Goal: Task Accomplishment & Management: Manage account settings

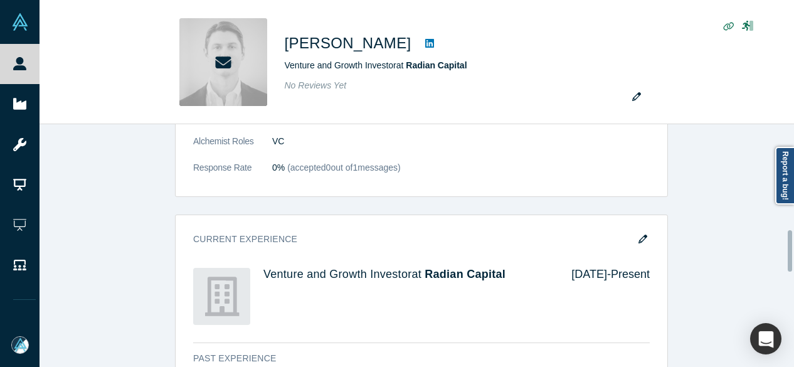
scroll to position [690, 0]
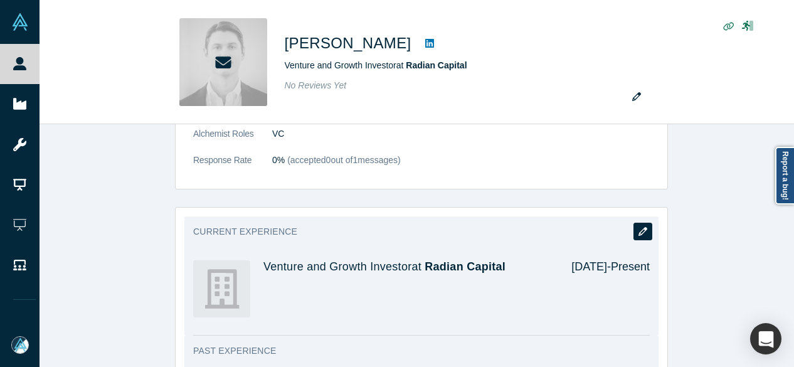
click at [640, 229] on icon "button" at bounding box center [642, 231] width 9 height 9
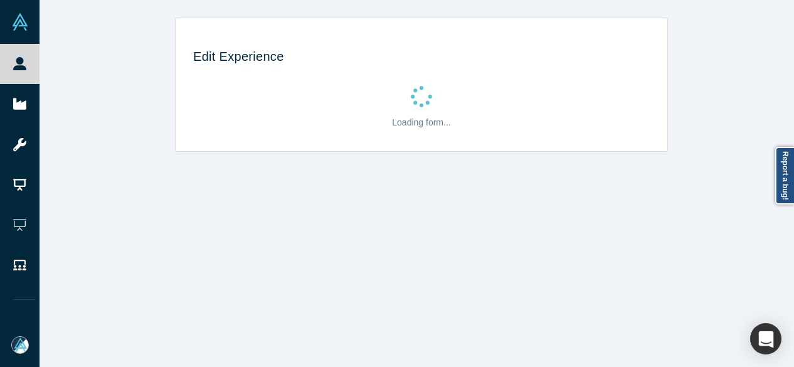
scroll to position [0, 0]
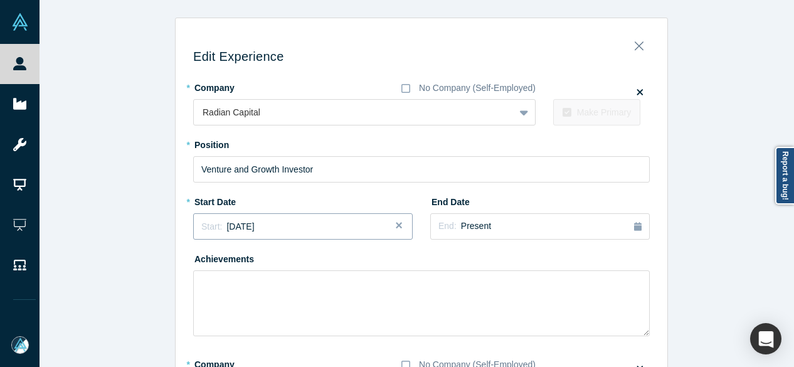
click at [275, 229] on div "Start: [DATE]" at bounding box center [302, 226] width 203 height 13
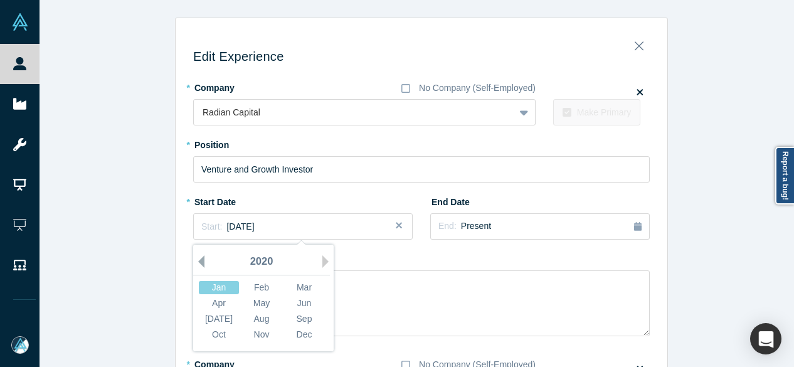
click at [197, 258] on button "Previous Year" at bounding box center [198, 261] width 13 height 13
click at [299, 328] on div "Dec" at bounding box center [304, 334] width 40 height 13
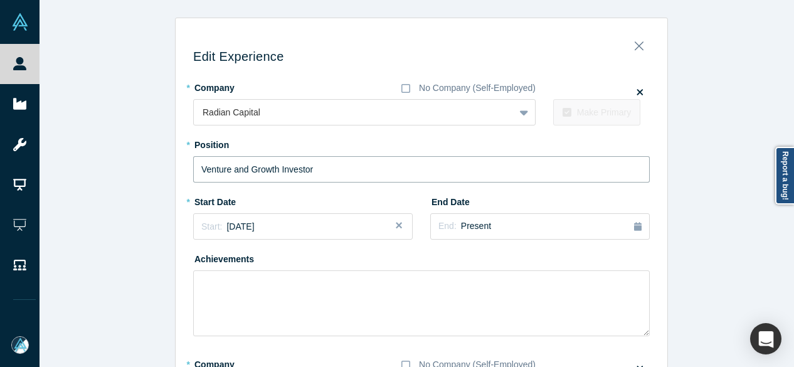
drag, startPoint x: 325, startPoint y: 170, endPoint x: 182, endPoint y: 171, distance: 143.6
click at [182, 171] on div "Edit Experience * Company No Company (Self-Employed) Radian Capital To pick up …" at bounding box center [422, 363] width 492 height 672
paste input "Radian Capital logo Partne"
drag, startPoint x: 275, startPoint y: 172, endPoint x: 182, endPoint y: 177, distance: 92.9
click at [182, 177] on div "Edit Experience * Company No Company (Self-Employed) Radian Capital To pick up …" at bounding box center [422, 363] width 492 height 672
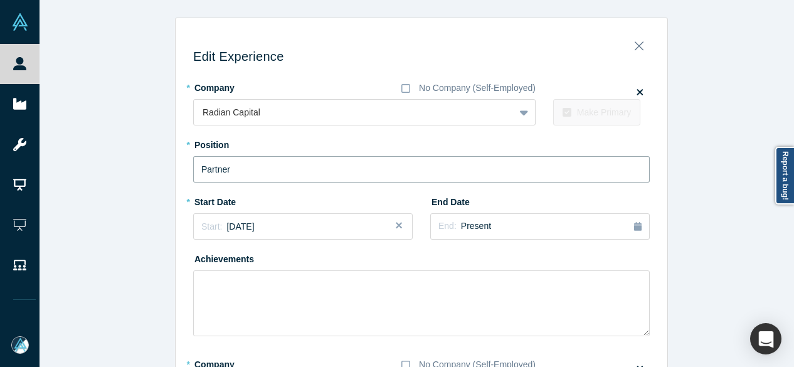
type input "Partner"
click at [448, 226] on span "End:" at bounding box center [447, 226] width 18 height 10
click at [532, 290] on div "Jan" at bounding box center [535, 287] width 40 height 13
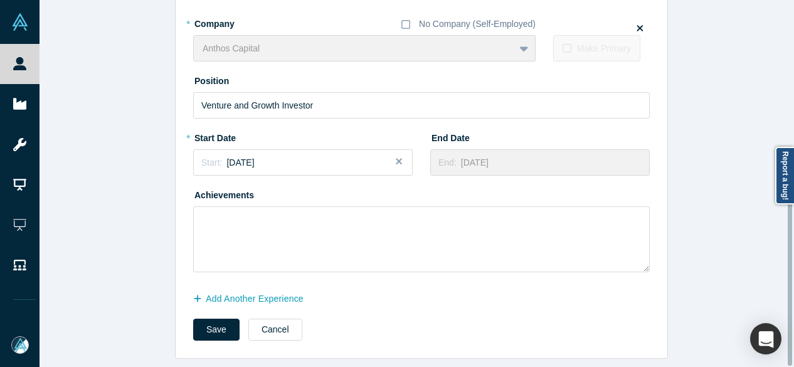
scroll to position [349, 0]
click at [293, 291] on button "Add Another Experience" at bounding box center [255, 299] width 124 height 22
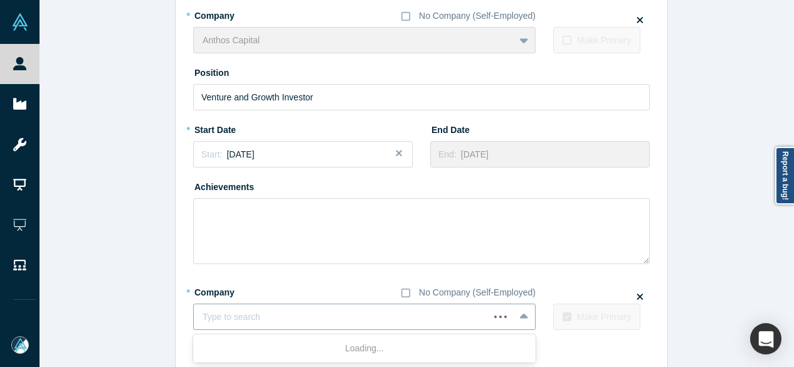
click at [363, 317] on div at bounding box center [342, 317] width 278 height 16
paste input "Managing Director, Endeavor Fund Managing Director, Endeavor Fund Vista Equity …"
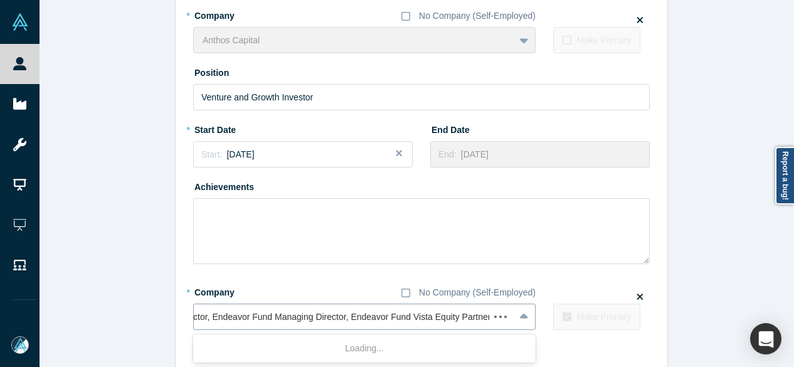
scroll to position [0, 53]
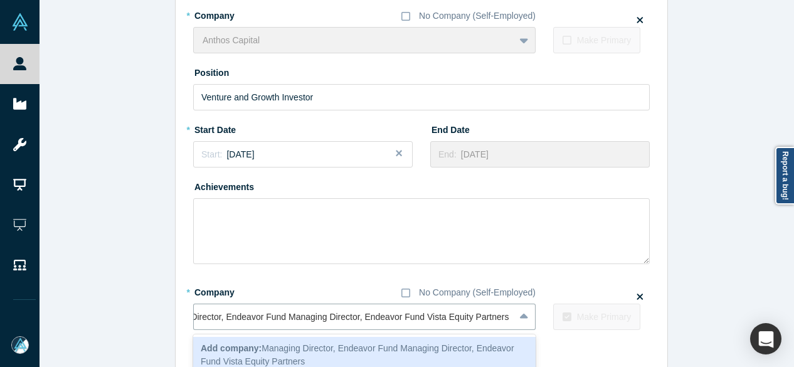
drag, startPoint x: 360, startPoint y: 318, endPoint x: 132, endPoint y: 312, distance: 227.7
click at [132, 312] on div "Edit Experience * Company No Company (Self-Employed) Radian Capital To pick up …" at bounding box center [422, 42] width 764 height 747
type input "Endeavor Fund Vista Equity Partners"
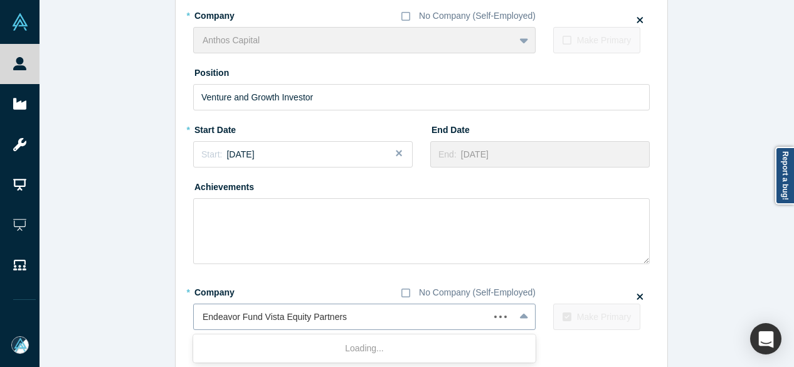
scroll to position [414, 0]
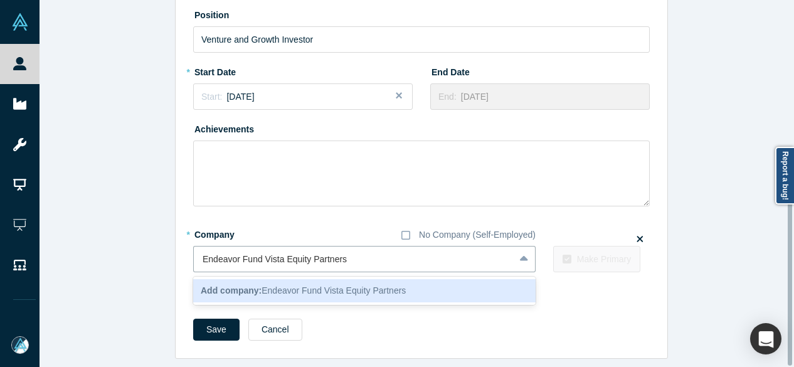
click at [240, 285] on b "Add company:" at bounding box center [231, 290] width 61 height 10
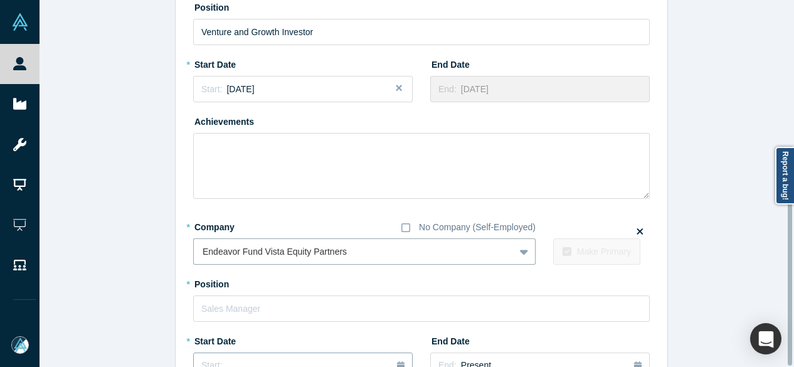
click at [228, 356] on button "Start: ..." at bounding box center [302, 365] width 219 height 26
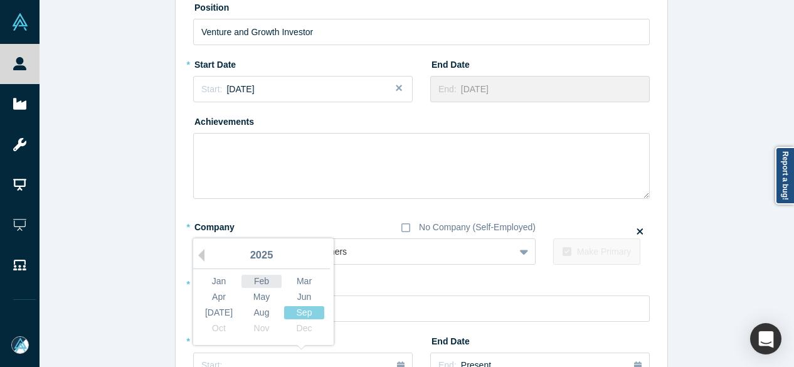
click at [261, 278] on div "Feb" at bounding box center [261, 281] width 40 height 13
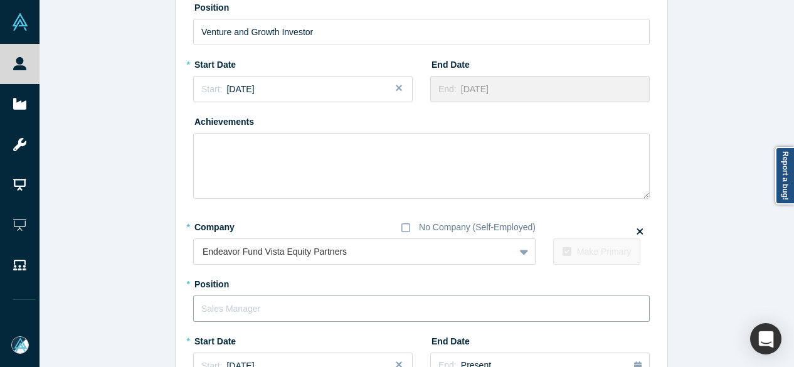
click at [251, 302] on input "text" at bounding box center [421, 308] width 456 height 26
paste input "Managing Director, Endeavor Fund Managing Director,"
drag, startPoint x: 268, startPoint y: 308, endPoint x: 511, endPoint y: 310, distance: 242.7
click at [511, 310] on input "Managing Director, Endeavor Fund Managing Director," at bounding box center [421, 308] width 456 height 26
drag, startPoint x: 312, startPoint y: 308, endPoint x: 153, endPoint y: 310, distance: 158.7
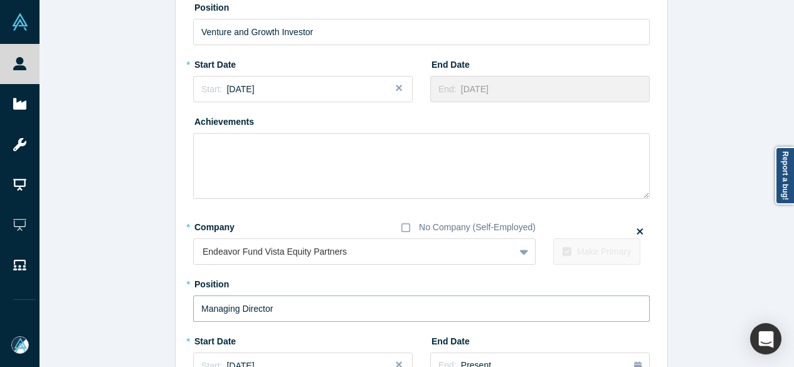
click at [153, 310] on div "Edit Experience * Company No Company (Self-Employed) Radian Capital To pick up …" at bounding box center [422, 83] width 764 height 958
paste input ", Endeavor Fund"
type input "Managing Director, Endeavor Fund"
click at [314, 256] on div "Endeavor Fund Vista Equity Partners" at bounding box center [364, 251] width 342 height 26
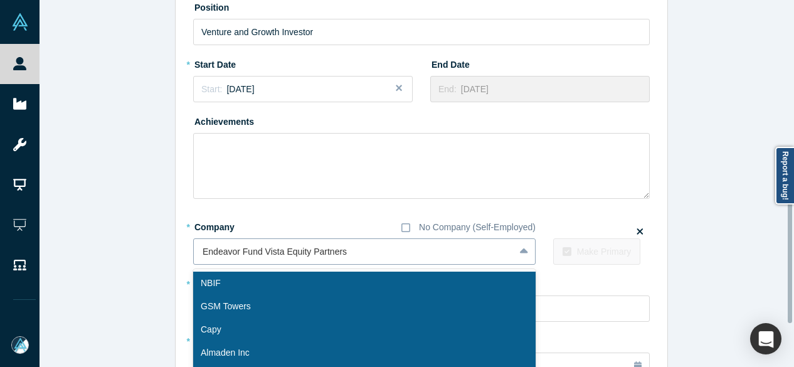
scroll to position [509, 0]
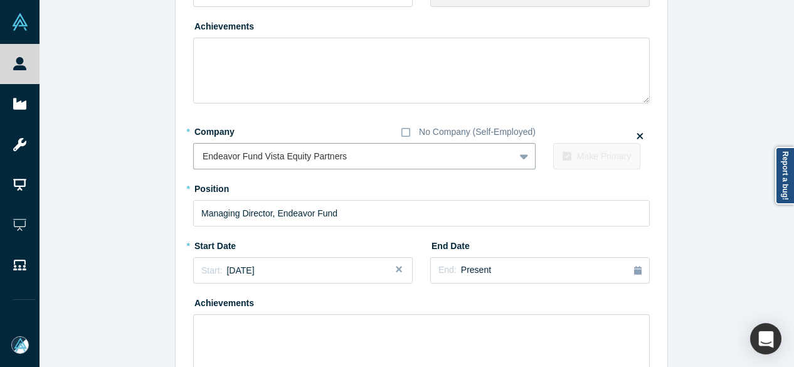
paste input "Managing Director, Endeavor Fund Managing Director, Endeavor Fund Vista Equity …"
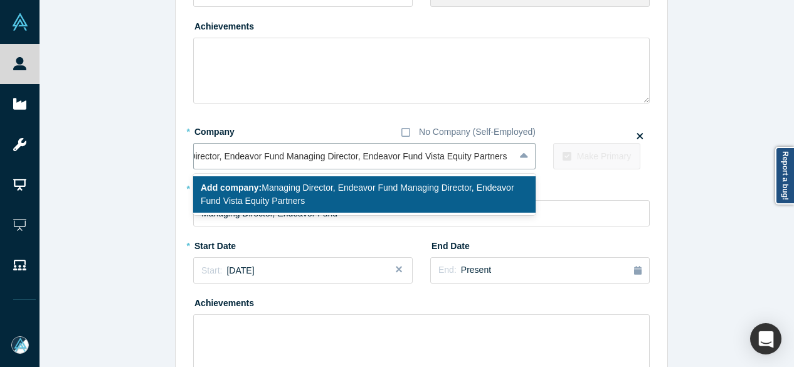
drag, startPoint x: 407, startPoint y: 158, endPoint x: 141, endPoint y: 167, distance: 266.0
type input "Vista Equity Partners"
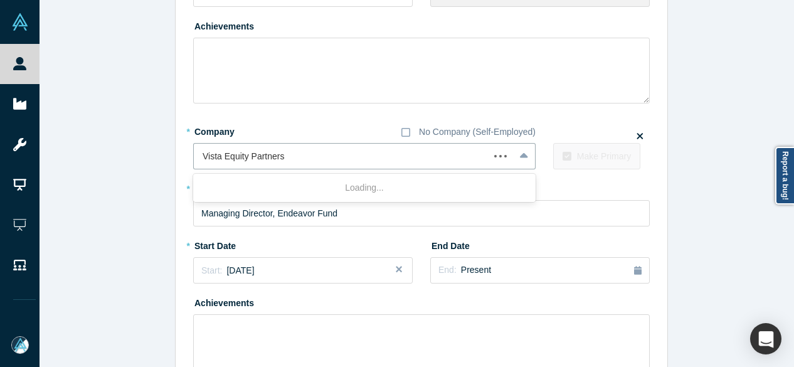
scroll to position [0, 0]
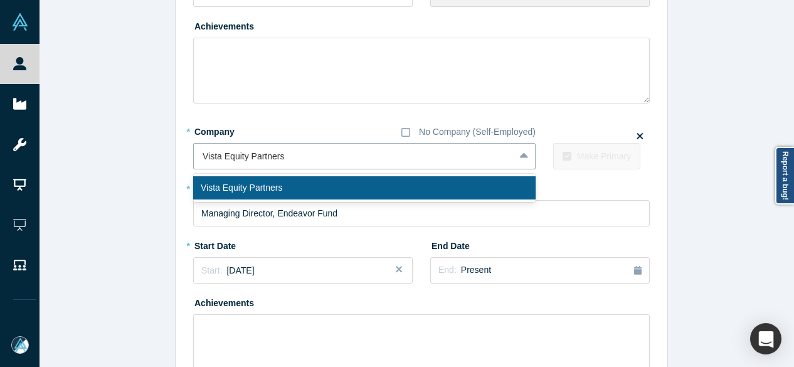
click at [232, 180] on div "Vista Equity Partners" at bounding box center [364, 187] width 342 height 23
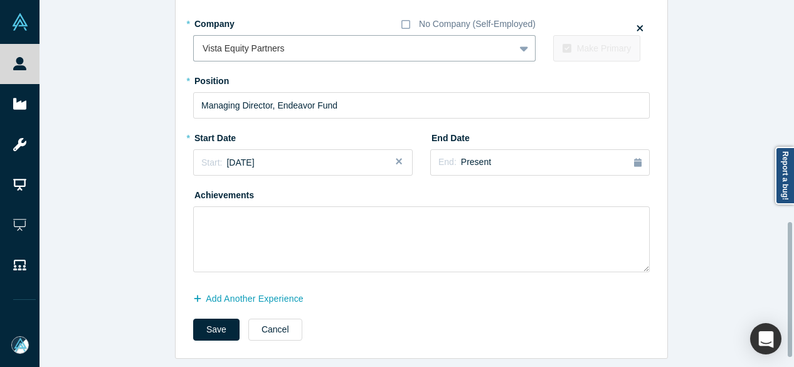
scroll to position [625, 0]
click at [218, 329] on button "Save" at bounding box center [216, 330] width 46 height 22
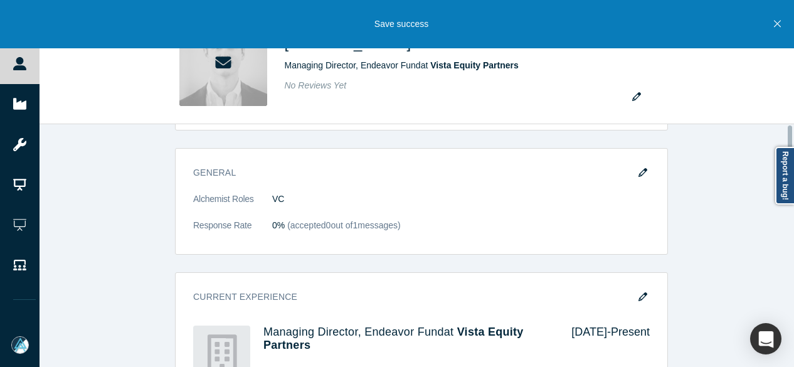
scroll to position [0, 0]
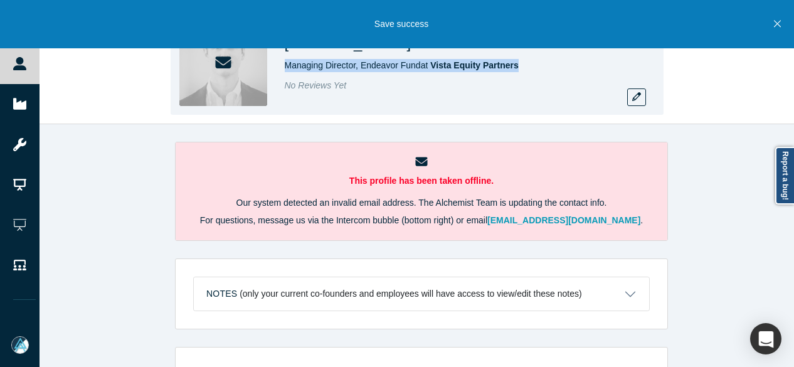
drag, startPoint x: 546, startPoint y: 66, endPoint x: 285, endPoint y: 71, distance: 261.5
click at [285, 71] on div "Managing Director, Endeavor Fund at Vista Equity Partners" at bounding box center [460, 65] width 351 height 13
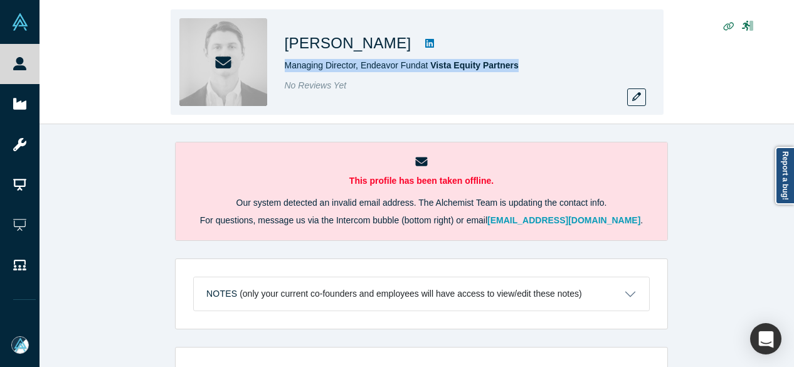
copy span "Managing Director, Endeavor Fund at Vista Equity Partners"
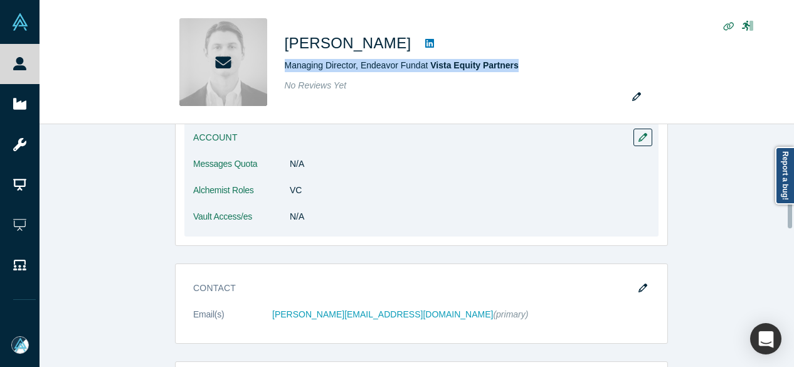
scroll to position [439, 0]
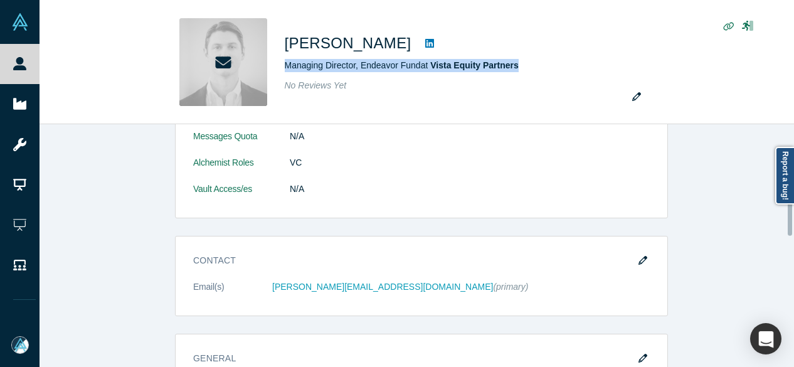
drag, startPoint x: 640, startPoint y: 261, endPoint x: 407, endPoint y: 193, distance: 242.5
click at [640, 261] on icon "button" at bounding box center [642, 260] width 9 height 9
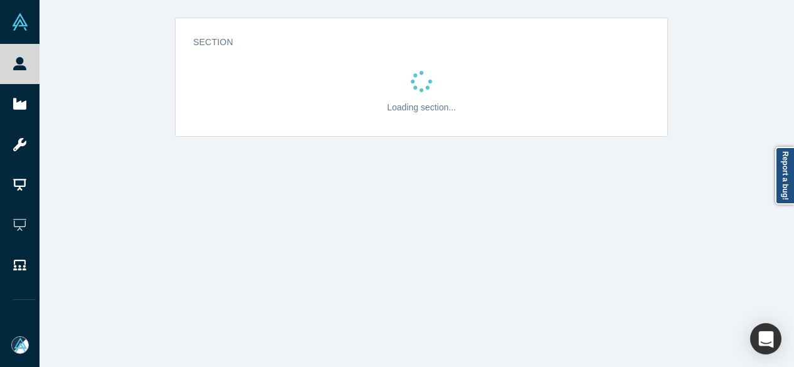
scroll to position [0, 0]
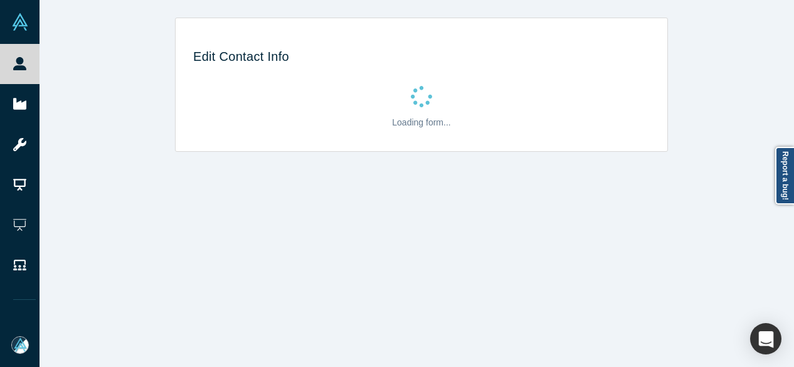
select select "US"
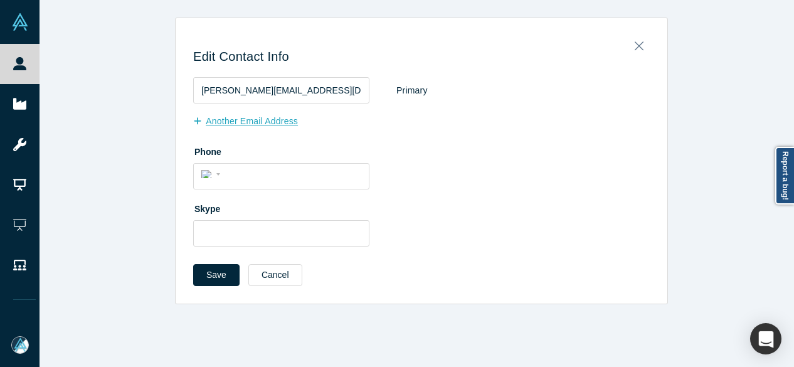
click at [228, 120] on button "Another Email Address" at bounding box center [252, 121] width 118 height 22
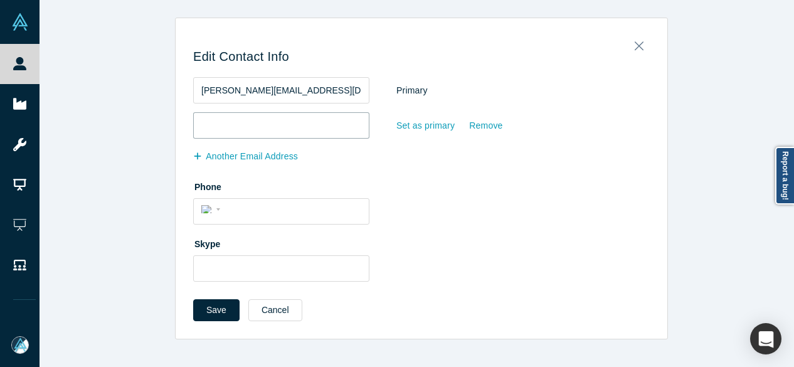
click at [230, 124] on input "email" at bounding box center [281, 125] width 176 height 26
paste input "cjl54@cornell.edu"
type input "cjl54@cornell.edu"
drag, startPoint x: 427, startPoint y: 127, endPoint x: 306, endPoint y: 224, distance: 155.2
click at [426, 127] on div "Set as primary" at bounding box center [426, 126] width 60 height 22
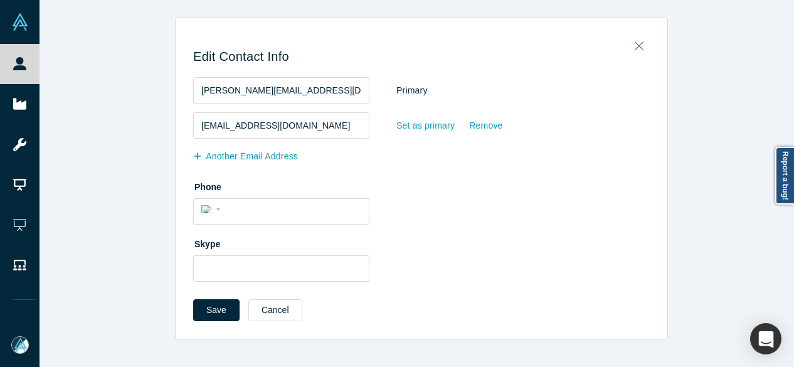
click at [0, 0] on input "Set as primary" at bounding box center [0, 0] width 0 height 0
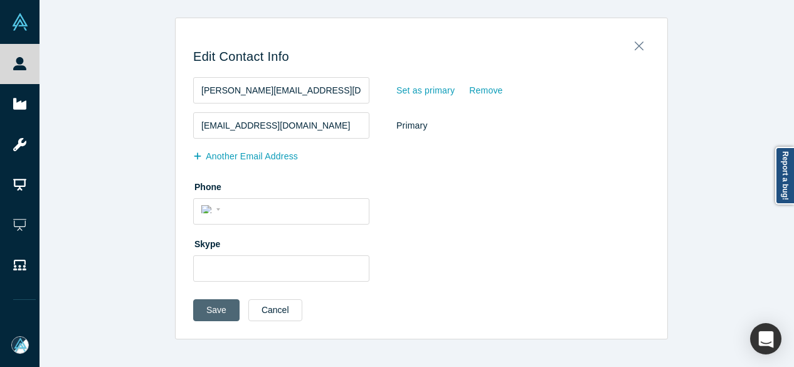
click at [204, 305] on button "Save" at bounding box center [216, 310] width 46 height 22
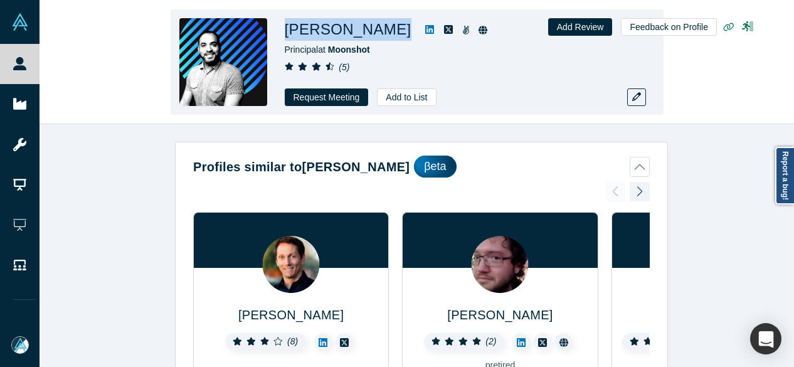
drag, startPoint x: 277, startPoint y: 37, endPoint x: 382, endPoint y: 36, distance: 104.7
click at [382, 36] on div "[PERSON_NAME] Principal at Moonshot ( 5 ) Request Meeting Add to List" at bounding box center [417, 61] width 493 height 105
copy h1 "[PERSON_NAME]"
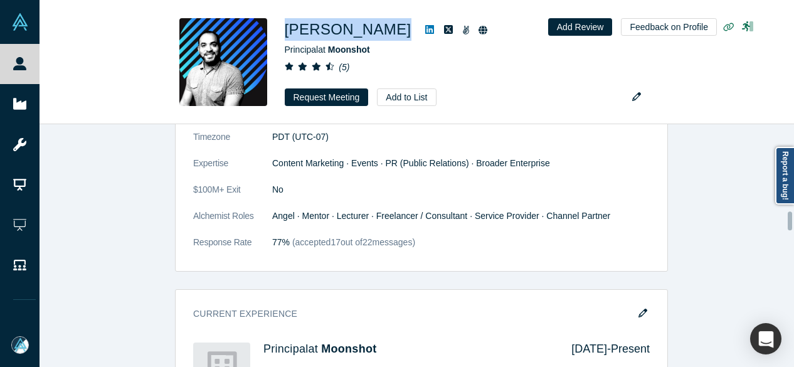
scroll to position [1317, 0]
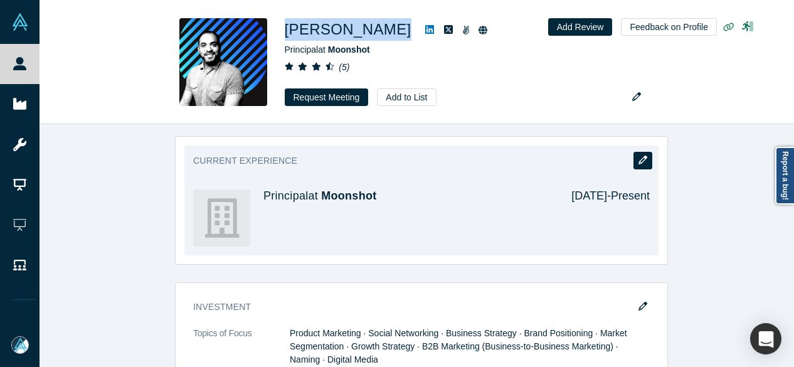
click at [640, 156] on icon "button" at bounding box center [642, 160] width 9 height 9
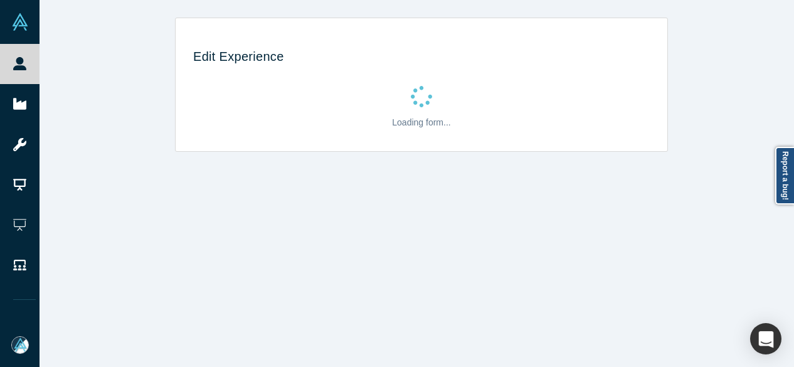
scroll to position [0, 0]
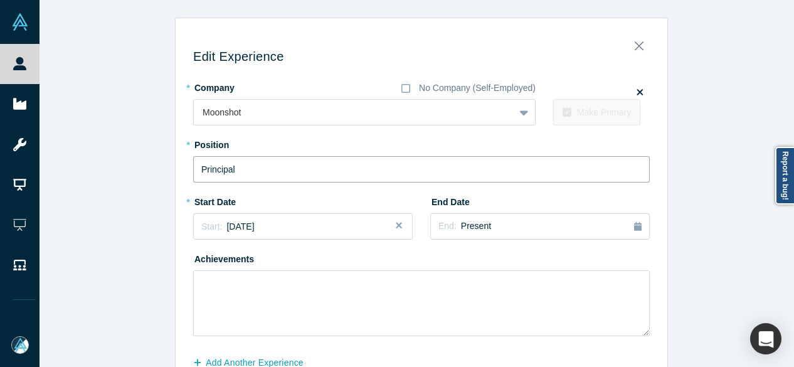
drag, startPoint x: 250, startPoint y: 168, endPoint x: 186, endPoint y: 175, distance: 63.7
click at [186, 175] on div "Edit Experience * Company No Company (Self-Employed) Moonshot To pick up a drag…" at bounding box center [422, 224] width 492 height 395
paste input "Founder | Global Director of Marketing and Public Relations"
type input "Founder | Global Director of Marketing and Public Relations"
click at [245, 226] on span "January 2012" at bounding box center [240, 226] width 28 height 10
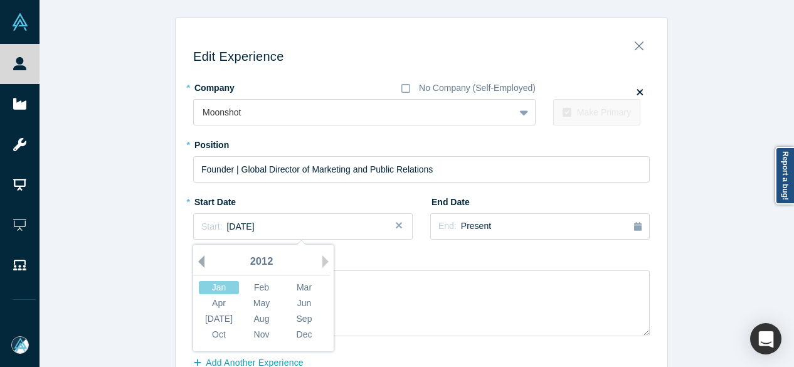
click at [193, 259] on button "Previous Year" at bounding box center [198, 261] width 13 height 13
click at [195, 259] on button "Previous Year" at bounding box center [198, 261] width 13 height 13
click at [246, 332] on div "Nov" at bounding box center [261, 334] width 40 height 13
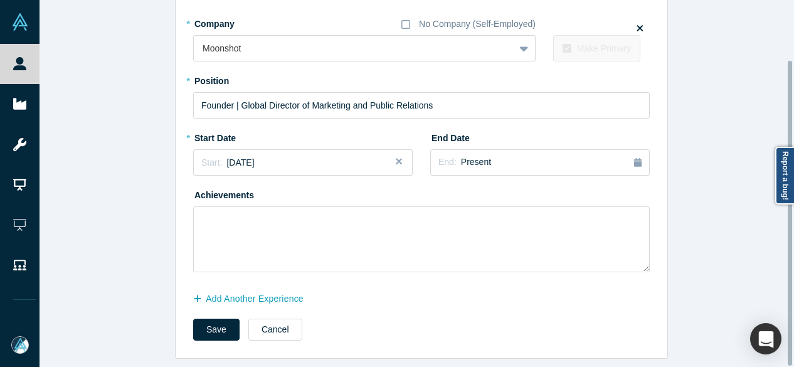
scroll to position [71, 0]
click at [242, 292] on button "Add Another Experience" at bounding box center [255, 299] width 124 height 22
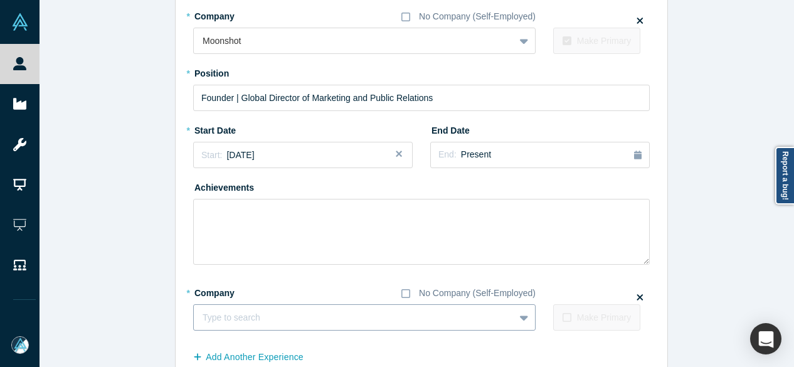
click at [280, 317] on div at bounding box center [354, 318] width 303 height 16
paste input "Mentor - Public Relations Mentor - Public Relations Alchemist Accelerator"
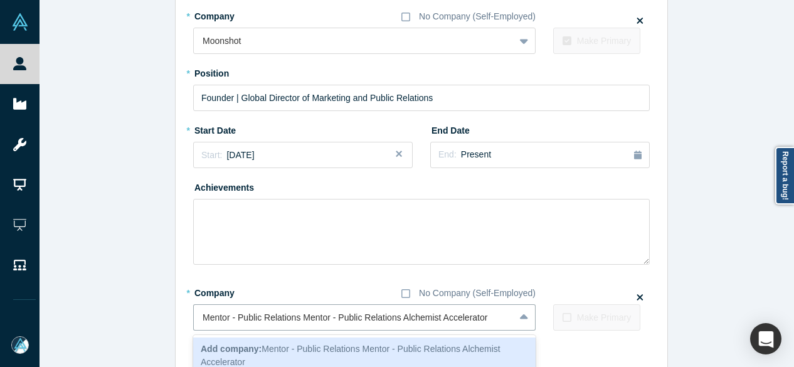
drag, startPoint x: 397, startPoint y: 319, endPoint x: 187, endPoint y: 325, distance: 210.2
click at [187, 325] on div "Edit Experience * Company No Company (Self-Employed) Moonshot To pick up a drag…" at bounding box center [422, 185] width 492 height 461
type input "Alchemist Accelerator"
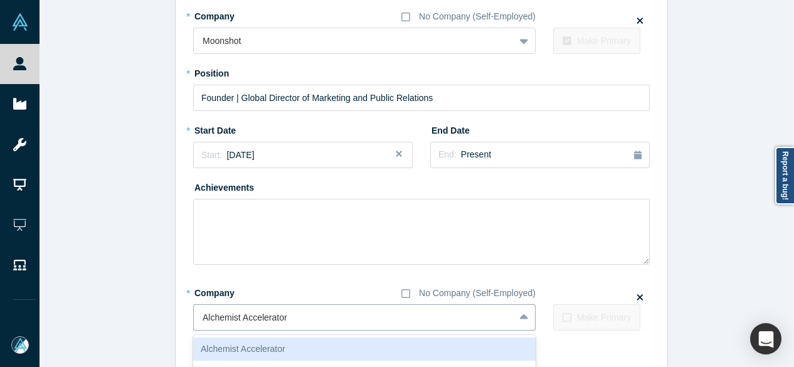
click at [240, 344] on div "Alchemist Accelerator" at bounding box center [364, 348] width 342 height 23
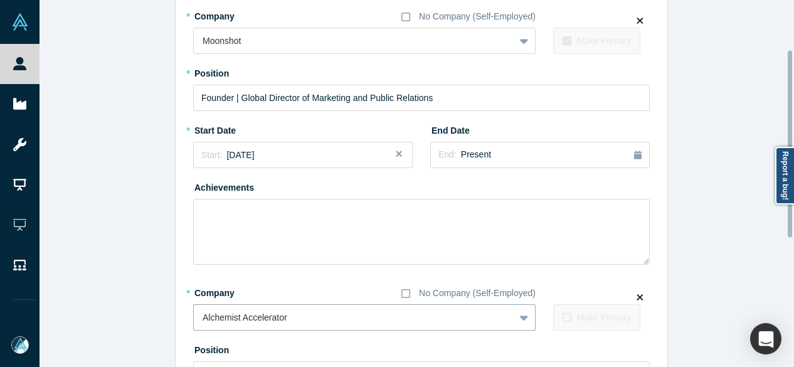
scroll to position [197, 0]
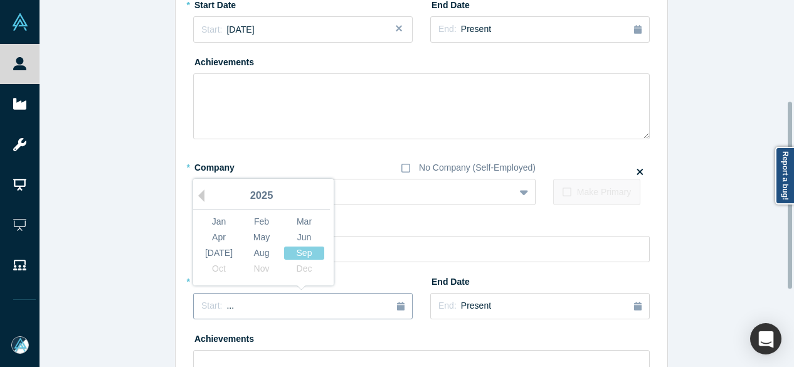
click at [226, 310] on span "..." at bounding box center [230, 305] width 8 height 10
click at [197, 195] on button "Previous Year" at bounding box center [198, 195] width 13 height 13
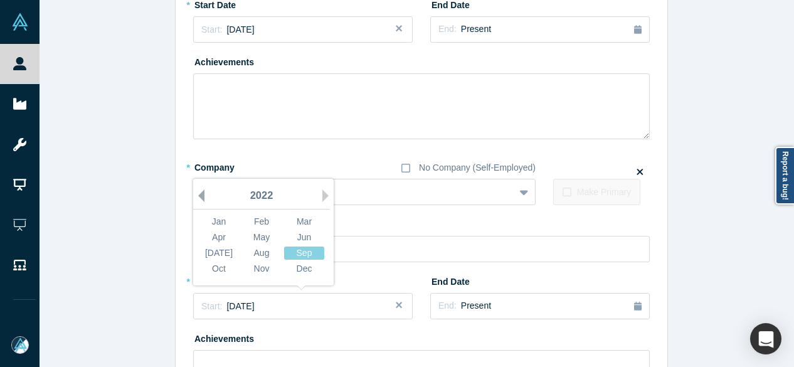
click at [197, 195] on button "Previous Year" at bounding box center [198, 195] width 13 height 13
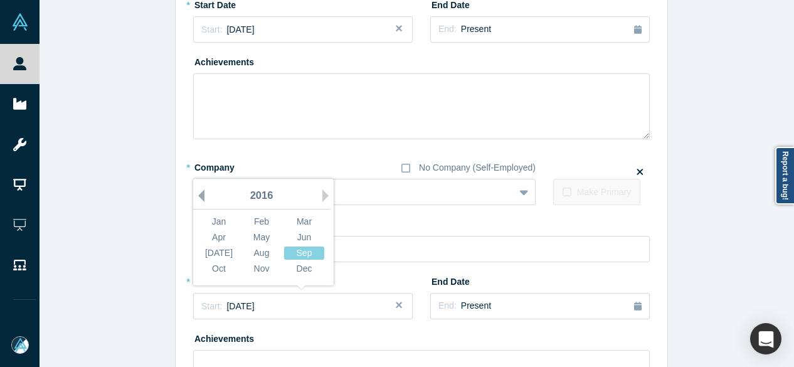
click at [197, 195] on button "Previous Year" at bounding box center [198, 195] width 13 height 13
click at [251, 236] on div "May" at bounding box center [261, 237] width 40 height 13
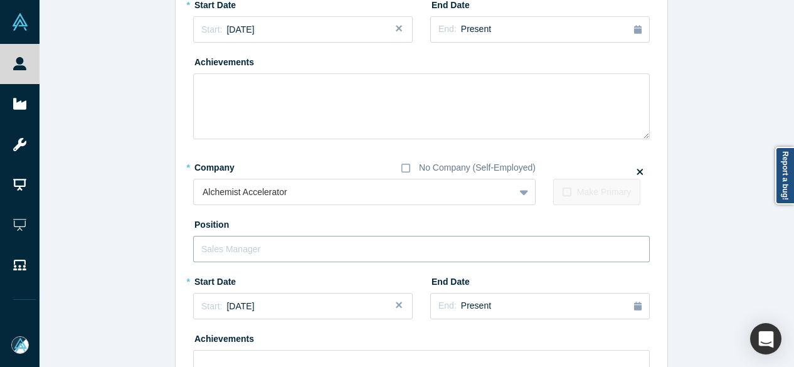
click at [250, 256] on input "text" at bounding box center [421, 249] width 456 height 26
paste input "Mentor - Public Relations Mentor - Public Relations"
drag, startPoint x: 297, startPoint y: 247, endPoint x: 141, endPoint y: 255, distance: 156.3
click at [141, 255] on div "Edit Experience * Company No Company (Self-Employed) Moonshot To pick up a drag…" at bounding box center [422, 162] width 764 height 682
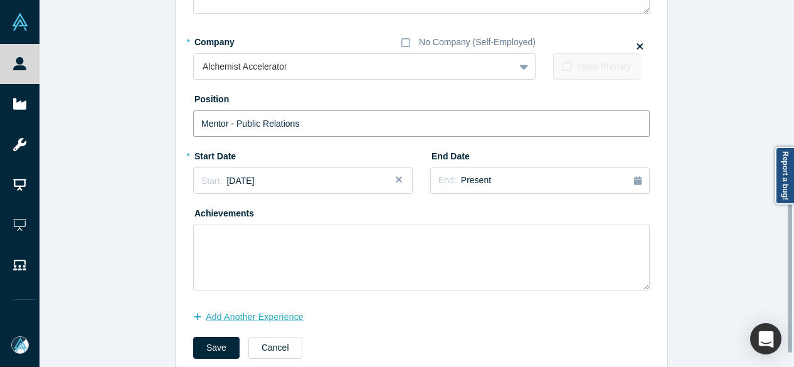
type input "Mentor - Public Relations"
drag, startPoint x: 227, startPoint y: 316, endPoint x: 196, endPoint y: 366, distance: 58.6
click at [226, 317] on button "Add Another Experience" at bounding box center [255, 317] width 124 height 22
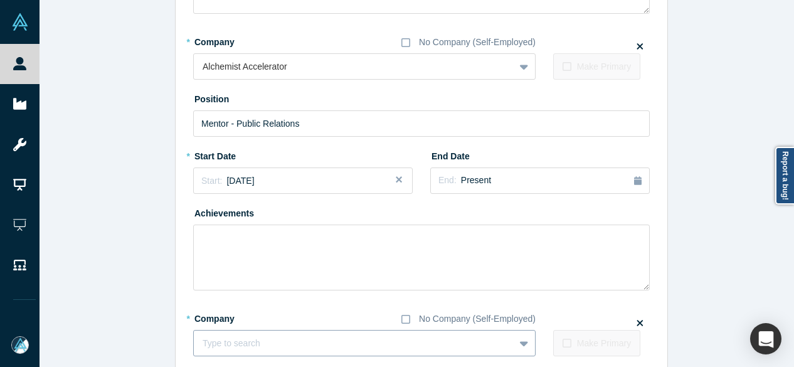
click at [252, 339] on div "Type to search" at bounding box center [364, 343] width 342 height 26
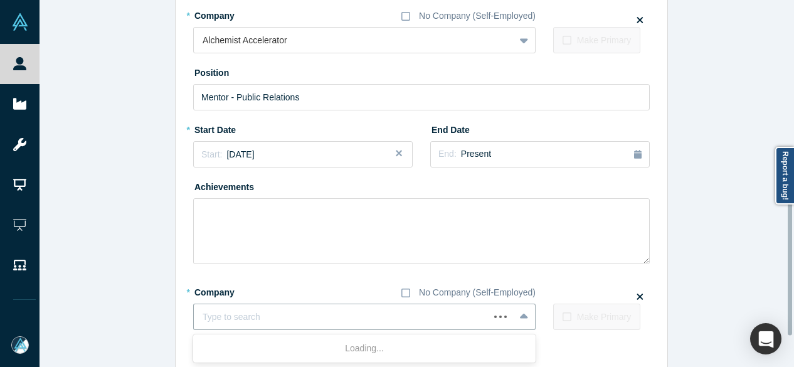
paste input "Mentor - Public Relations Mentor - Public Relations StartX."
type input "Mentor - Public Relations Mentor - Public Relations StartX."
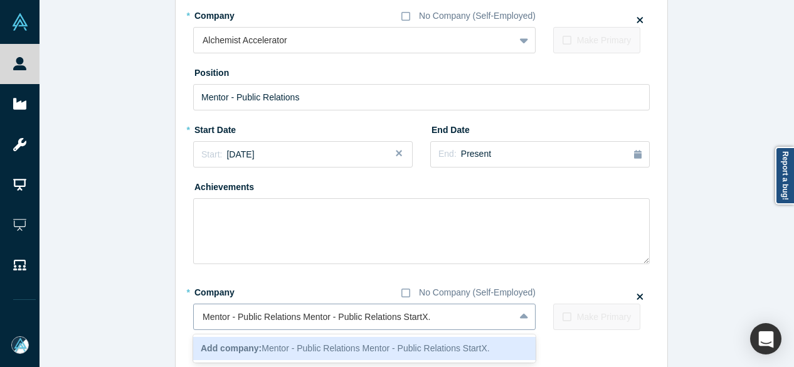
click at [398, 318] on input "Mentor - Public Relations Mentor - Public Relations StartX." at bounding box center [318, 316] width 230 height 13
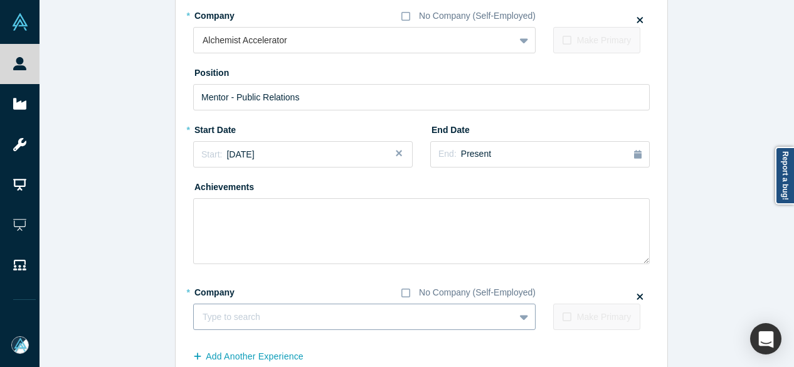
click at [433, 317] on div at bounding box center [354, 317] width 303 height 16
paste input "Mentor - Public Relations Mentor - Public Relations StartX."
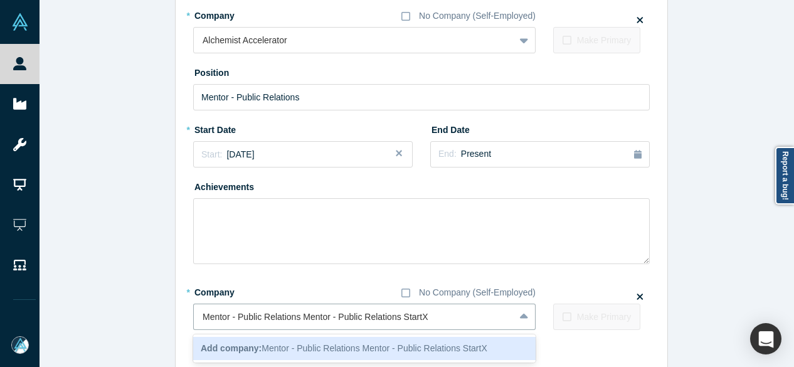
drag, startPoint x: 399, startPoint y: 317, endPoint x: 148, endPoint y: 322, distance: 251.5
click at [148, 322] on div "Edit Experience * Company No Company (Self-Employed) Moonshot To pick up a drag…" at bounding box center [422, 42] width 764 height 747
type input "StartX"
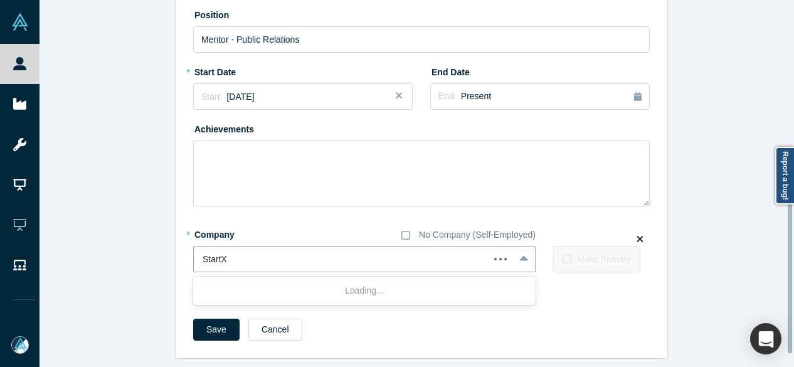
scroll to position [414, 0]
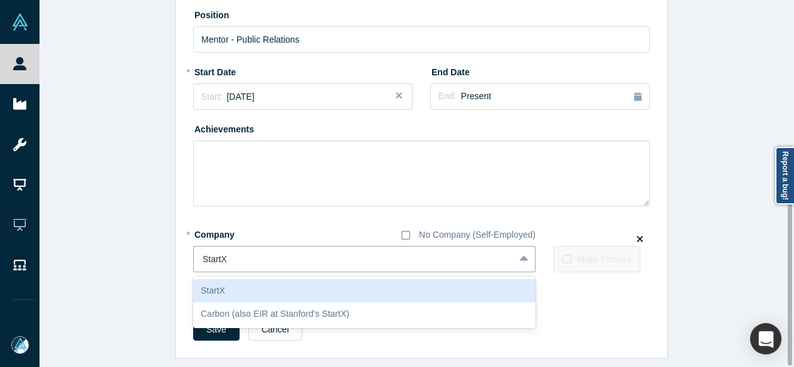
click at [235, 287] on div "StartX" at bounding box center [364, 290] width 342 height 23
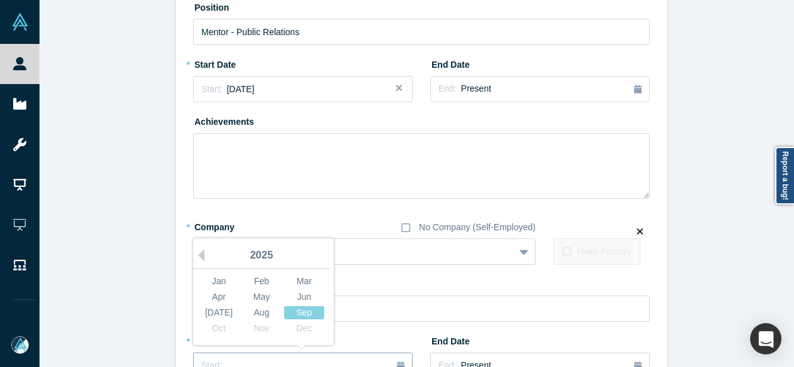
click at [223, 356] on button "Start: ..." at bounding box center [302, 365] width 219 height 26
click at [194, 256] on button "Previous Year" at bounding box center [198, 255] width 13 height 13
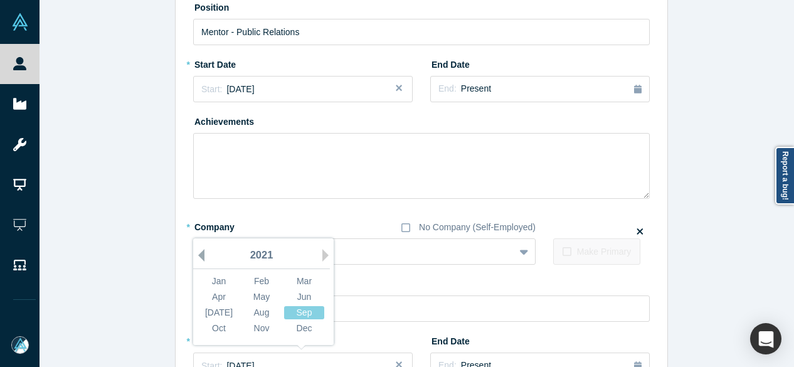
click at [194, 256] on button "Previous Year" at bounding box center [198, 255] width 13 height 13
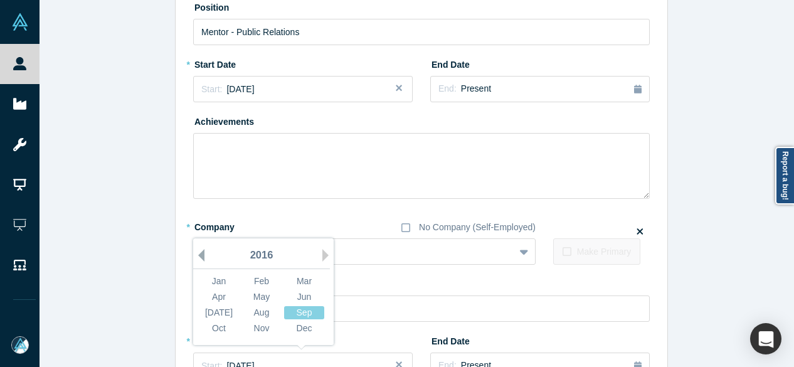
click at [194, 256] on button "Previous Year" at bounding box center [198, 255] width 13 height 13
click at [216, 279] on div "Jan" at bounding box center [219, 281] width 40 height 13
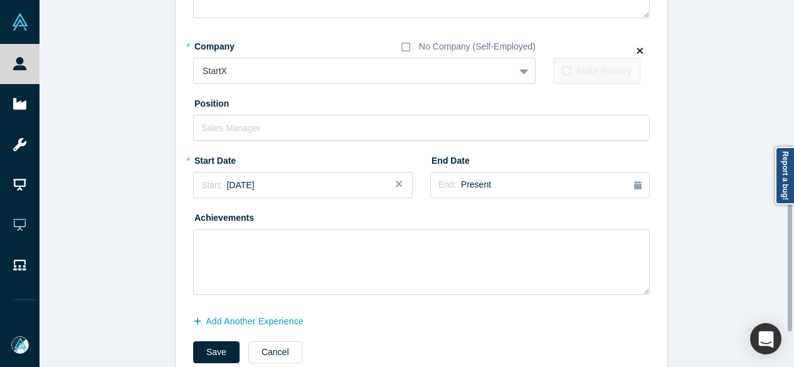
scroll to position [602, 0]
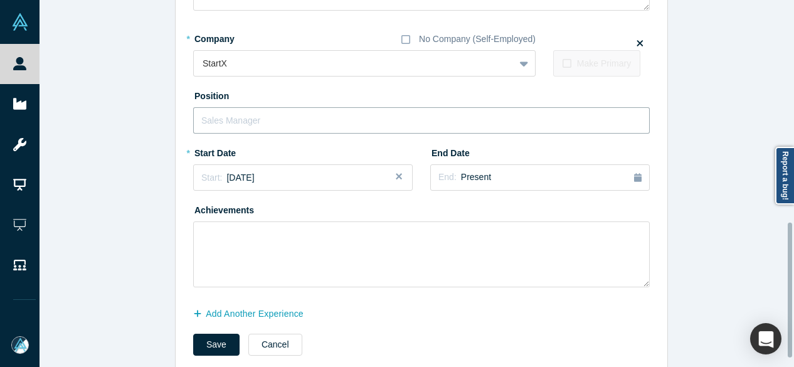
click at [241, 120] on input "text" at bounding box center [421, 120] width 456 height 26
paste input "Mentor - Public Relations Mentor - Public Relations"
drag, startPoint x: 293, startPoint y: 121, endPoint x: 438, endPoint y: 125, distance: 144.3
click at [438, 125] on input "Mentor - Public Relations Mentor - Public Relations" at bounding box center [421, 120] width 456 height 26
type input "Mentor - Public Relations"
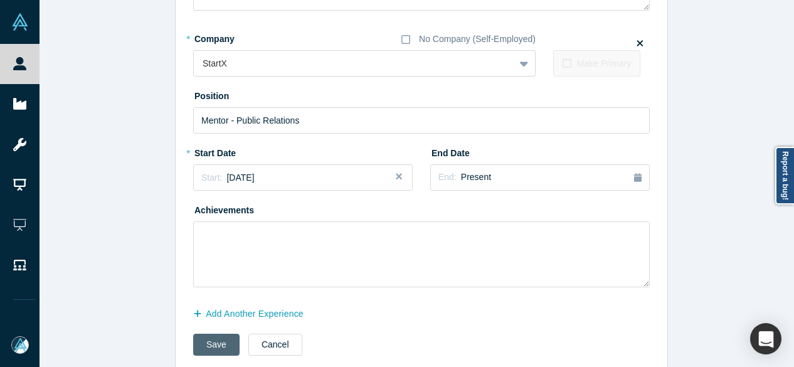
click at [203, 344] on button "Save" at bounding box center [216, 345] width 46 height 22
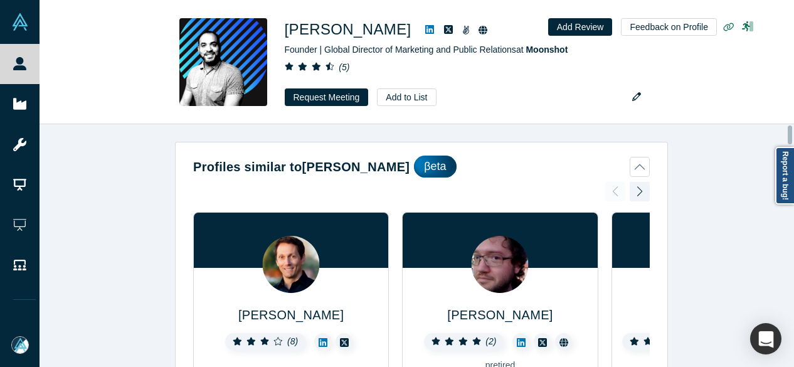
scroll to position [1495, 0]
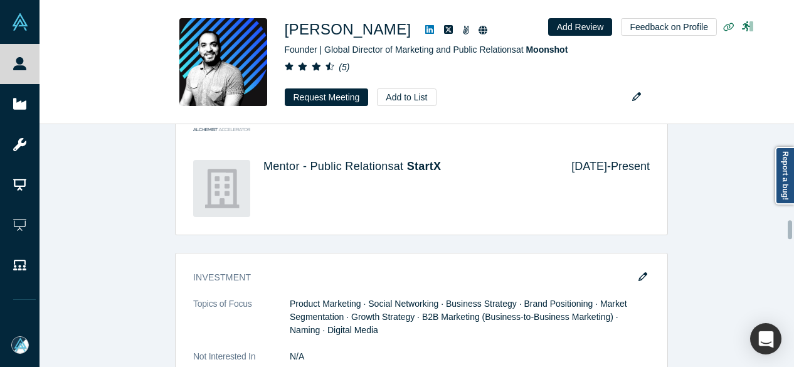
click at [790, 229] on div at bounding box center [791, 245] width 4 height 240
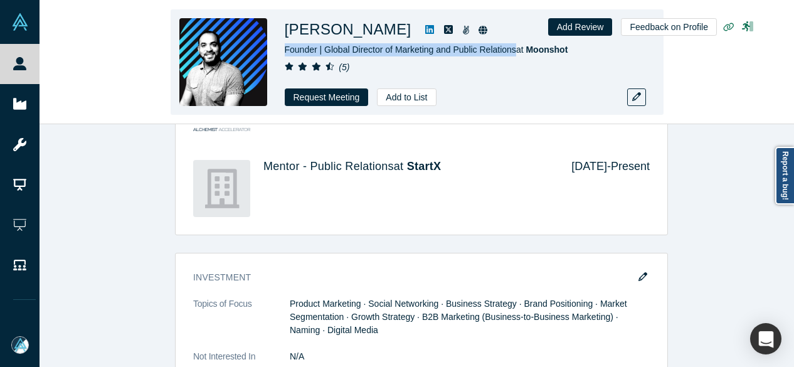
drag, startPoint x: 280, startPoint y: 48, endPoint x: 513, endPoint y: 55, distance: 232.7
click at [513, 55] on div "Chikodi Chima Founder | Global Director of Marketing and Public Relations at Mo…" at bounding box center [417, 61] width 493 height 105
copy span "Founder | Global Director of Marketing and Public Relations"
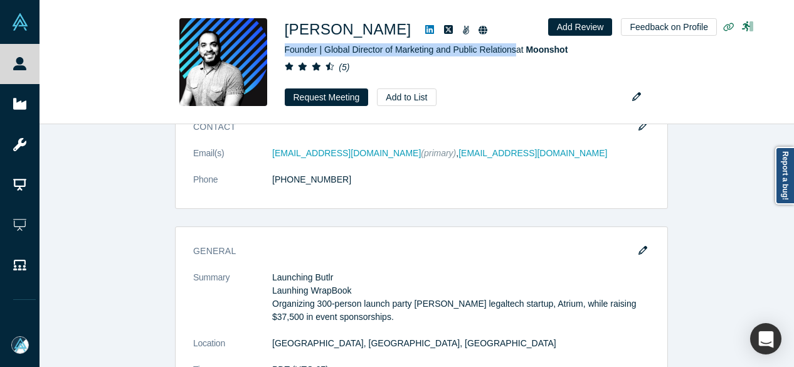
scroll to position [868, 0]
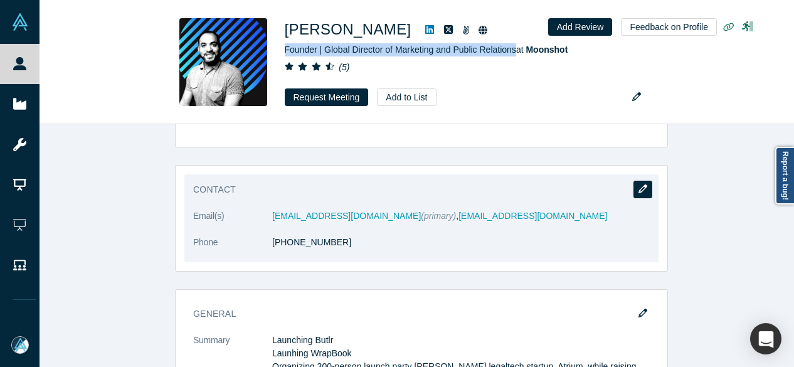
click at [638, 184] on icon "button" at bounding box center [642, 188] width 9 height 9
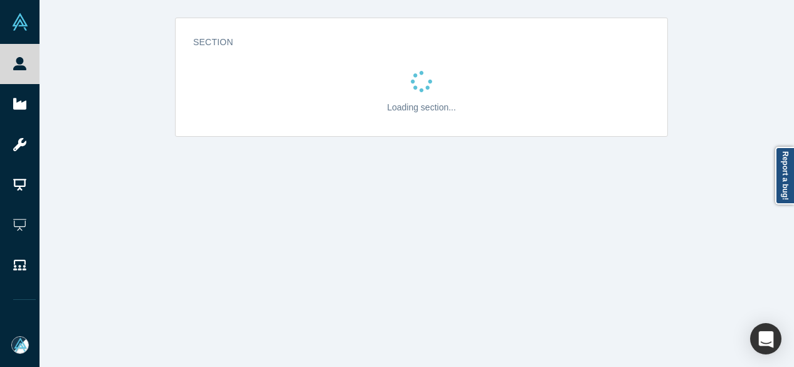
scroll to position [0, 0]
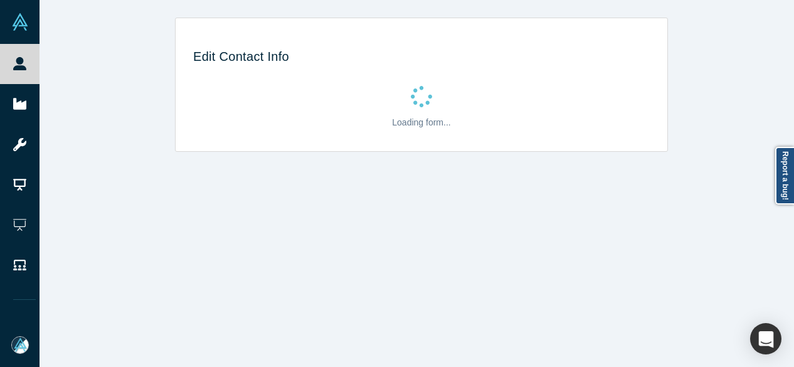
select select "US"
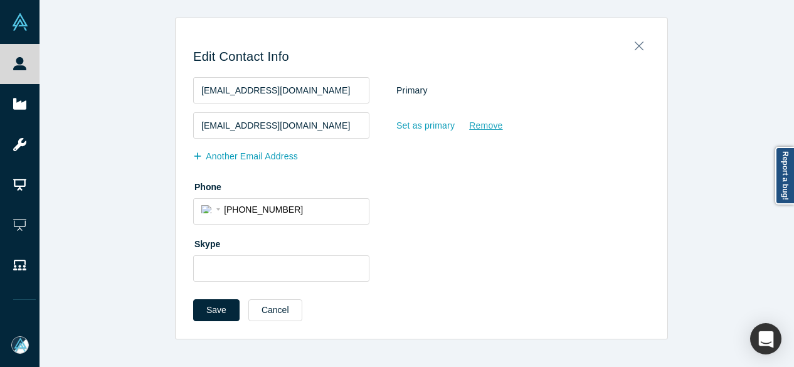
click at [477, 124] on div "Remove" at bounding box center [485, 126] width 34 height 22
click at [0, 0] on input "Remove" at bounding box center [0, 0] width 0 height 0
click at [207, 309] on button "Save" at bounding box center [216, 310] width 46 height 22
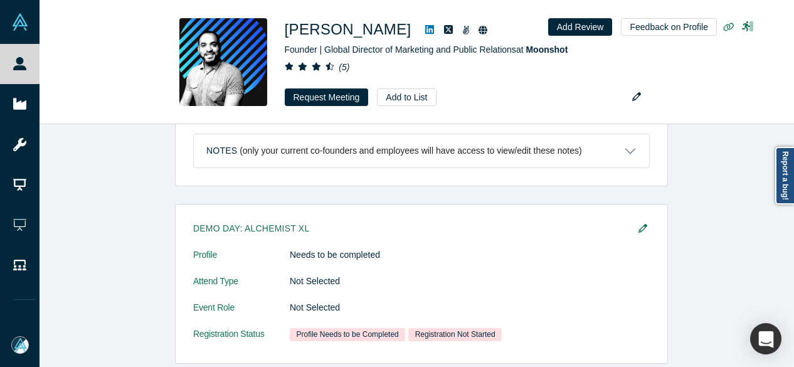
scroll to position [752, 0]
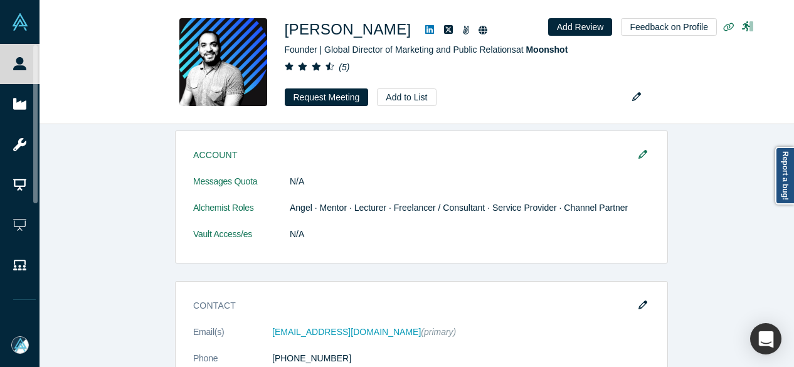
click at [36, 60] on link "People" at bounding box center [24, 64] width 49 height 40
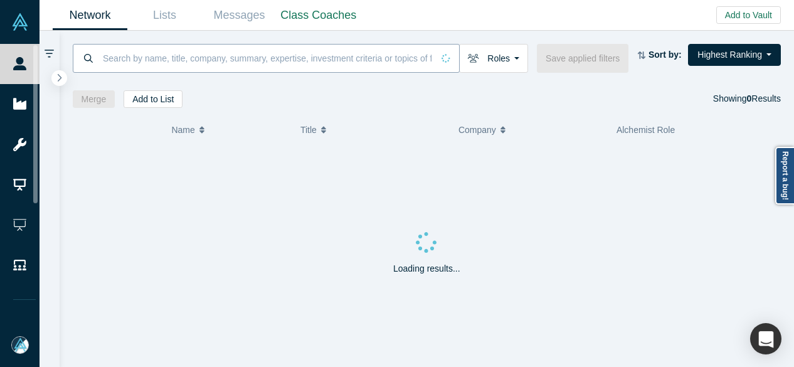
click at [211, 58] on input at bounding box center [267, 57] width 331 height 29
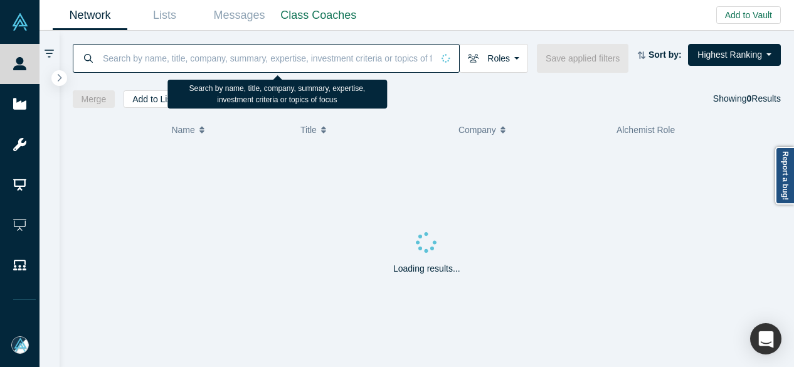
paste input "Will Allen"
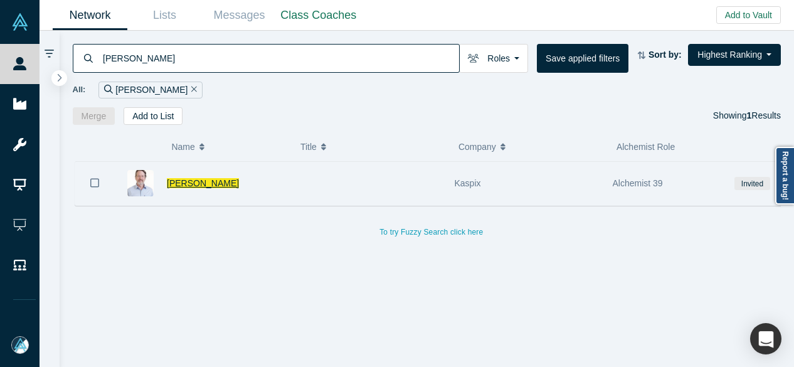
type input "Will Allen"
click at [192, 178] on span "Will Allen" at bounding box center [203, 183] width 72 height 10
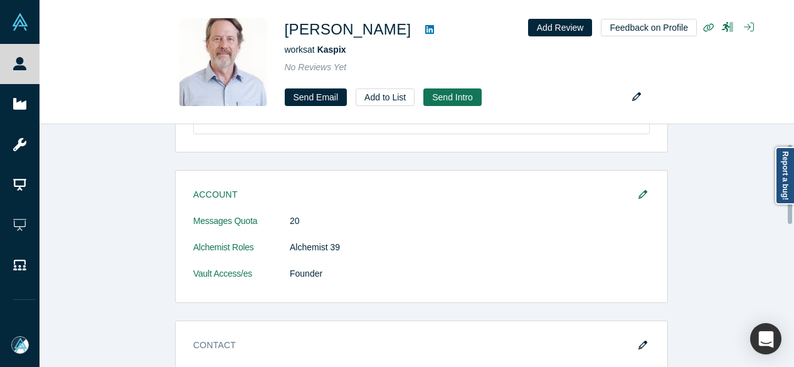
scroll to position [60, 0]
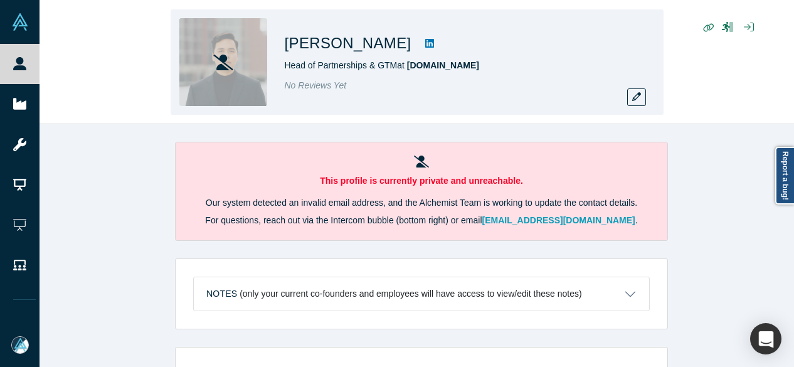
drag, startPoint x: 287, startPoint y: 42, endPoint x: 384, endPoint y: 53, distance: 97.8
click at [384, 53] on div "Carlos Jimenez Head of Partnerships & GTM at Every.io No Reviews Yet" at bounding box center [417, 61] width 493 height 105
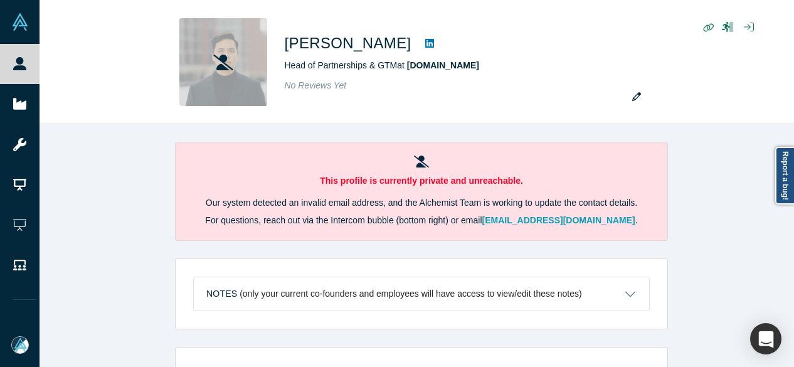
copy h1 "Carlos Jimenez"
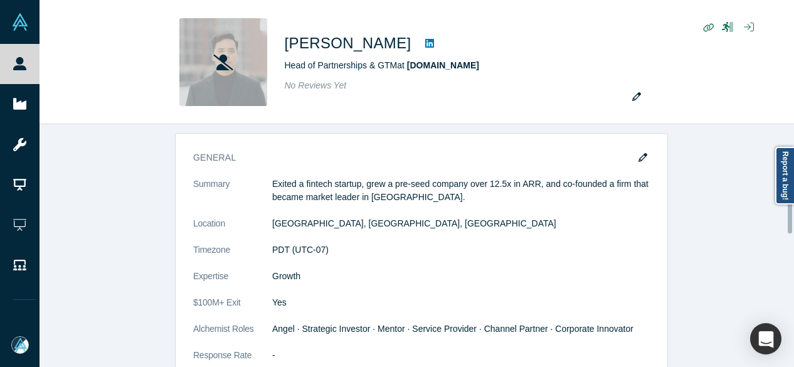
scroll to position [690, 0]
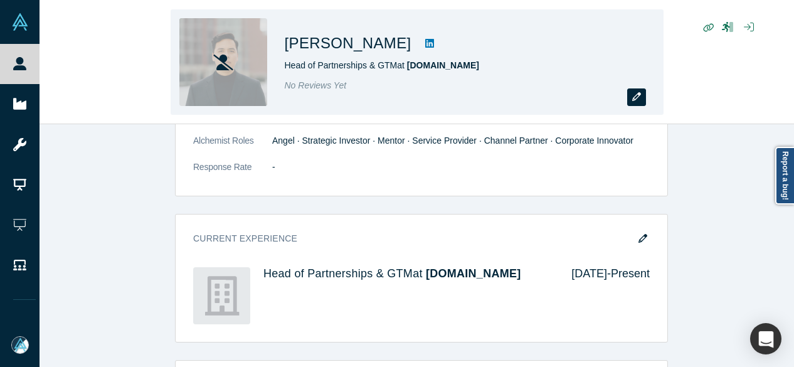
click at [635, 100] on icon "button" at bounding box center [636, 96] width 9 height 9
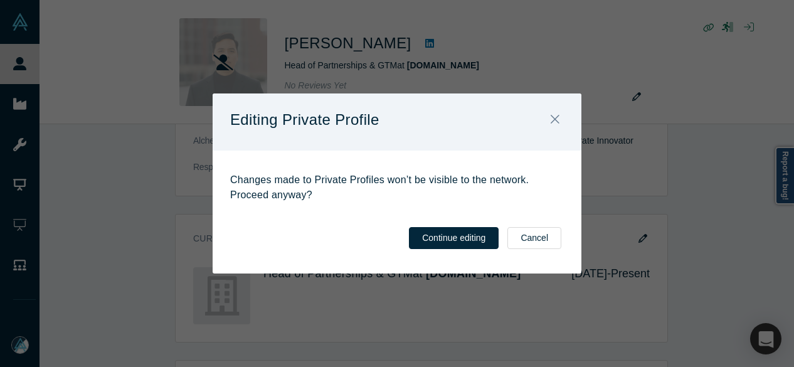
drag, startPoint x: 478, startPoint y: 233, endPoint x: 476, endPoint y: 217, distance: 15.8
click at [478, 233] on button "Continue editing" at bounding box center [454, 238] width 90 height 22
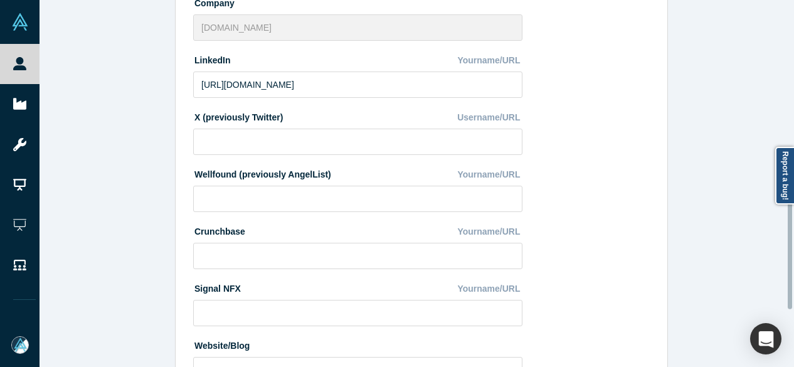
scroll to position [562, 0]
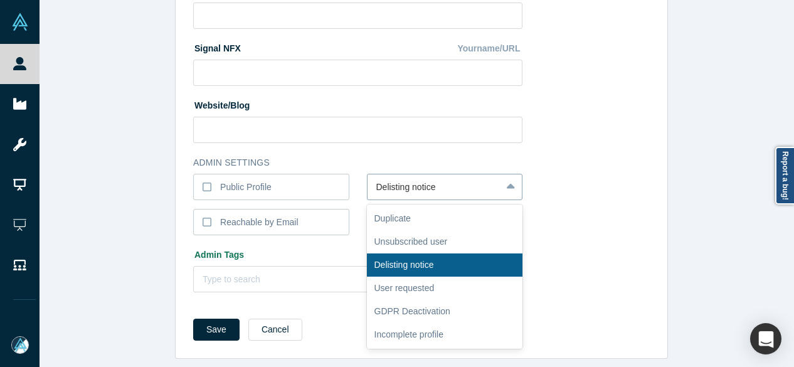
click at [465, 184] on div at bounding box center [434, 187] width 117 height 16
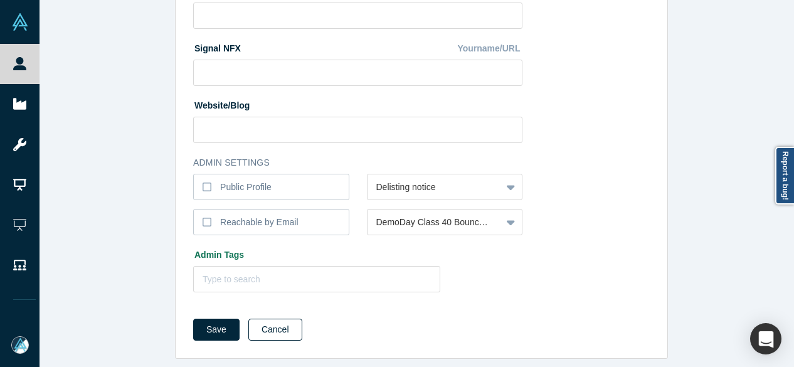
click at [280, 320] on button "Cancel" at bounding box center [275, 330] width 54 height 22
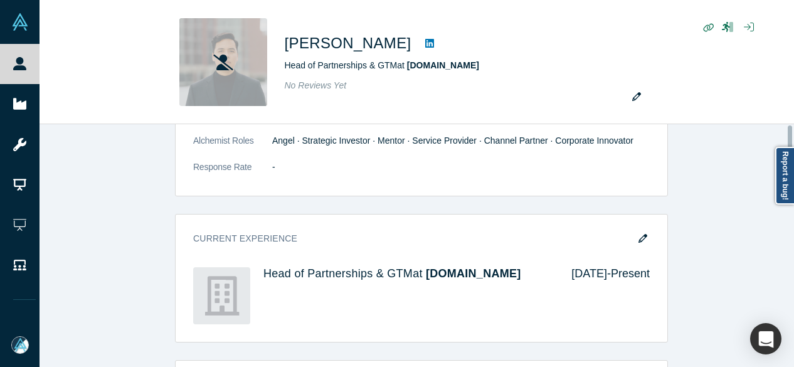
scroll to position [0, 0]
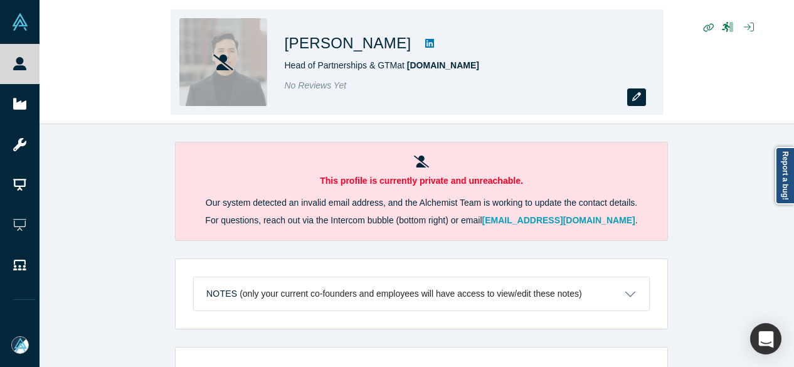
click at [640, 99] on icon "button" at bounding box center [636, 96] width 9 height 9
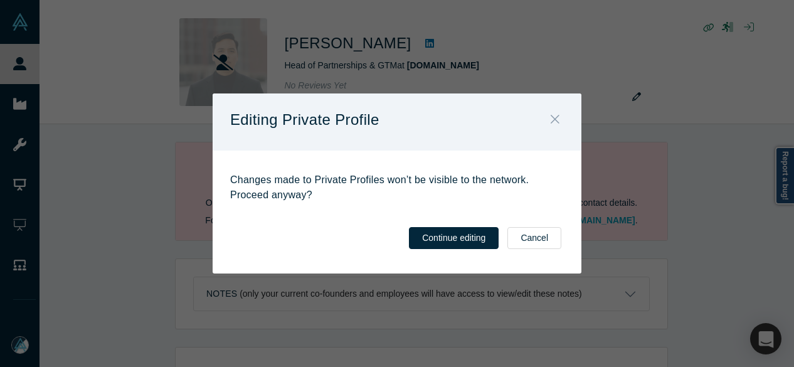
click at [554, 117] on icon "Close" at bounding box center [555, 119] width 9 height 14
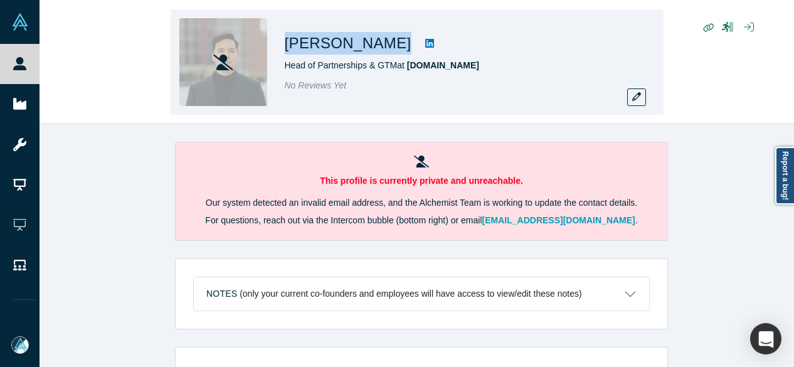
drag, startPoint x: 280, startPoint y: 35, endPoint x: 388, endPoint y: 52, distance: 109.2
click at [388, 52] on div "Carlos Jimenez Head of Partnerships & GTM at Every.io No Reviews Yet" at bounding box center [417, 61] width 493 height 105
copy div "Carlos Jimenez"
click at [589, 85] on div "No Reviews Yet" at bounding box center [460, 85] width 351 height 13
click at [69, 100] on div "Carlos Jimenez Head of Partnerships & GTM at Every.io No Reviews Yet" at bounding box center [417, 63] width 754 height 124
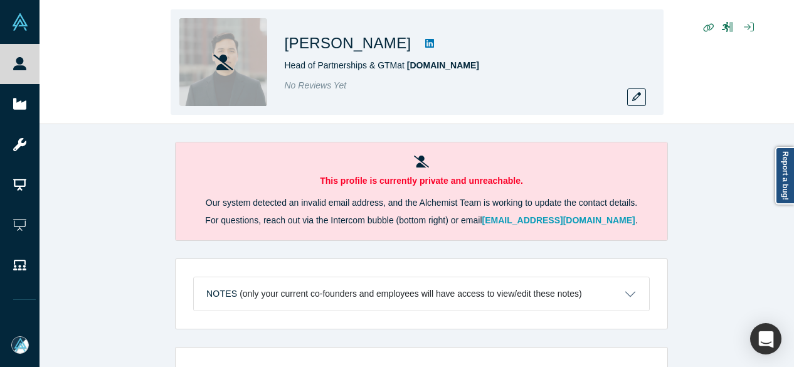
drag, startPoint x: 283, startPoint y: 43, endPoint x: 384, endPoint y: 49, distance: 101.1
click at [384, 49] on div "Carlos Jimenez Head of Partnerships & GTM at Every.io No Reviews Yet" at bounding box center [417, 61] width 493 height 105
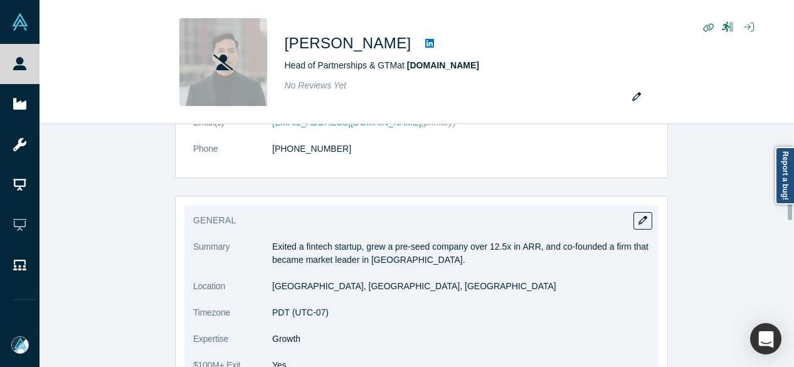
scroll to position [314, 0]
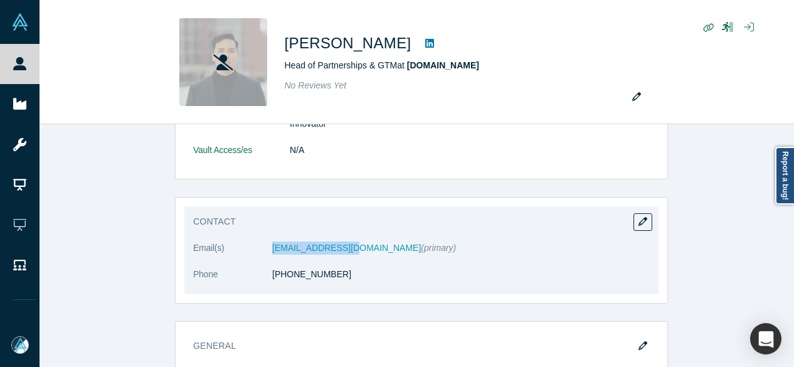
drag, startPoint x: 272, startPoint y: 239, endPoint x: 337, endPoint y: 240, distance: 65.2
click at [337, 241] on dl "Email(s) cjimenez@every.io (primary) Phone +506 7245 3153" at bounding box center [421, 267] width 456 height 53
copy dl "cjimenez@every.io"
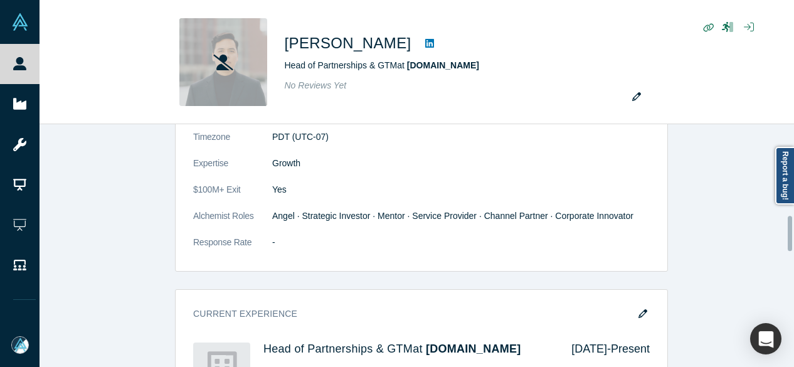
scroll to position [627, 0]
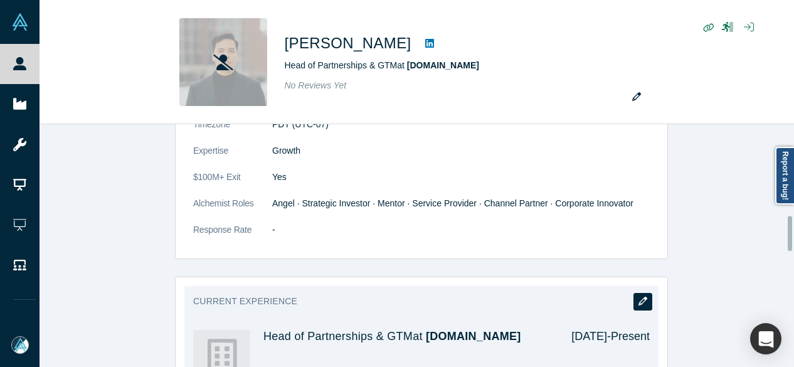
click at [638, 297] on icon "button" at bounding box center [642, 301] width 9 height 9
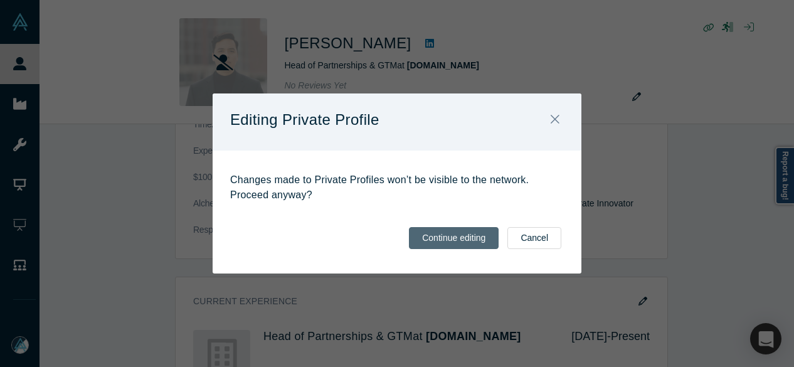
click at [464, 238] on button "Continue editing" at bounding box center [454, 238] width 90 height 22
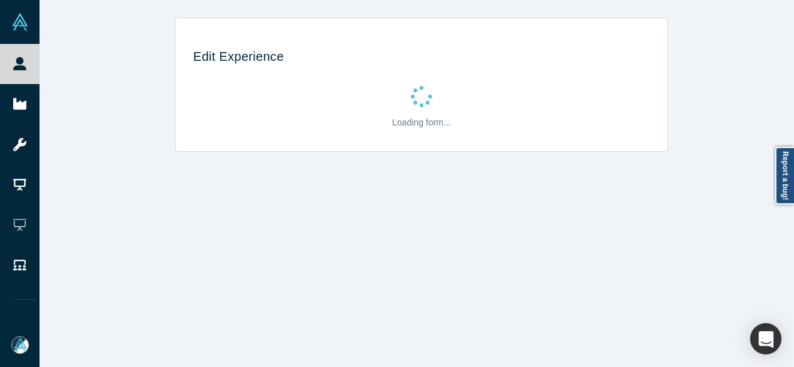
scroll to position [0, 0]
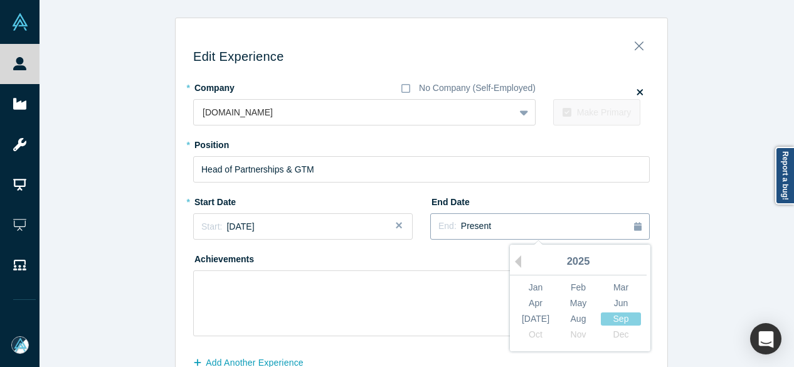
click at [504, 226] on div "End: Present" at bounding box center [539, 226] width 203 height 14
click at [618, 304] on div "Jun" at bounding box center [621, 303] width 40 height 13
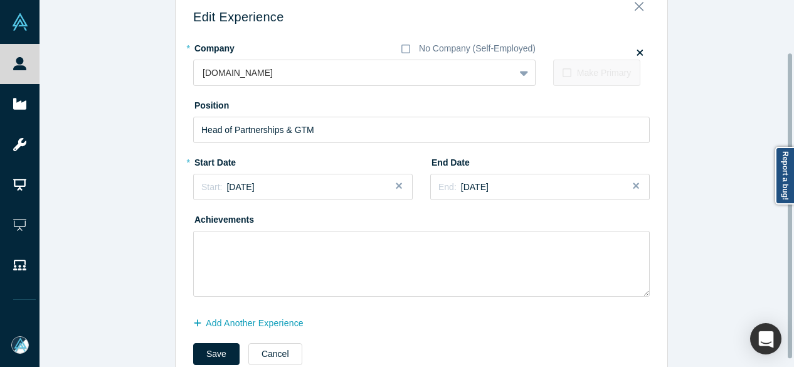
scroll to position [71, 0]
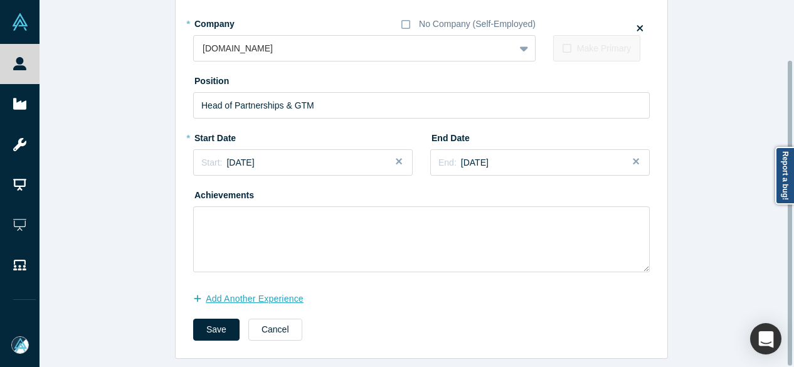
click at [298, 289] on button "Add Another Experience" at bounding box center [255, 299] width 124 height 22
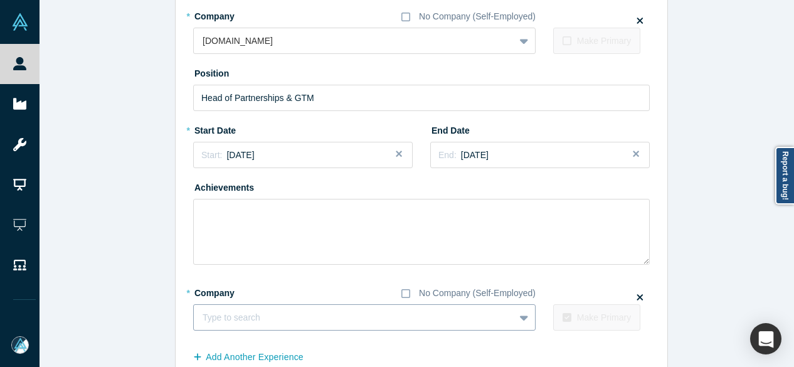
click at [291, 313] on div at bounding box center [354, 318] width 303 height 16
paste input "Co-Founder Co-Founder Cacao"
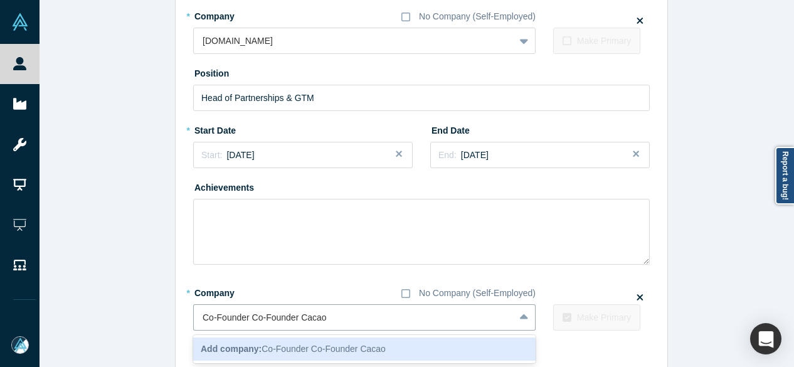
drag, startPoint x: 295, startPoint y: 320, endPoint x: 179, endPoint y: 320, distance: 115.4
click at [182, 320] on div "Edit Experience * Company No Company (Self-Employed) Every.io To pick up a drag…" at bounding box center [422, 185] width 492 height 461
type input "Cacao"
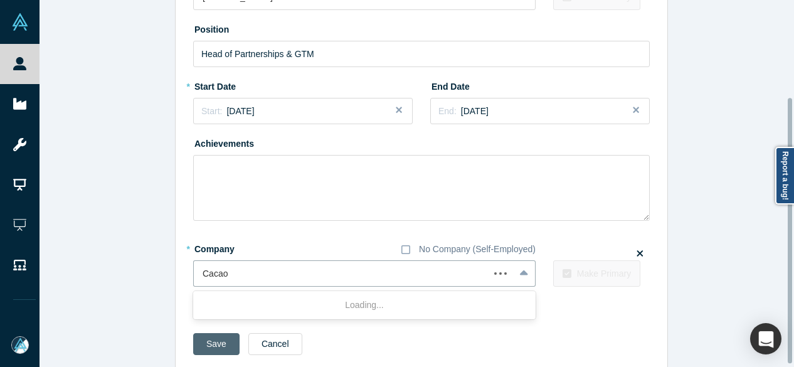
scroll to position [134, 0]
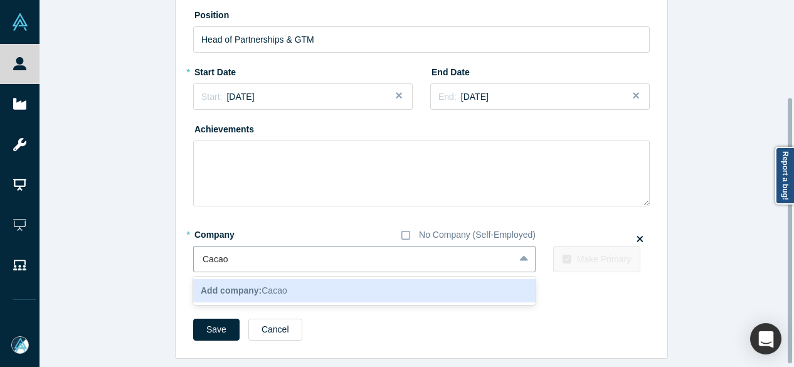
click at [247, 293] on div "Add company: Cacao" at bounding box center [364, 290] width 342 height 23
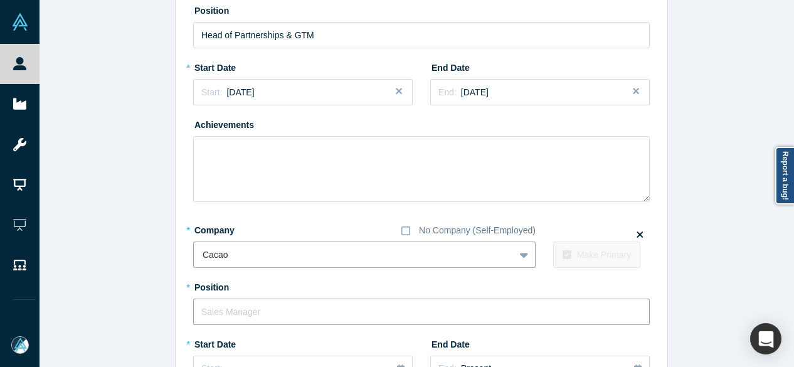
click at [242, 315] on input "text" at bounding box center [421, 311] width 456 height 26
paste input "Co-Founder Co-Founder"
drag, startPoint x: 243, startPoint y: 312, endPoint x: 320, endPoint y: 310, distance: 76.5
click at [320, 310] on input "Co-Founder Co-Founder" at bounding box center [421, 311] width 456 height 26
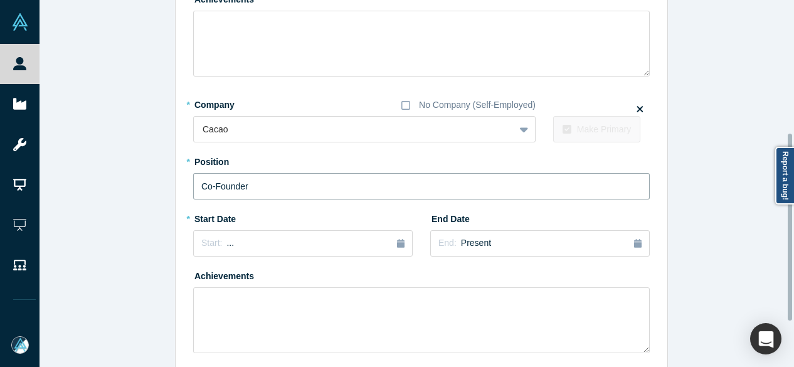
type input "Co-Founder"
click at [218, 237] on div "Start: ..." at bounding box center [217, 243] width 33 height 14
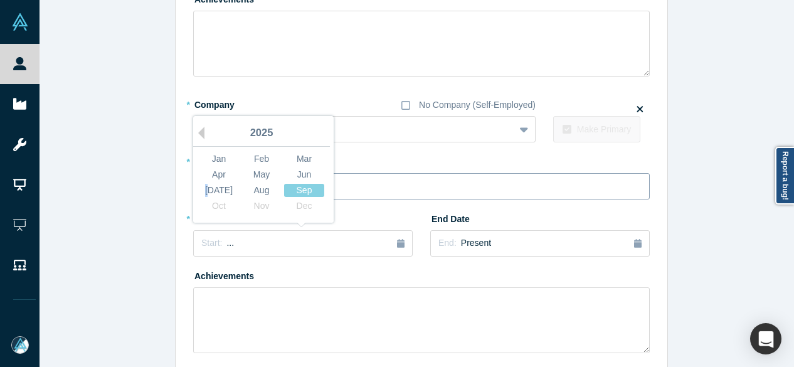
click at [211, 184] on div "[DATE]" at bounding box center [219, 190] width 40 height 13
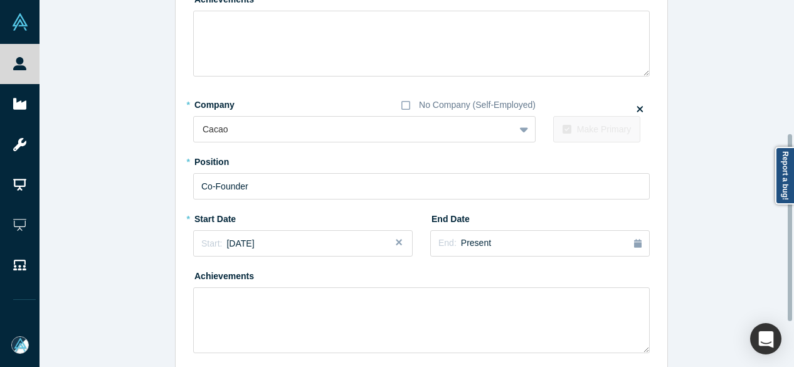
scroll to position [349, 0]
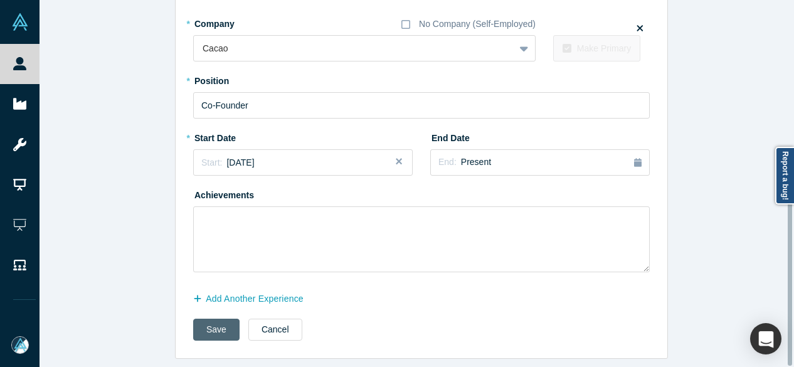
click at [221, 319] on button "Save" at bounding box center [216, 330] width 46 height 22
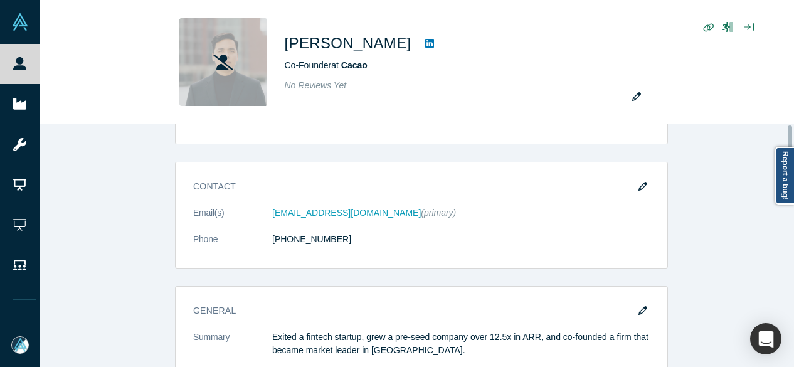
scroll to position [0, 0]
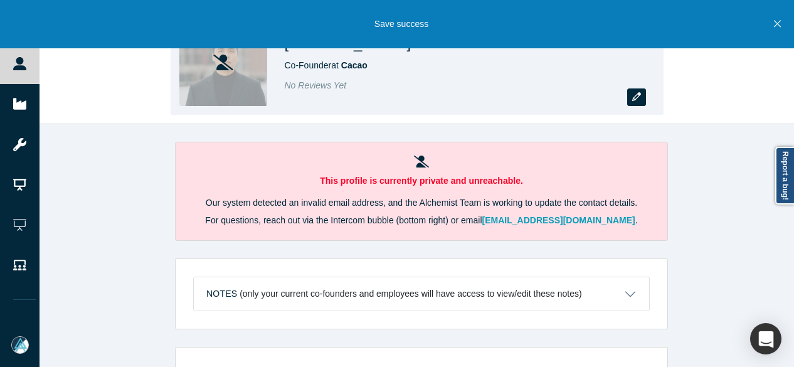
click at [638, 97] on icon "button" at bounding box center [636, 96] width 9 height 9
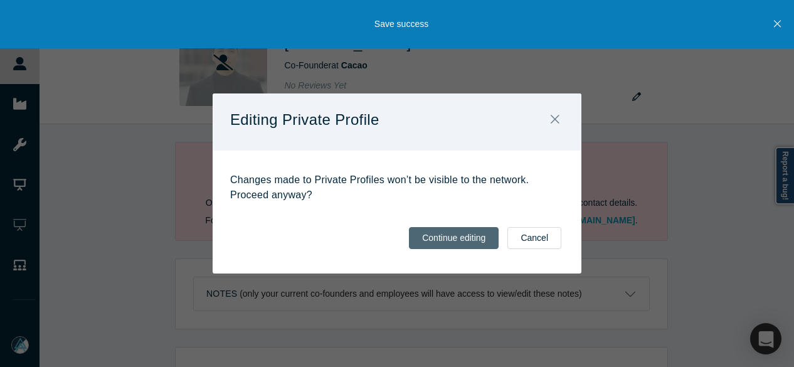
click at [451, 231] on button "Continue editing" at bounding box center [454, 238] width 90 height 22
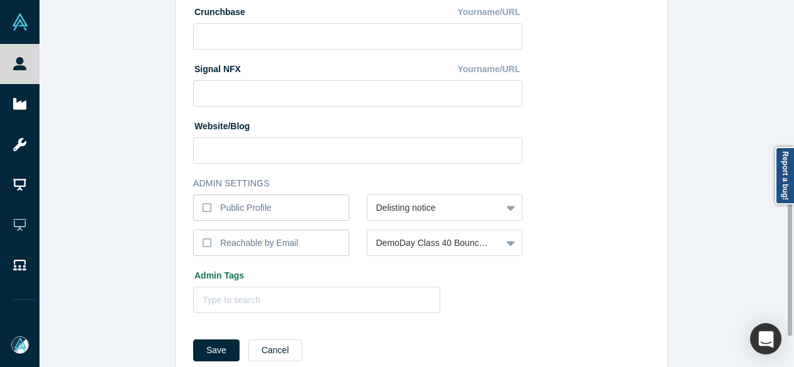
scroll to position [562, 0]
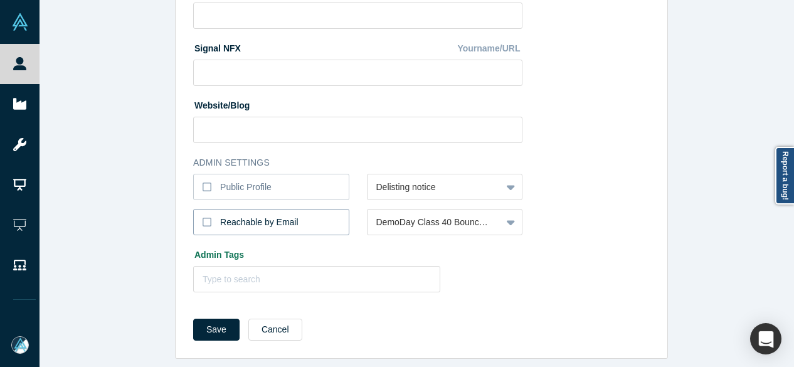
click at [239, 216] on div "Reachable by Email" at bounding box center [259, 222] width 78 height 13
click at [0, 0] on input "Reachable by Email" at bounding box center [0, 0] width 0 height 0
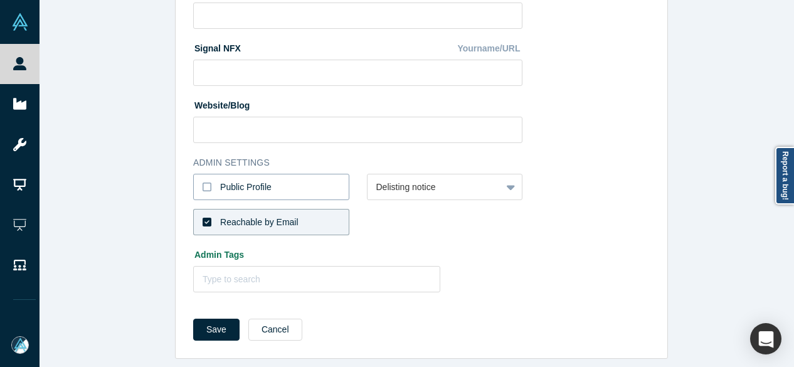
click at [247, 181] on div "Public Profile" at bounding box center [245, 187] width 51 height 13
click at [0, 0] on input "Public Profile" at bounding box center [0, 0] width 0 height 0
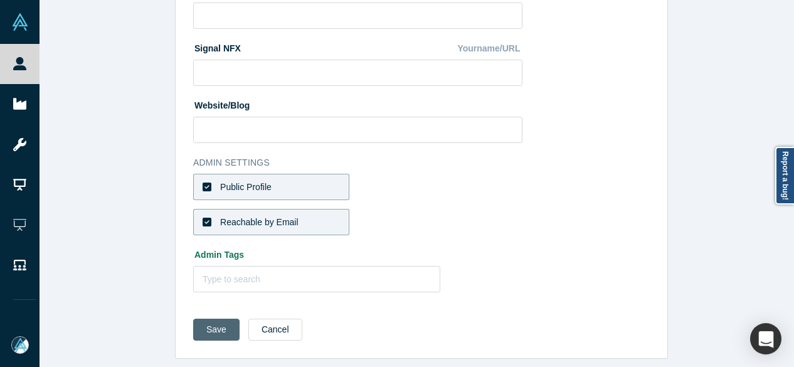
click at [206, 322] on button "Save" at bounding box center [216, 330] width 46 height 22
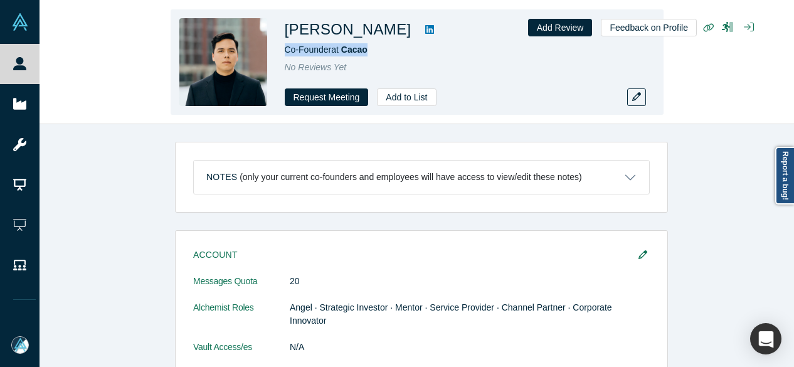
drag, startPoint x: 283, startPoint y: 48, endPoint x: 385, endPoint y: 48, distance: 101.6
click at [386, 48] on div "Carlos Jimenez Co-Founder at Cacao No Reviews Yet Request Meeting Add to List" at bounding box center [417, 61] width 493 height 105
copy span "Co-Founder at Cacao"
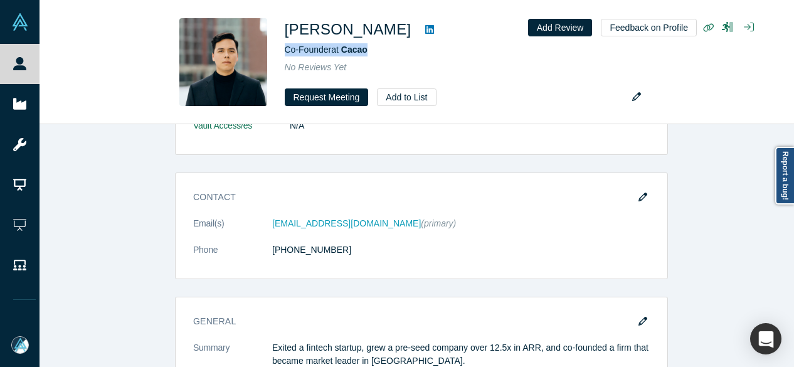
scroll to position [251, 0]
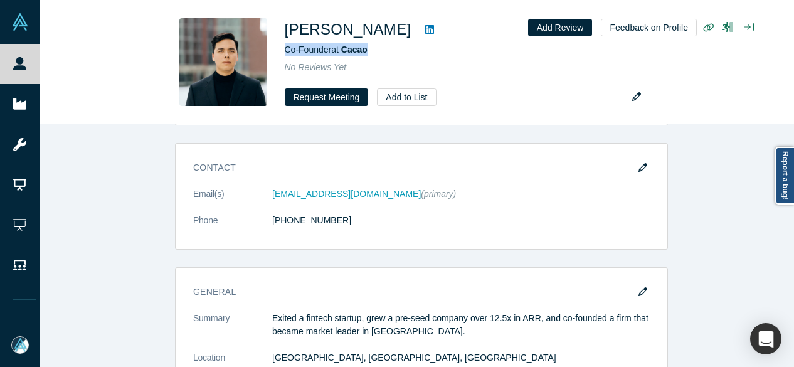
click at [638, 163] on icon "button" at bounding box center [642, 167] width 9 height 9
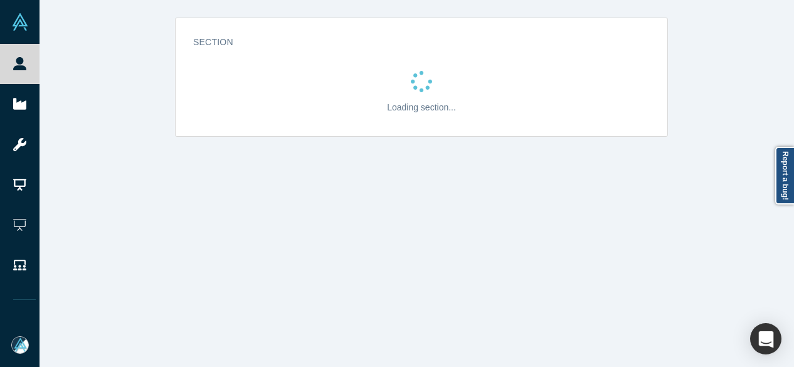
scroll to position [0, 0]
select select "CR"
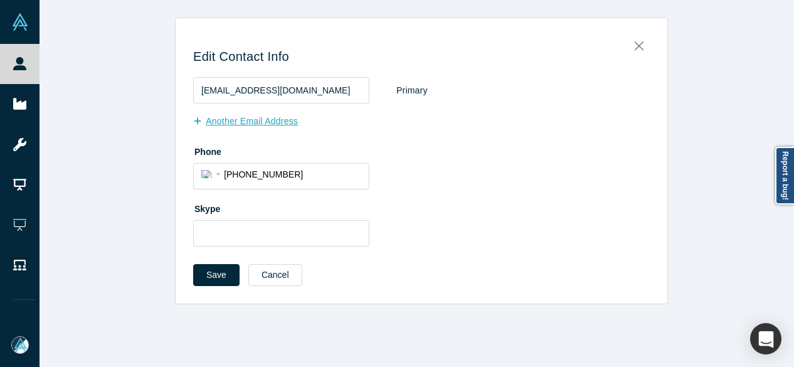
click at [253, 124] on button "Another Email Address" at bounding box center [252, 121] width 118 height 22
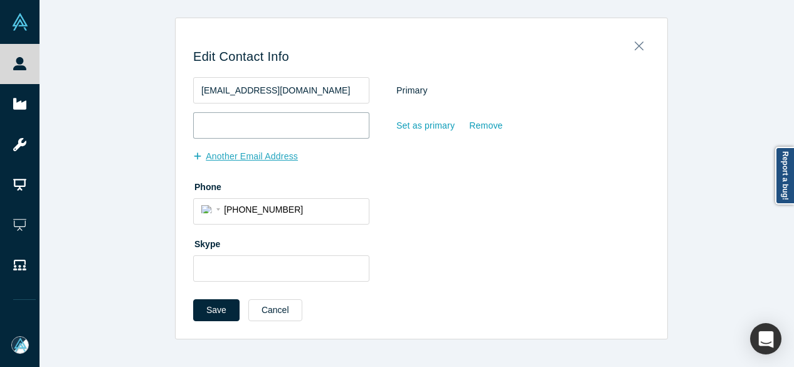
click at [253, 124] on input "email" at bounding box center [281, 125] width 176 height 26
paste input "carlosjimenezcastrillo@gmail.com"
type input "carlosjimenezcastrillo@gmail.com"
click at [408, 124] on div "Set as primary" at bounding box center [426, 126] width 60 height 22
click at [0, 0] on input "Set as primary" at bounding box center [0, 0] width 0 height 0
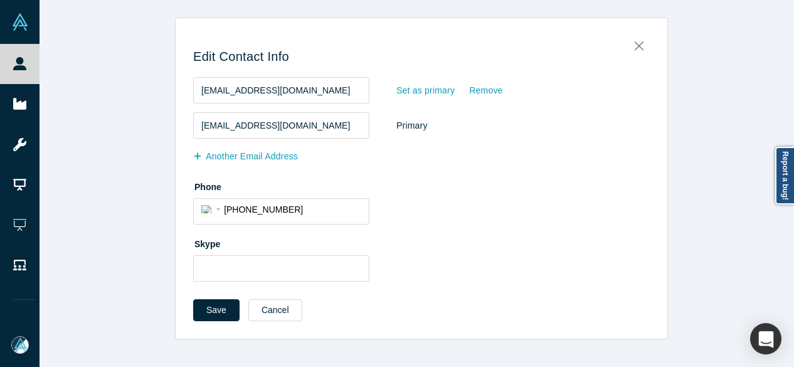
click at [186, 312] on div "Edit Contact Info cjimenez@every.io Set as primary Remove carlosjimenezcastrill…" at bounding box center [422, 183] width 492 height 312
click at [205, 307] on button "Save" at bounding box center [216, 310] width 46 height 22
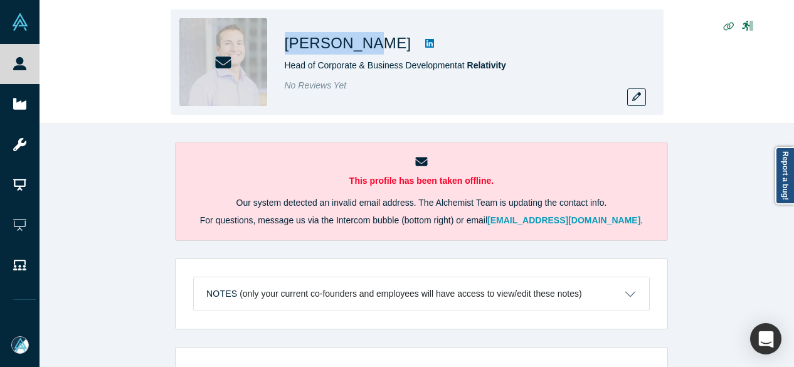
drag, startPoint x: 288, startPoint y: 43, endPoint x: 356, endPoint y: 46, distance: 67.2
click at [356, 46] on h1 "Eric Duboe" at bounding box center [348, 43] width 127 height 23
copy h1 "Eric Duboe"
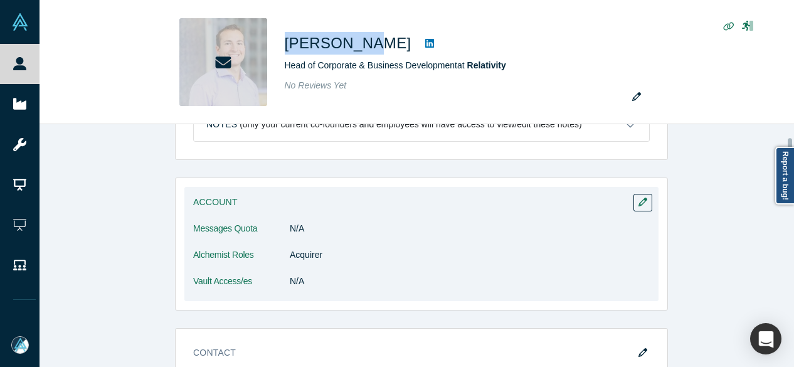
scroll to position [188, 0]
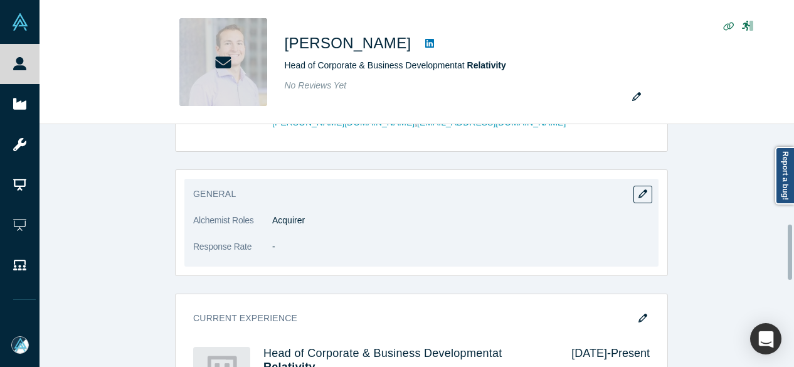
scroll to position [564, 0]
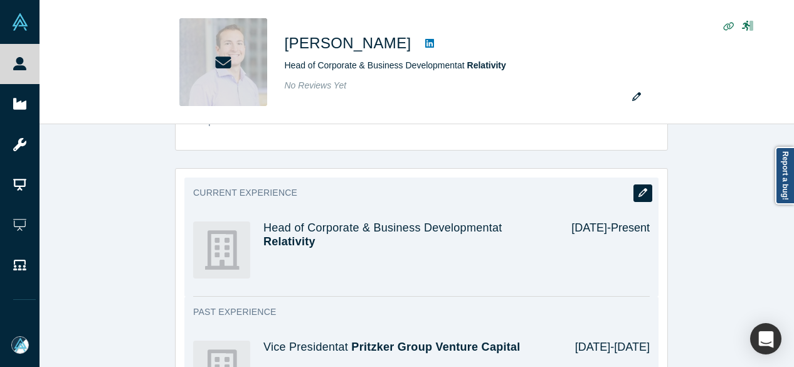
click at [640, 188] on icon "button" at bounding box center [642, 192] width 9 height 9
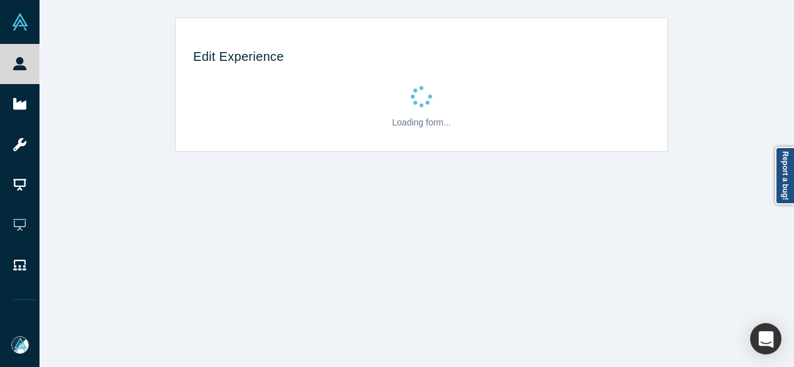
scroll to position [0, 0]
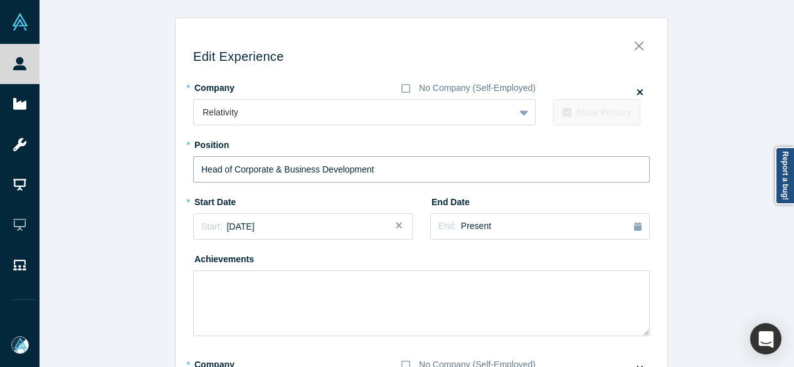
drag, startPoint x: 377, startPoint y: 172, endPoint x: 162, endPoint y: 167, distance: 215.1
click at [162, 167] on div "Edit Experience * Company No Company (Self-Employed) Relativity To pick up a dr…" at bounding box center [422, 359] width 764 height 682
paste input "Global Head Of Corporate"
type input "Global Head Of Corporate Development"
click at [461, 224] on span "Present" at bounding box center [476, 226] width 30 height 10
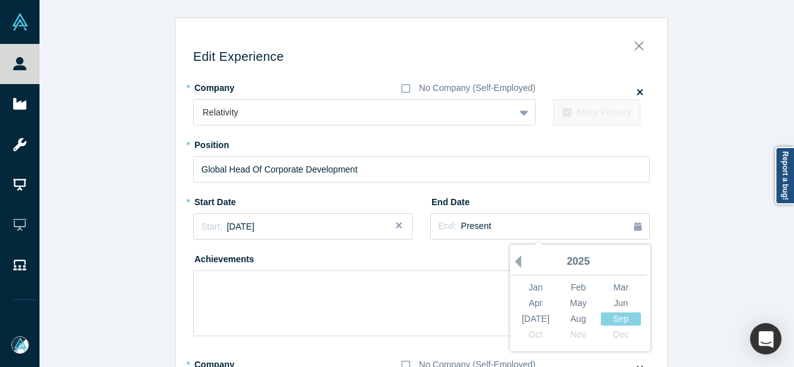
click at [513, 261] on button "Previous Year" at bounding box center [515, 261] width 13 height 13
click at [578, 298] on div "May" at bounding box center [578, 303] width 40 height 13
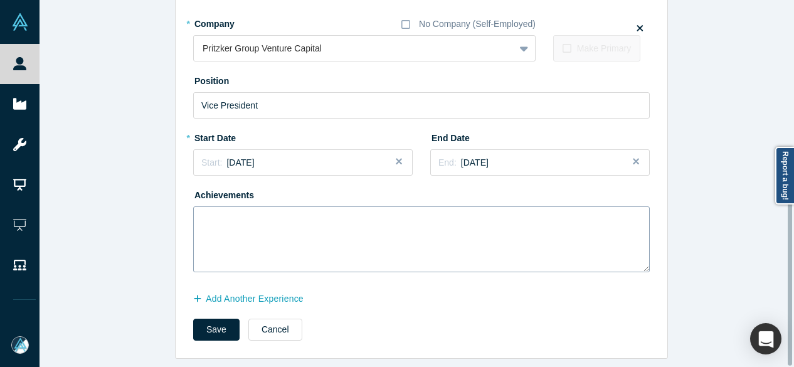
scroll to position [349, 0]
click at [237, 293] on button "Add Another Experience" at bounding box center [255, 299] width 124 height 22
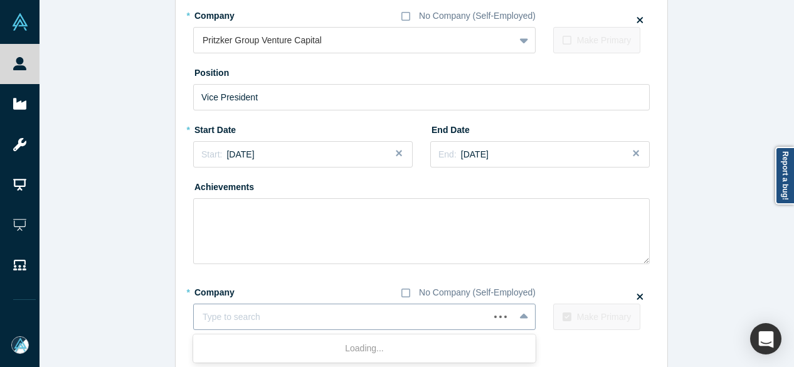
click at [262, 325] on div "Type to search" at bounding box center [341, 317] width 295 height 21
paste input "Partner Partner Chicago Ventures"
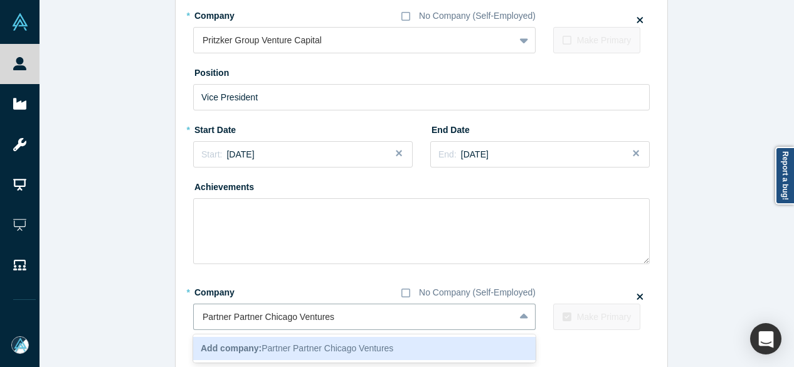
drag, startPoint x: 259, startPoint y: 317, endPoint x: 178, endPoint y: 317, distance: 80.9
click at [178, 317] on div "Edit Experience * Company No Company (Self-Employed) Relativity To pick up a dr…" at bounding box center [422, 46] width 492 height 737
type input "Chicago Ventures"
click at [213, 352] on div "Chicago Ventures" at bounding box center [364, 348] width 342 height 23
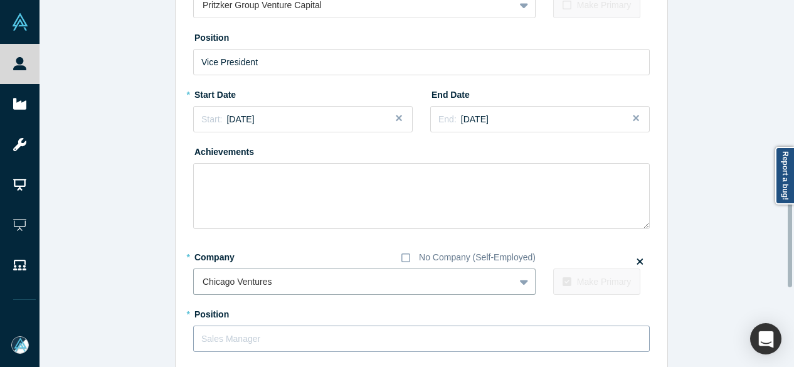
scroll to position [411, 0]
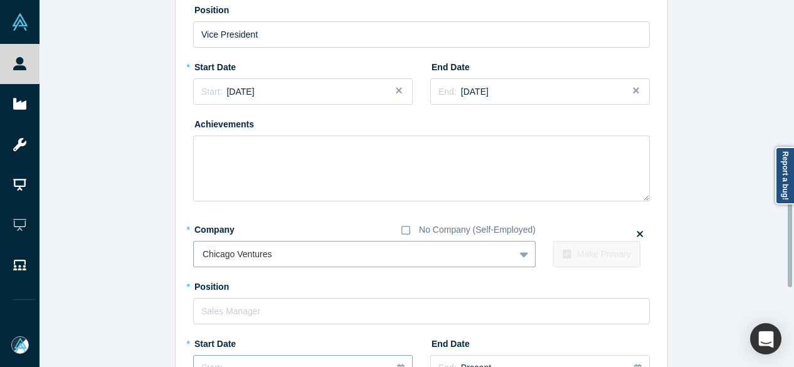
click at [217, 360] on button "Start: ..." at bounding box center [302, 368] width 219 height 26
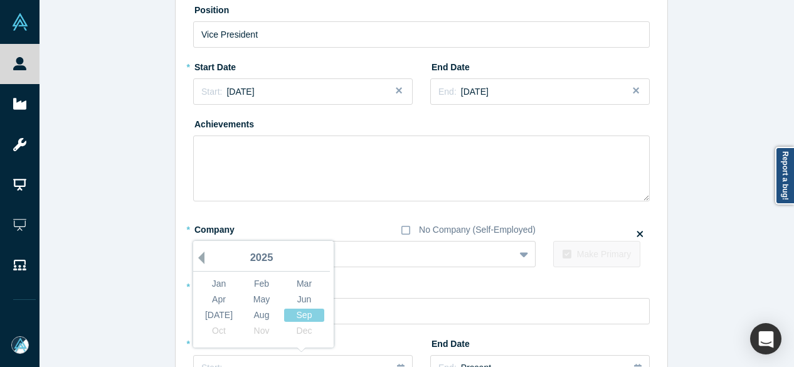
drag, startPoint x: 196, startPoint y: 256, endPoint x: 256, endPoint y: 286, distance: 66.5
click at [196, 256] on button "Previous Year" at bounding box center [198, 257] width 13 height 13
click at [259, 293] on div "May" at bounding box center [261, 299] width 40 height 13
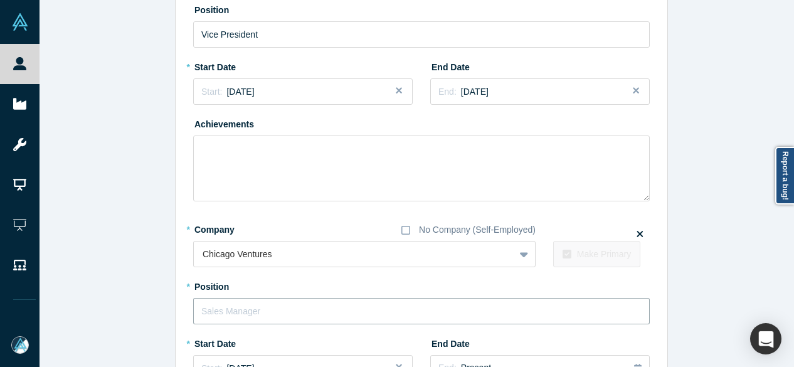
click at [263, 308] on input "text" at bounding box center [421, 311] width 456 height 26
paste input "Partner Partner"
drag, startPoint x: 226, startPoint y: 311, endPoint x: 281, endPoint y: 310, distance: 55.2
click at [281, 310] on input "Partner Partner" at bounding box center [421, 311] width 456 height 26
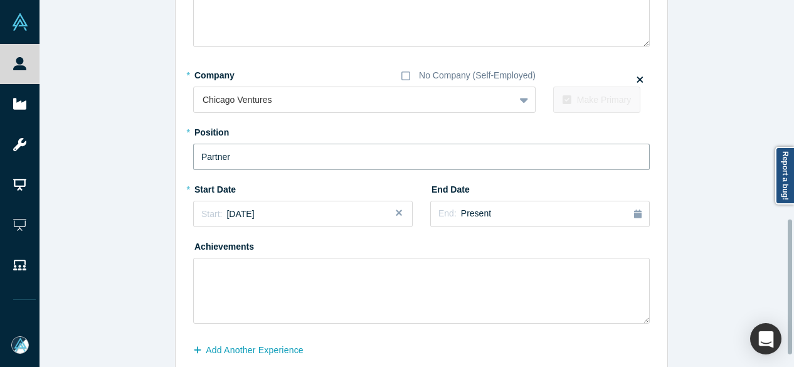
scroll to position [599, 0]
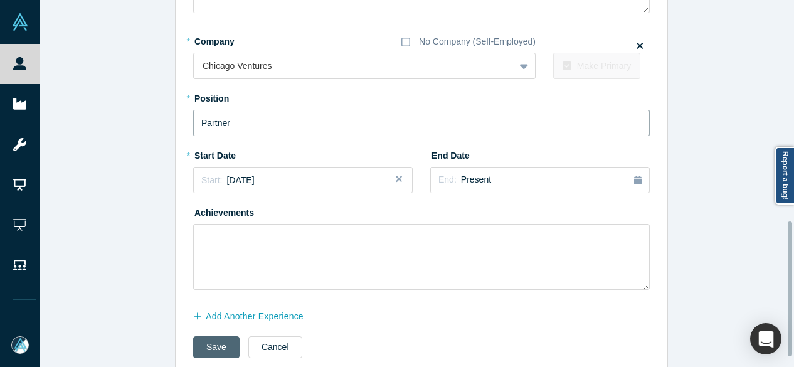
type input "Partner"
click at [204, 352] on button "Save" at bounding box center [216, 347] width 46 height 22
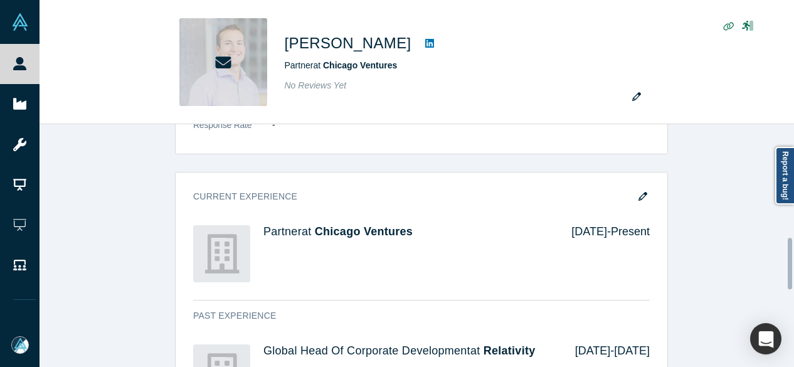
scroll to position [564, 0]
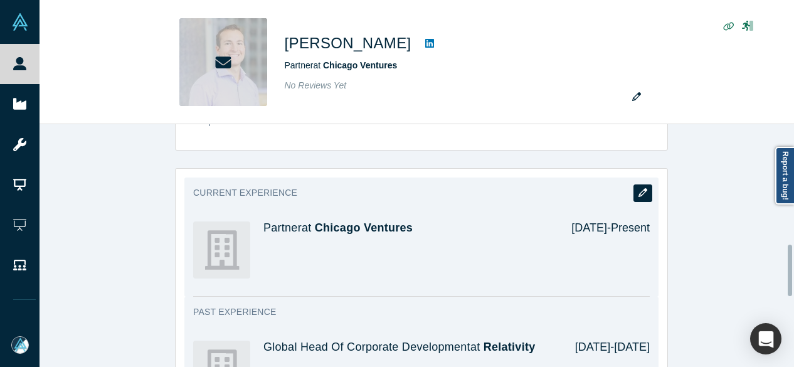
click at [638, 188] on icon "button" at bounding box center [642, 192] width 9 height 9
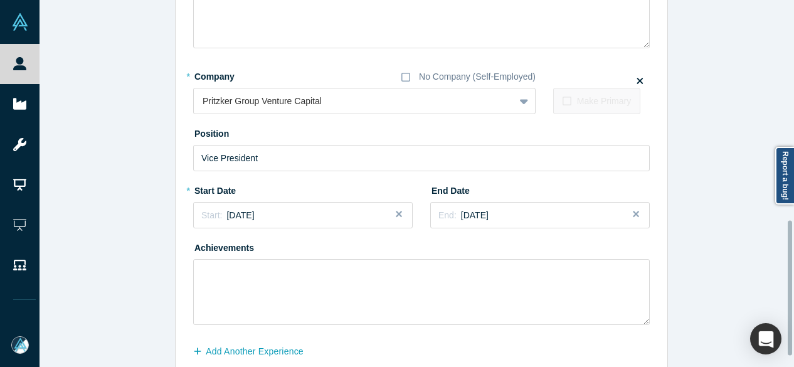
scroll to position [625, 0]
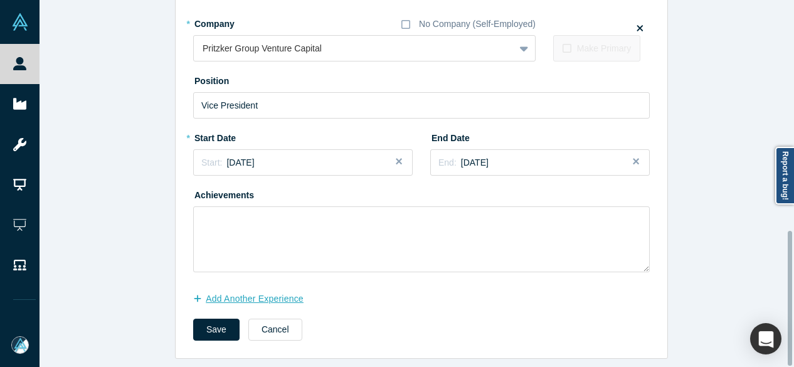
click at [237, 293] on button "Add Another Experience" at bounding box center [255, 299] width 124 height 22
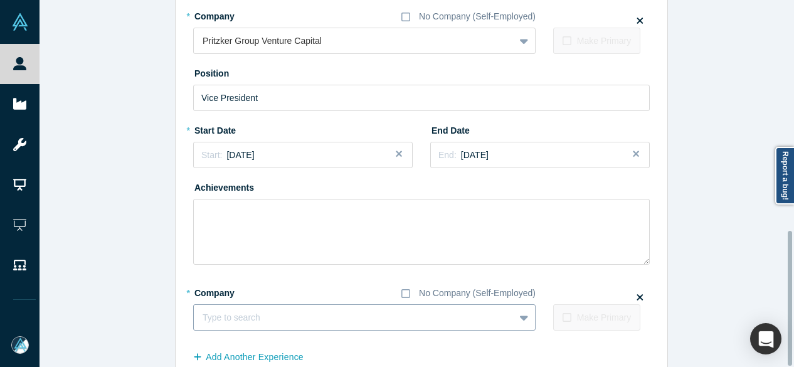
click at [236, 311] on div at bounding box center [354, 318] width 303 height 16
paste input "Board Observer Board Observer Entegrata"
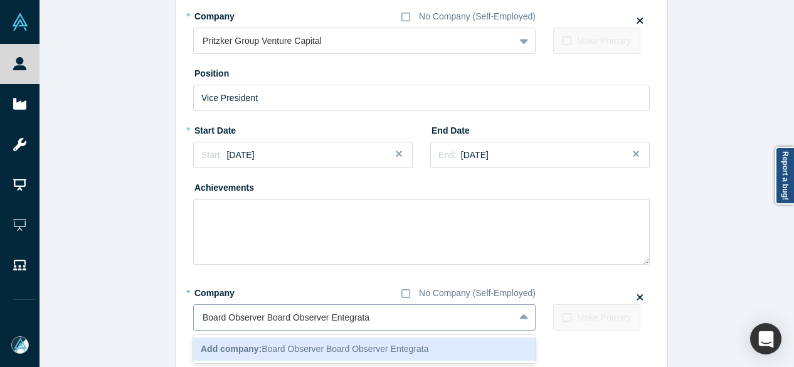
drag, startPoint x: 322, startPoint y: 320, endPoint x: 197, endPoint y: 319, distance: 125.4
click at [197, 319] on div "Board Observer Board Observer Entegrata" at bounding box center [354, 317] width 320 height 21
type input "Entegrata"
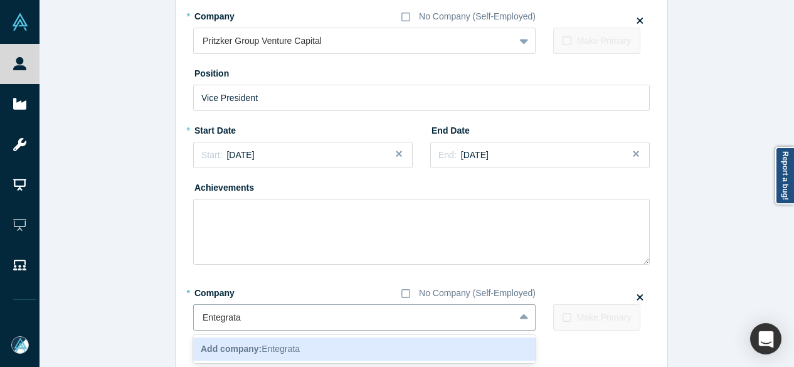
click at [250, 345] on b "Add company:" at bounding box center [231, 349] width 61 height 10
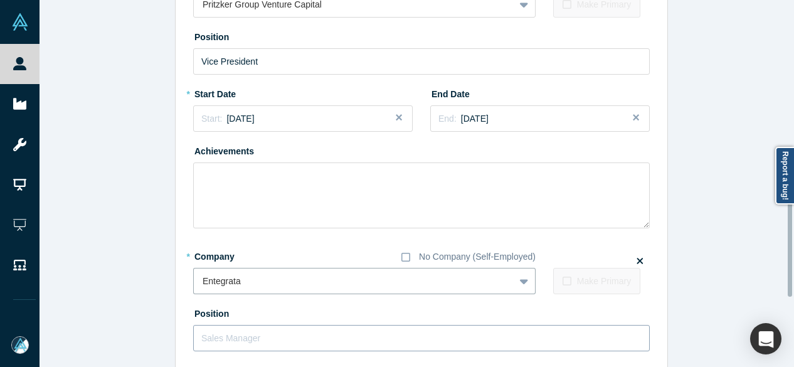
scroll to position [687, 0]
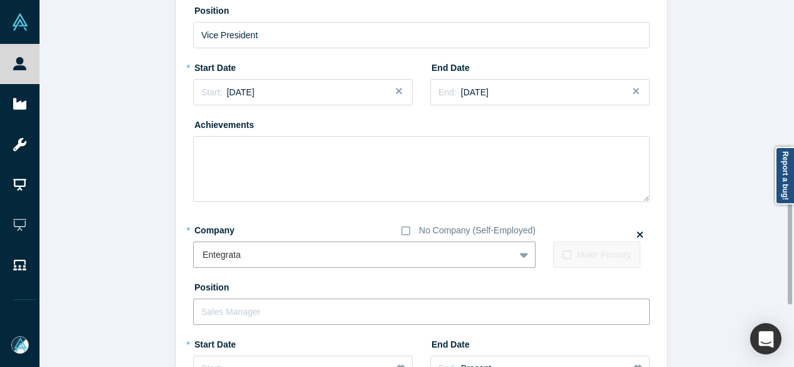
click at [253, 309] on input "text" at bounding box center [421, 311] width 456 height 26
paste input "Board Observer Board Observer"
drag, startPoint x: 259, startPoint y: 312, endPoint x: 350, endPoint y: 309, distance: 91.0
click at [350, 309] on input "Board Observer Board Observer" at bounding box center [421, 311] width 456 height 26
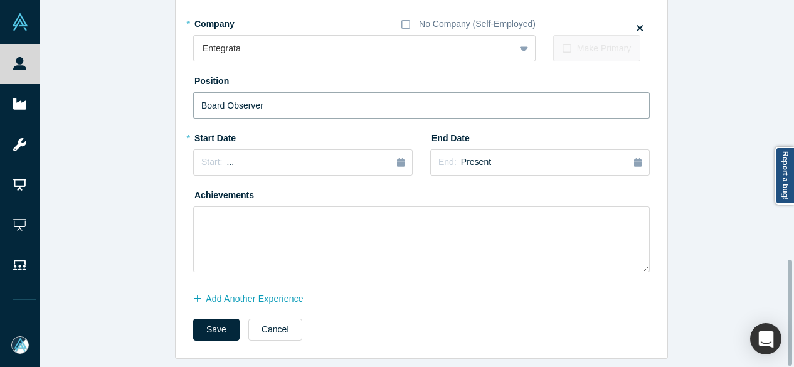
scroll to position [902, 0]
type input "Board Observer"
click at [223, 156] on div "Start: ..." at bounding box center [217, 163] width 33 height 14
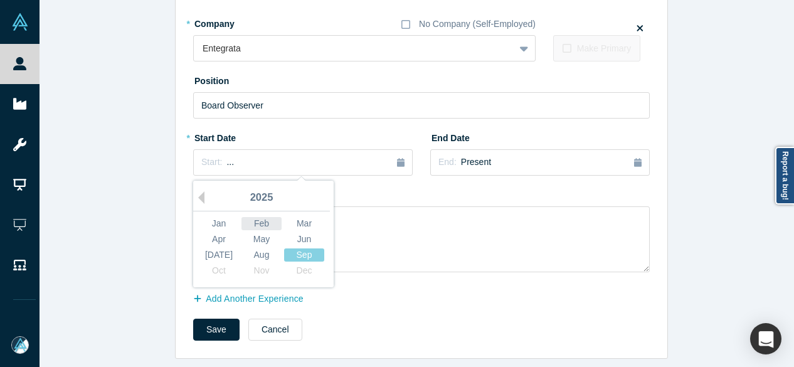
click at [260, 217] on div "Feb" at bounding box center [261, 223] width 40 height 13
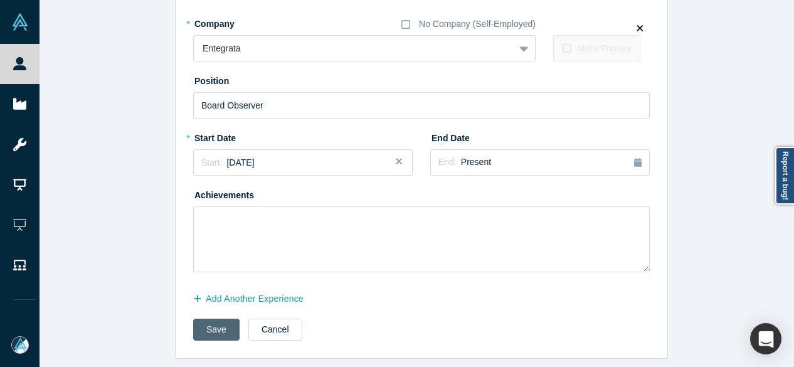
click at [207, 322] on button "Save" at bounding box center [216, 330] width 46 height 22
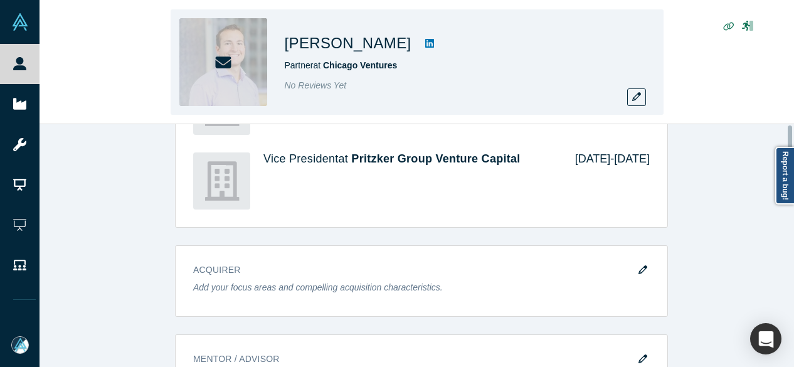
scroll to position [0, 0]
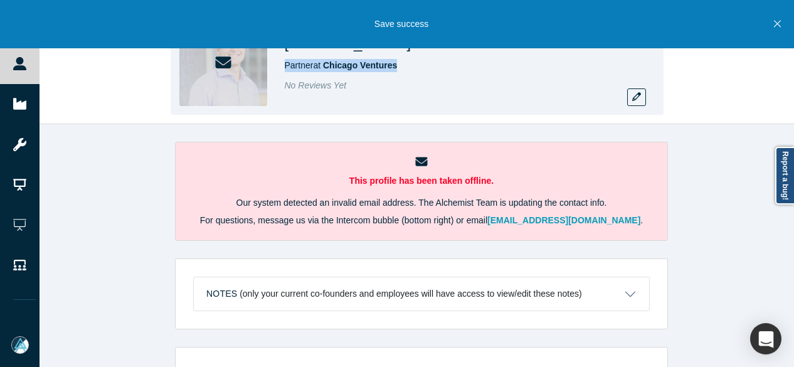
drag, startPoint x: 404, startPoint y: 65, endPoint x: 286, endPoint y: 65, distance: 117.9
click at [286, 65] on div "Partner at Chicago Ventures" at bounding box center [460, 65] width 351 height 13
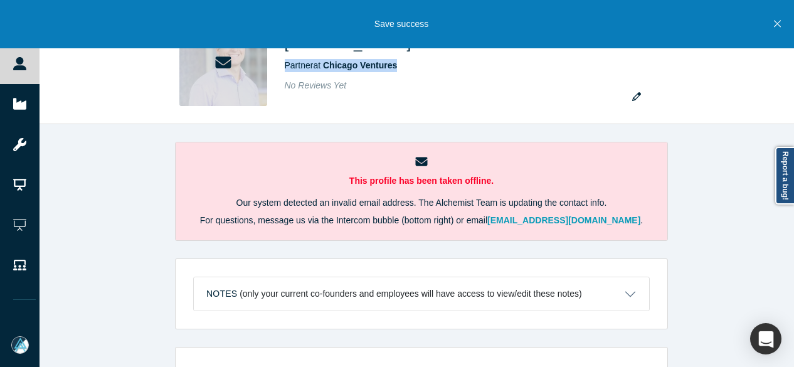
copy span "Partner at Chicago Ventures"
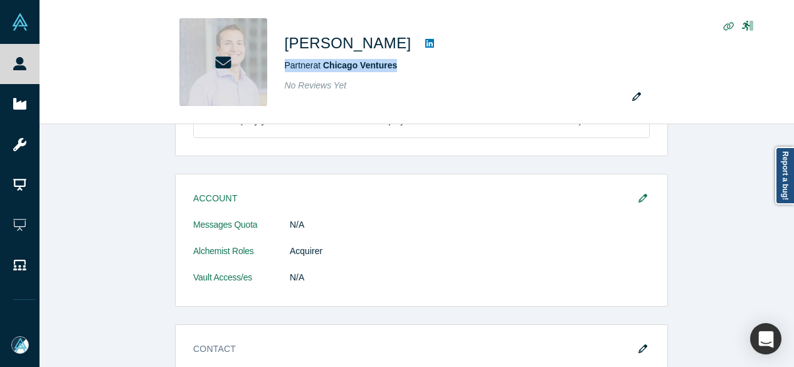
scroll to position [376, 0]
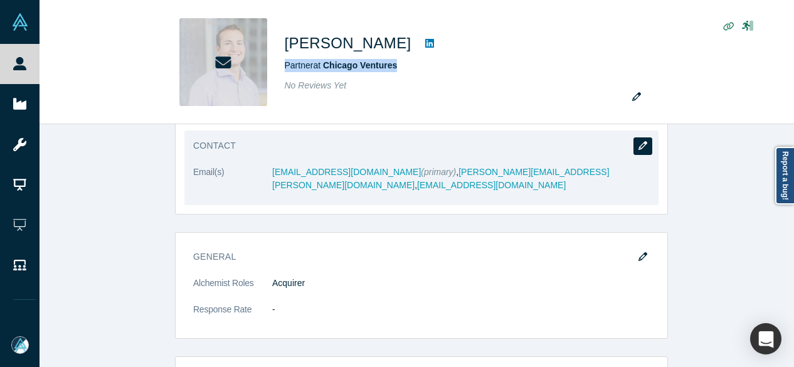
click at [641, 143] on icon "button" at bounding box center [642, 145] width 9 height 9
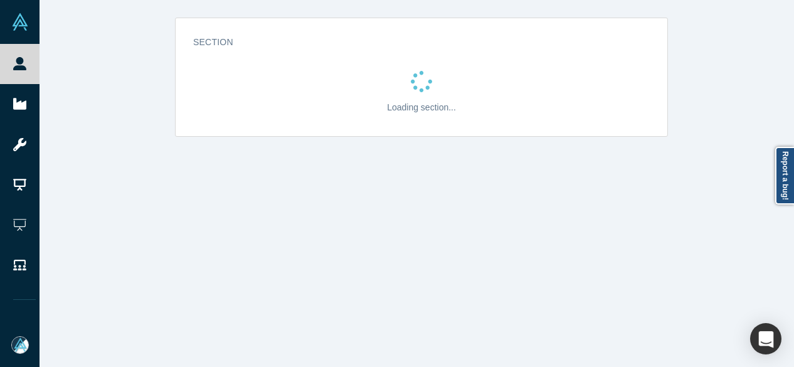
scroll to position [0, 0]
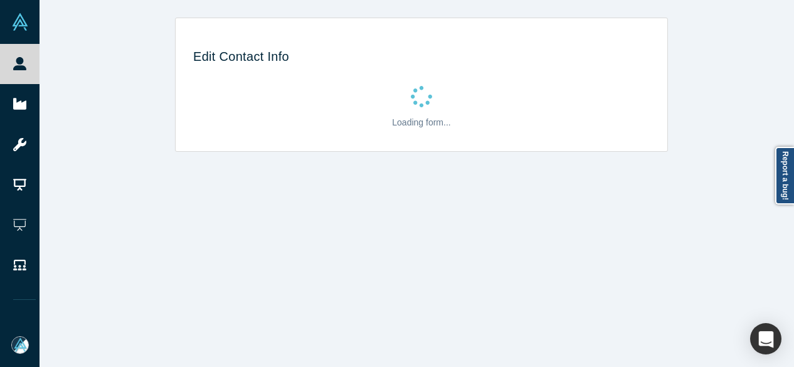
select select "US"
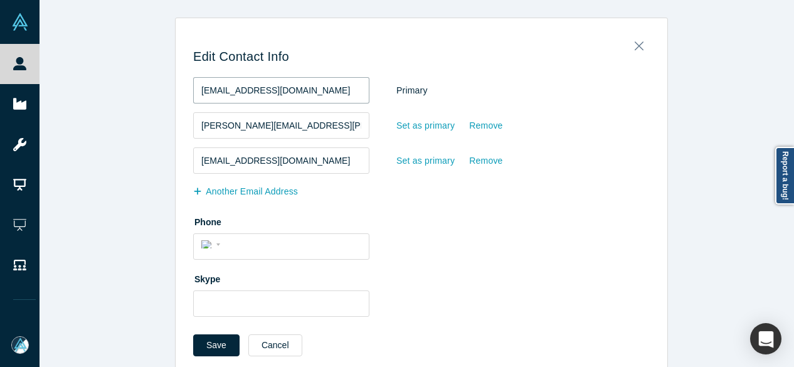
drag, startPoint x: 330, startPoint y: 90, endPoint x: 172, endPoint y: 78, distance: 159.0
click at [176, 78] on div "Edit Contact Info eduboe@pritzkergroup.com Primary eric.duboe@gmail.com Set as …" at bounding box center [422, 200] width 492 height 347
paste input "ric@chicagoventures"
type input "eric@chicagoventures.com"
click at [484, 159] on div "Remove" at bounding box center [485, 161] width 34 height 22
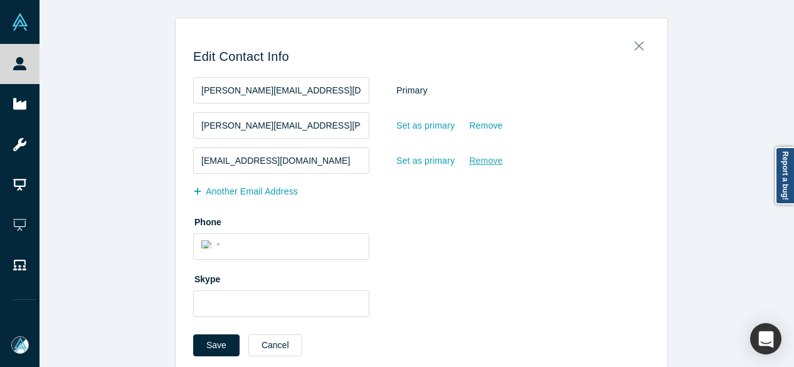
click at [0, 0] on input "Remove" at bounding box center [0, 0] width 0 height 0
click at [213, 347] on button "Save" at bounding box center [216, 345] width 46 height 22
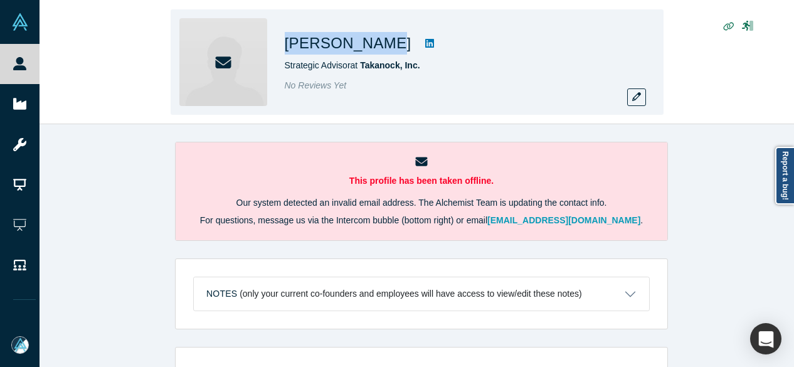
drag, startPoint x: 335, startPoint y: 46, endPoint x: 374, endPoint y: 43, distance: 39.0
click at [374, 43] on div "[PERSON_NAME] Strategic Advisor at Takanock, Inc. No Reviews Yet" at bounding box center [417, 61] width 493 height 105
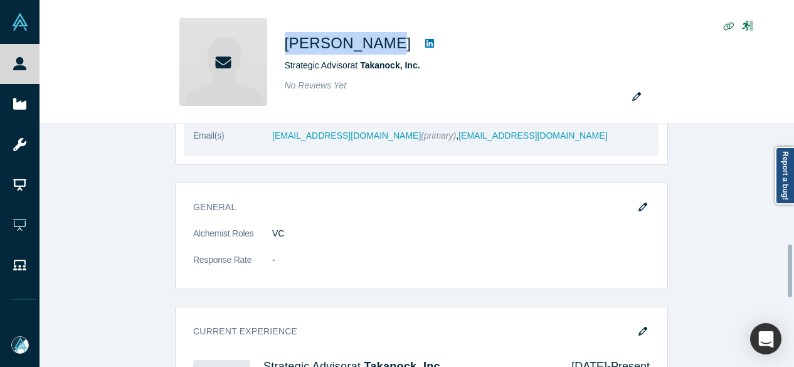
scroll to position [564, 0]
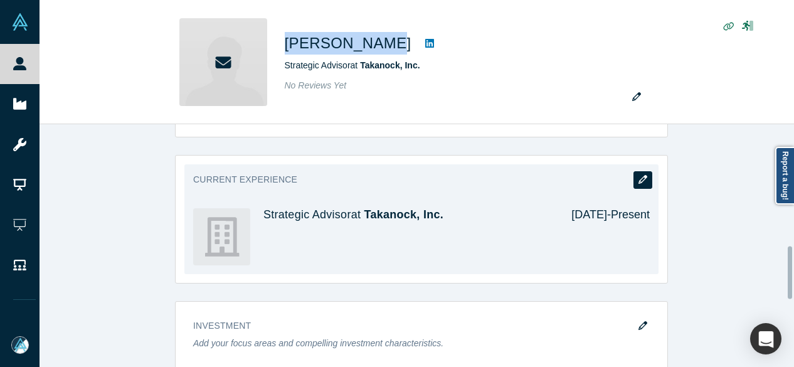
click at [641, 179] on icon "button" at bounding box center [642, 179] width 9 height 9
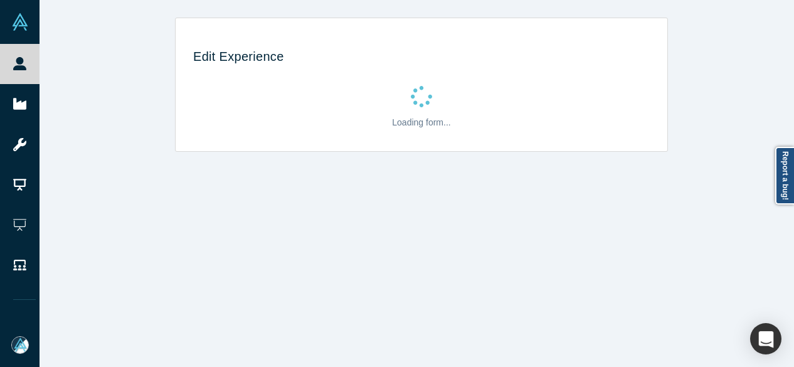
scroll to position [0, 0]
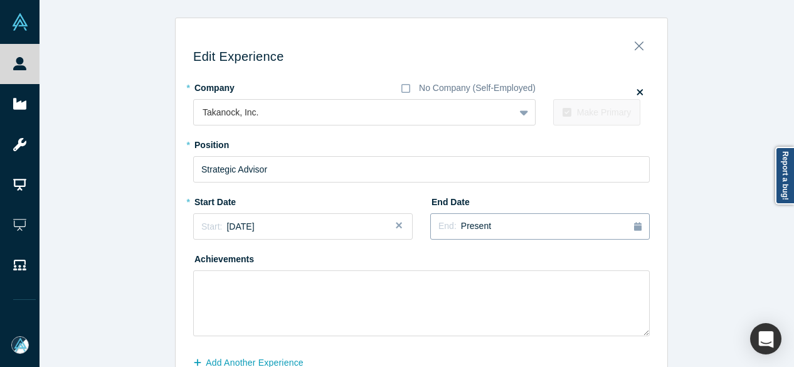
click at [445, 228] on span "End:" at bounding box center [447, 226] width 18 height 10
click at [534, 319] on div "[DATE]" at bounding box center [535, 318] width 40 height 13
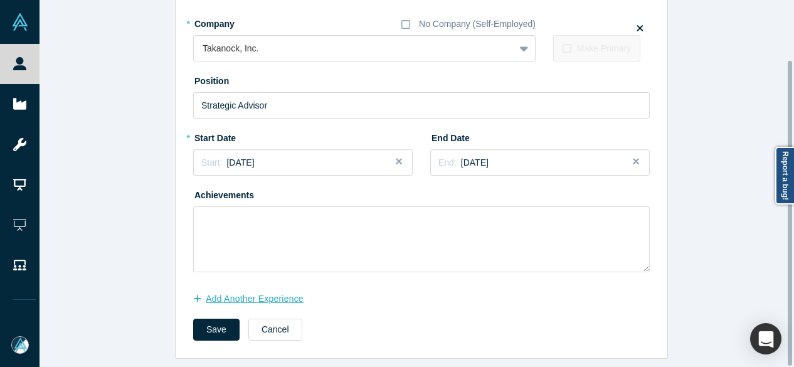
click at [278, 293] on button "Add Another Experience" at bounding box center [255, 299] width 124 height 22
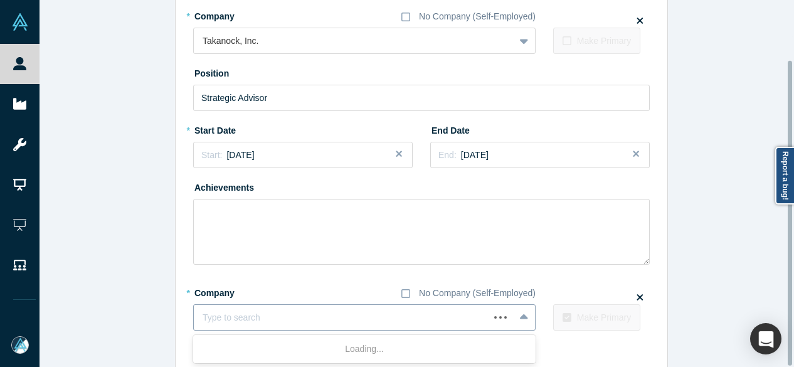
click at [278, 319] on div at bounding box center [342, 318] width 278 height 16
paste input "Commercial Director Commercial Director Mazama Energy"
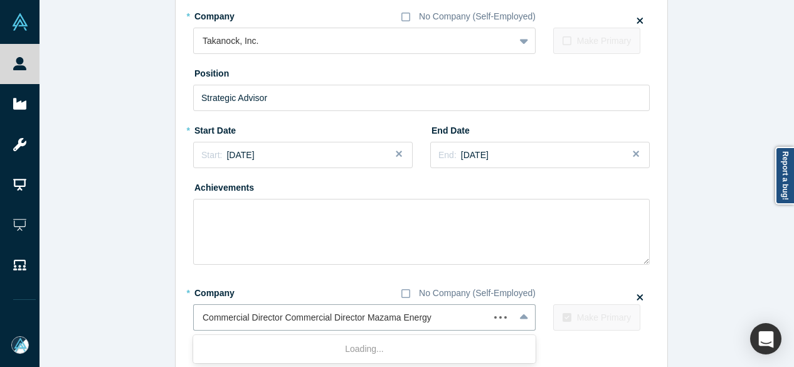
drag, startPoint x: 363, startPoint y: 322, endPoint x: 144, endPoint y: 322, distance: 218.8
click at [144, 322] on div "Edit Experience * Company No Company (Self-Employed) Takanock, Inc. To pick up …" at bounding box center [422, 181] width 764 height 471
type input "Mazama Energy"
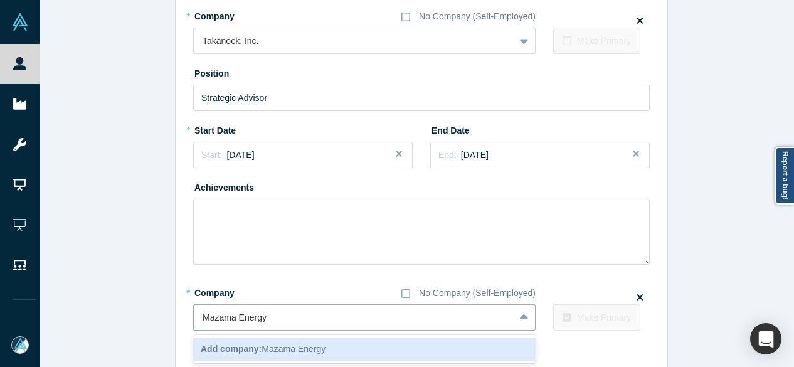
click at [246, 344] on b "Add company:" at bounding box center [231, 349] width 61 height 10
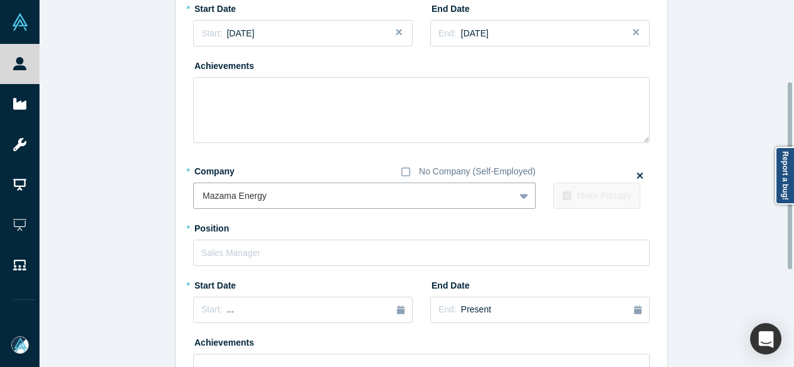
scroll to position [197, 0]
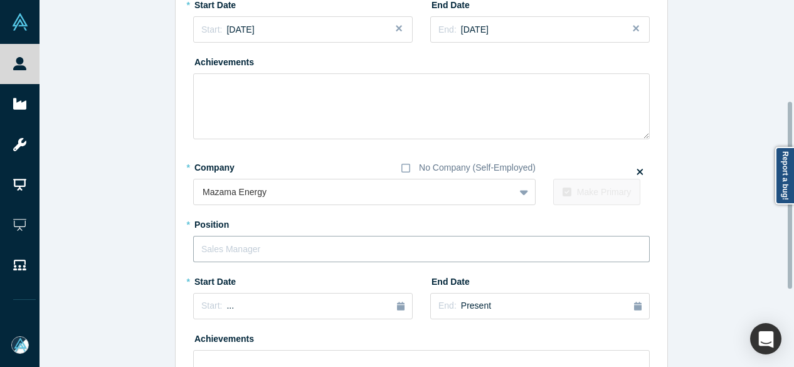
click at [251, 250] on input "text" at bounding box center [421, 249] width 456 height 26
paste input "Commercial Director Commercial Director"
drag, startPoint x: 273, startPoint y: 249, endPoint x: 396, endPoint y: 253, distance: 123.0
click at [396, 253] on input "Commercial Director Commercial Director" at bounding box center [421, 249] width 456 height 26
type input "Commercial Director"
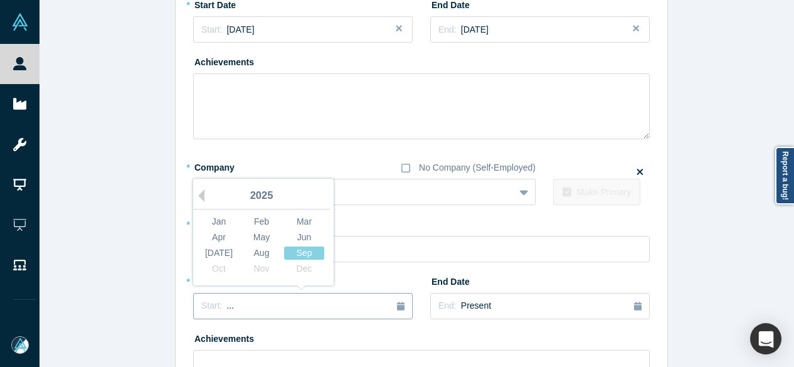
click at [274, 303] on div "Start: ..." at bounding box center [302, 306] width 203 height 14
click at [252, 256] on div "Aug" at bounding box center [261, 252] width 40 height 13
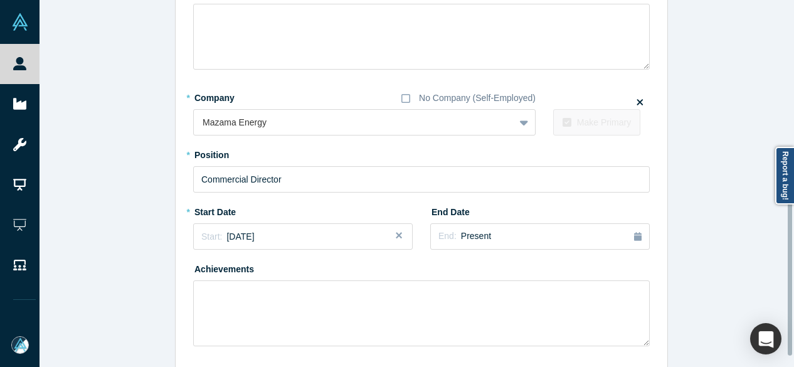
scroll to position [349, 0]
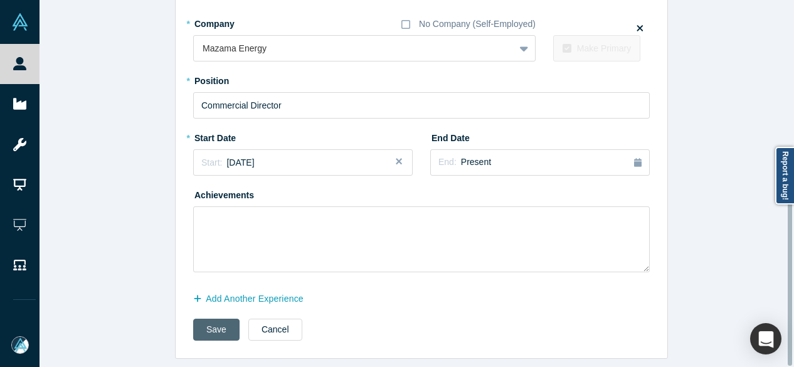
click at [206, 321] on button "Save" at bounding box center [216, 330] width 46 height 22
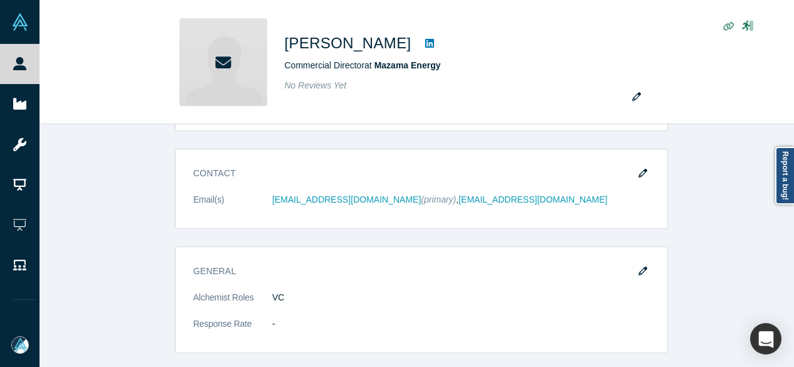
scroll to position [0, 0]
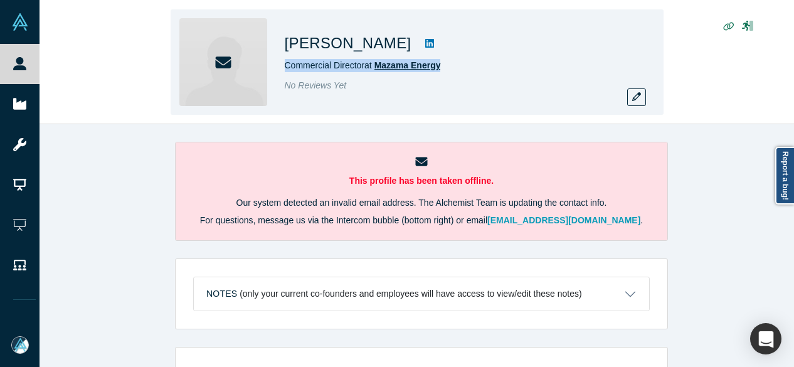
drag, startPoint x: 280, startPoint y: 65, endPoint x: 441, endPoint y: 63, distance: 161.8
click at [441, 63] on div "Jeff Donahue Commercial Director at Mazama Energy No Reviews Yet" at bounding box center [417, 61] width 493 height 105
copy span "Commercial Director at Mazama Energy"
click at [641, 97] on button "button" at bounding box center [636, 97] width 19 height 18
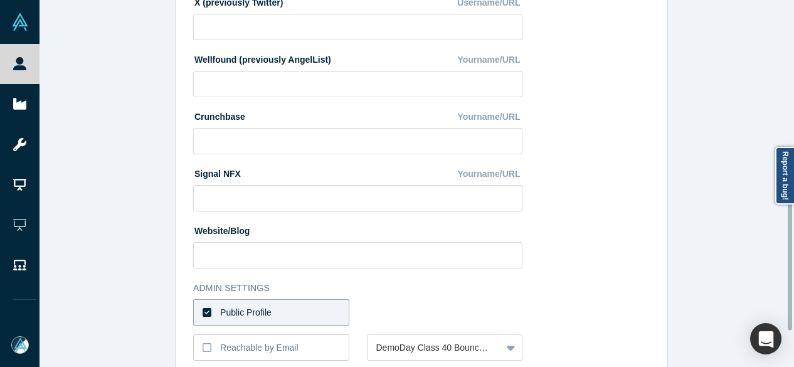
scroll to position [502, 0]
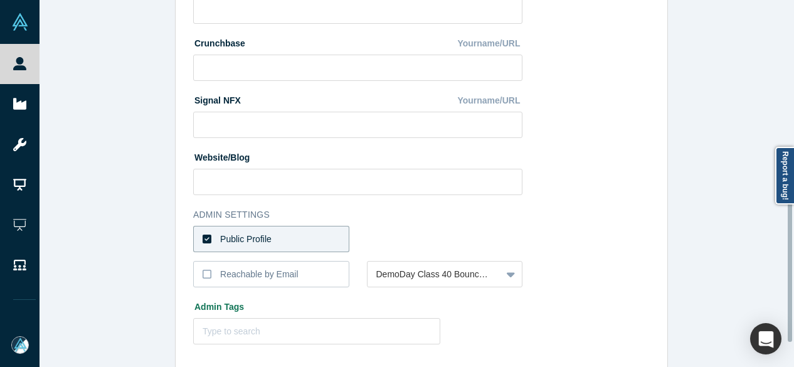
click at [309, 246] on label "Public Profile" at bounding box center [271, 239] width 156 height 26
click at [0, 0] on input "Public Profile" at bounding box center [0, 0] width 0 height 0
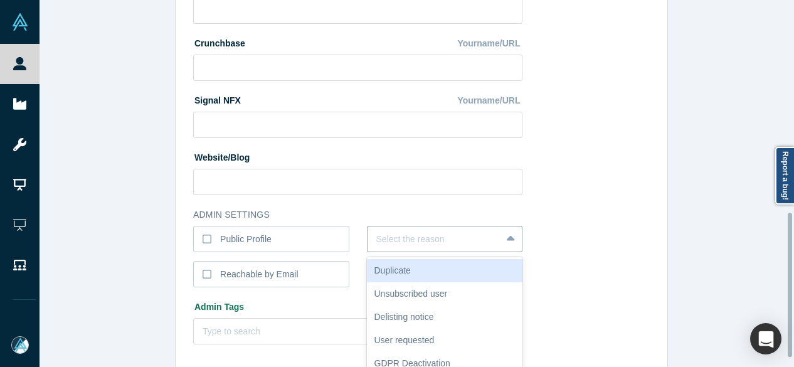
click at [396, 240] on div "6 results available. Use Up and Down to choose options, press Enter to select t…" at bounding box center [445, 239] width 156 height 26
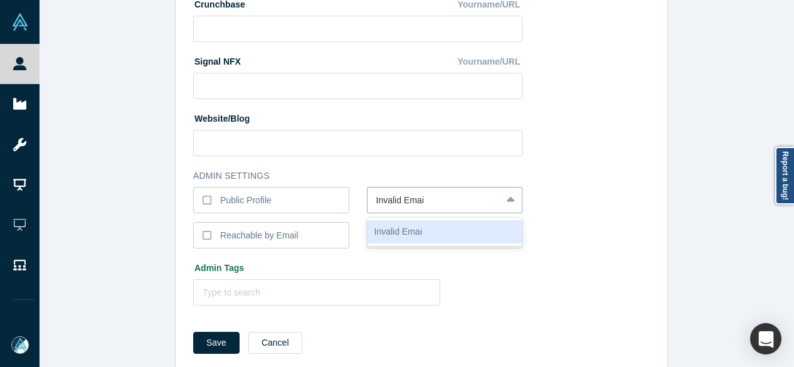
type input "Invalid Email"
click at [415, 233] on div "Invalid Email" at bounding box center [445, 231] width 156 height 23
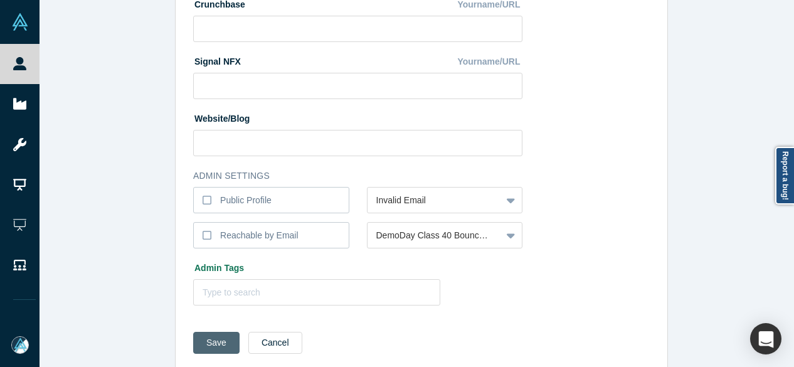
click at [216, 337] on button "Save" at bounding box center [216, 343] width 46 height 22
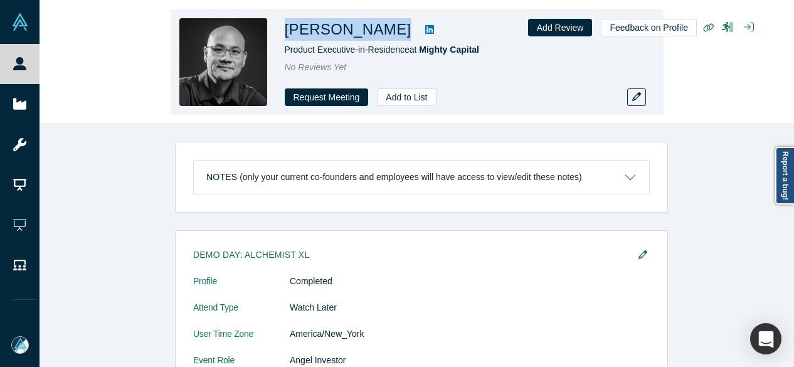
drag, startPoint x: 288, startPoint y: 33, endPoint x: 374, endPoint y: 33, distance: 85.9
click at [374, 33] on div "[PERSON_NAME]" at bounding box center [460, 29] width 351 height 23
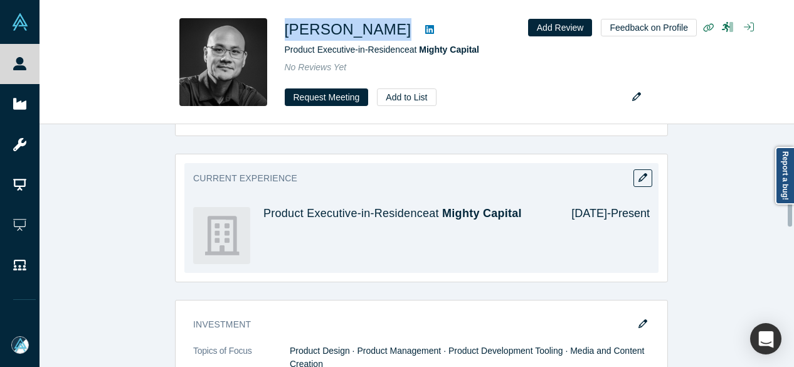
scroll to position [752, 0]
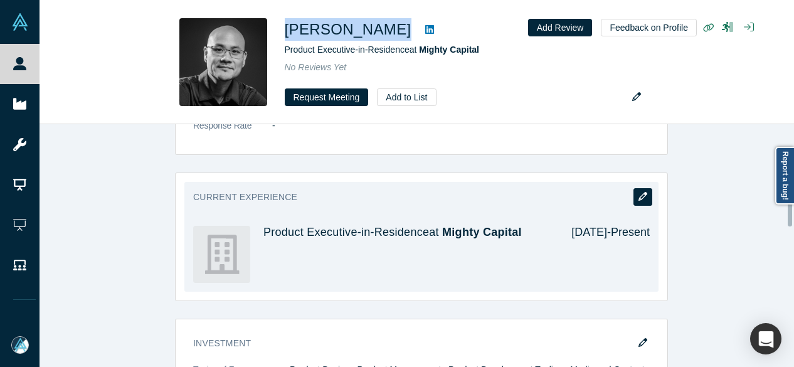
click at [633, 194] on button "button" at bounding box center [642, 197] width 19 height 18
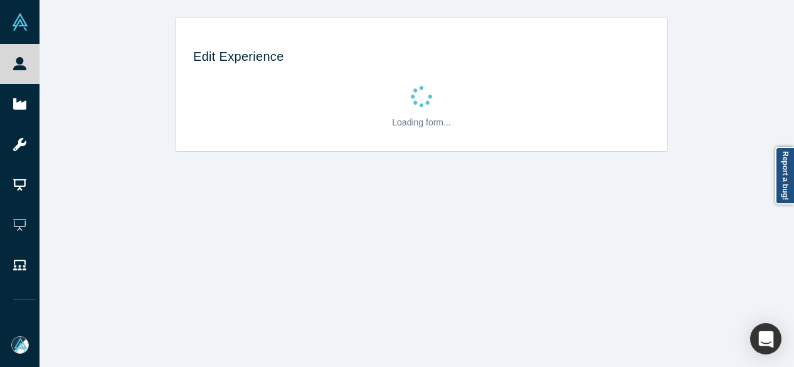
scroll to position [0, 0]
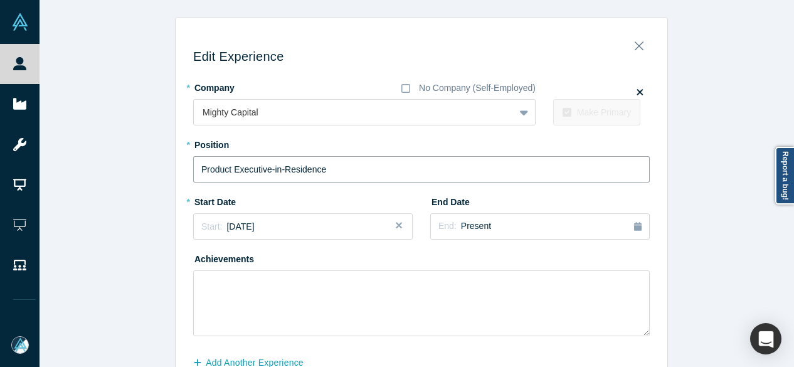
drag, startPoint x: 340, startPoint y: 169, endPoint x: 142, endPoint y: 167, distance: 197.5
click at [142, 167] on div "Edit Experience * Company No Company (Self-Employed) Mighty Capital To pick up …" at bounding box center [422, 220] width 764 height 405
click at [487, 232] on div "End: Present" at bounding box center [539, 226] width 203 height 14
click at [590, 302] on div "May" at bounding box center [578, 303] width 40 height 13
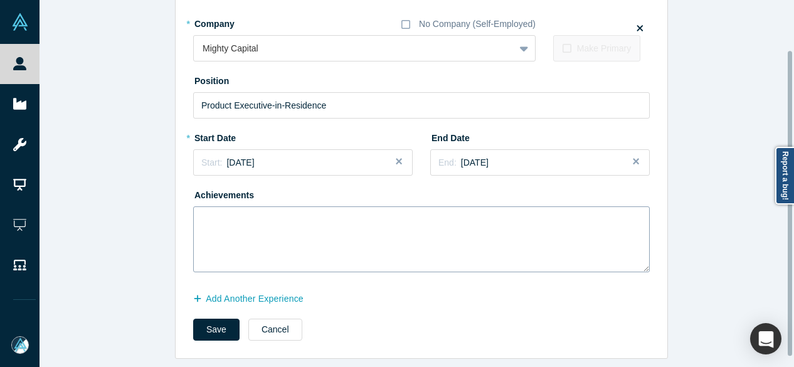
scroll to position [71, 0]
click at [278, 292] on button "Add Another Experience" at bounding box center [255, 299] width 124 height 22
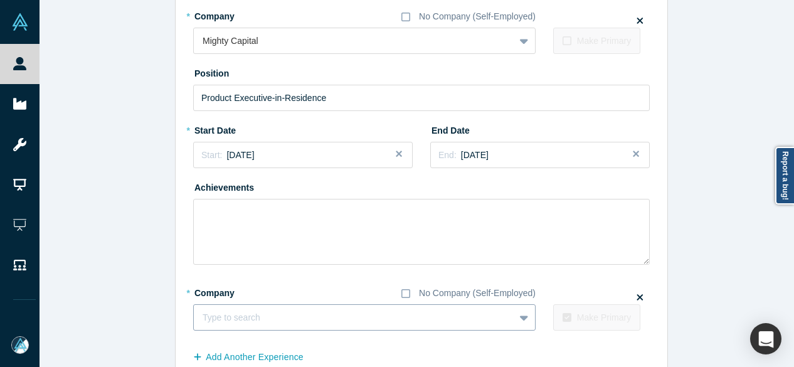
click at [296, 322] on div at bounding box center [354, 318] width 303 height 16
paste input "Various Startups logo Design Advisor Design Advisor Various Startups"
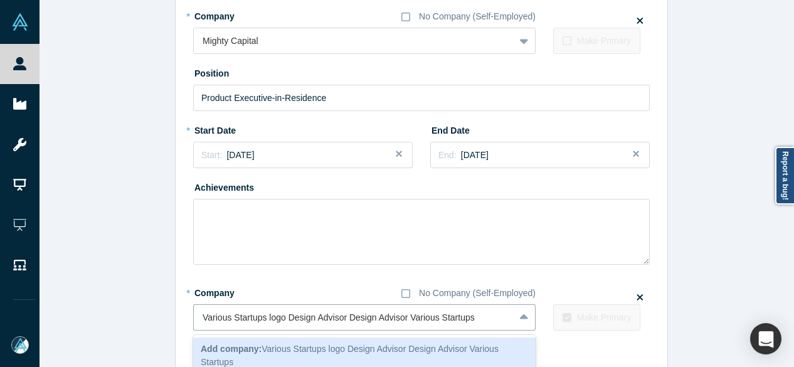
drag, startPoint x: 404, startPoint y: 319, endPoint x: 166, endPoint y: 317, distance: 237.7
click at [166, 317] on div "Edit Experience * Company No Company (Self-Employed) Mighty Capital To pick up …" at bounding box center [422, 181] width 764 height 471
type input "Various Startups"
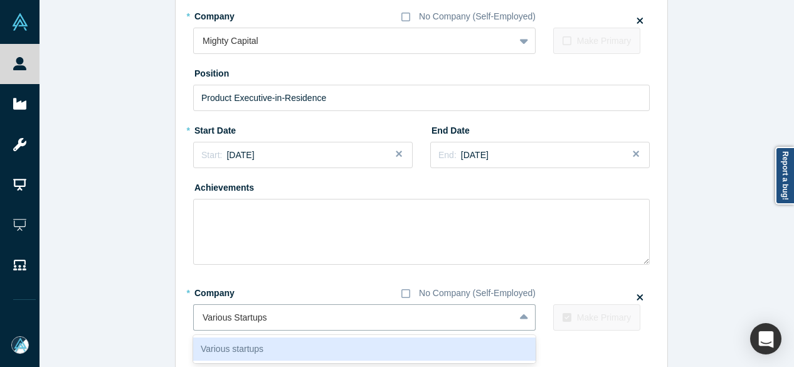
click at [248, 345] on div "Various startups" at bounding box center [364, 348] width 342 height 23
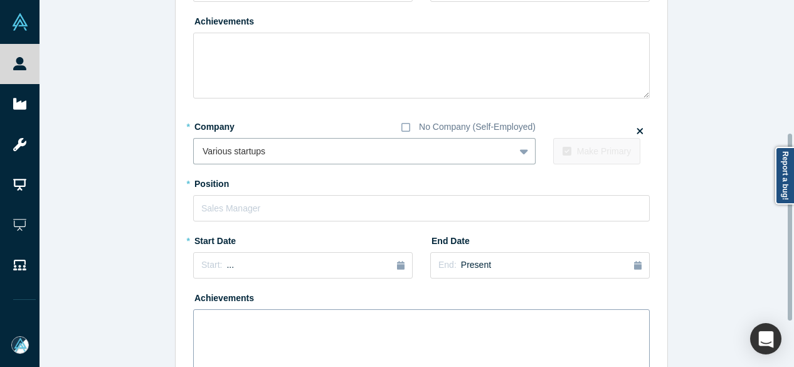
scroll to position [260, 0]
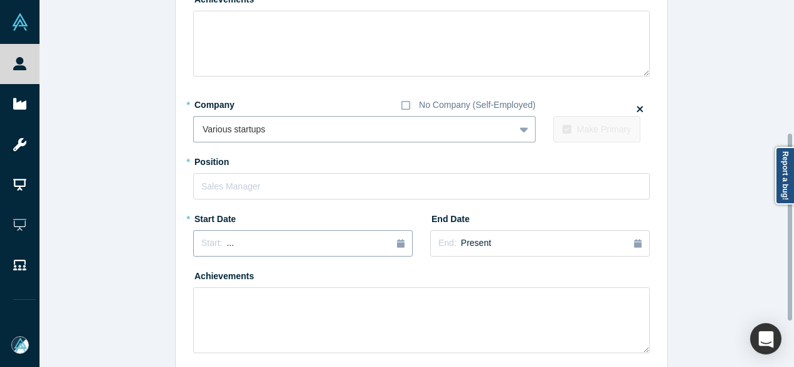
click at [229, 242] on div "Start: ..." at bounding box center [302, 243] width 203 height 14
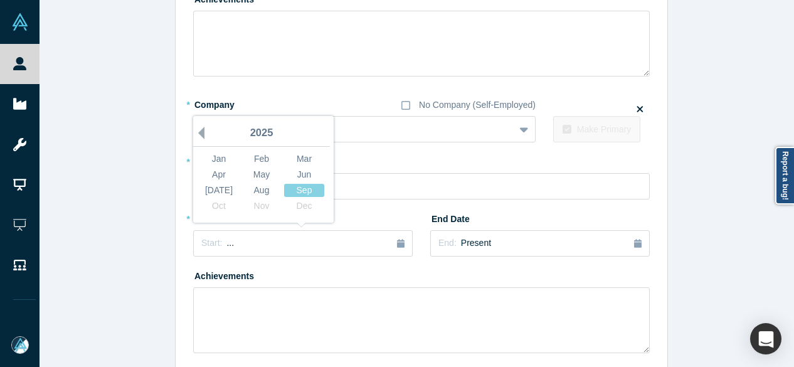
click at [194, 129] on button "Previous Year" at bounding box center [198, 133] width 13 height 13
click at [212, 158] on div "Jan" at bounding box center [219, 158] width 40 height 13
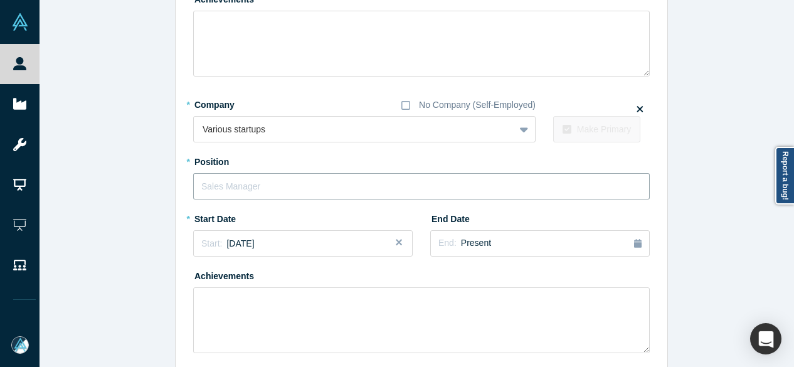
click at [266, 181] on input "text" at bounding box center [421, 186] width 456 height 26
paste input "Various Startups logo Design Advisor Design Advisor"
drag, startPoint x: 342, startPoint y: 186, endPoint x: 100, endPoint y: 185, distance: 242.0
click at [100, 185] on div "Edit Experience * Company No Company (Self-Employed) Mighty Capital To pick up …" at bounding box center [422, 99] width 764 height 682
type input "Design Advisor"
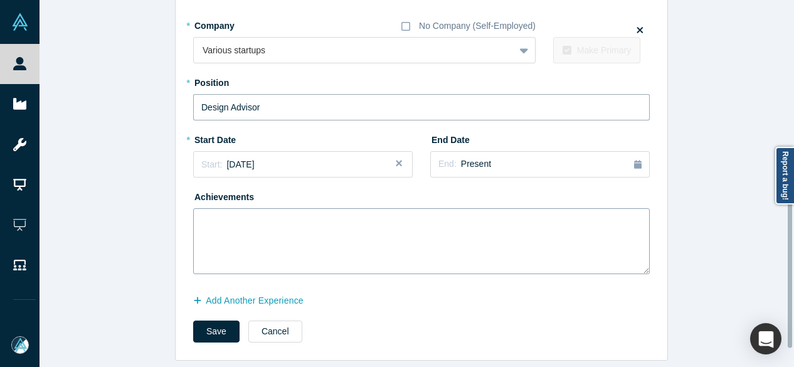
scroll to position [349, 0]
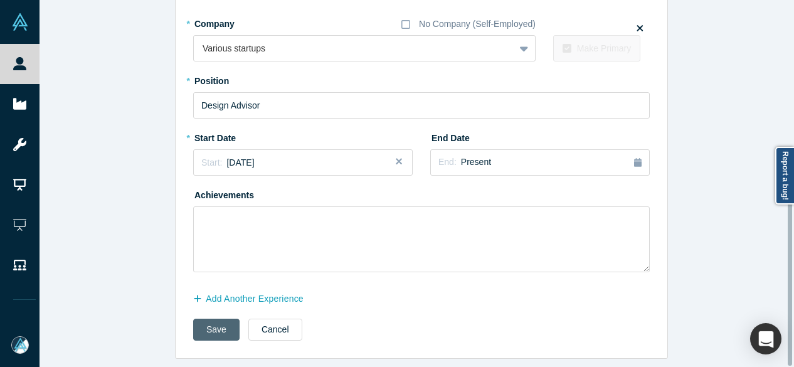
click at [214, 320] on button "Save" at bounding box center [216, 330] width 46 height 22
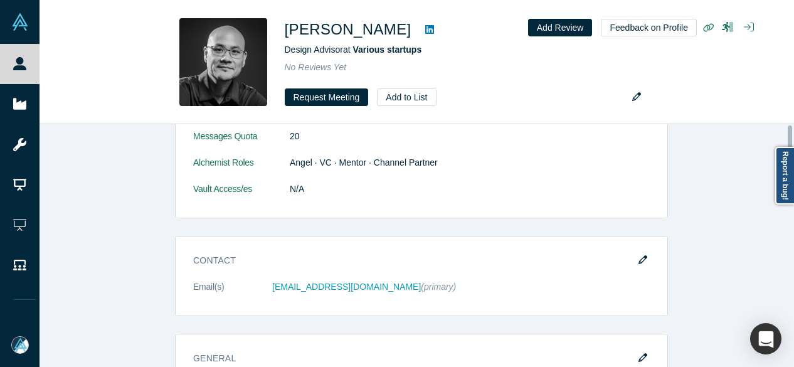
scroll to position [0, 0]
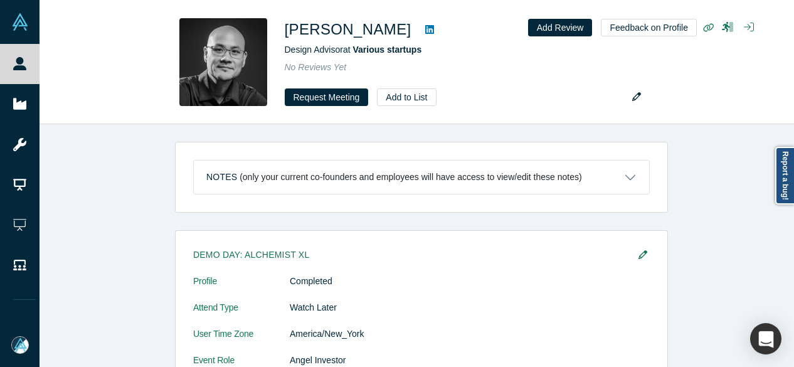
click at [69, 169] on div "Notes (only your current co-founders and employees will have access to view/edi…" at bounding box center [422, 250] width 764 height 252
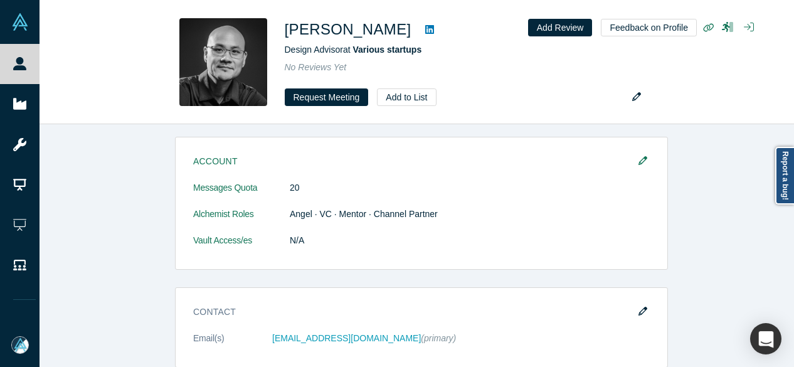
scroll to position [314, 0]
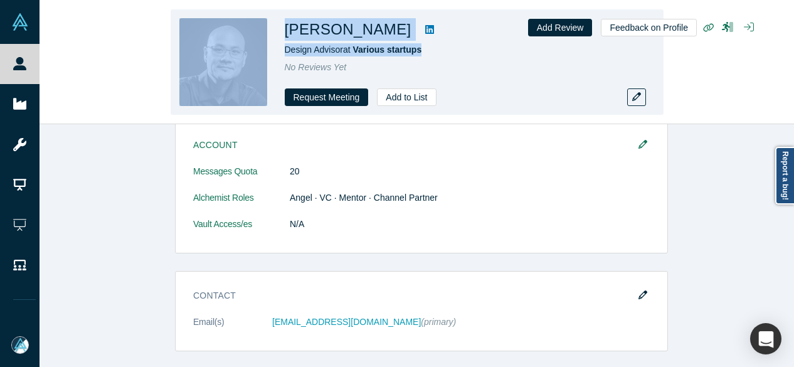
drag, startPoint x: 275, startPoint y: 51, endPoint x: 428, endPoint y: 50, distance: 153.6
click at [430, 50] on div "Chino Wong Design Advisor at Various startups No Reviews Yet Request Meeting Ad…" at bounding box center [417, 61] width 493 height 105
click at [446, 49] on div "Design Advisor at Various startups" at bounding box center [460, 49] width 351 height 13
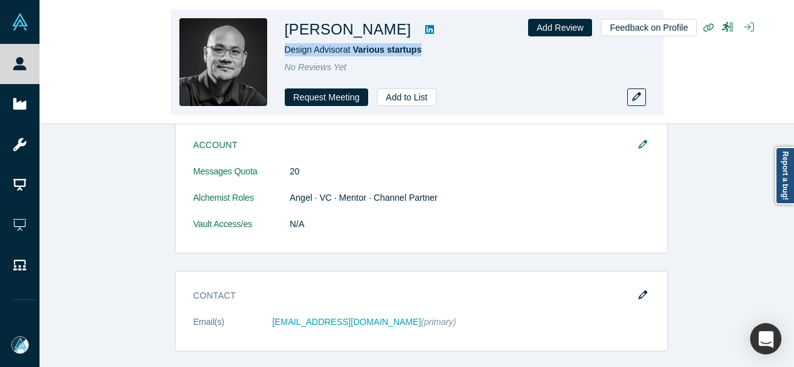
drag, startPoint x: 443, startPoint y: 49, endPoint x: 284, endPoint y: 49, distance: 158.6
click at [285, 49] on div "Design Advisor at Various startups" at bounding box center [460, 49] width 351 height 13
copy span "Design Advisor at Various startups"
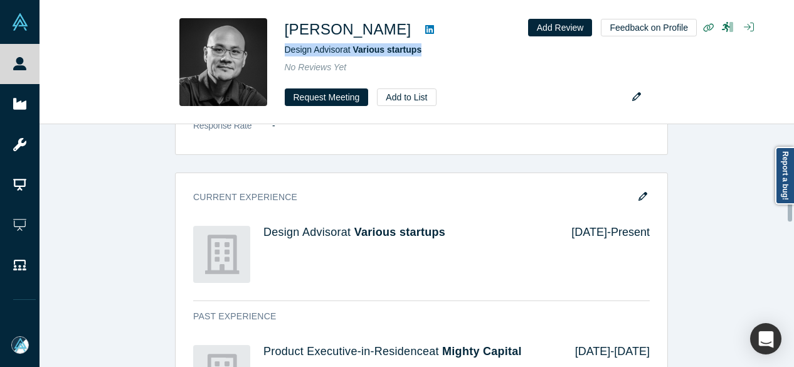
scroll to position [815, 0]
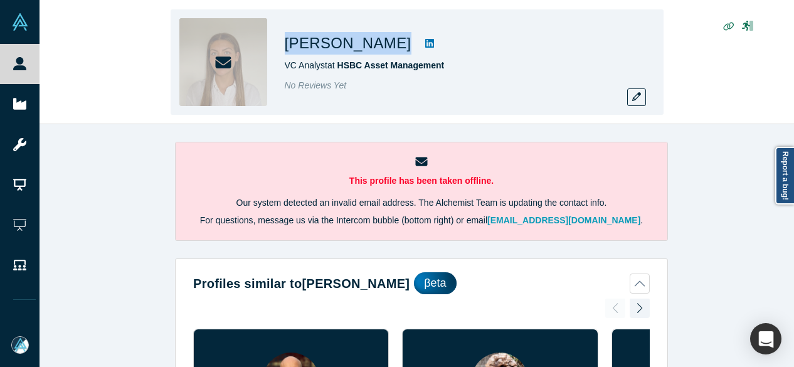
drag, startPoint x: 292, startPoint y: 41, endPoint x: 371, endPoint y: 43, distance: 79.7
click at [371, 43] on div "[PERSON_NAME] VC Analyst at HSBC Asset Management No Reviews Yet" at bounding box center [417, 61] width 493 height 105
copy div "[PERSON_NAME]"
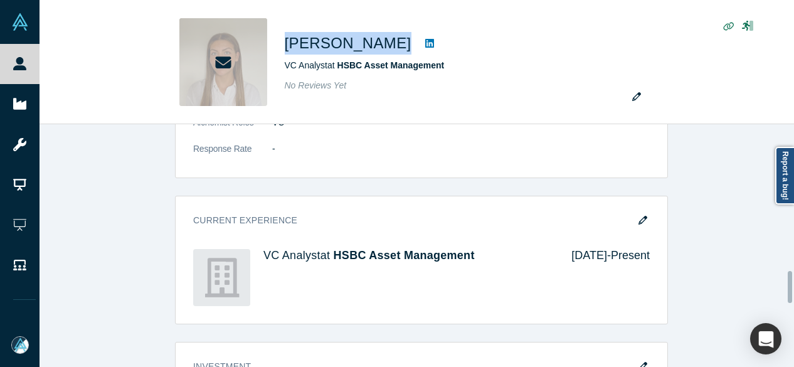
scroll to position [1129, 0]
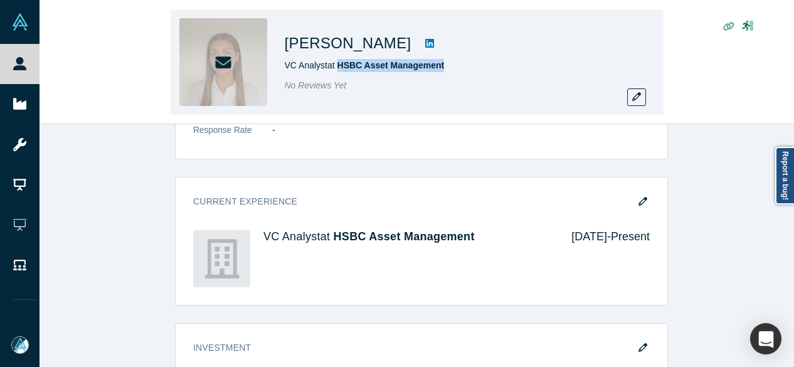
drag, startPoint x: 337, startPoint y: 70, endPoint x: 444, endPoint y: 71, distance: 106.6
click at [444, 71] on div "VC Analyst at HSBC Asset Management" at bounding box center [460, 65] width 351 height 13
copy span "HSBC Asset Management"
click at [634, 97] on icon "button" at bounding box center [636, 96] width 9 height 9
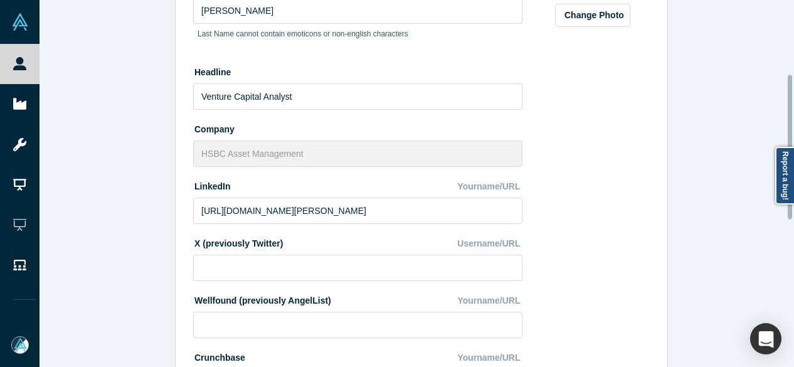
scroll to position [188, 0]
drag, startPoint x: 411, startPoint y: 211, endPoint x: 179, endPoint y: 201, distance: 232.8
click at [179, 208] on div "Edit Profile * First Name Claudia First Name cannot contain emoticons or non-en…" at bounding box center [422, 281] width 492 height 885
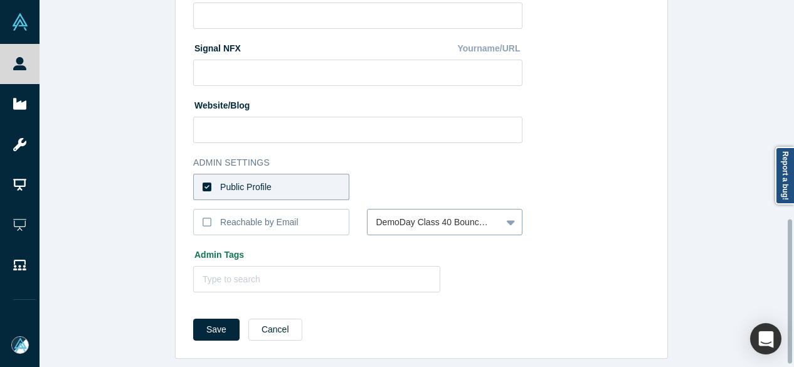
scroll to position [562, 0]
click at [205, 320] on button "Save" at bounding box center [216, 330] width 46 height 22
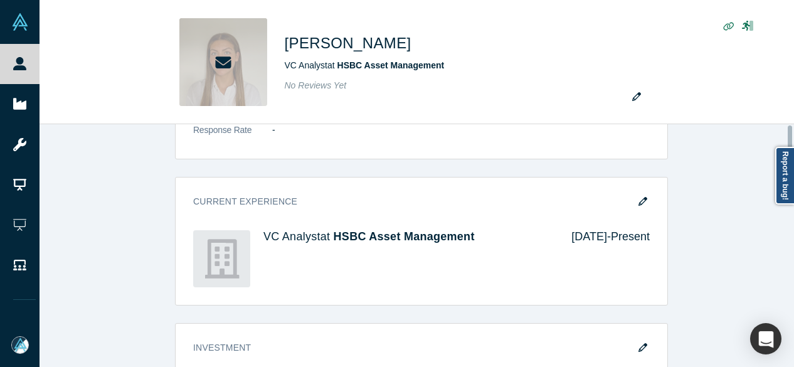
scroll to position [0, 0]
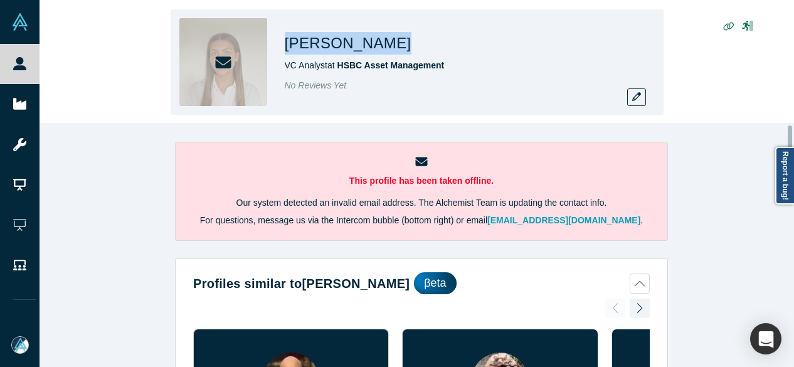
drag, startPoint x: 285, startPoint y: 45, endPoint x: 374, endPoint y: 43, distance: 88.4
click at [375, 43] on div "Claudia Dyer" at bounding box center [460, 43] width 351 height 23
copy h1 "Claudia Dyer"
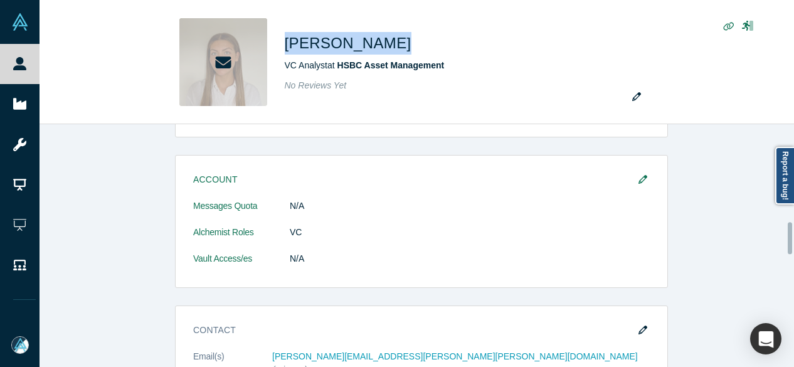
scroll to position [752, 0]
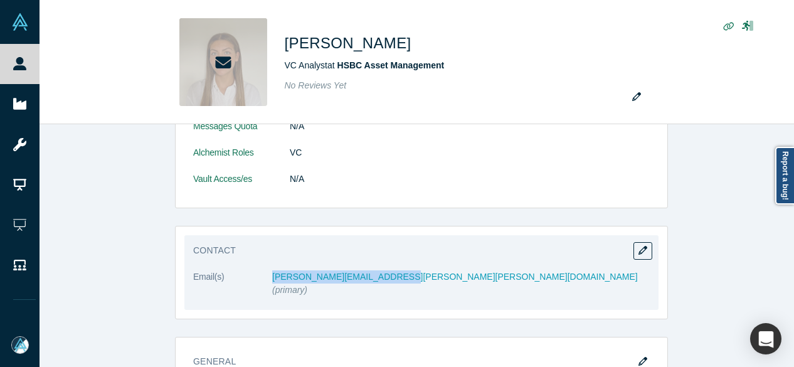
drag, startPoint x: 302, startPoint y: 276, endPoint x: 381, endPoint y: 278, distance: 79.7
click at [381, 278] on dl "Email(s) claudia.marie.dyer@hsbc.com (primary)" at bounding box center [421, 290] width 456 height 40
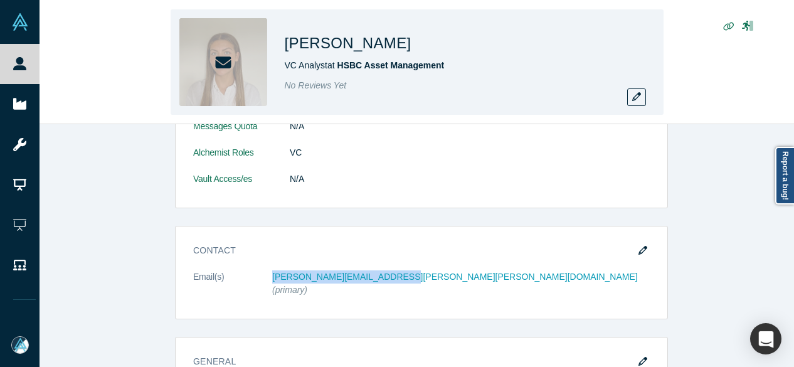
copy dl "claudia.marie.dyer@hsbc.com"
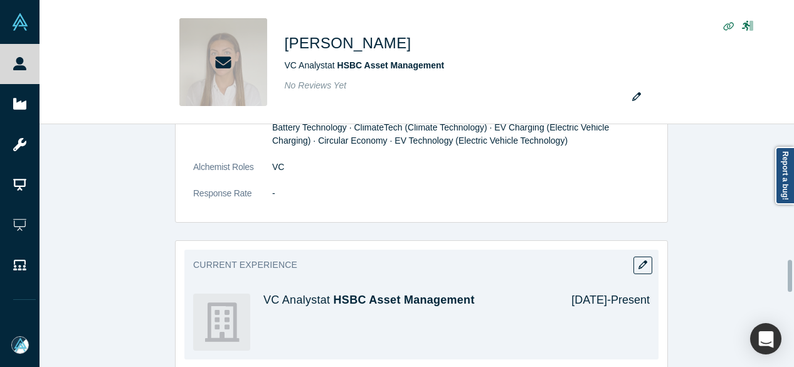
scroll to position [1066, 0]
click at [638, 260] on icon "button" at bounding box center [642, 264] width 9 height 9
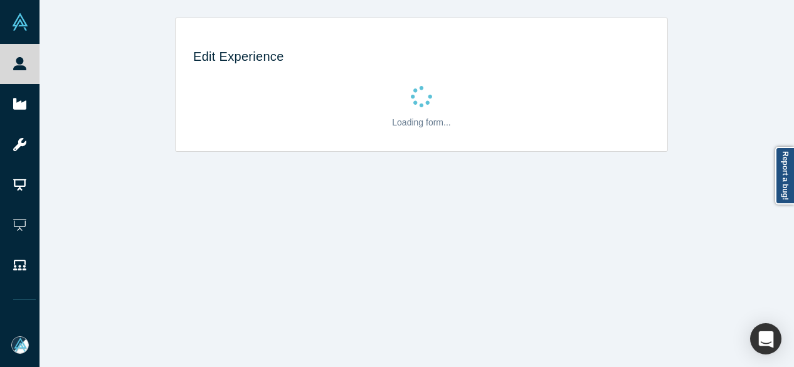
scroll to position [0, 0]
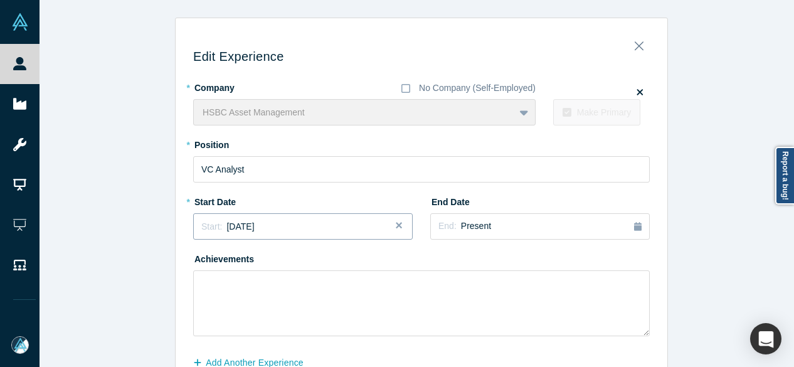
click at [213, 221] on span "Start:" at bounding box center [211, 226] width 21 height 10
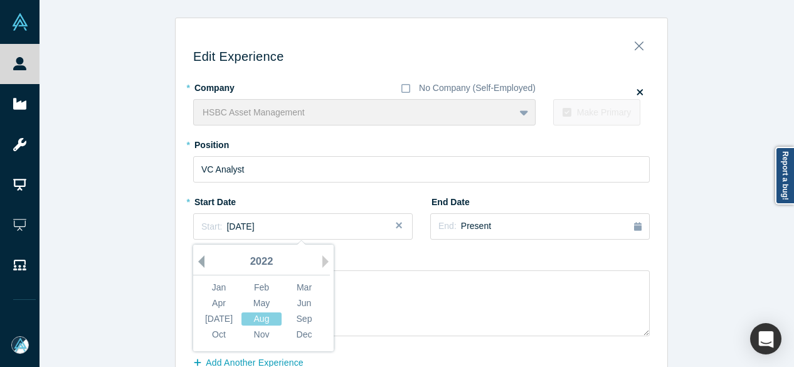
click at [197, 261] on button "Previous Year" at bounding box center [198, 261] width 13 height 13
click at [228, 317] on div "[DATE]" at bounding box center [219, 318] width 40 height 13
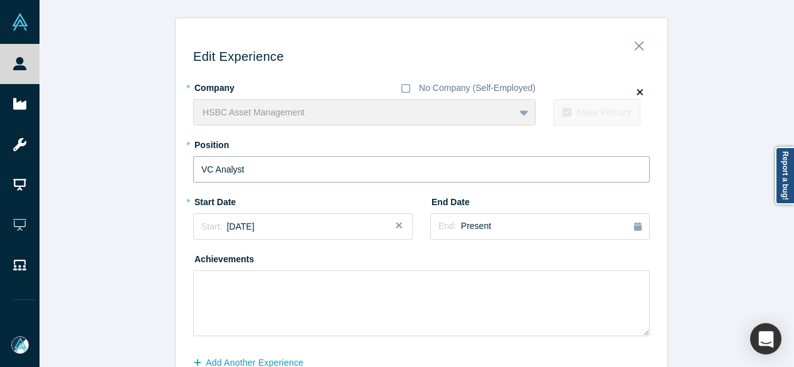
drag, startPoint x: 253, startPoint y: 171, endPoint x: 182, endPoint y: 169, distance: 71.5
click at [182, 169] on div "Edit Experience * Company No Company (Self-Employed) HSBC Asset Management To p…" at bounding box center [422, 224] width 492 height 395
paste input "Associate"
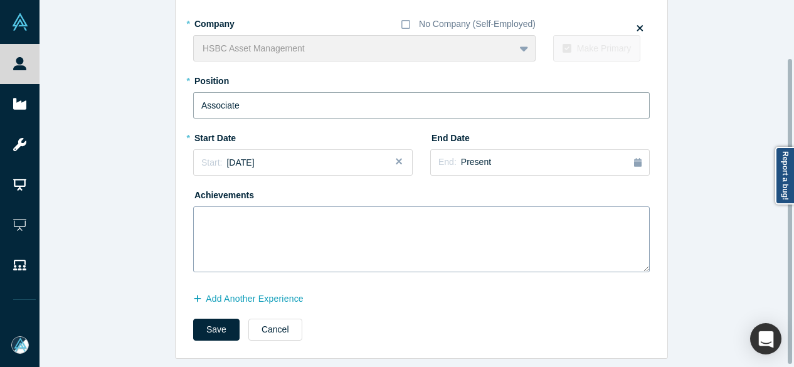
scroll to position [71, 0]
type input "Associate"
click at [214, 319] on button "Save" at bounding box center [216, 330] width 46 height 22
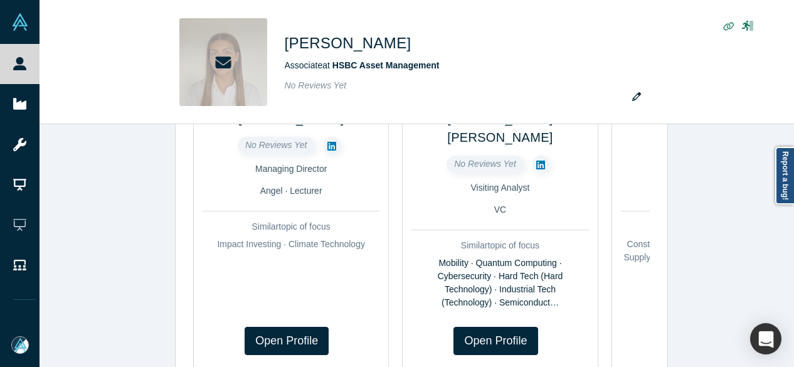
scroll to position [314, 0]
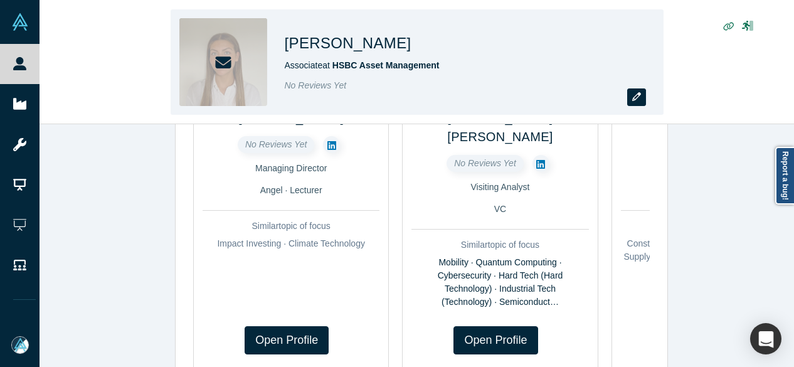
click at [639, 97] on icon "button" at bounding box center [636, 96] width 9 height 9
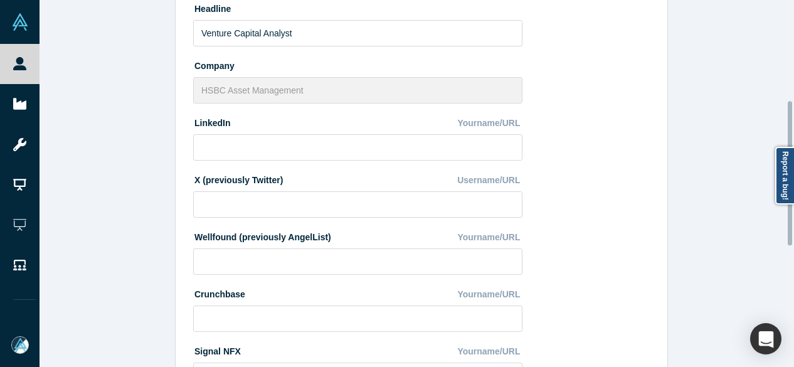
scroll to position [562, 0]
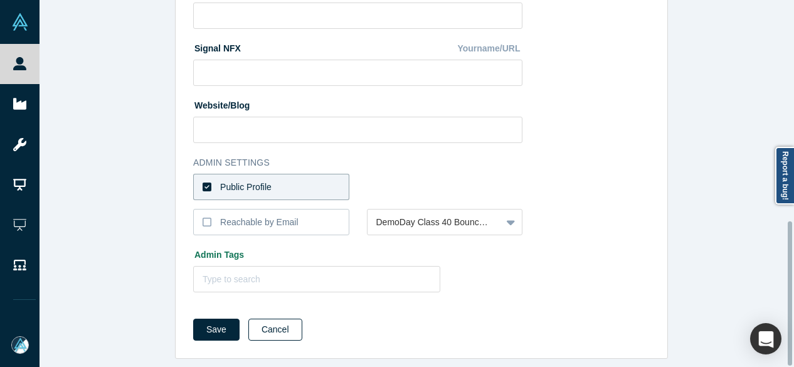
click at [272, 319] on button "Cancel" at bounding box center [275, 330] width 54 height 22
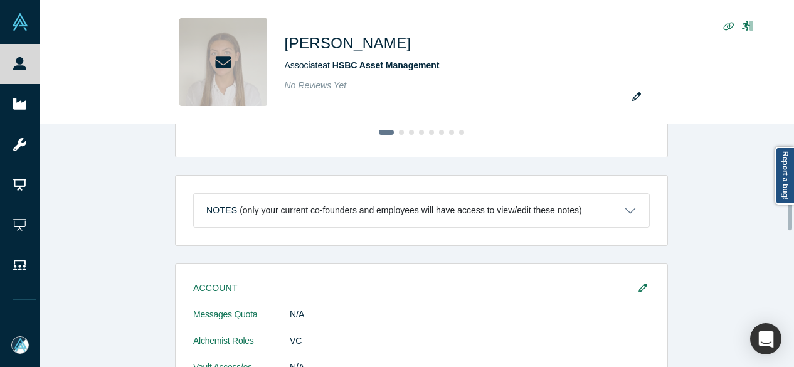
scroll to position [690, 0]
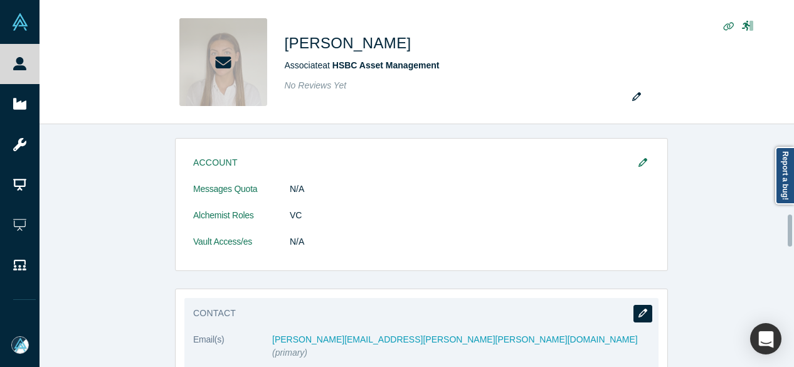
click at [638, 309] on icon "button" at bounding box center [642, 313] width 9 height 9
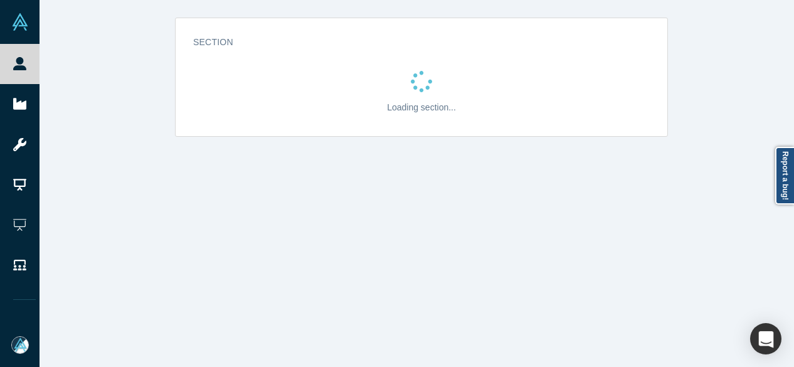
scroll to position [0, 0]
select select "US"
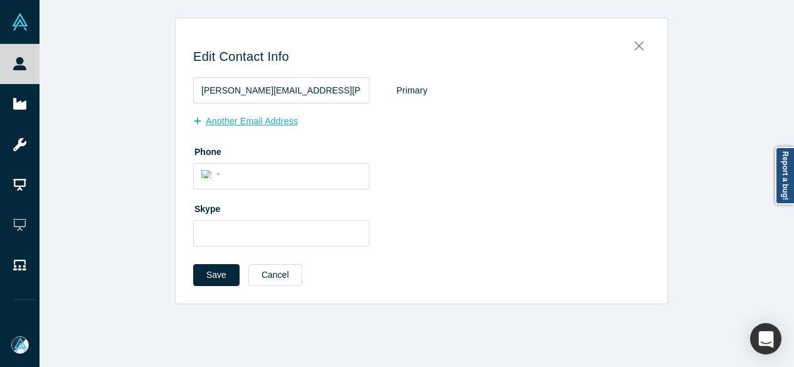
click at [253, 122] on button "Another Email Address" at bounding box center [252, 121] width 118 height 22
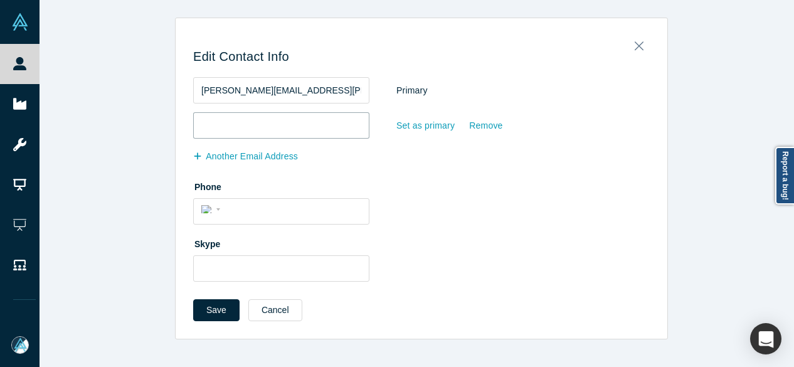
click at [253, 122] on input "email" at bounding box center [281, 125] width 176 height 26
paste input "claudia.dyer@gmail.com"
type input "claudia.dyer@gmail.com"
click at [429, 132] on div "Set as primary" at bounding box center [426, 126] width 60 height 22
click at [0, 0] on input "Set as primary" at bounding box center [0, 0] width 0 height 0
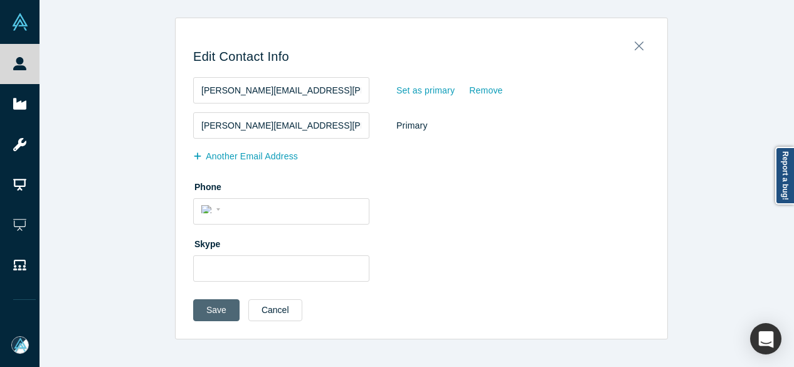
click at [221, 305] on button "Save" at bounding box center [216, 310] width 46 height 22
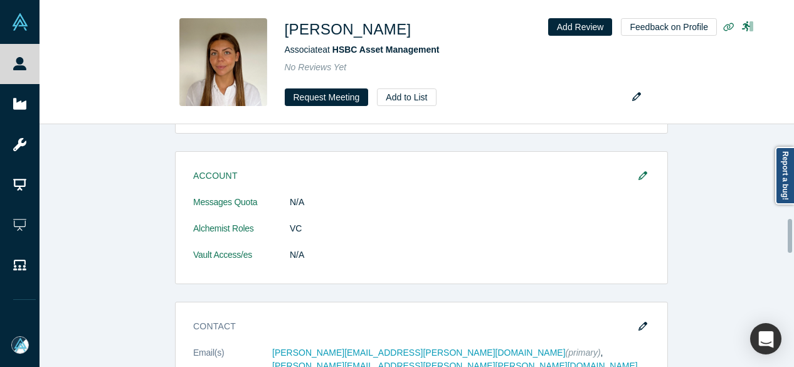
scroll to position [690, 0]
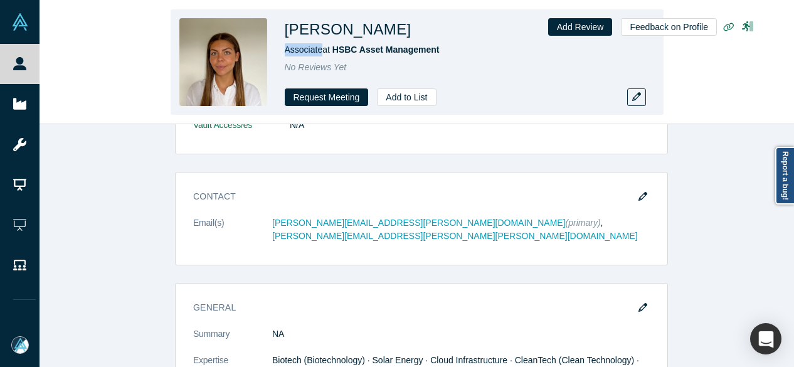
drag, startPoint x: 283, startPoint y: 52, endPoint x: 321, endPoint y: 53, distance: 37.6
click at [321, 53] on div "Claudia Dyer Associate at HSBC Asset Management No Reviews Yet Request Meeting …" at bounding box center [417, 61] width 493 height 105
copy span "Associate"
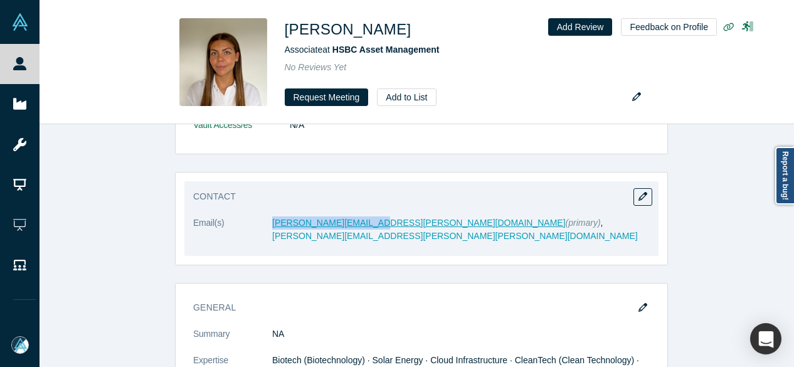
drag, startPoint x: 265, startPoint y: 218, endPoint x: 359, endPoint y: 217, distance: 94.1
click at [359, 217] on dl "Email(s) claudia.dyer@gmail.com (primary) , claudia.marie.dyer@hsbc.com" at bounding box center [421, 236] width 456 height 40
copy dl "claudia.dyer@gmail.com"
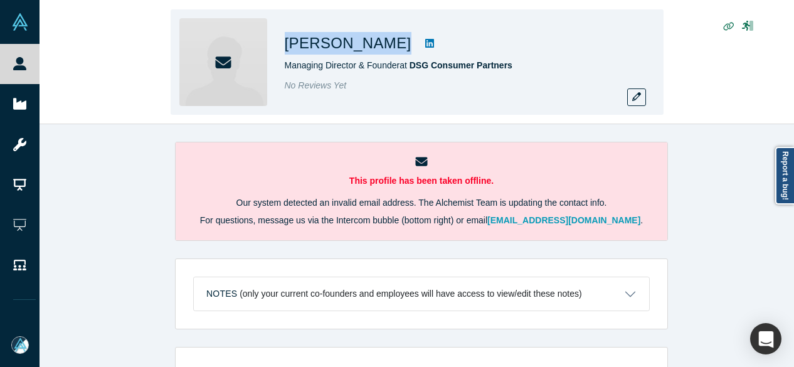
drag, startPoint x: 285, startPoint y: 48, endPoint x: 429, endPoint y: 46, distance: 144.2
click at [429, 46] on div "[PERSON_NAME]" at bounding box center [460, 43] width 351 height 23
copy div "[PERSON_NAME]"
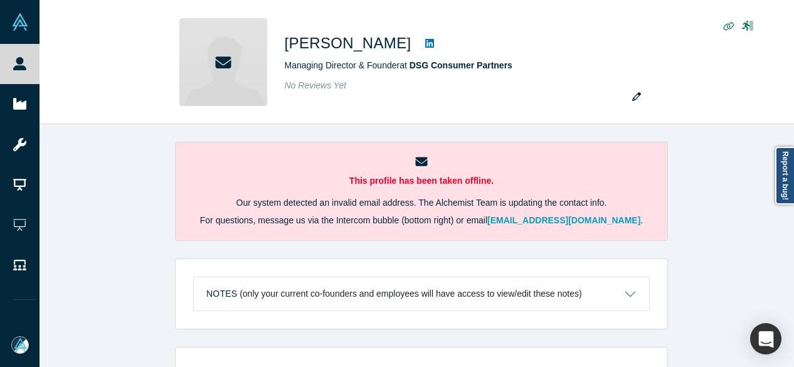
drag, startPoint x: 734, startPoint y: 248, endPoint x: 714, endPoint y: 248, distance: 19.4
click at [734, 250] on div "This profile has been taken offline. Our system detected an invalid email addre…" at bounding box center [422, 250] width 764 height 252
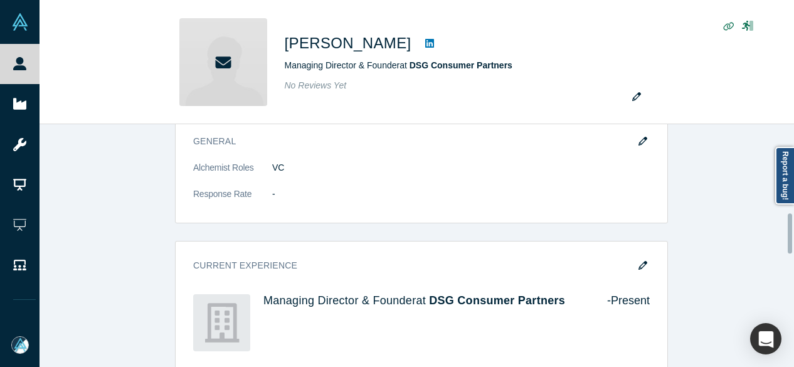
scroll to position [502, 0]
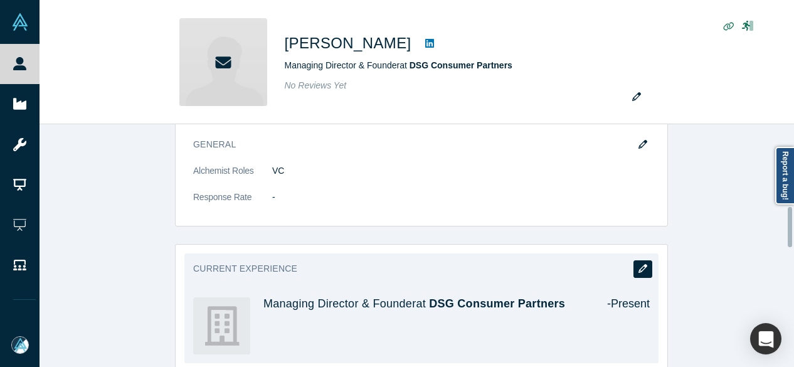
click at [638, 265] on icon "button" at bounding box center [642, 268] width 9 height 9
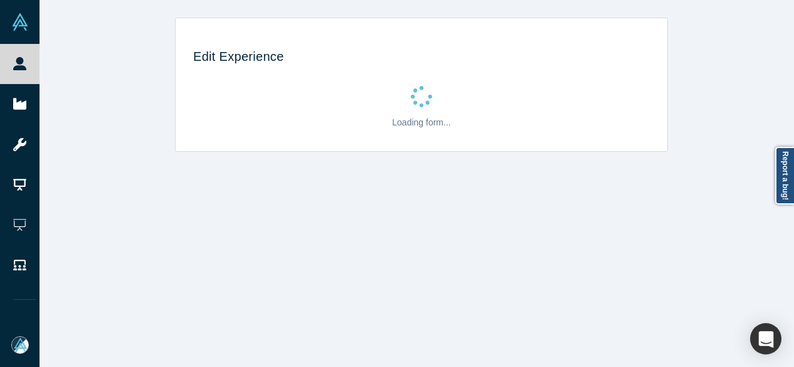
scroll to position [0, 0]
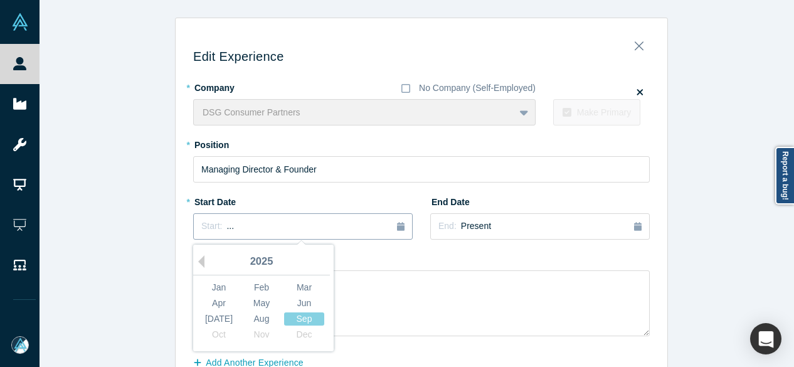
click at [303, 235] on button "Start: ..." at bounding box center [302, 226] width 219 height 26
click at [193, 263] on button "Previous Year" at bounding box center [198, 261] width 13 height 13
click at [194, 261] on button "Previous Year" at bounding box center [198, 261] width 13 height 13
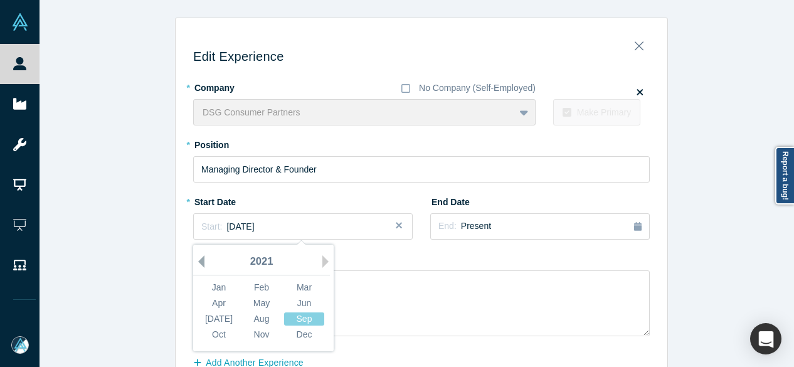
click at [195, 261] on button "Previous Year" at bounding box center [198, 261] width 13 height 13
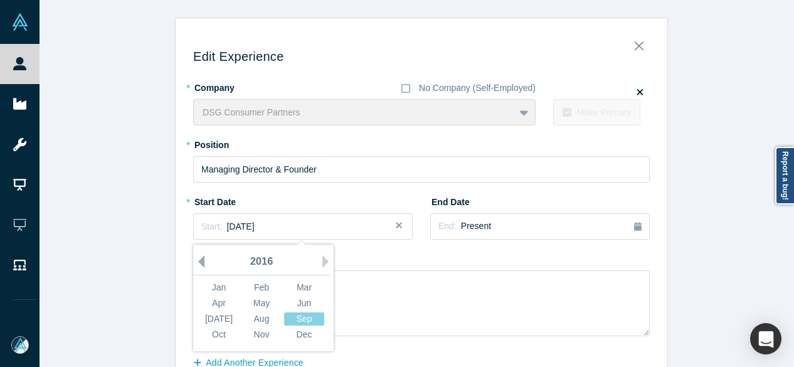
click at [195, 261] on button "Previous Year" at bounding box center [198, 261] width 13 height 13
click at [305, 329] on div "Dec" at bounding box center [304, 334] width 40 height 13
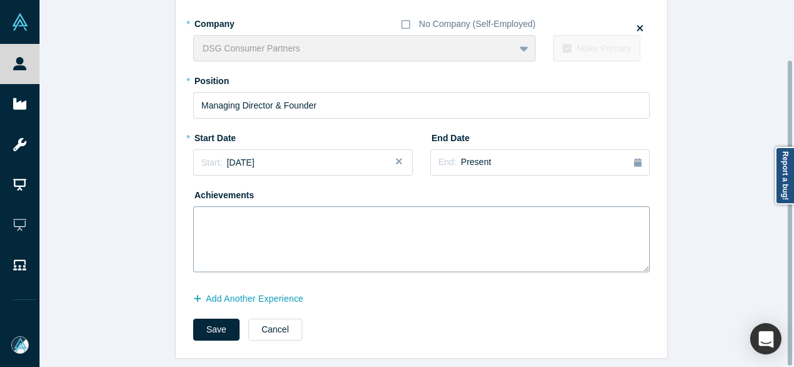
scroll to position [71, 0]
click at [278, 293] on button "Add Another Experience" at bounding box center [255, 299] width 124 height 22
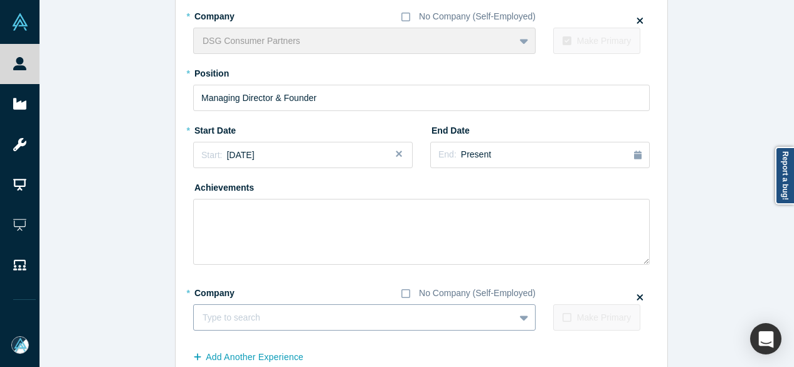
click at [248, 317] on div at bounding box center [354, 318] width 303 height 16
paste input "Non-Executive Director Non-Executive Director Veeba"
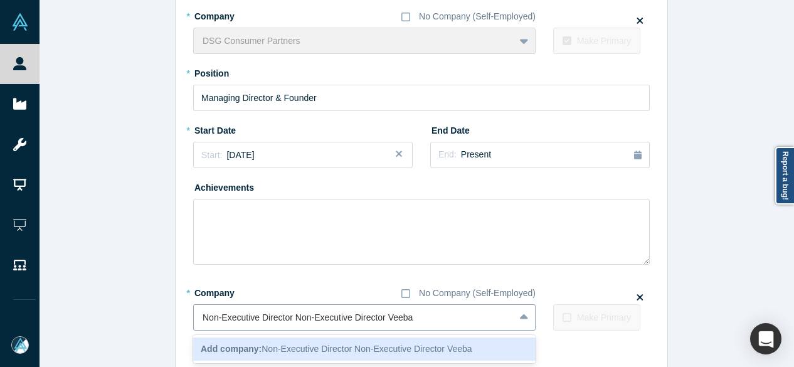
drag, startPoint x: 382, startPoint y: 314, endPoint x: 192, endPoint y: 320, distance: 190.7
click at [194, 320] on div "Non-Executive Director Non-Executive Director Veeba" at bounding box center [354, 317] width 320 height 21
type input "Veeba"
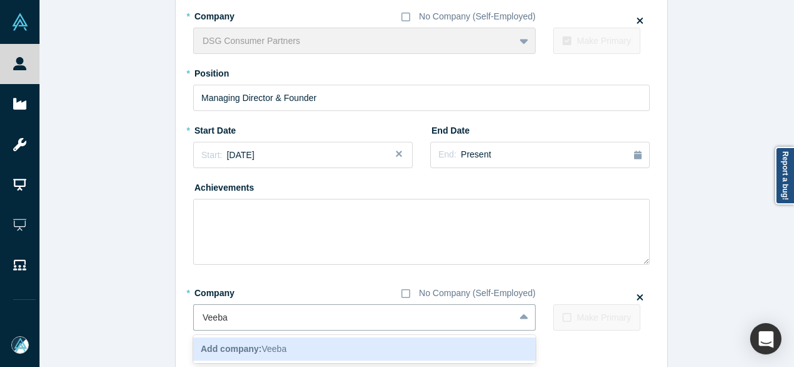
click at [243, 347] on b "Add company:" at bounding box center [231, 349] width 61 height 10
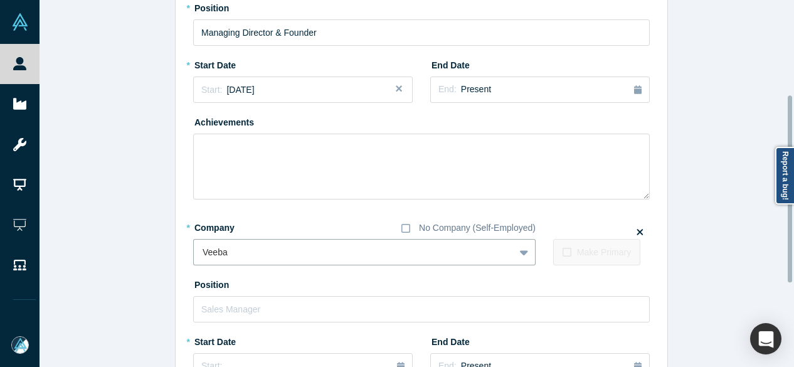
scroll to position [197, 0]
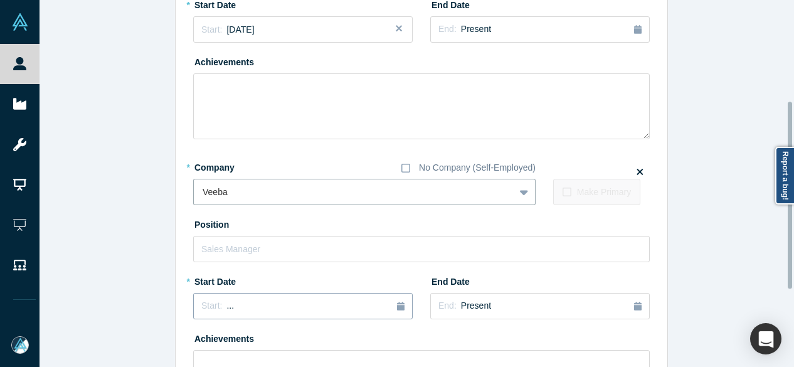
click at [226, 307] on span "..." at bounding box center [230, 305] width 8 height 10
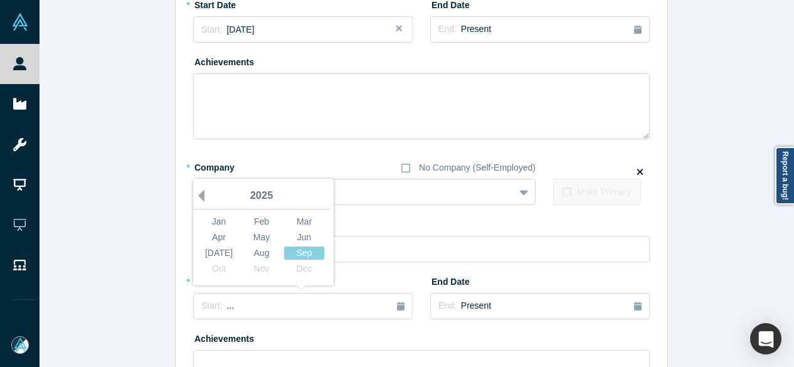
click at [194, 196] on button "Previous Year" at bounding box center [198, 195] width 13 height 13
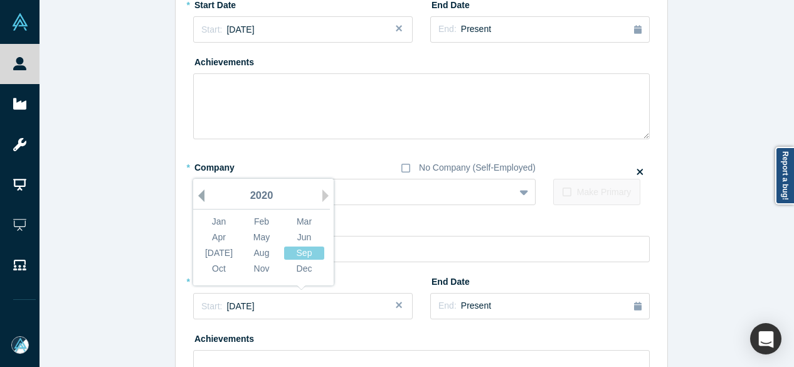
click at [194, 196] on button "Previous Year" at bounding box center [198, 195] width 13 height 13
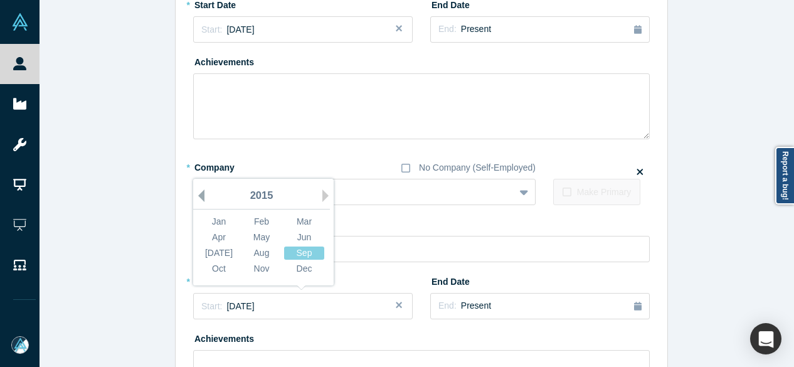
click at [194, 196] on button "Previous Year" at bounding box center [198, 195] width 13 height 13
click at [222, 239] on div "Apr" at bounding box center [219, 237] width 40 height 13
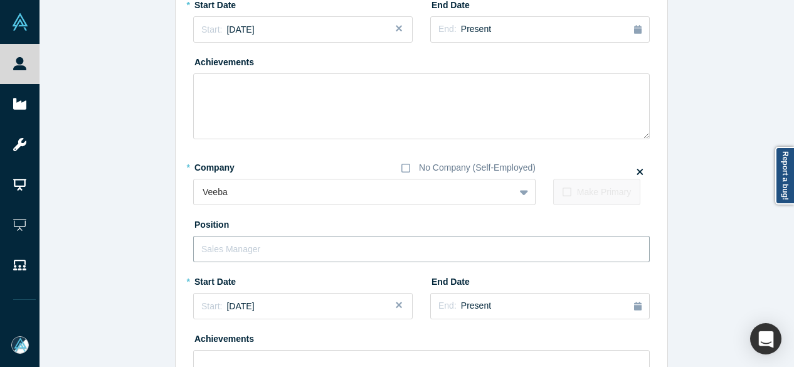
click at [224, 243] on input "text" at bounding box center [421, 249] width 456 height 26
paste input "Non-Executive Director Non-Executive Director"
drag, startPoint x: 286, startPoint y: 249, endPoint x: 413, endPoint y: 241, distance: 126.9
click at [413, 241] on input "Non-Executive Director Non-Executive Director" at bounding box center [421, 249] width 456 height 26
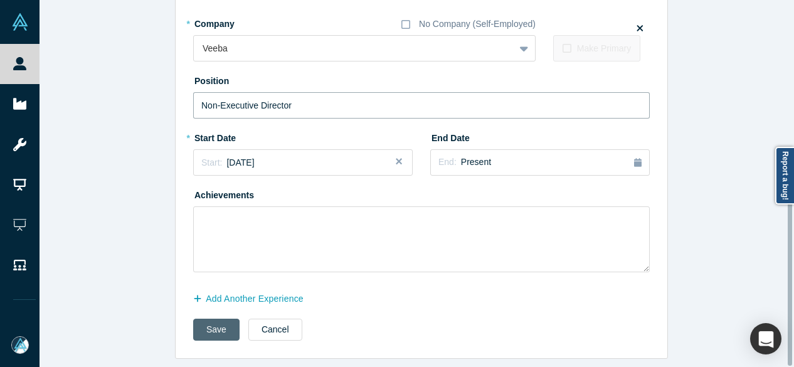
type input "Non-Executive Director"
click at [221, 320] on button "Save" at bounding box center [216, 330] width 46 height 22
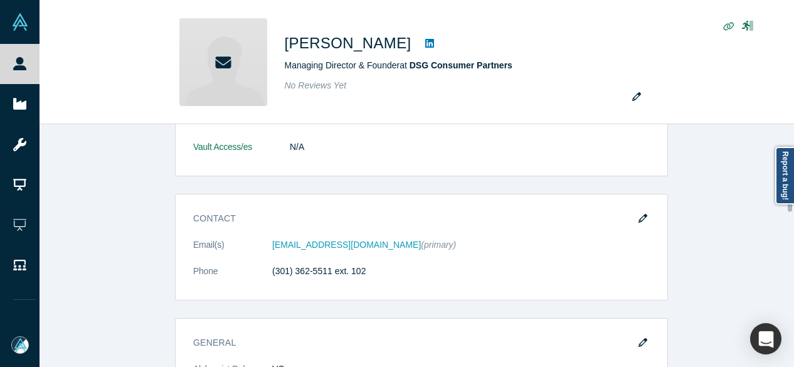
scroll to position [314, 0]
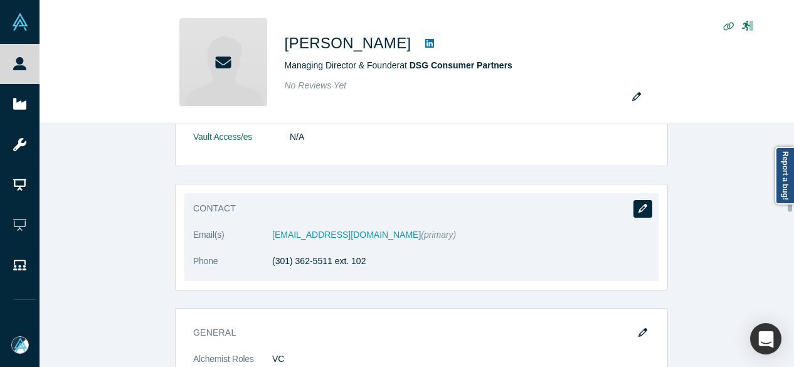
click at [638, 206] on icon "button" at bounding box center [642, 208] width 9 height 9
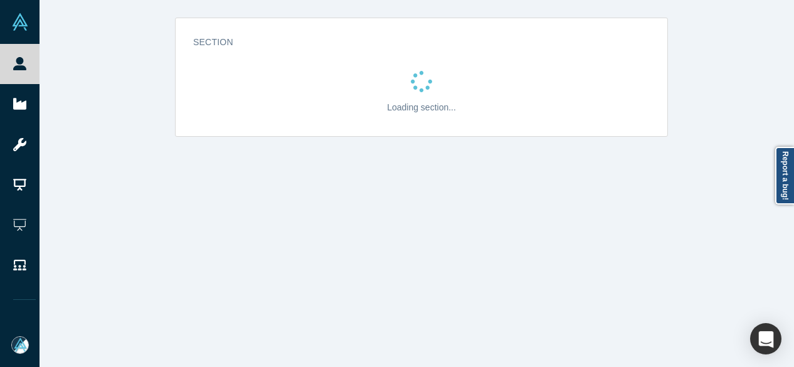
scroll to position [0, 0]
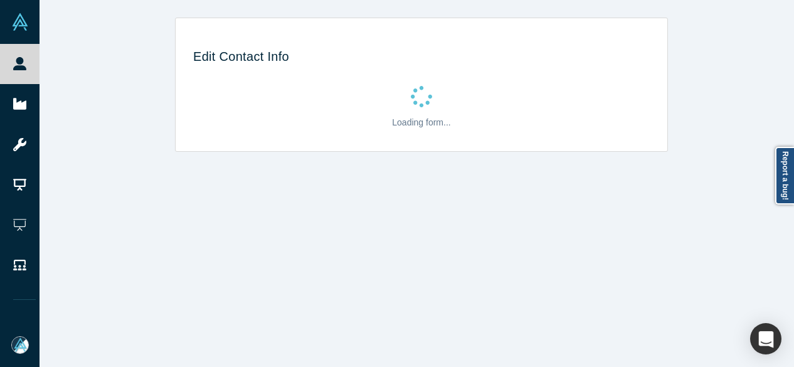
select select "US"
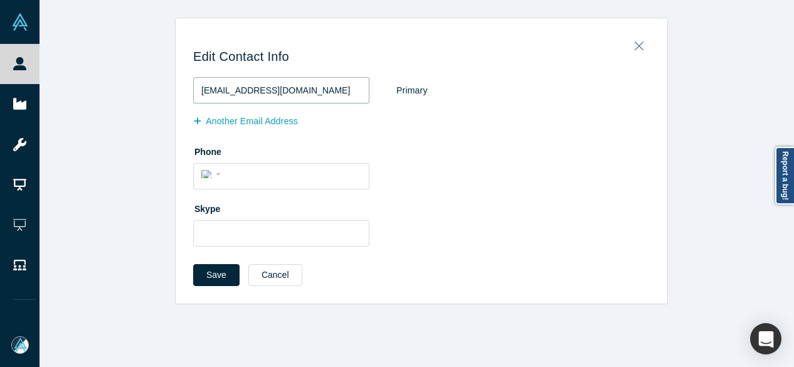
drag, startPoint x: 342, startPoint y: 86, endPoint x: 194, endPoint y: 86, distance: 148.6
click at [194, 86] on input "[EMAIL_ADDRESS][DOMAIN_NAME]" at bounding box center [281, 90] width 176 height 26
paste input "[PERSON_NAME][EMAIL_ADDRESS]"
type input "[EMAIL_ADDRESS][DOMAIN_NAME]"
click at [259, 122] on button "Another Email Address" at bounding box center [252, 121] width 118 height 22
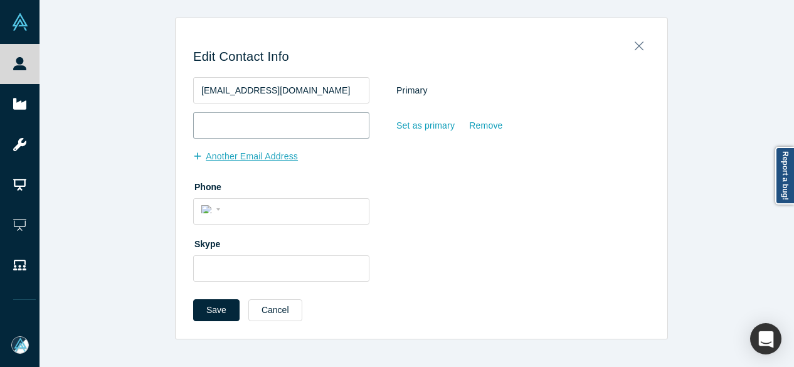
click at [260, 123] on input "email" at bounding box center [281, 125] width 176 height 26
paste input "[EMAIL_ADDRESS][PERSON_NAME][DOMAIN_NAME]"
type input "[EMAIL_ADDRESS][PERSON_NAME][DOMAIN_NAME]"
click at [276, 156] on button "Another Email Address" at bounding box center [252, 156] width 118 height 22
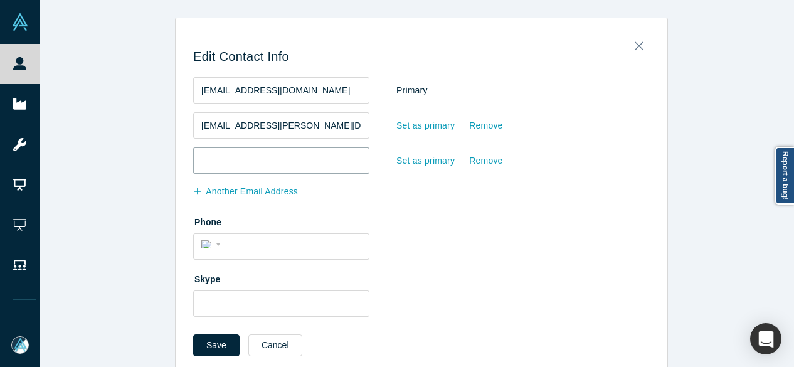
click at [278, 160] on input "email" at bounding box center [281, 160] width 176 height 26
paste input "[EMAIL_ADDRESS][DOMAIN_NAME]"
drag, startPoint x: 325, startPoint y: 165, endPoint x: 179, endPoint y: 165, distance: 146.1
click at [179, 165] on div "Edit Contact Info [EMAIL_ADDRESS][DOMAIN_NAME] Primary [EMAIL_ADDRESS][PERSON_N…" at bounding box center [422, 200] width 492 height 347
paste input "s@dsgcp"
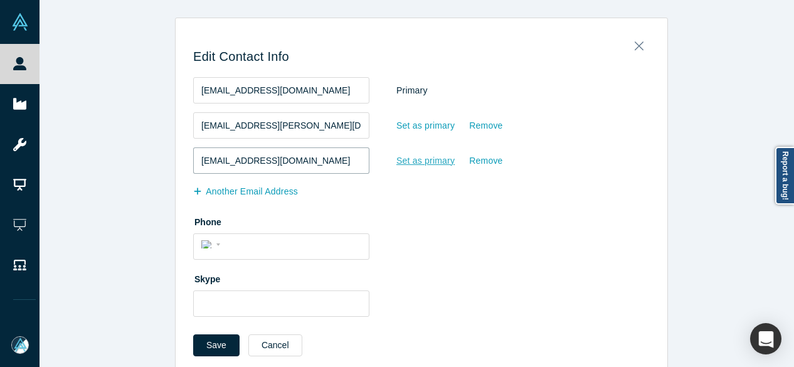
type input "[EMAIL_ADDRESS][DOMAIN_NAME]"
click at [414, 156] on div "Set as primary" at bounding box center [426, 161] width 60 height 22
click at [0, 0] on input "Set as primary" at bounding box center [0, 0] width 0 height 0
click at [217, 346] on button "Save" at bounding box center [216, 345] width 46 height 22
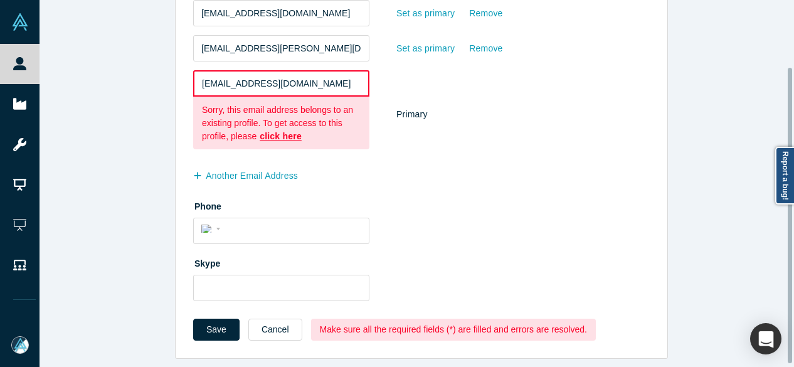
scroll to position [85, 0]
click at [275, 324] on button "Cancel" at bounding box center [275, 330] width 54 height 22
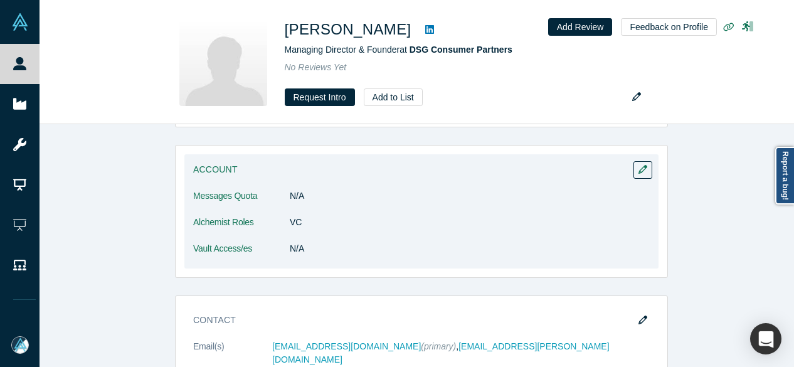
scroll to position [0, 0]
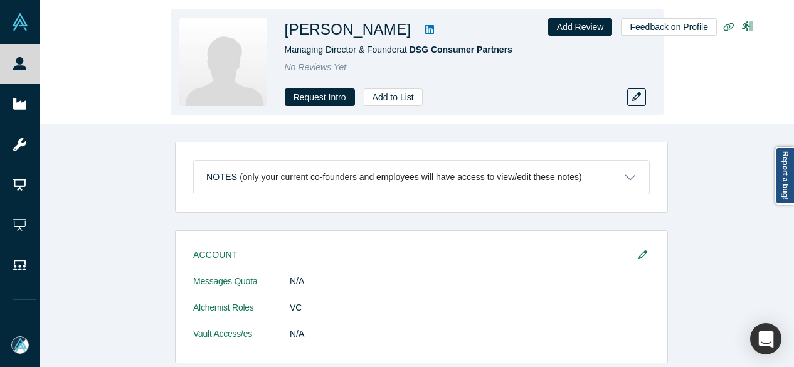
drag, startPoint x: 281, startPoint y: 31, endPoint x: 426, endPoint y: 38, distance: 145.0
click at [426, 38] on div "[PERSON_NAME] Managing Director & Founder at DSG Consumer Partners No Reviews Y…" at bounding box center [417, 61] width 493 height 105
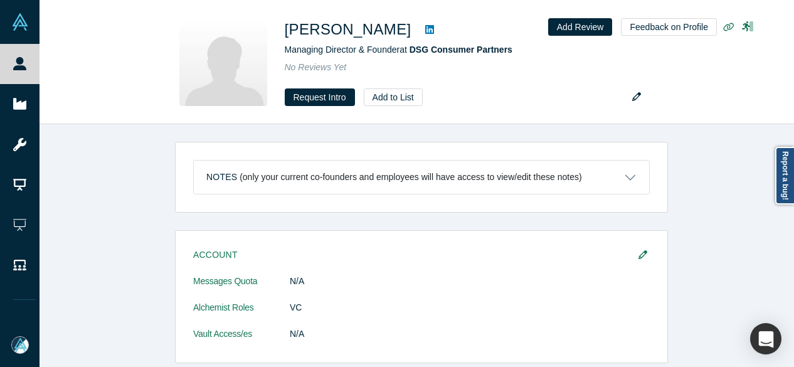
copy h1 "[PERSON_NAME]"
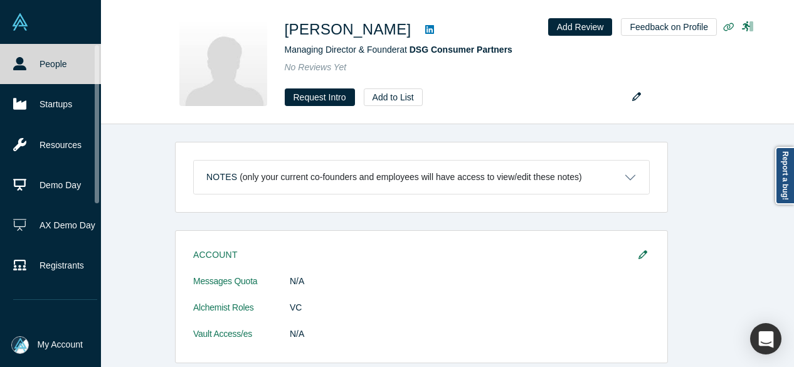
click at [25, 70] on icon at bounding box center [19, 63] width 13 height 13
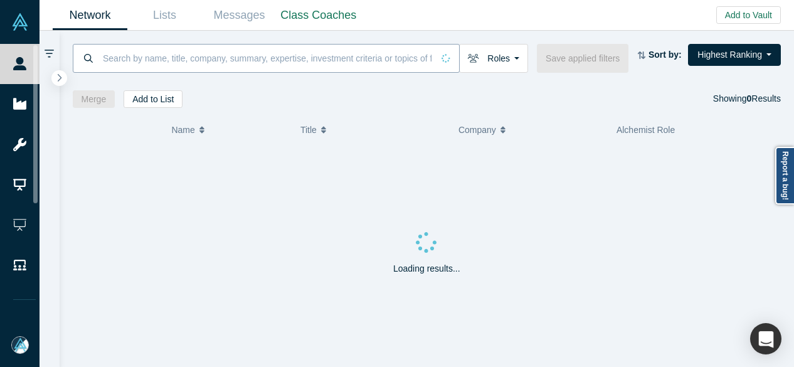
click at [161, 63] on input at bounding box center [267, 57] width 331 height 29
paste input "[PERSON_NAME]"
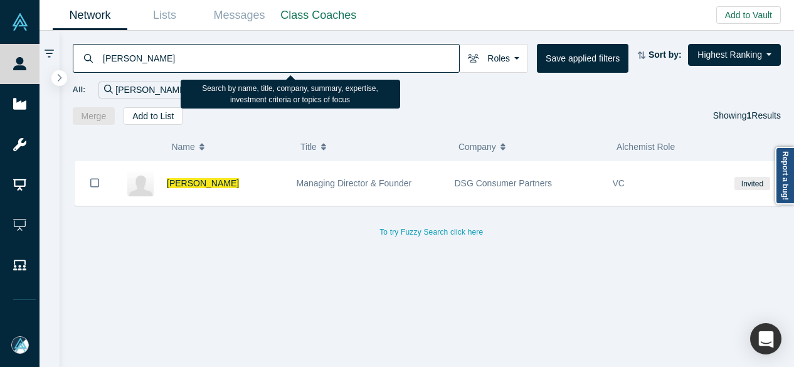
drag, startPoint x: 209, startPoint y: 56, endPoint x: 72, endPoint y: 49, distance: 136.9
click at [73, 49] on div "[PERSON_NAME]" at bounding box center [266, 58] width 387 height 29
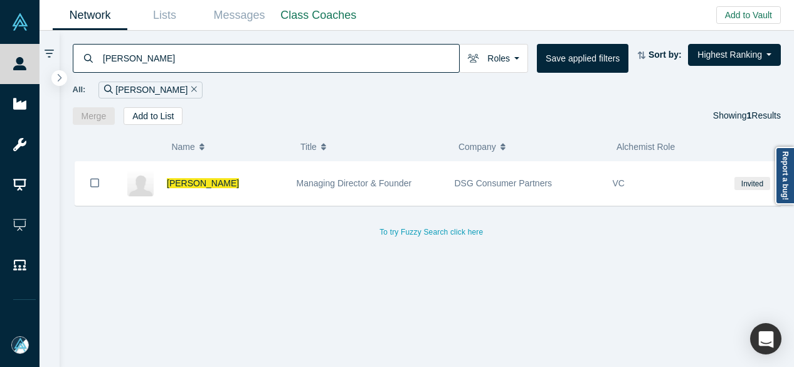
paste input "[EMAIL_ADDRESS][DOMAIN_NAME]"
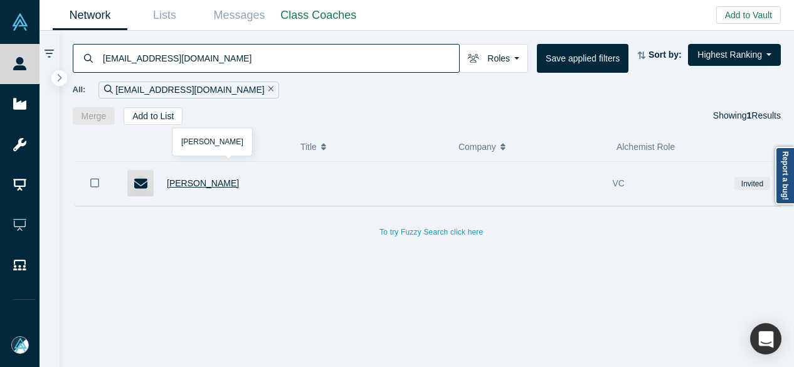
type input "[EMAIL_ADDRESS][DOMAIN_NAME]"
click at [180, 180] on span "[PERSON_NAME]" at bounding box center [203, 183] width 72 height 10
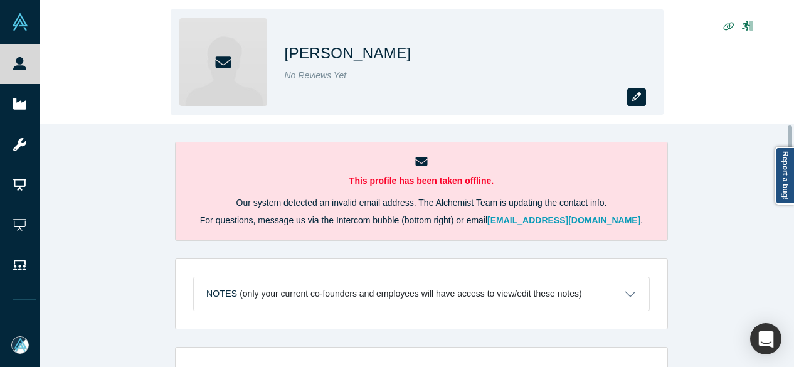
click at [631, 97] on button "button" at bounding box center [636, 97] width 19 height 18
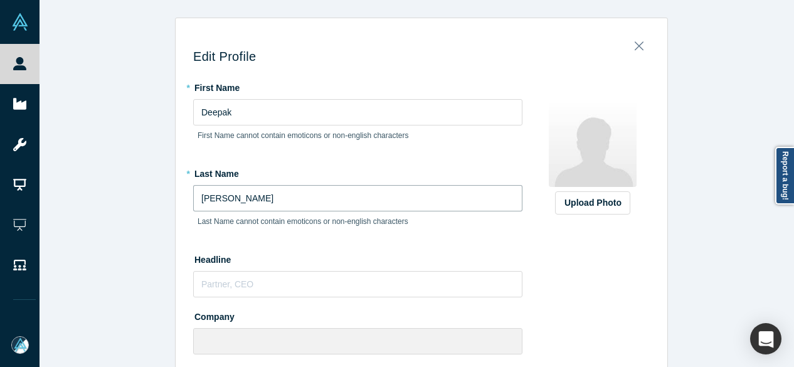
drag, startPoint x: 236, startPoint y: 199, endPoint x: 179, endPoint y: 197, distance: 56.5
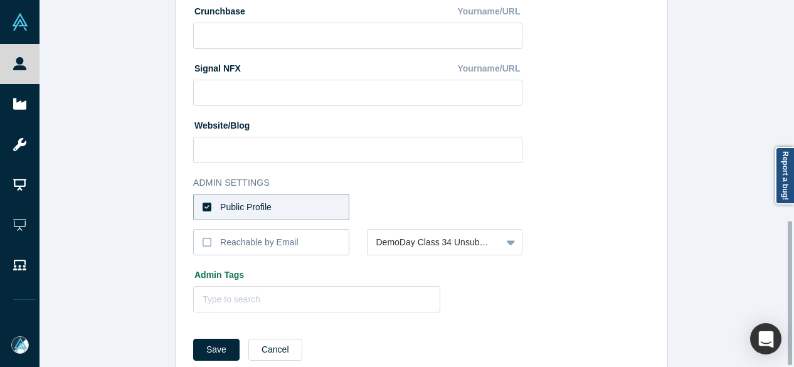
scroll to position [562, 0]
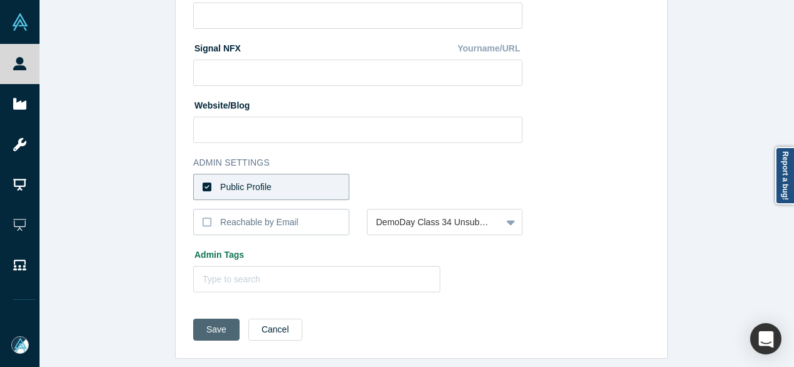
type input "[PERSON_NAME]"
click at [204, 322] on button "Save" at bounding box center [216, 330] width 46 height 22
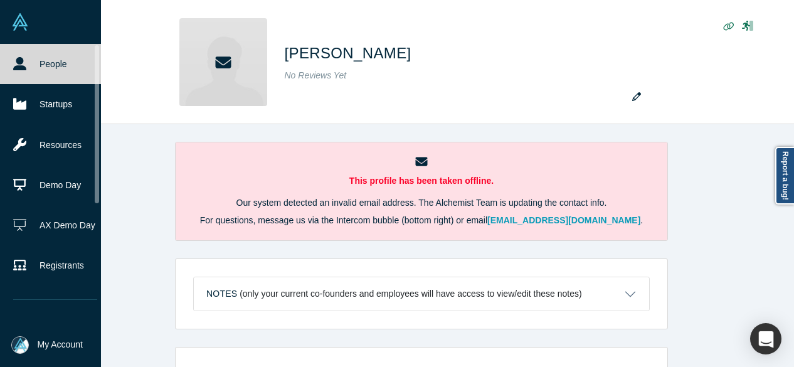
click at [26, 67] on icon at bounding box center [19, 63] width 13 height 13
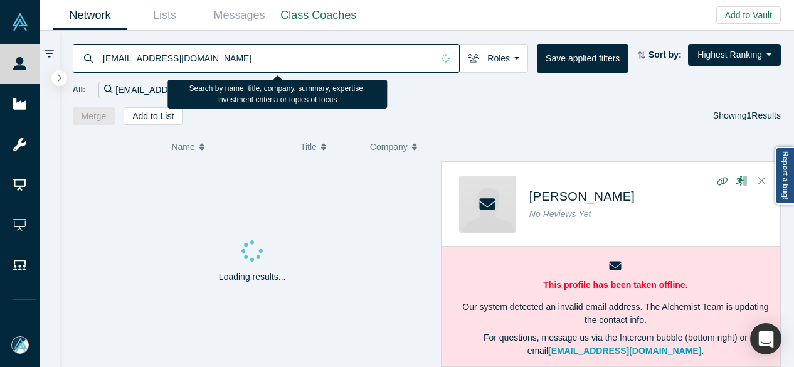
click at [208, 61] on input "[EMAIL_ADDRESS][DOMAIN_NAME]" at bounding box center [267, 57] width 331 height 29
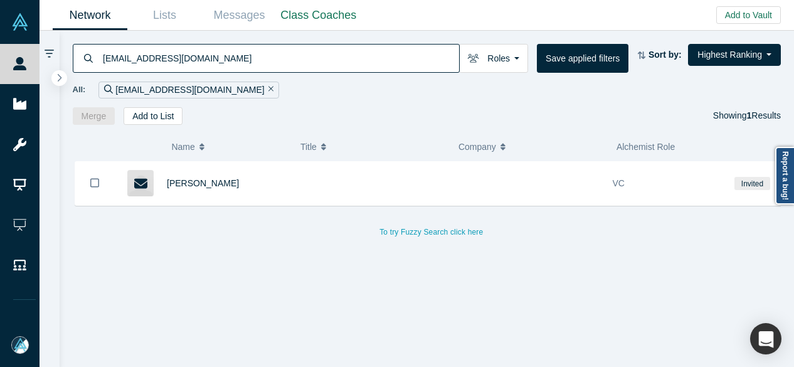
drag, startPoint x: 191, startPoint y: 61, endPoint x: 90, endPoint y: 63, distance: 100.3
click at [88, 62] on div "[EMAIL_ADDRESS][DOMAIN_NAME]" at bounding box center [266, 58] width 387 height 29
paste input "[PERSON_NAME]"
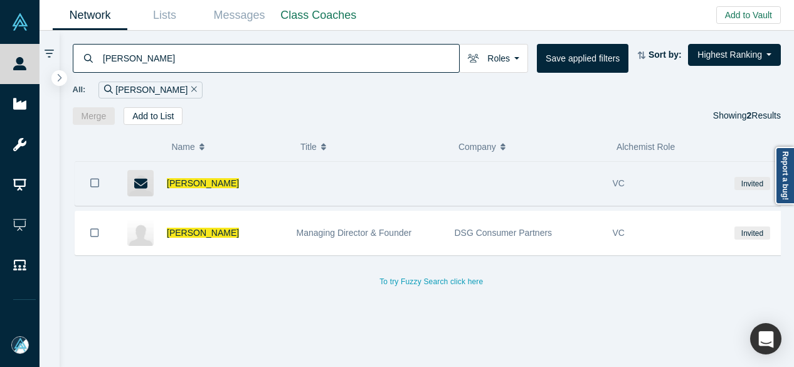
type input "[PERSON_NAME]"
click at [93, 179] on icon "Bookmark" at bounding box center [94, 183] width 9 height 12
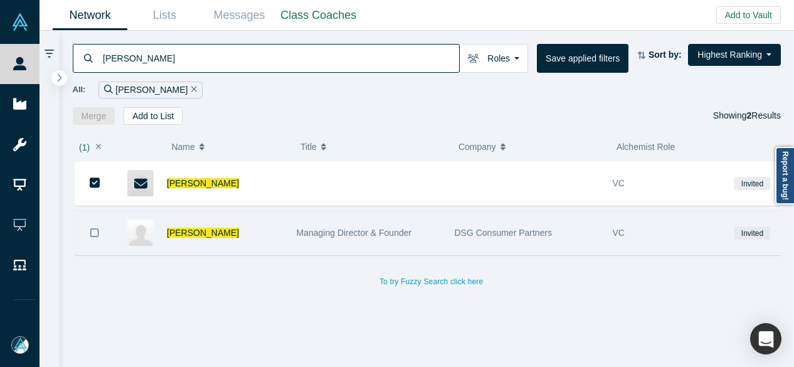
click at [95, 229] on icon "Bookmark" at bounding box center [94, 233] width 9 height 12
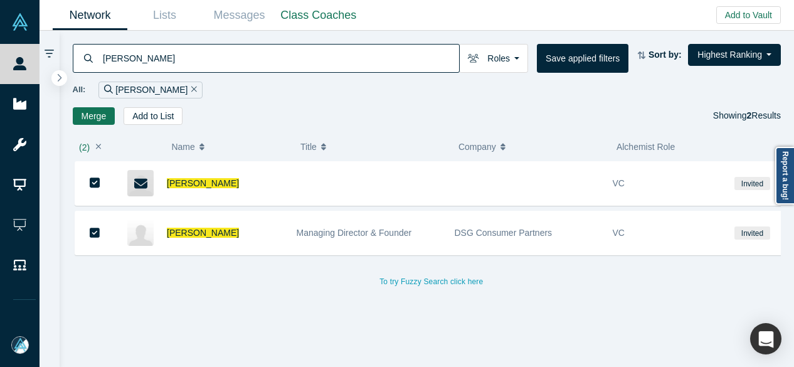
click at [93, 117] on button "Merge" at bounding box center [94, 116] width 43 height 18
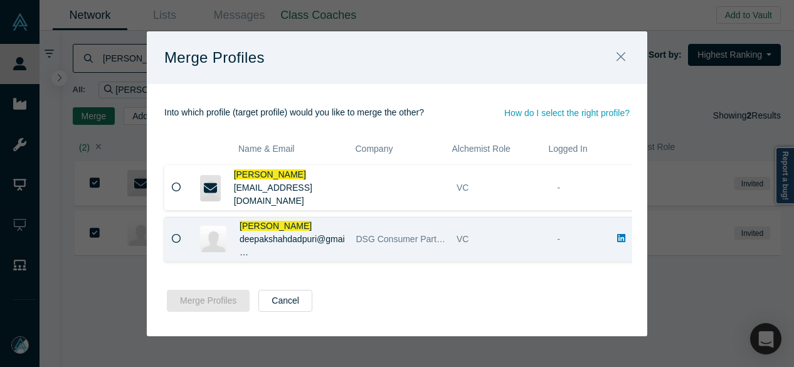
click at [178, 240] on icon at bounding box center [176, 238] width 9 height 9
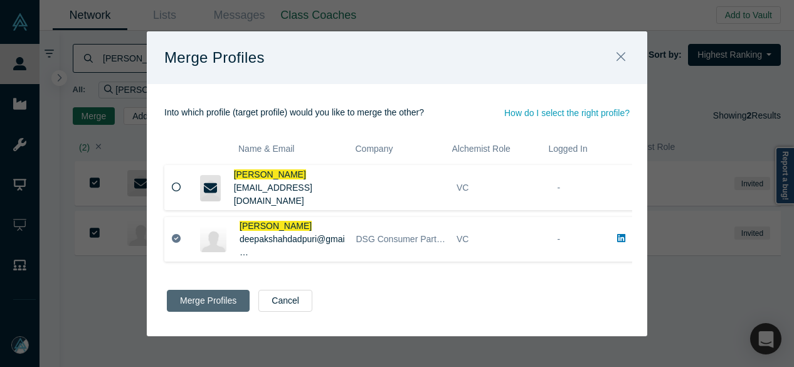
click at [207, 306] on button "Merge Profiles" at bounding box center [208, 301] width 83 height 22
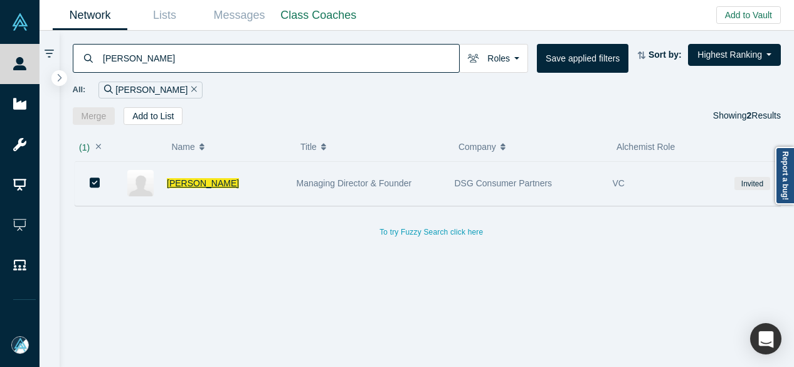
click at [199, 179] on span "[PERSON_NAME]" at bounding box center [203, 183] width 72 height 10
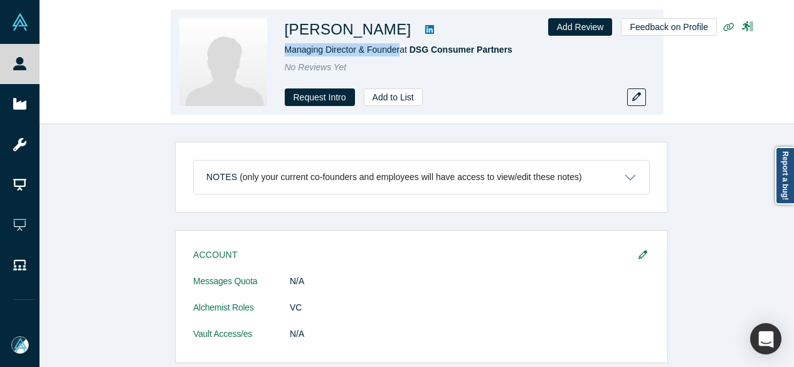
drag, startPoint x: 280, startPoint y: 51, endPoint x: 400, endPoint y: 52, distance: 120.4
click at [400, 52] on div "[PERSON_NAME] Managing Director & Founder at DSG Consumer Partners No Reviews Y…" at bounding box center [417, 61] width 493 height 105
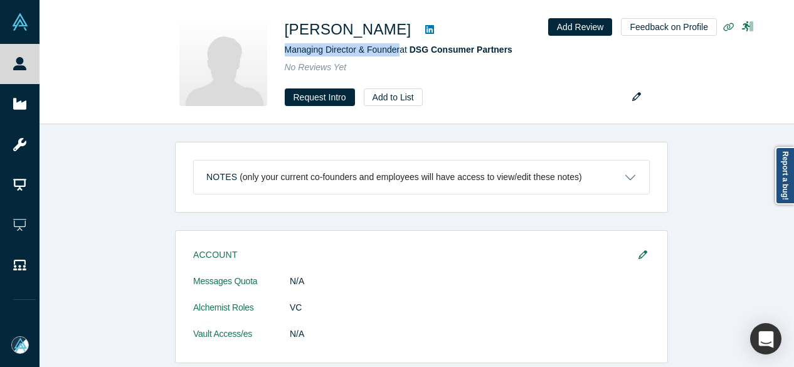
copy span "Managing Director & Founder"
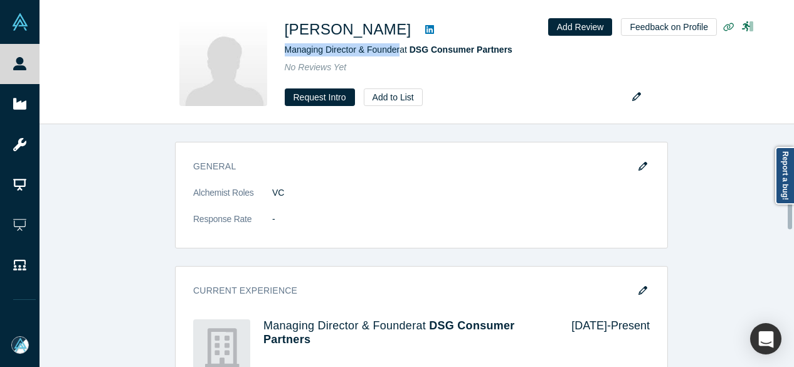
scroll to position [502, 0]
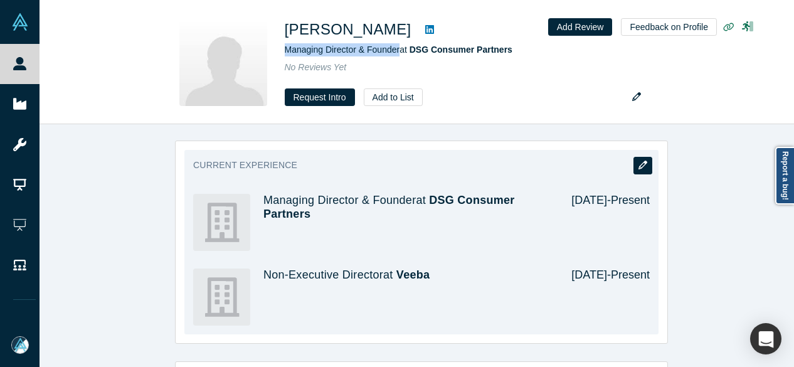
click at [642, 157] on button "button" at bounding box center [642, 166] width 19 height 18
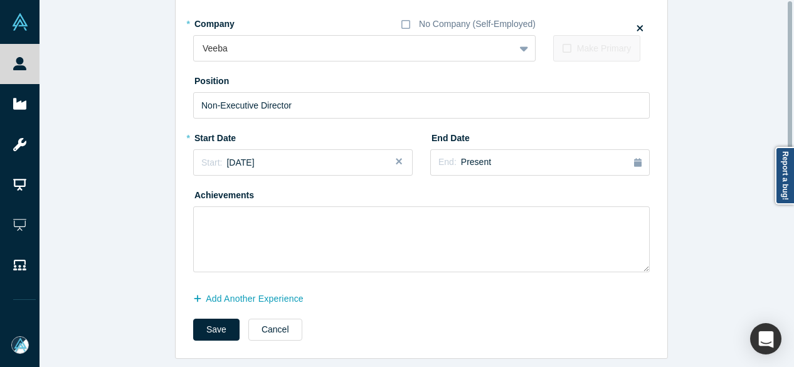
scroll to position [0, 0]
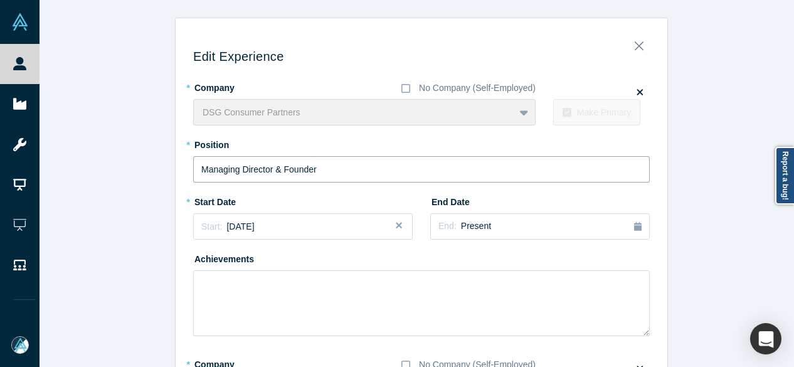
drag, startPoint x: 269, startPoint y: 169, endPoint x: 358, endPoint y: 168, distance: 89.0
click at [358, 168] on input "Managing Director & Founder" at bounding box center [421, 169] width 456 height 26
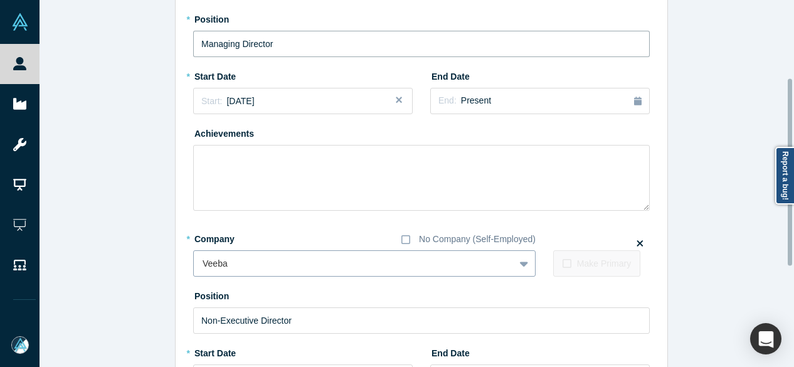
scroll to position [349, 0]
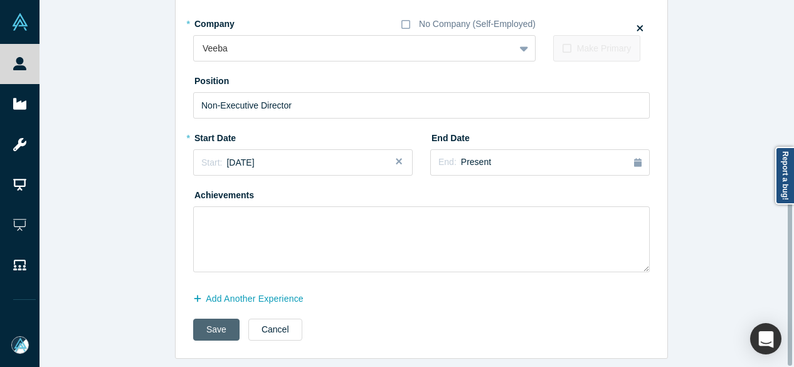
type input "Managing Director"
click at [214, 319] on button "Save" at bounding box center [216, 330] width 46 height 22
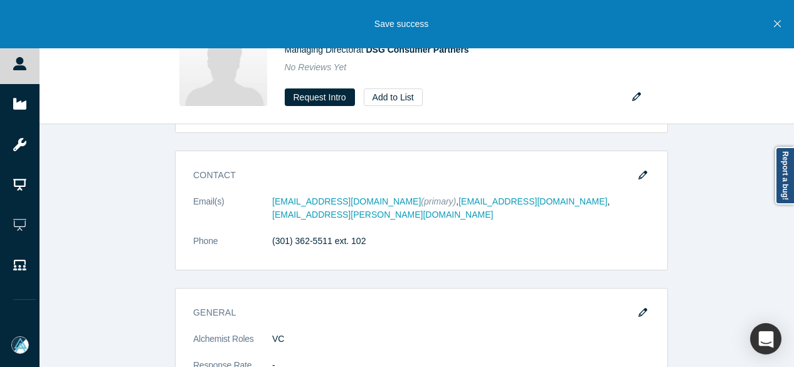
scroll to position [251, 0]
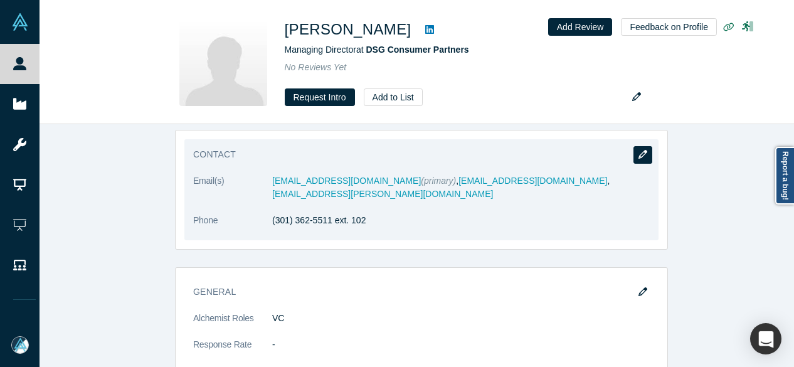
click at [638, 154] on icon "button" at bounding box center [642, 154] width 9 height 9
select select "US"
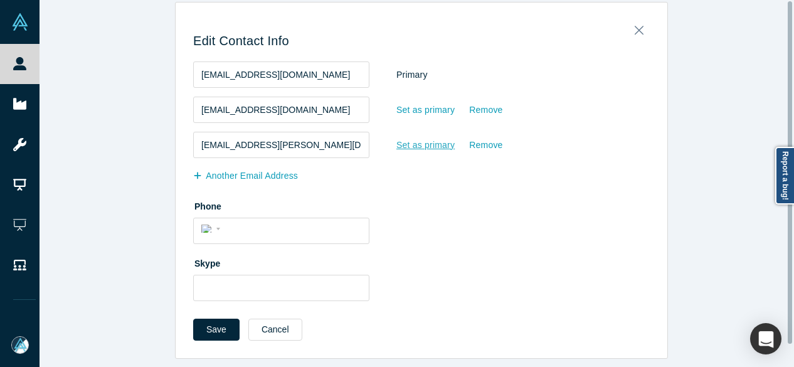
scroll to position [0, 0]
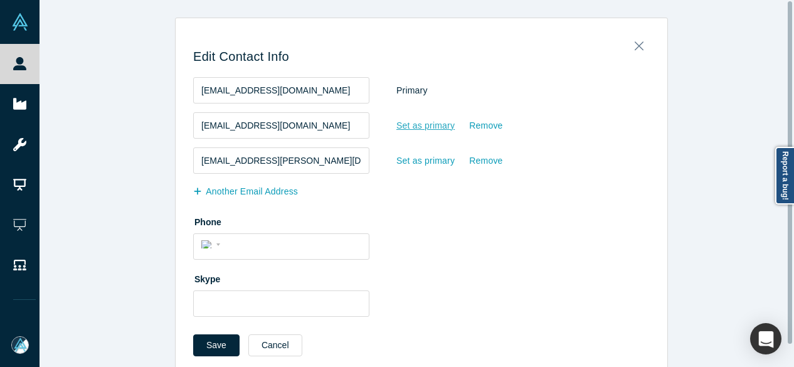
click at [439, 129] on div "Set as primary" at bounding box center [426, 126] width 60 height 22
click at [0, 0] on input "Set as primary" at bounding box center [0, 0] width 0 height 0
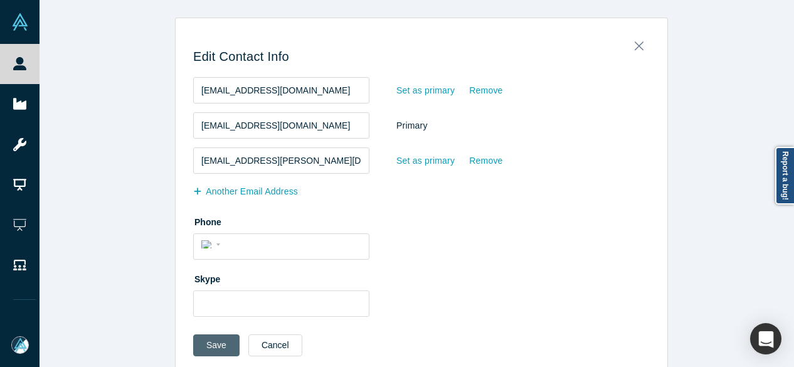
click at [207, 349] on button "Save" at bounding box center [216, 345] width 46 height 22
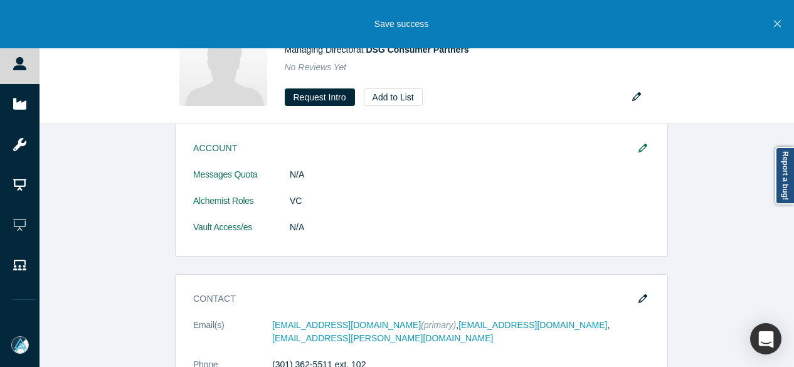
scroll to position [188, 0]
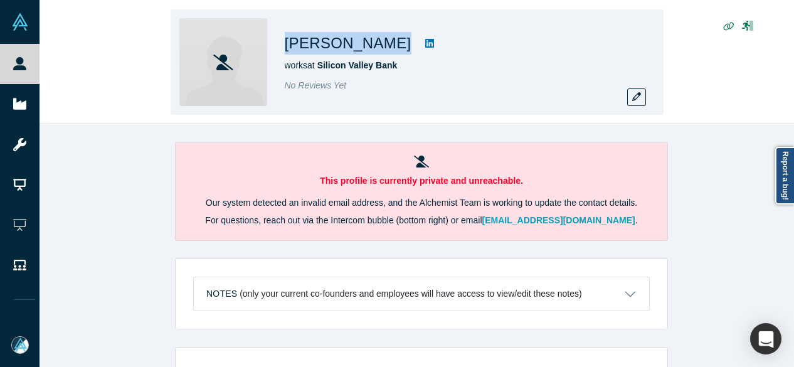
drag, startPoint x: 287, startPoint y: 40, endPoint x: 369, endPoint y: 47, distance: 82.5
click at [369, 47] on div "[PERSON_NAME]" at bounding box center [460, 43] width 351 height 23
copy div "[PERSON_NAME]"
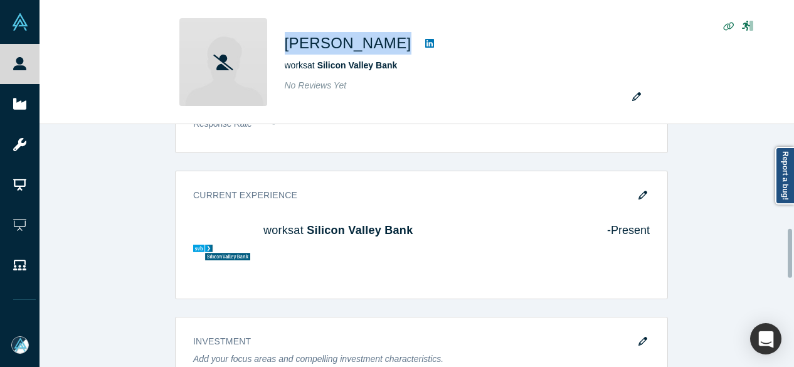
scroll to position [564, 0]
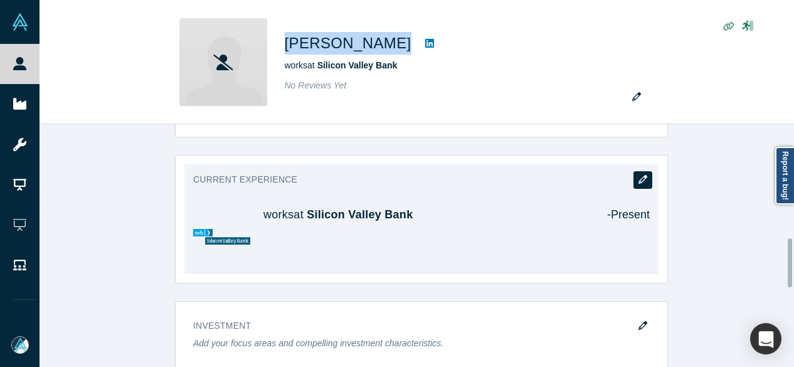
click at [640, 179] on icon "button" at bounding box center [642, 179] width 9 height 9
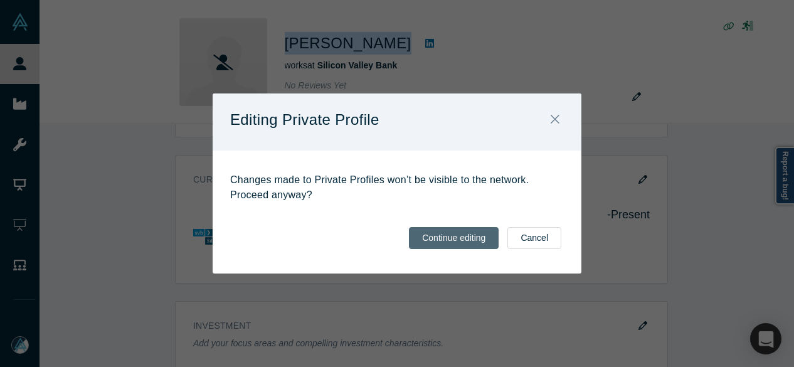
click at [452, 233] on button "Continue editing" at bounding box center [454, 238] width 90 height 22
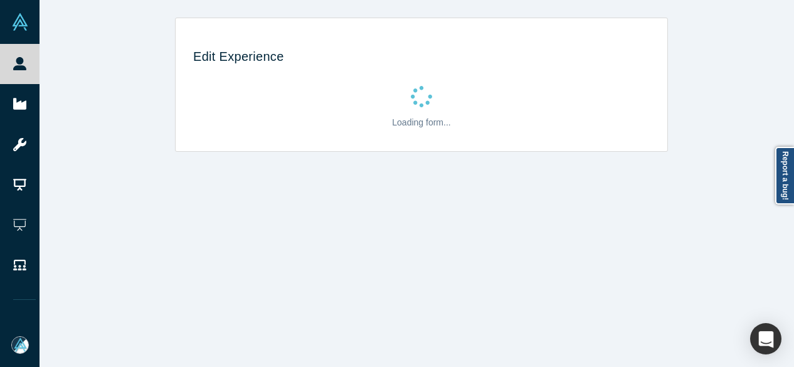
scroll to position [0, 0]
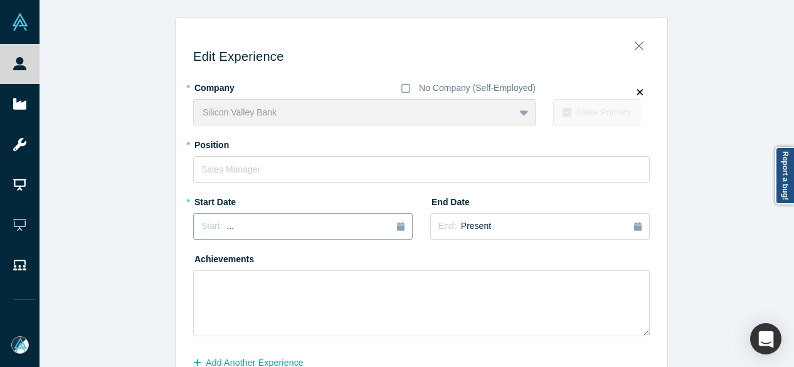
click at [263, 233] on button "Start: ..." at bounding box center [302, 226] width 219 height 26
click at [196, 259] on button "Previous Year" at bounding box center [198, 261] width 13 height 13
click at [195, 260] on button "Previous Year" at bounding box center [198, 261] width 13 height 13
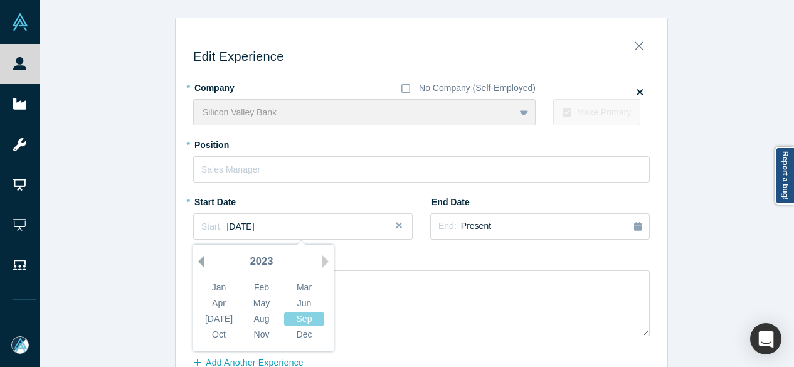
click at [195, 260] on button "Previous Year" at bounding box center [198, 261] width 13 height 13
click at [194, 260] on button "Previous Year" at bounding box center [198, 261] width 13 height 13
click at [193, 260] on button "Previous Year" at bounding box center [198, 261] width 13 height 13
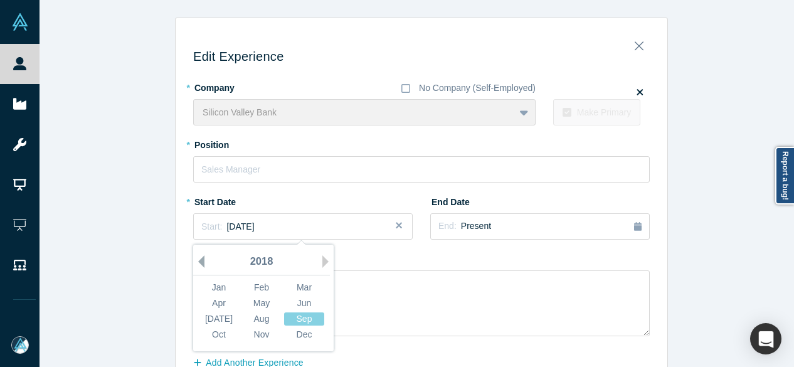
click at [193, 260] on button "Previous Year" at bounding box center [198, 261] width 13 height 13
click at [307, 301] on div "Jun" at bounding box center [304, 303] width 40 height 13
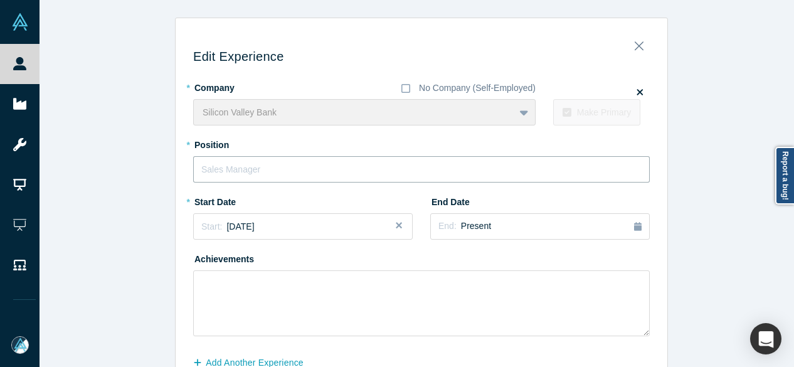
click at [265, 174] on input "text" at bounding box center [421, 169] width 456 height 26
paste input "Chief Financial Officer"
type input "Chief Financial Officer"
click at [472, 227] on span "Present" at bounding box center [476, 226] width 30 height 10
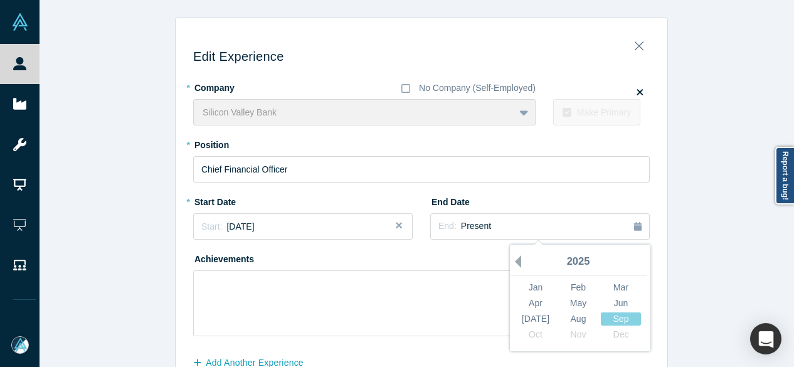
click at [512, 261] on button "Previous Year" at bounding box center [515, 261] width 13 height 13
drag, startPoint x: 512, startPoint y: 261, endPoint x: 548, endPoint y: 274, distance: 37.9
click at [513, 262] on button "Previous Year" at bounding box center [515, 261] width 13 height 13
click at [617, 290] on div "Mar" at bounding box center [621, 287] width 40 height 13
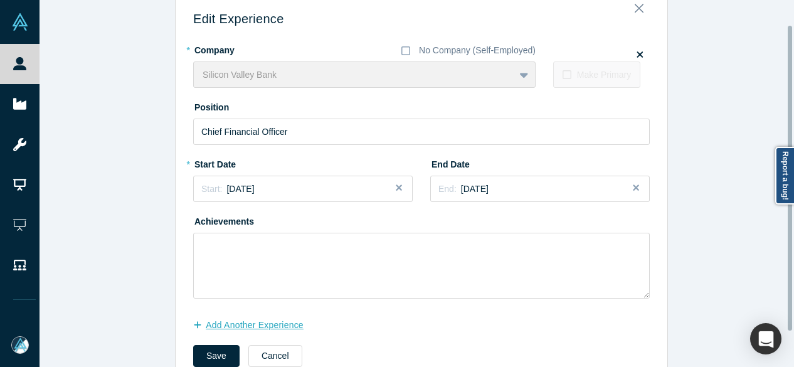
scroll to position [71, 0]
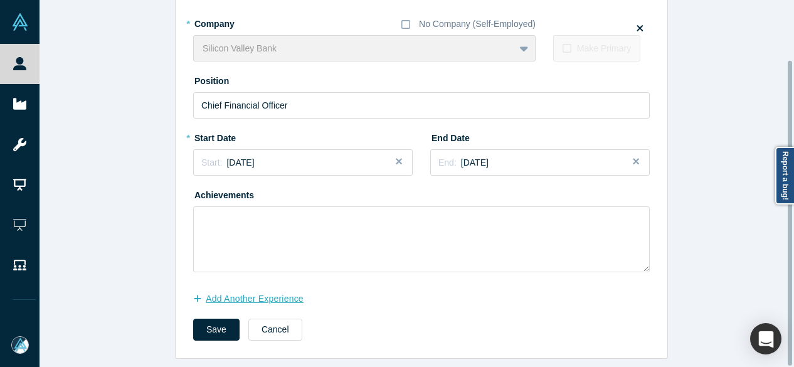
drag, startPoint x: 277, startPoint y: 288, endPoint x: 211, endPoint y: 361, distance: 98.1
click at [277, 288] on button "Add Another Experience" at bounding box center [255, 299] width 124 height 22
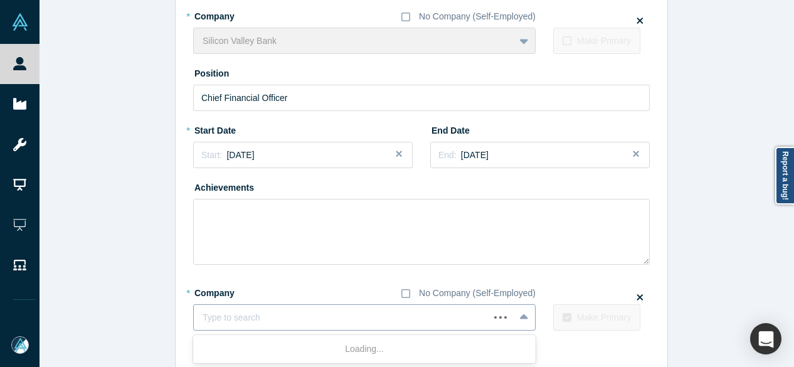
click at [273, 312] on div at bounding box center [342, 318] width 278 height 16
paste input "Founder Founder [PERSON_NAME] Road Consulting"
drag, startPoint x: 267, startPoint y: 317, endPoint x: 179, endPoint y: 314, distance: 88.4
click at [179, 314] on div "Edit Experience * Company No Company (Self-Employed) Silicon Valley Bank To pic…" at bounding box center [422, 185] width 492 height 461
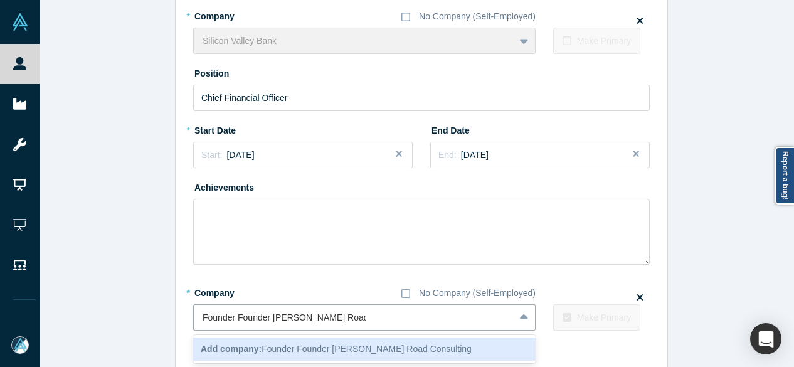
type input "[PERSON_NAME] Road Consulting"
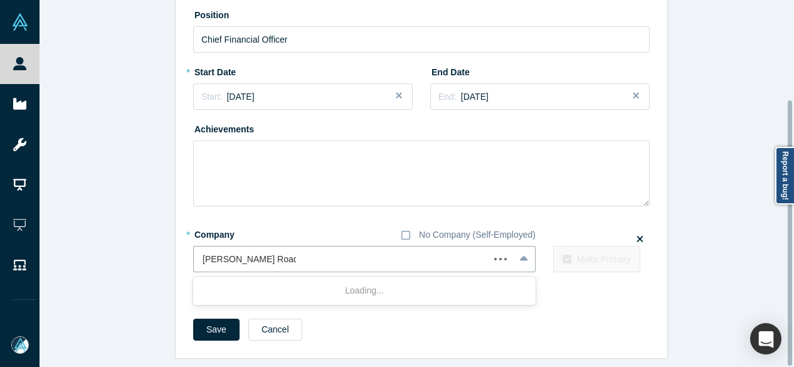
scroll to position [138, 0]
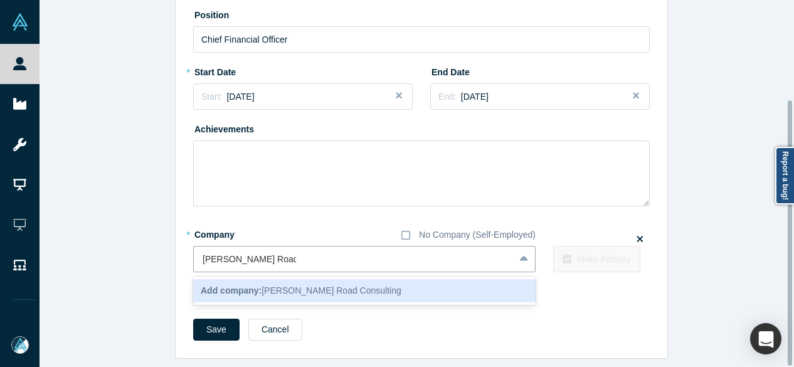
click at [216, 285] on b "Add company:" at bounding box center [231, 290] width 61 height 10
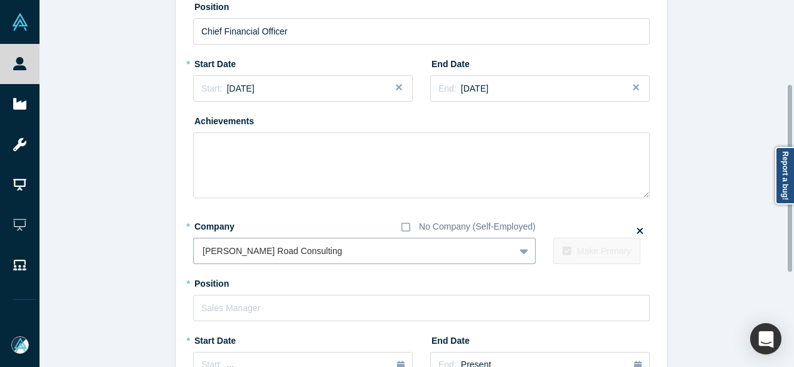
scroll to position [201, 0]
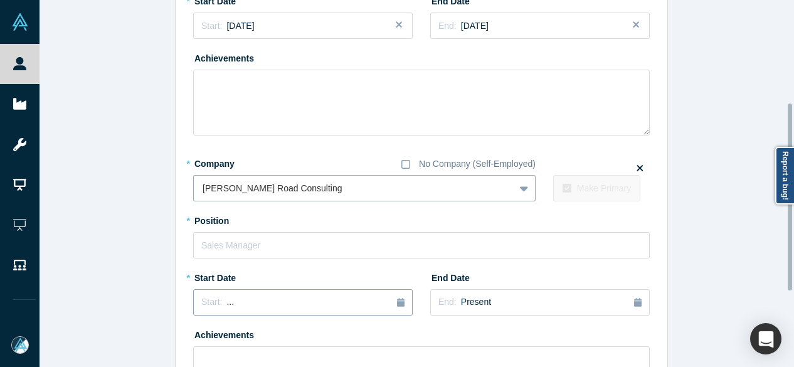
click at [218, 303] on div "Start: ..." at bounding box center [217, 302] width 33 height 14
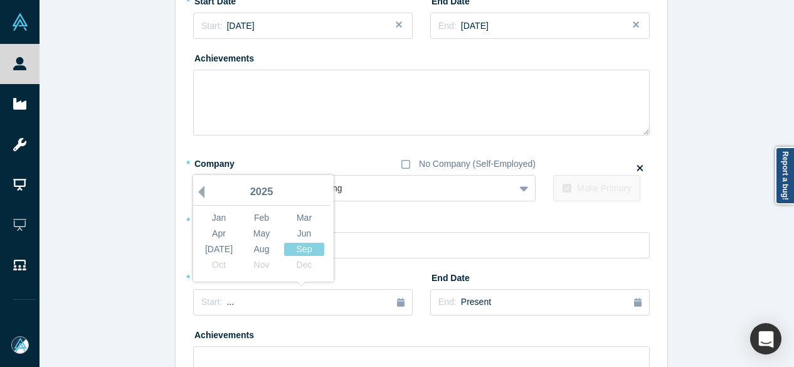
click at [198, 193] on button "Previous Year" at bounding box center [198, 192] width 13 height 13
click at [302, 233] on div "Jun" at bounding box center [304, 233] width 40 height 13
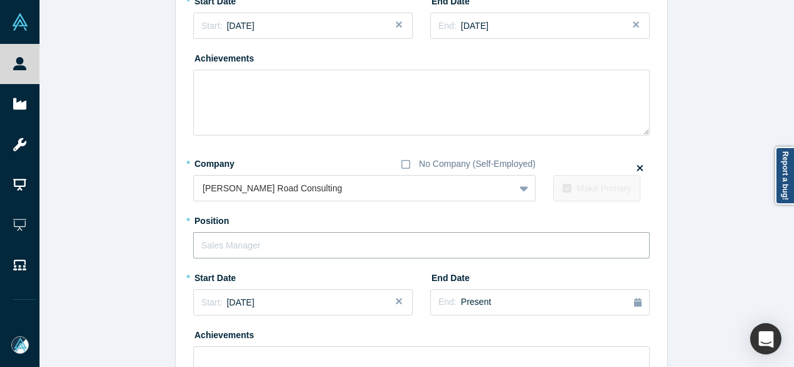
click at [267, 246] on input "text" at bounding box center [421, 245] width 456 height 26
paste input "Founder Founder"
drag, startPoint x: 229, startPoint y: 245, endPoint x: 303, endPoint y: 246, distance: 74.0
click at [303, 246] on input "Founder Founder" at bounding box center [421, 245] width 456 height 26
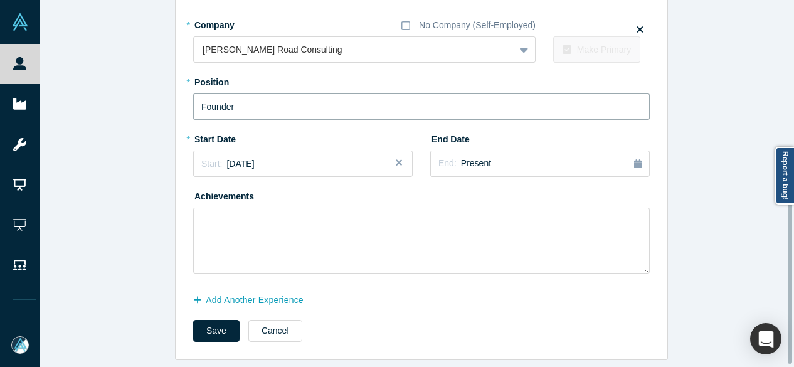
scroll to position [349, 0]
type input "Founder"
click at [212, 324] on button "Save" at bounding box center [216, 330] width 46 height 22
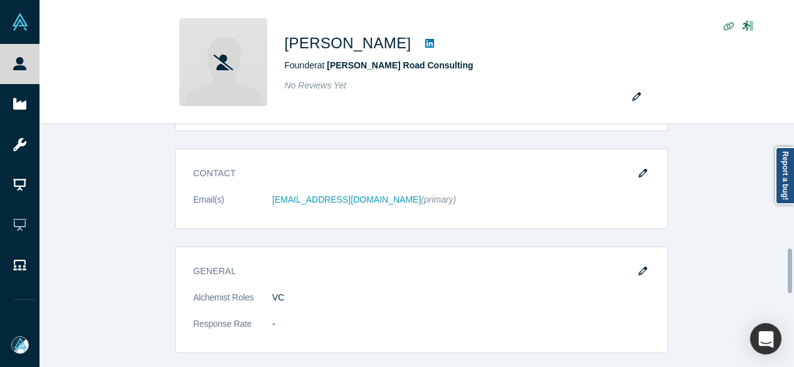
scroll to position [0, 0]
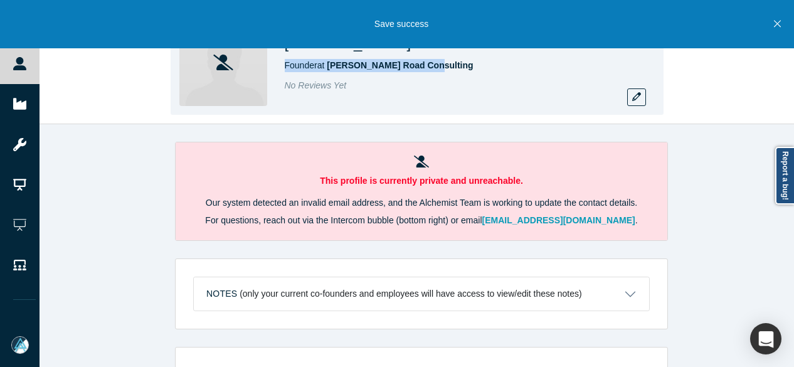
drag, startPoint x: 283, startPoint y: 68, endPoint x: 426, endPoint y: 68, distance: 143.0
click at [426, 68] on div "[PERSON_NAME] Founder at [PERSON_NAME][GEOGRAPHIC_DATA] Consulting No Reviews Y…" at bounding box center [417, 61] width 493 height 105
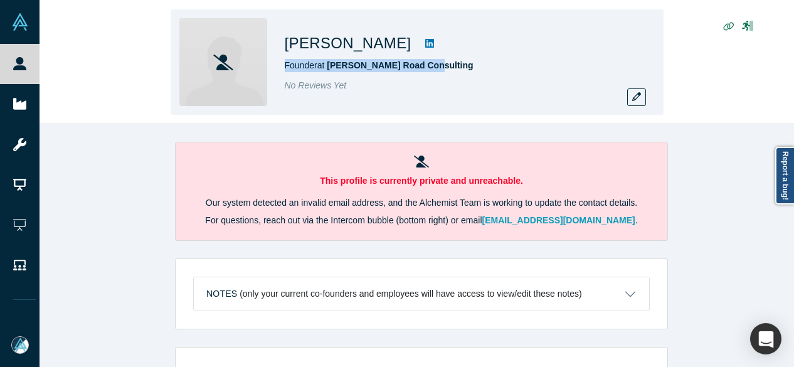
copy span "Founder at [PERSON_NAME][GEOGRAPHIC_DATA] Consulting"
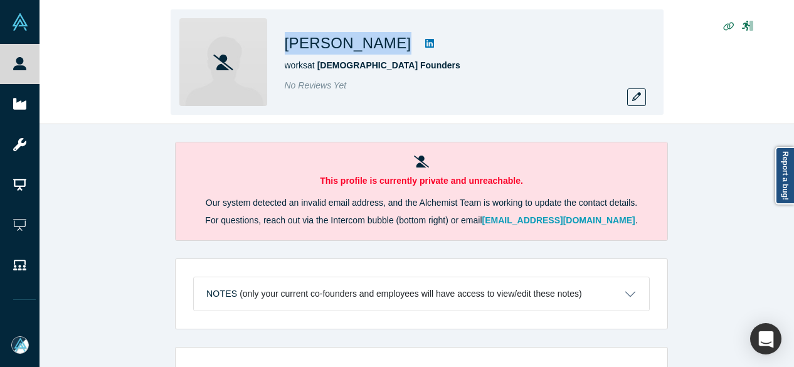
drag, startPoint x: 317, startPoint y: 44, endPoint x: 369, endPoint y: 50, distance: 52.3
click at [369, 46] on div "[PERSON_NAME]" at bounding box center [460, 43] width 351 height 23
copy div "[PERSON_NAME]"
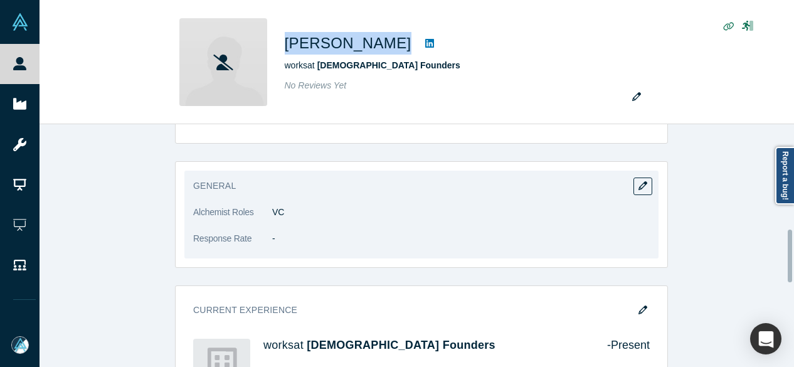
scroll to position [502, 0]
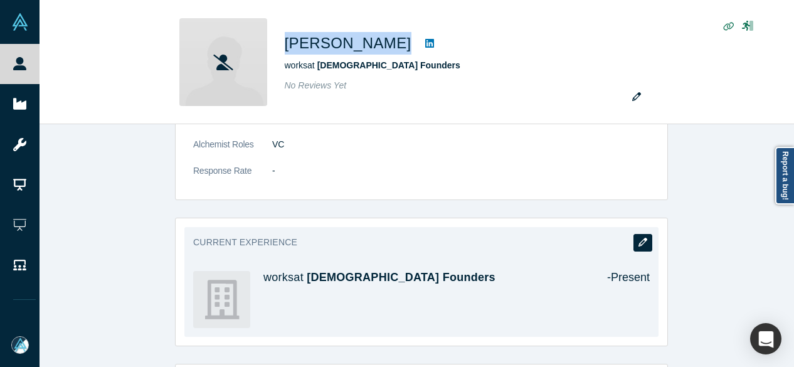
click at [633, 245] on button "button" at bounding box center [642, 243] width 19 height 18
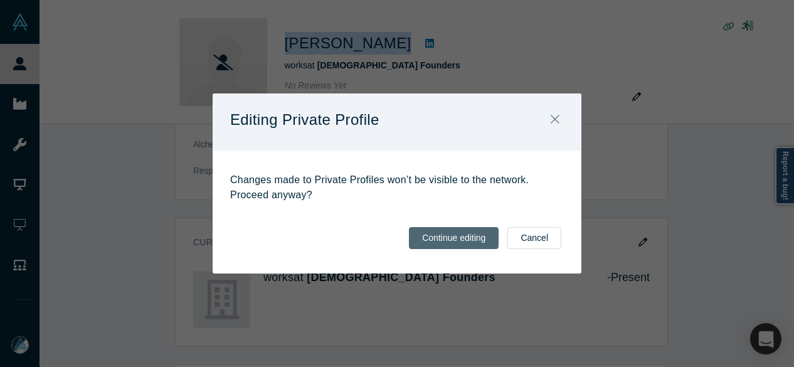
click at [448, 243] on button "Continue editing" at bounding box center [454, 238] width 90 height 22
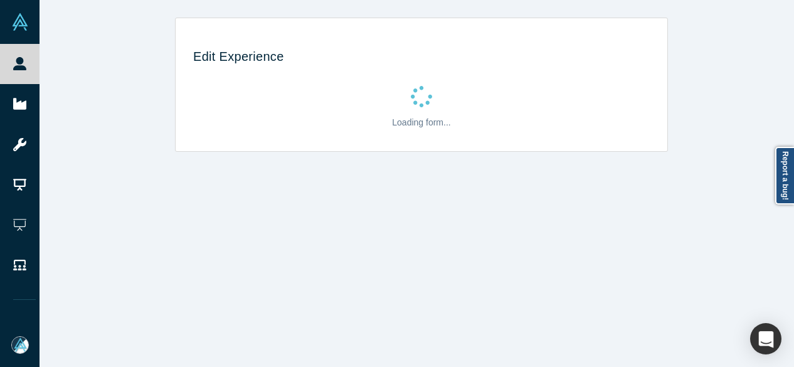
scroll to position [0, 0]
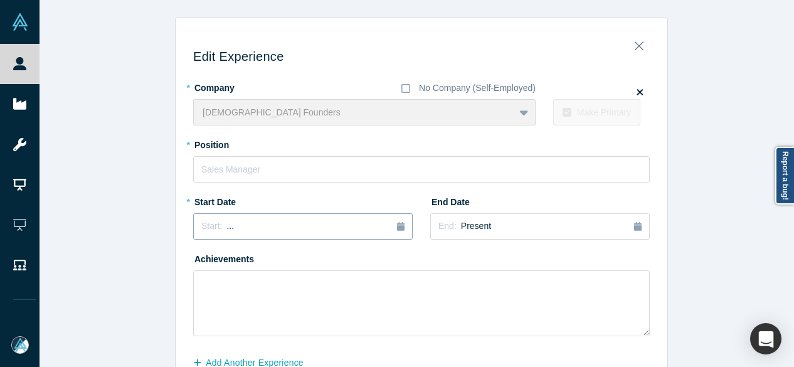
click at [334, 228] on div "Start: ..." at bounding box center [302, 226] width 203 height 14
click at [198, 261] on button "Previous Year" at bounding box center [198, 261] width 13 height 13
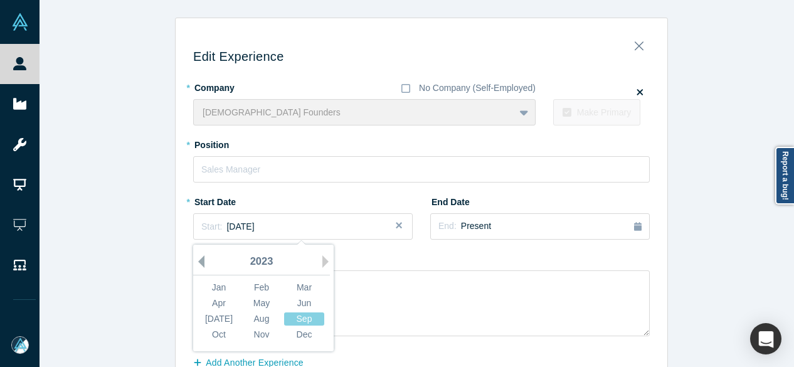
click at [198, 261] on button "Previous Year" at bounding box center [198, 261] width 13 height 13
click at [297, 315] on div "Sep" at bounding box center [304, 318] width 40 height 13
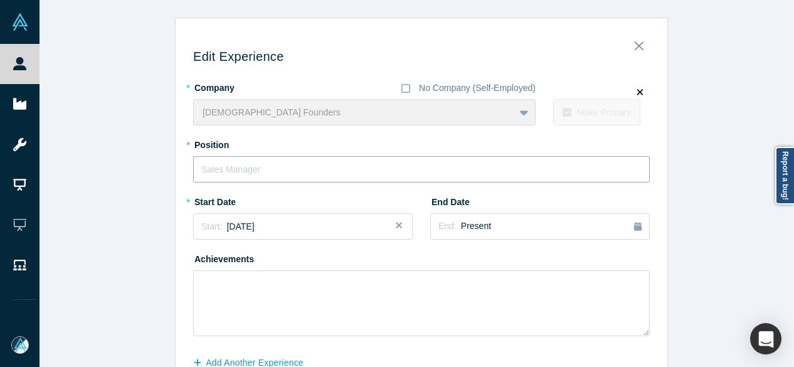
click at [252, 167] on input "text" at bounding box center [421, 169] width 456 height 26
paste input "Co-CEO"
type input "Co-CEO"
click at [472, 223] on span "Present" at bounding box center [476, 226] width 30 height 10
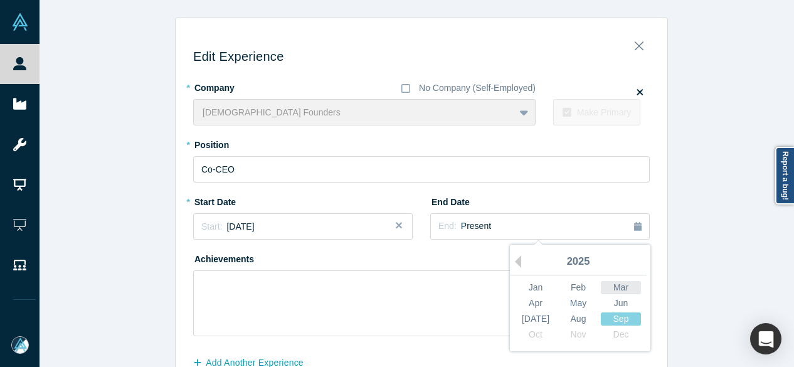
click at [616, 285] on div "Mar" at bounding box center [621, 287] width 40 height 13
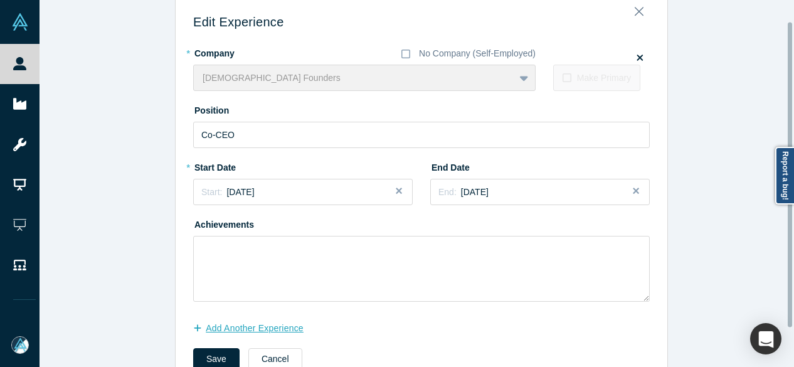
scroll to position [63, 0]
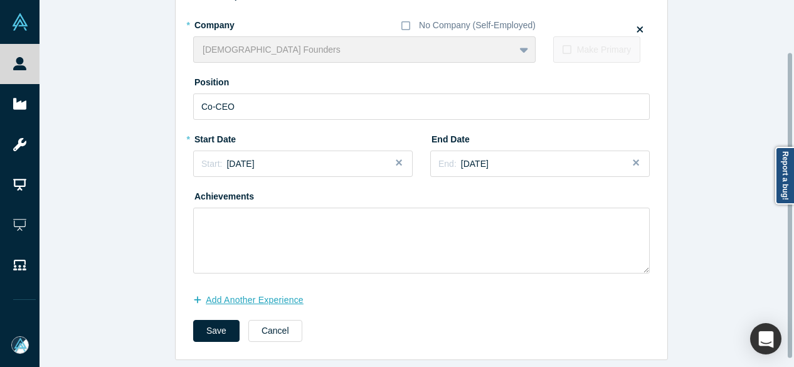
click at [278, 304] on button "Add Another Experience" at bounding box center [255, 300] width 124 height 22
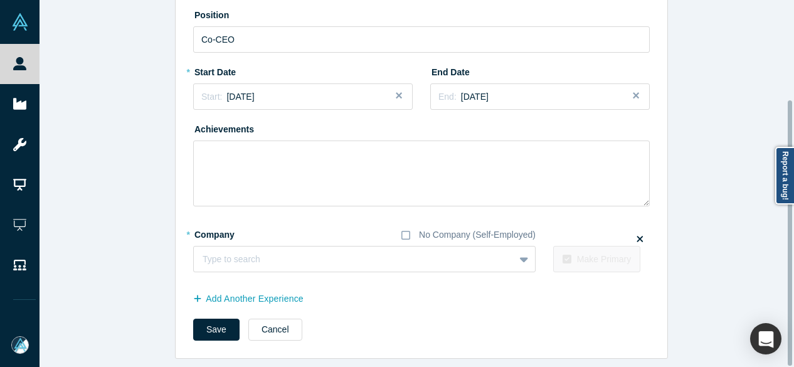
scroll to position [138, 0]
click at [355, 254] on div at bounding box center [342, 259] width 278 height 16
paste input "Innovation Catalyst Innovation Catalyst [PERSON_NAME]"
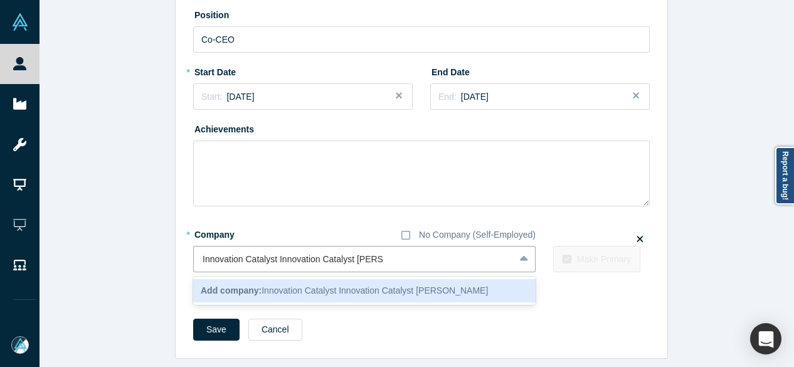
drag, startPoint x: 351, startPoint y: 253, endPoint x: 173, endPoint y: 255, distance: 178.1
click at [176, 255] on div "Edit Experience * Company No Company (Self-Employed) [DEMOGRAPHIC_DATA] Founder…" at bounding box center [422, 127] width 492 height 461
type input "[PERSON_NAME]"
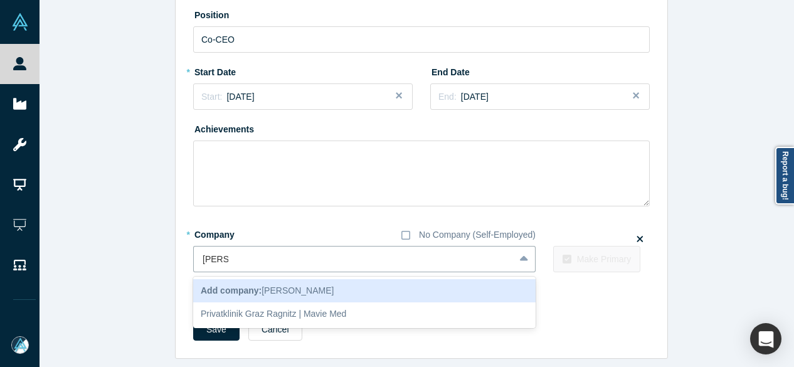
click at [242, 285] on b "Add company:" at bounding box center [231, 290] width 61 height 10
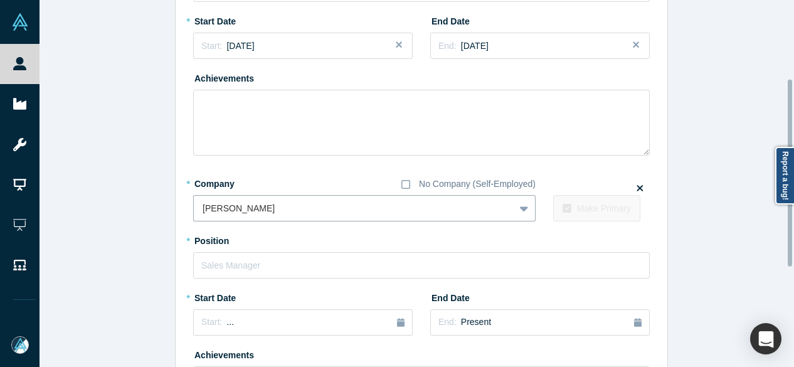
scroll to position [201, 0]
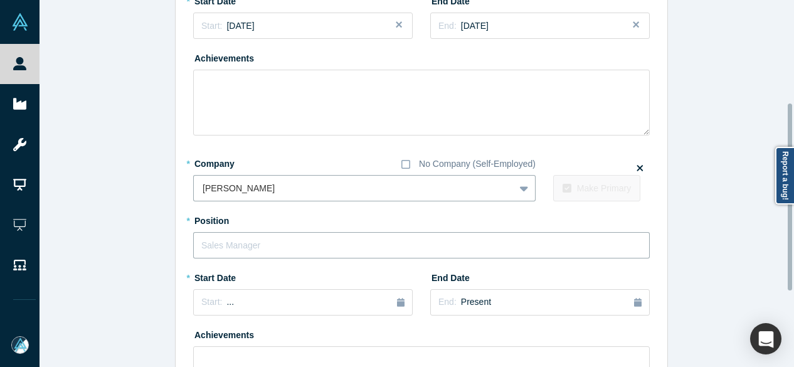
click at [244, 251] on input "text" at bounding box center [421, 245] width 456 height 26
paste input "Innovation Catalyst Innovation Catalyst"
drag, startPoint x: 272, startPoint y: 243, endPoint x: 439, endPoint y: 250, distance: 167.0
click at [439, 250] on input "Innovation Catalyst Innovation Catalyst" at bounding box center [421, 245] width 456 height 26
type input "Innovation Catalyst"
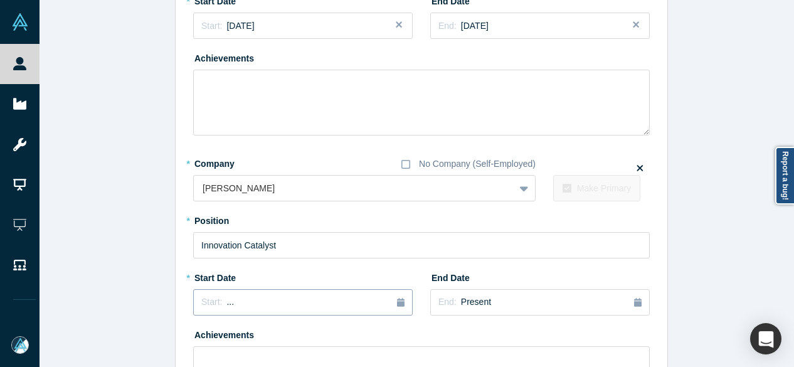
click at [262, 298] on div "Start: ..." at bounding box center [302, 302] width 203 height 14
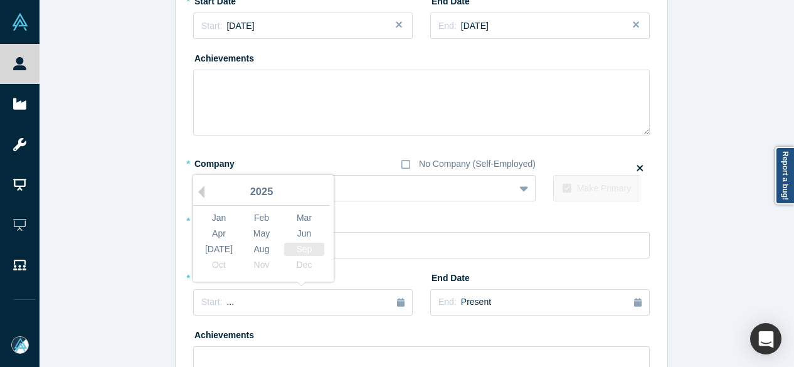
click at [300, 248] on div "Sep" at bounding box center [304, 249] width 40 height 13
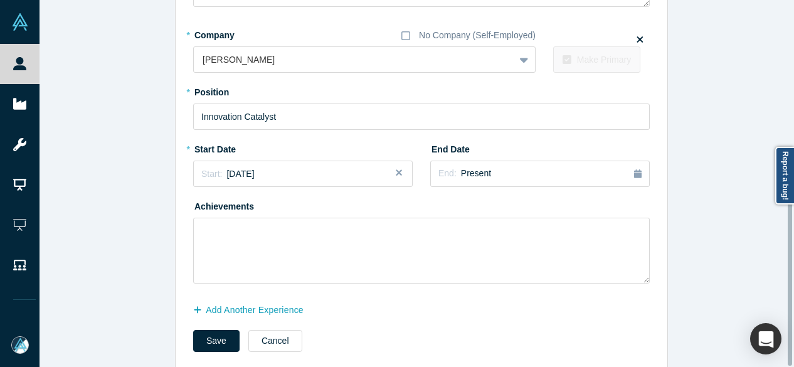
scroll to position [349, 0]
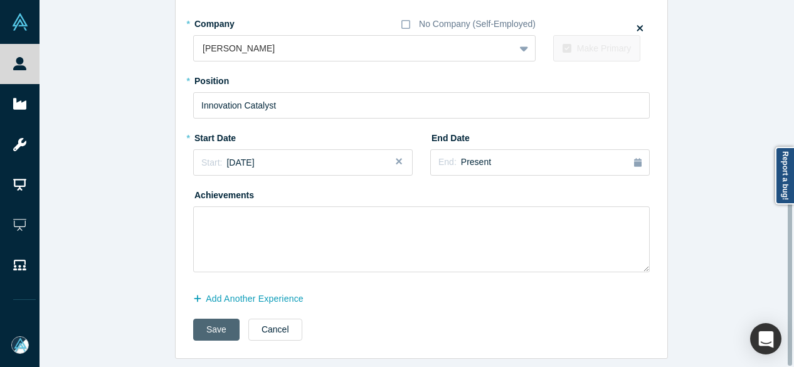
click at [206, 319] on button "Save" at bounding box center [216, 330] width 46 height 22
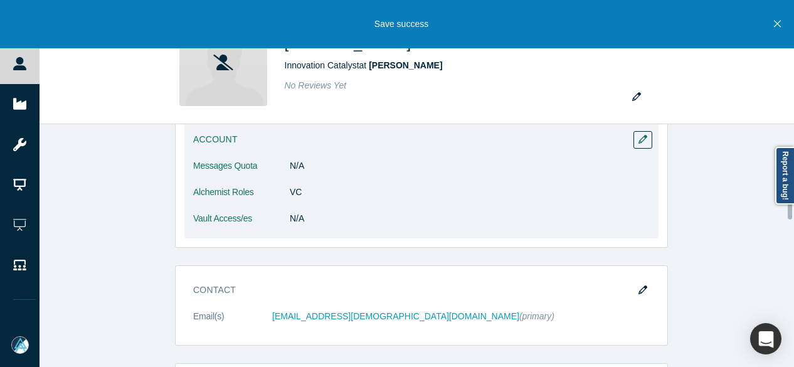
scroll to position [251, 0]
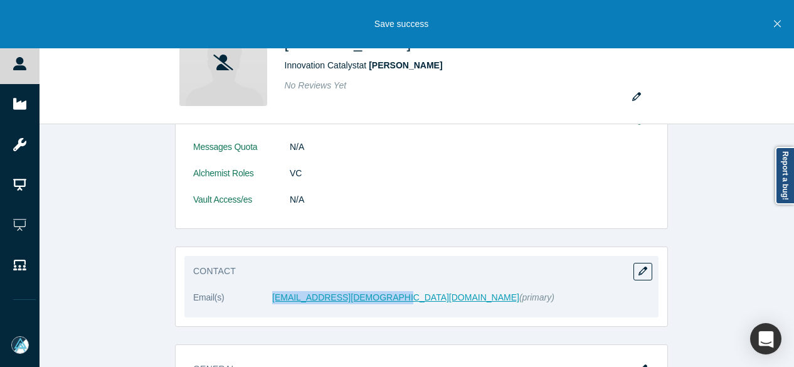
drag, startPoint x: 264, startPoint y: 298, endPoint x: 376, endPoint y: 294, distance: 112.3
click at [376, 294] on dl "Email(s) [EMAIL_ADDRESS][DEMOGRAPHIC_DATA][DOMAIN_NAME] (primary)" at bounding box center [421, 304] width 456 height 26
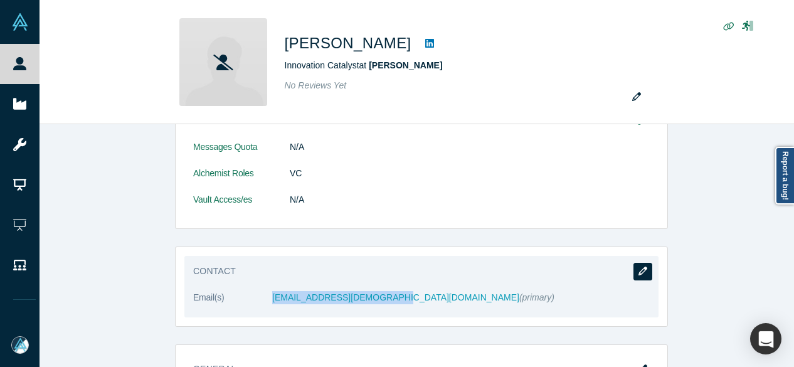
click at [641, 268] on icon "button" at bounding box center [642, 270] width 9 height 9
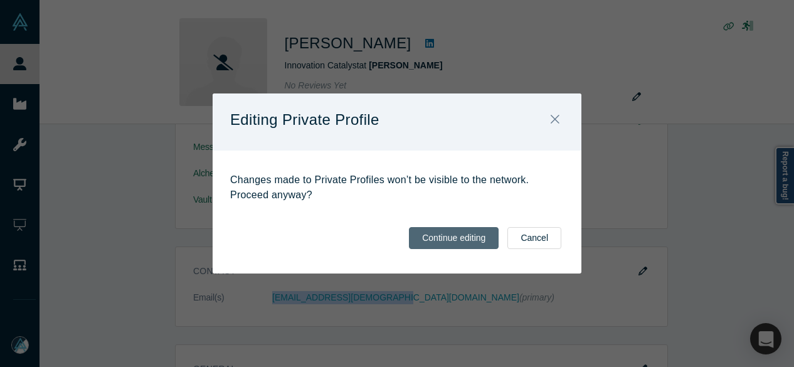
click at [445, 243] on button "Continue editing" at bounding box center [454, 238] width 90 height 22
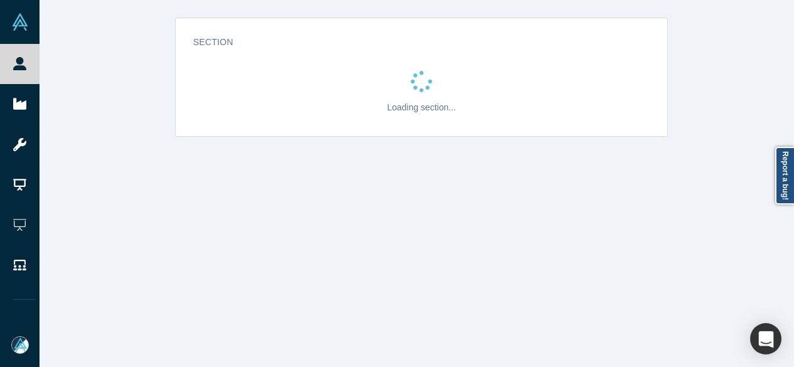
scroll to position [0, 0]
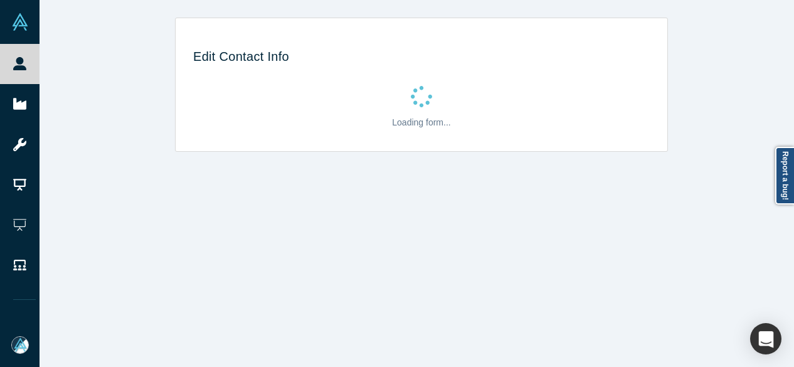
select select "US"
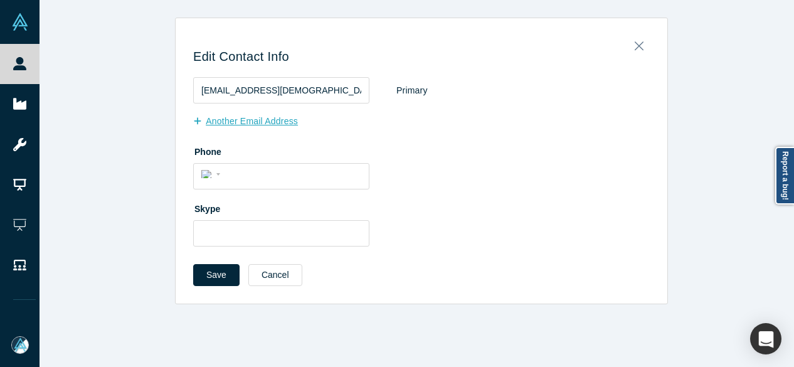
click at [231, 121] on button "Another Email Address" at bounding box center [252, 121] width 118 height 22
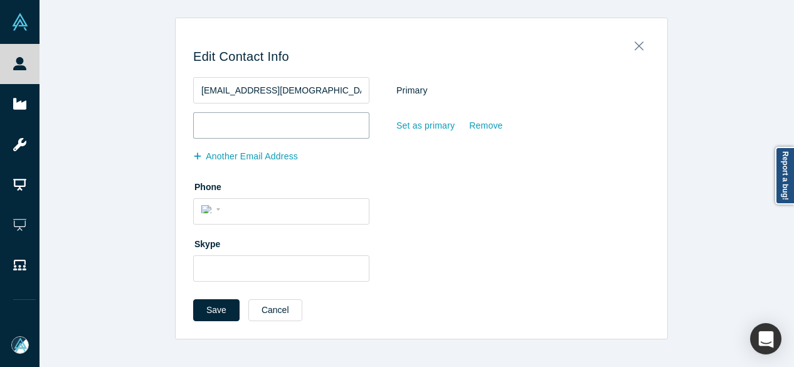
click at [233, 122] on input "email" at bounding box center [281, 125] width 176 height 26
paste input "carina.klaffl@mavie.care"
type input "carina.klaffl@mavie.care"
drag, startPoint x: 321, startPoint y: 90, endPoint x: 192, endPoint y: 90, distance: 129.2
click at [193, 90] on input "carina@female-founders.org" at bounding box center [281, 90] width 176 height 26
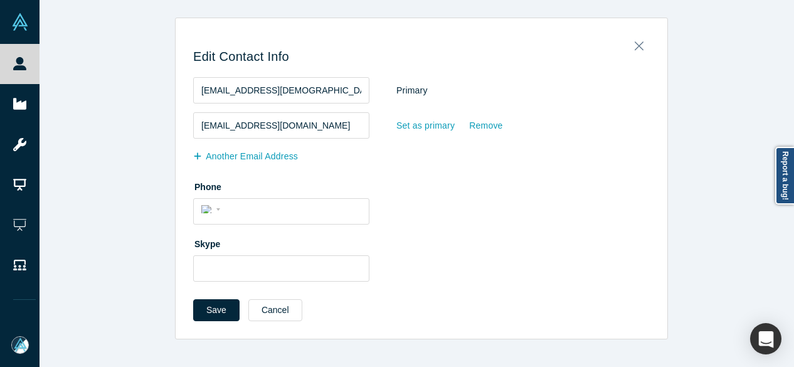
click at [483, 125] on div "Remove" at bounding box center [485, 126] width 34 height 22
click at [0, 0] on input "Remove" at bounding box center [0, 0] width 0 height 0
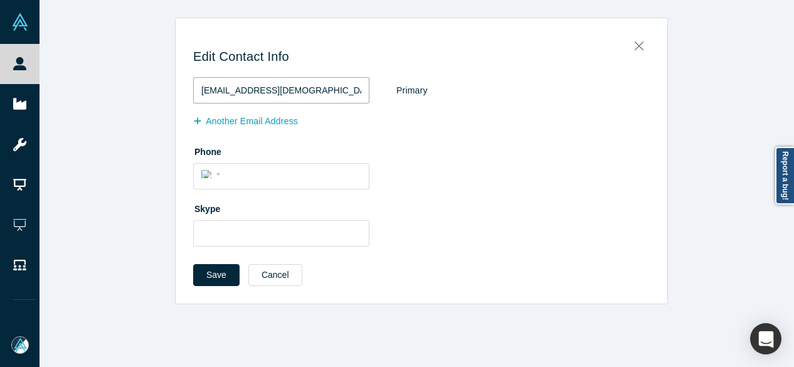
drag, startPoint x: 324, startPoint y: 91, endPoint x: 192, endPoint y: 92, distance: 131.7
click at [193, 92] on input "carina@female-founders.org" at bounding box center [281, 90] width 176 height 26
paste input ".klaffl@mavie.care"
type input "carina.klaffl@mavie.care"
click at [216, 268] on button "Save" at bounding box center [216, 275] width 46 height 22
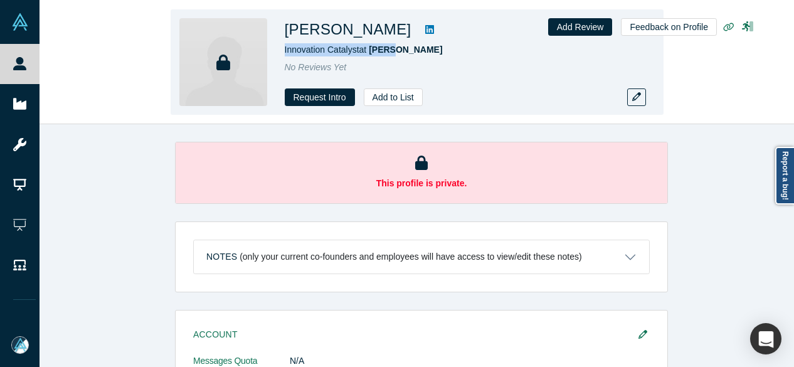
drag, startPoint x: 281, startPoint y: 51, endPoint x: 396, endPoint y: 47, distance: 115.4
click at [396, 47] on div "Carina Klaffl Innovation Catalyst at Mavie No Reviews Yet Request Intro Add to …" at bounding box center [417, 61] width 493 height 105
copy span "Innovation Catalyst at Mavie"
click at [524, 98] on div "Request Intro Add to List" at bounding box center [460, 97] width 351 height 18
click at [637, 97] on icon "button" at bounding box center [636, 96] width 9 height 9
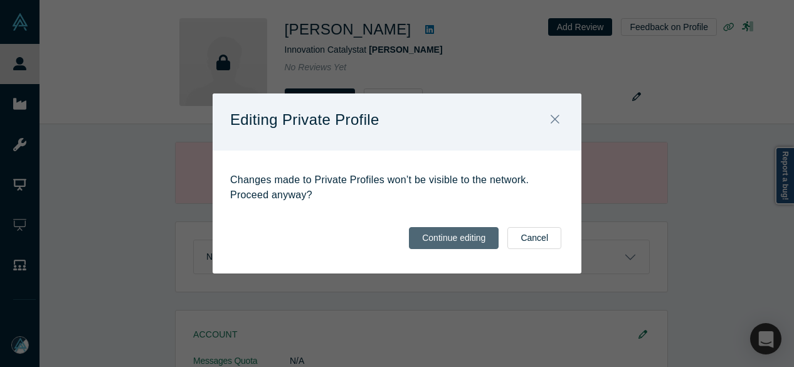
click at [473, 234] on button "Continue editing" at bounding box center [454, 238] width 90 height 22
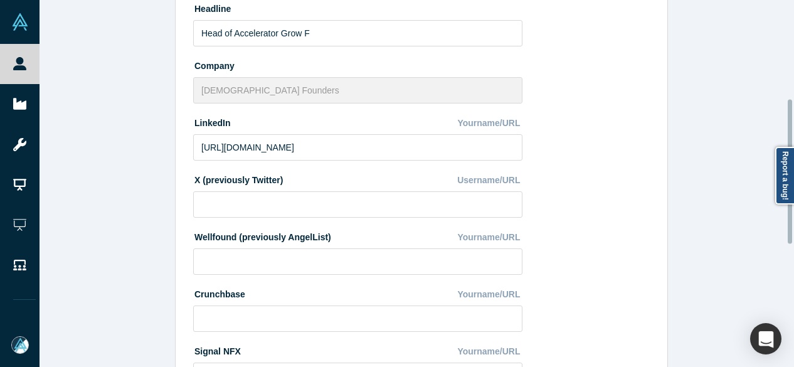
scroll to position [502, 0]
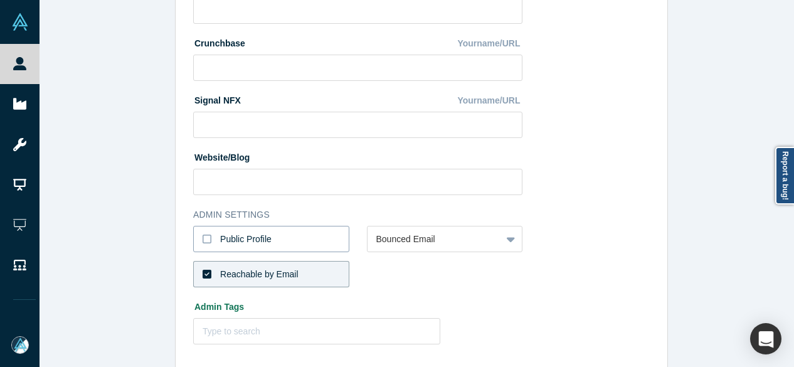
click at [250, 235] on div "Public Profile" at bounding box center [245, 239] width 51 height 13
click at [0, 0] on input "Public Profile" at bounding box center [0, 0] width 0 height 0
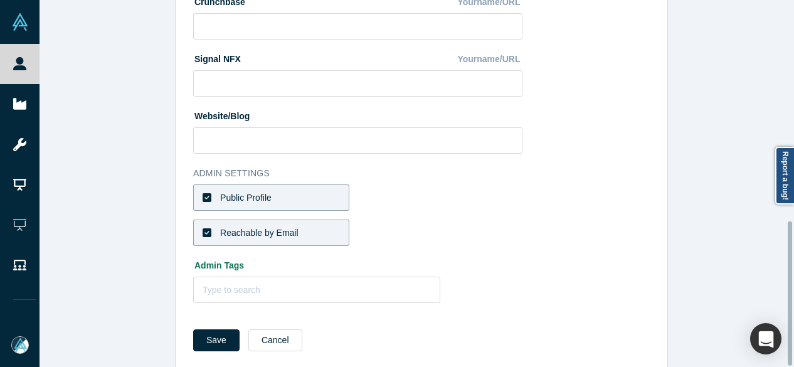
scroll to position [562, 0]
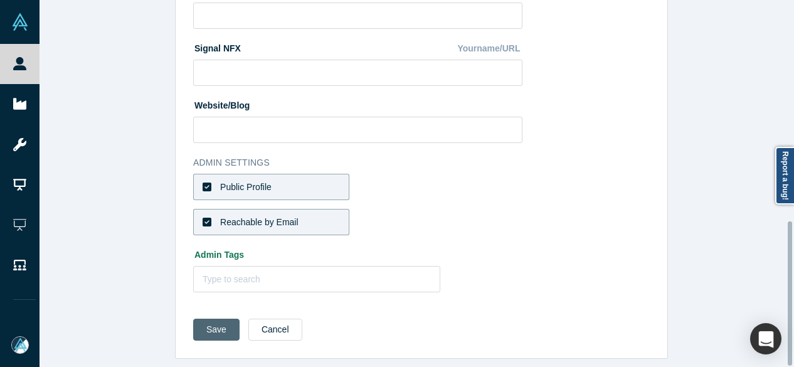
click at [209, 324] on button "Save" at bounding box center [216, 330] width 46 height 22
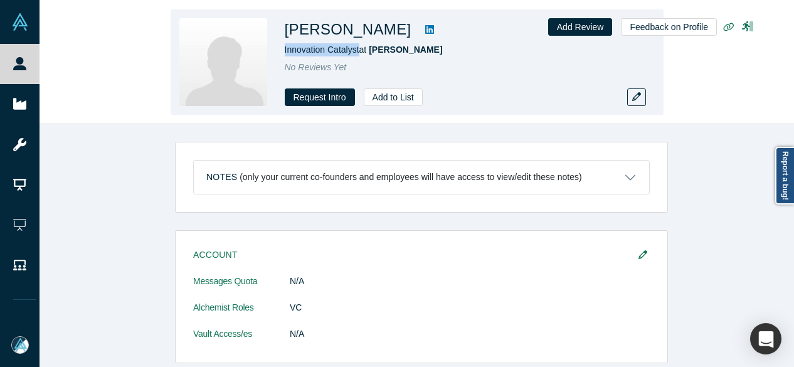
drag, startPoint x: 283, startPoint y: 52, endPoint x: 357, endPoint y: 51, distance: 73.4
click at [357, 51] on div "Carina Klaffl Innovation Catalyst at Mavie No Reviews Yet Request Intro Add to …" at bounding box center [417, 61] width 493 height 105
copy span "Innovation Catalyst"
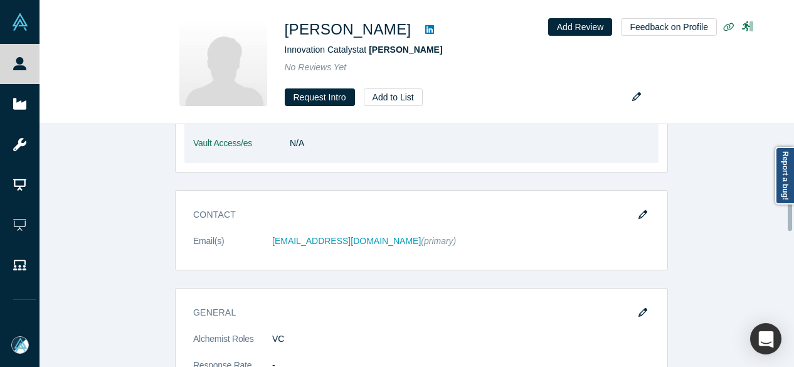
scroll to position [251, 0]
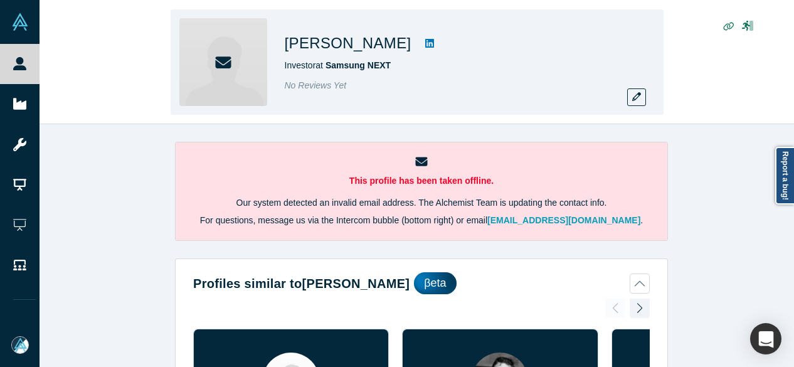
drag, startPoint x: 284, startPoint y: 48, endPoint x: 406, endPoint y: 46, distance: 122.3
click at [406, 46] on h1 "[PERSON_NAME]" at bounding box center [348, 43] width 127 height 23
copy h1 "[PERSON_NAME]"
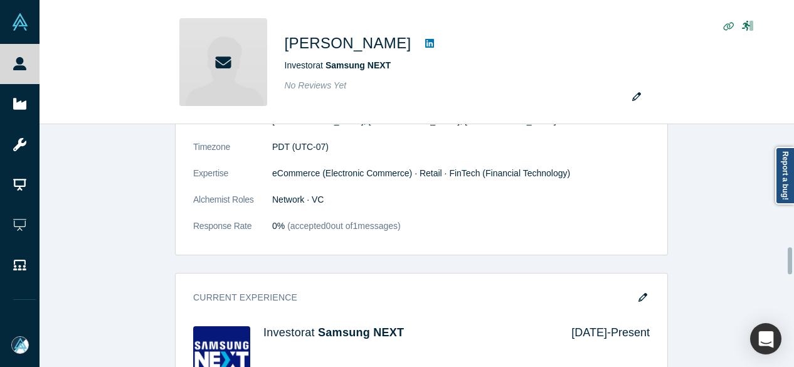
scroll to position [1129, 0]
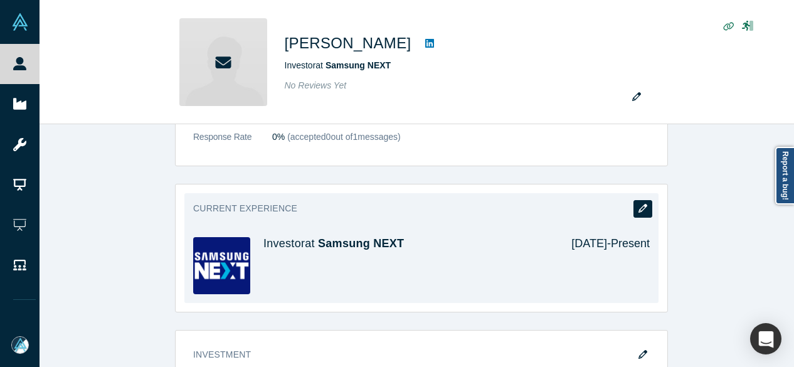
click at [641, 206] on icon "button" at bounding box center [642, 208] width 9 height 9
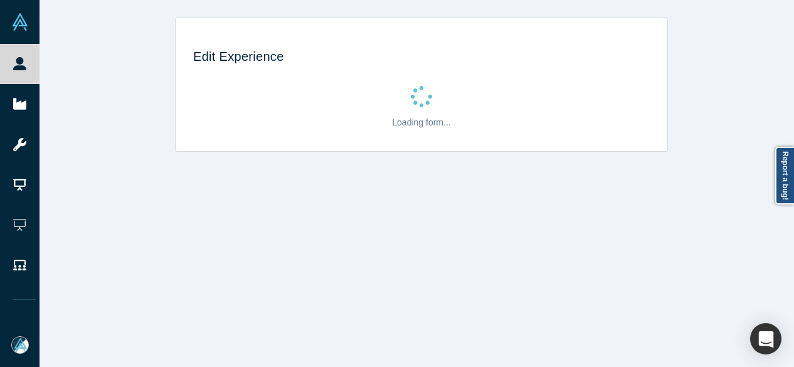
scroll to position [0, 0]
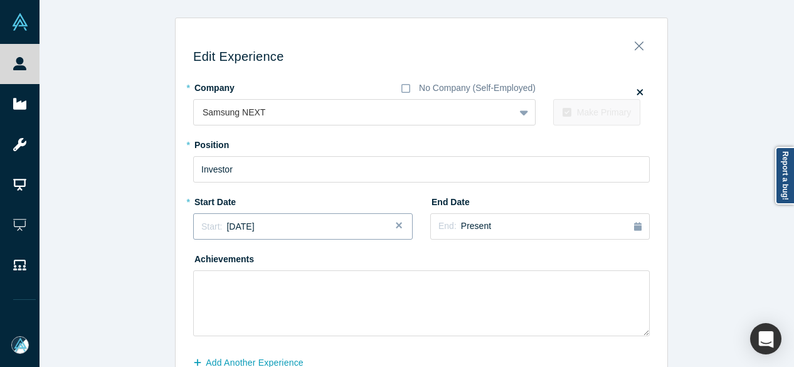
click at [254, 231] on span "[DATE]" at bounding box center [240, 226] width 28 height 10
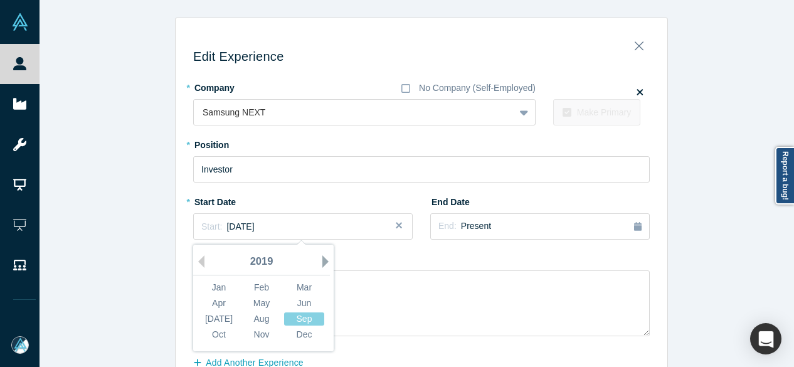
click at [322, 259] on button "Next Year" at bounding box center [328, 261] width 13 height 13
click at [211, 305] on div "Apr" at bounding box center [219, 303] width 40 height 13
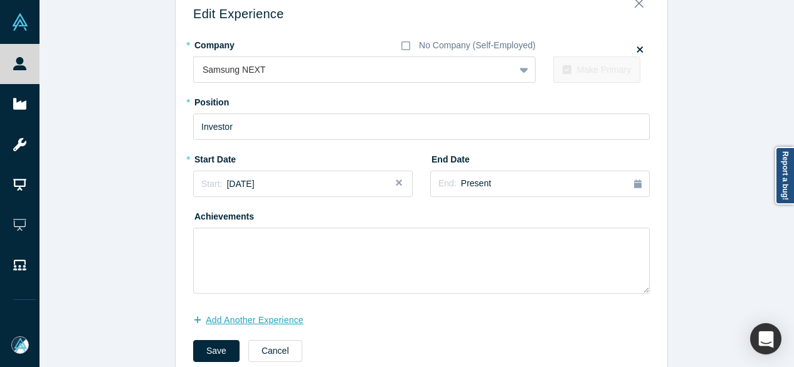
scroll to position [63, 0]
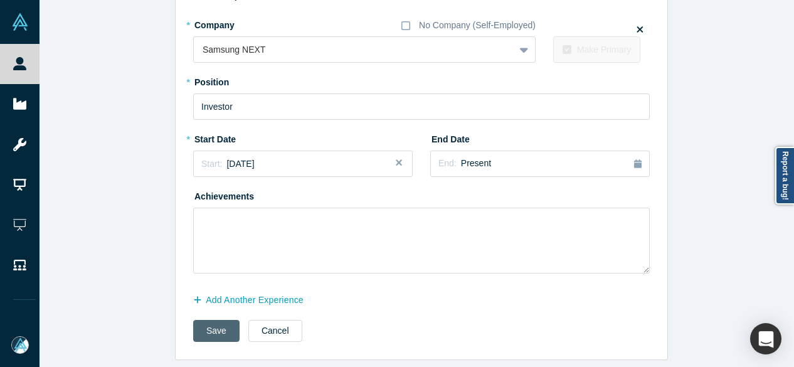
click at [214, 329] on button "Save" at bounding box center [216, 331] width 46 height 22
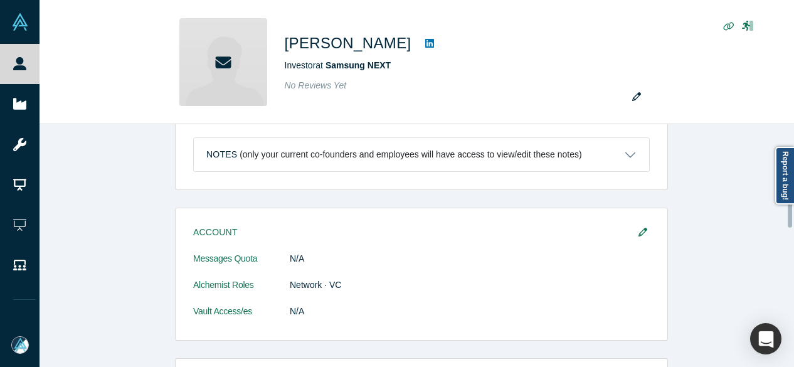
scroll to position [815, 0]
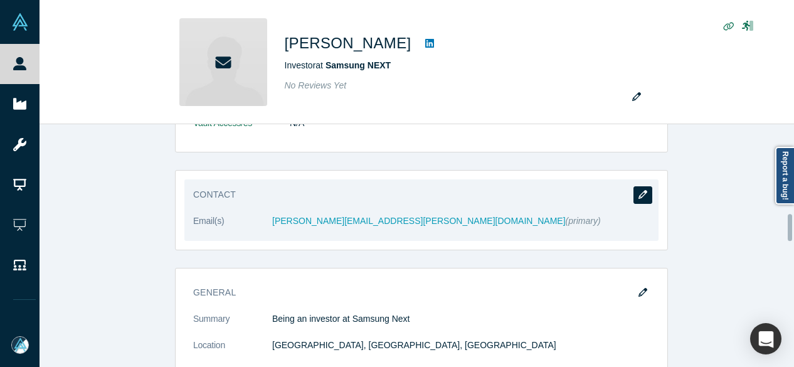
click at [638, 190] on icon "button" at bounding box center [642, 194] width 9 height 9
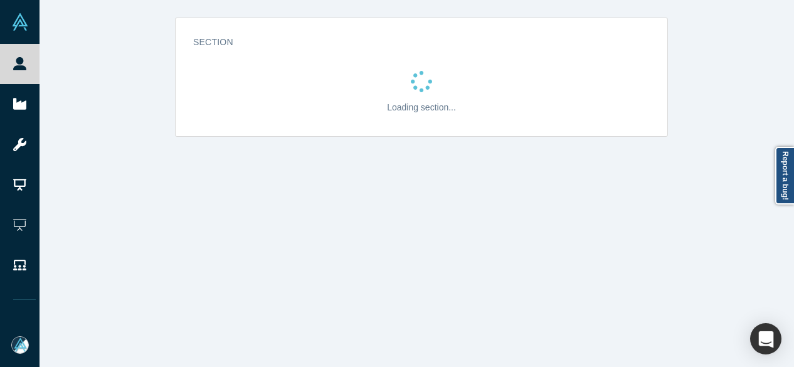
scroll to position [0, 0]
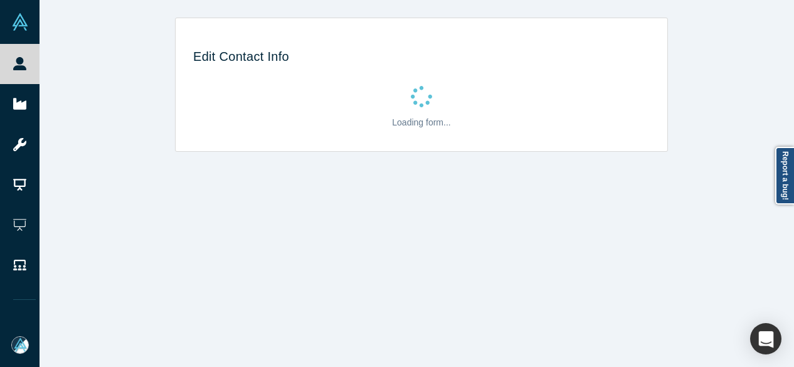
select select "US"
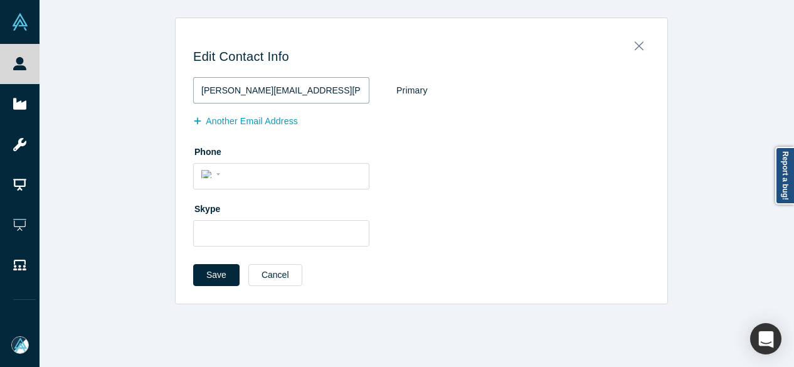
drag, startPoint x: 332, startPoint y: 90, endPoint x: 187, endPoint y: 90, distance: 144.8
click at [187, 90] on div "Edit Contact Info [PERSON_NAME][EMAIL_ADDRESS][PERSON_NAME][DOMAIN_NAME] Primar…" at bounding box center [422, 165] width 492 height 277
paste input "[PERSON_NAME][EMAIL_ADDRESS]"
type input "[EMAIL_ADDRESS][DOMAIN_NAME]"
click at [246, 121] on button "Another Email Address" at bounding box center [252, 121] width 118 height 22
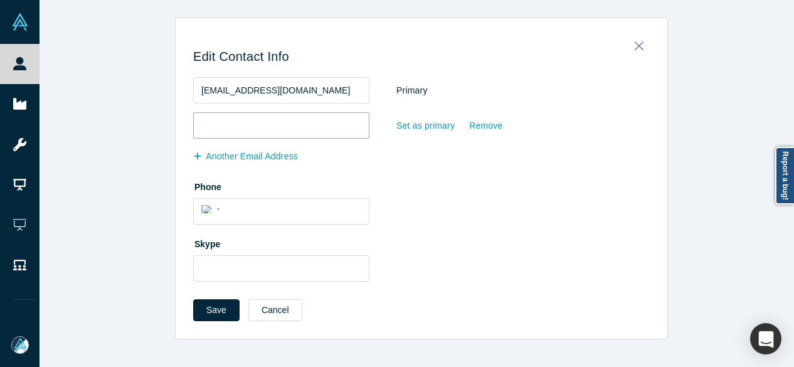
click at [264, 122] on input "email" at bounding box center [281, 125] width 176 height 26
paste input "[EMAIL_ADDRESS][DOMAIN_NAME]"
type input "[EMAIL_ADDRESS][DOMAIN_NAME]"
click at [233, 154] on button "Another Email Address" at bounding box center [252, 156] width 118 height 22
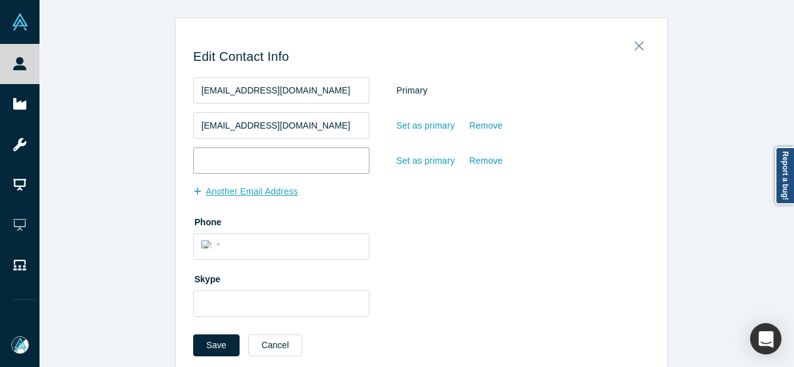
click at [233, 154] on input "email" at bounding box center [281, 160] width 176 height 26
paste input "cdc38@cornell.edu"
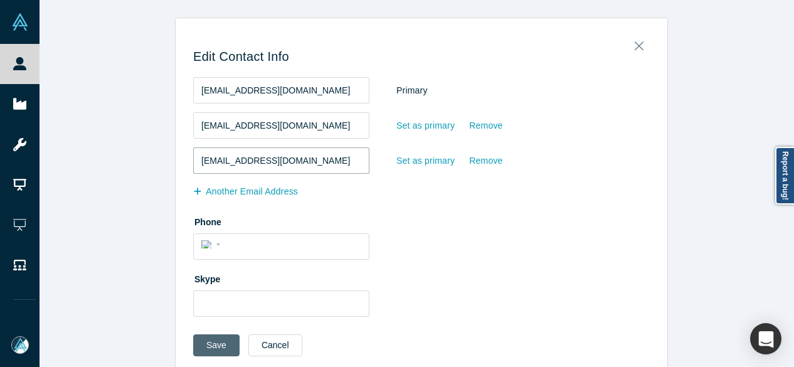
type input "cdc38@cornell.edu"
click at [203, 347] on button "Save" at bounding box center [216, 345] width 46 height 22
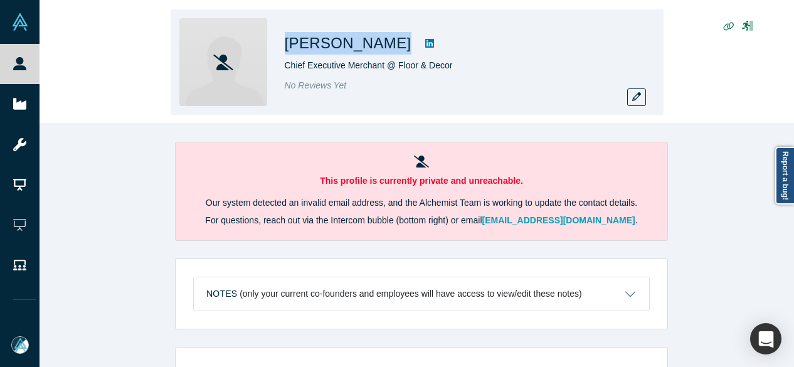
drag, startPoint x: 298, startPoint y: 38, endPoint x: 382, endPoint y: 40, distance: 84.0
click at [382, 40] on div "[PERSON_NAME]" at bounding box center [460, 43] width 351 height 23
copy div "[PERSON_NAME]"
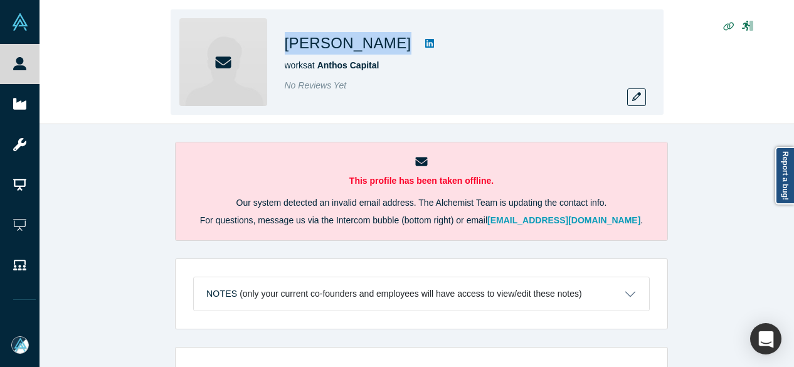
drag, startPoint x: 285, startPoint y: 41, endPoint x: 362, endPoint y: 52, distance: 78.5
click at [362, 52] on div "[PERSON_NAME]" at bounding box center [460, 43] width 351 height 23
copy div "[PERSON_NAME]"
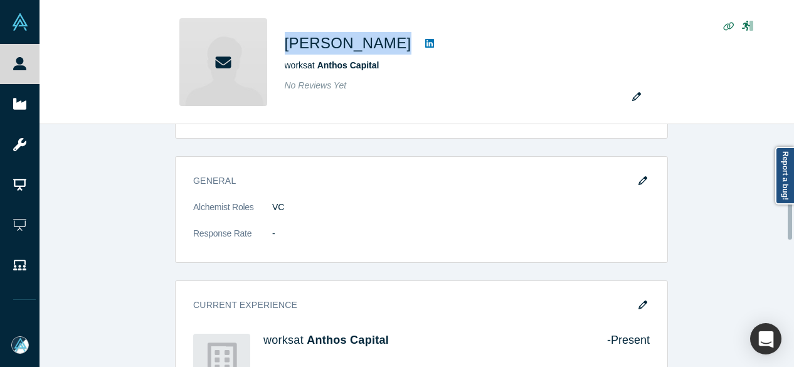
scroll to position [502, 0]
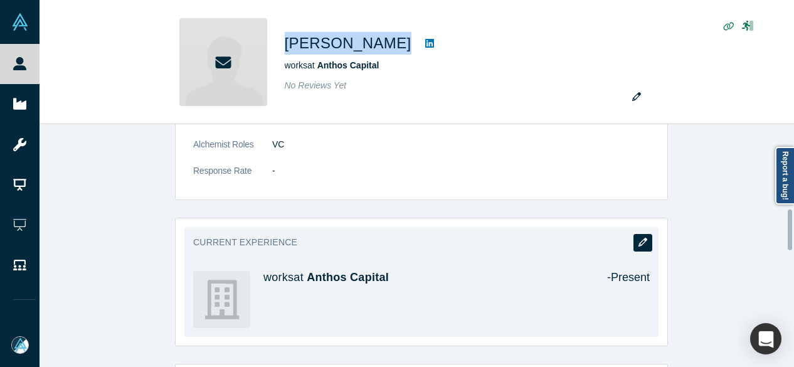
click at [639, 238] on icon "button" at bounding box center [642, 242] width 9 height 9
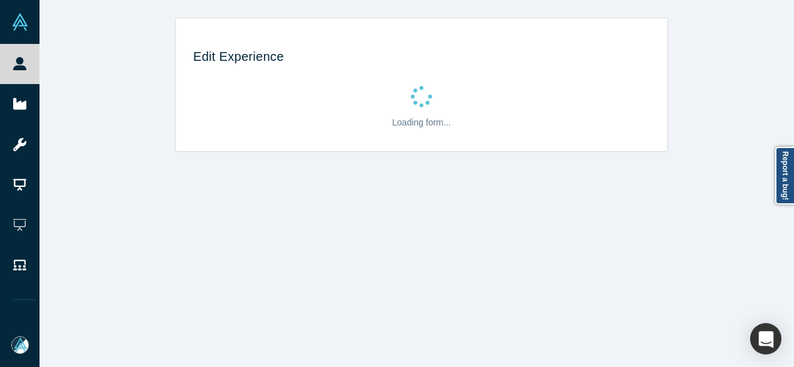
scroll to position [0, 0]
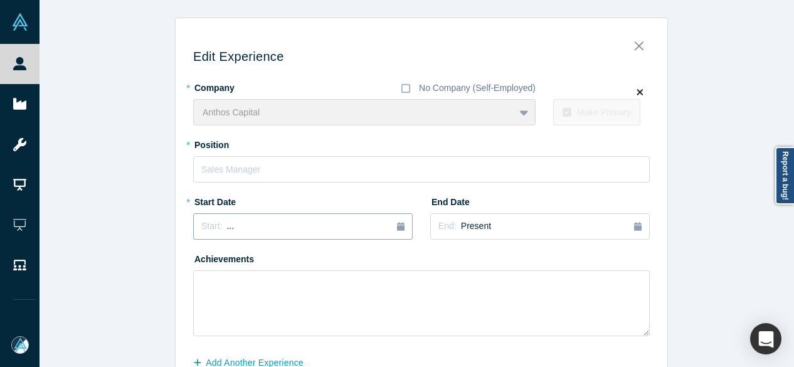
click at [217, 229] on div "Start: ..." at bounding box center [217, 226] width 33 height 14
click at [194, 261] on button "Previous Year" at bounding box center [198, 261] width 13 height 13
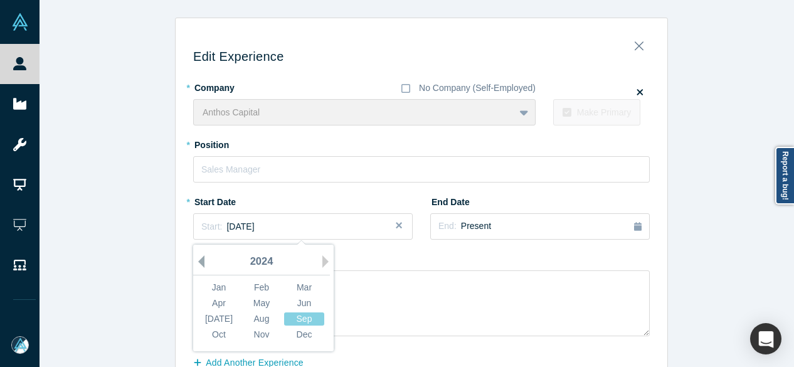
click at [194, 261] on button "Previous Year" at bounding box center [198, 261] width 13 height 13
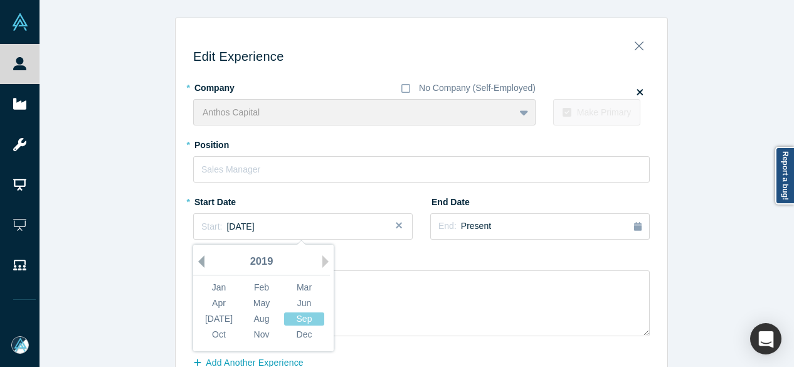
click at [194, 261] on button "Previous Year" at bounding box center [198, 261] width 13 height 13
click at [196, 261] on button "Previous Year" at bounding box center [198, 261] width 13 height 13
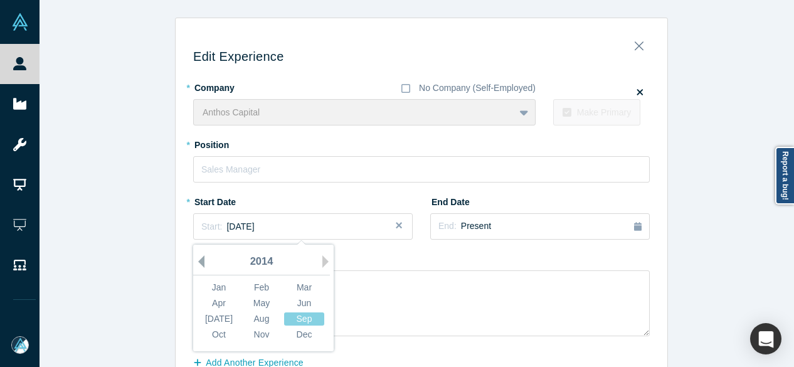
click at [196, 261] on button "Previous Year" at bounding box center [198, 261] width 13 height 13
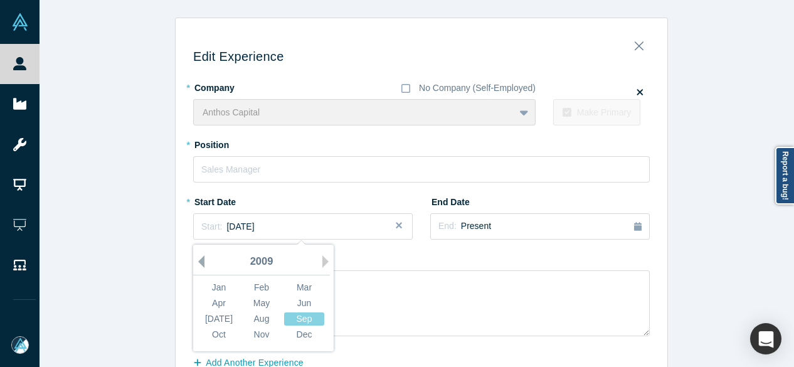
click at [196, 261] on button "Previous Year" at bounding box center [198, 261] width 13 height 13
click at [219, 287] on div "Jan" at bounding box center [219, 287] width 40 height 13
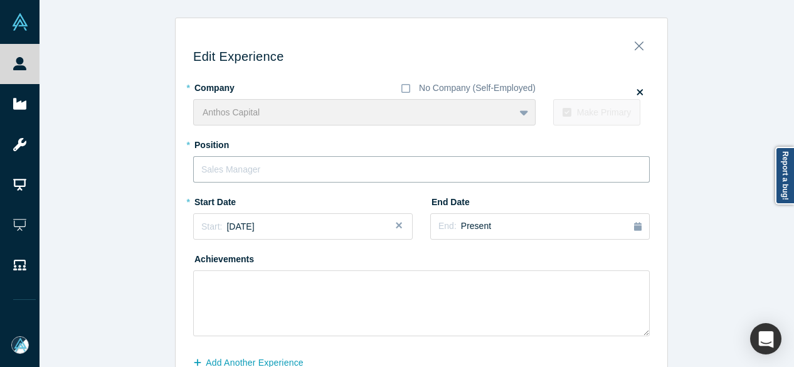
click at [239, 173] on input "text" at bounding box center [421, 169] width 456 height 26
paste input "Investor"
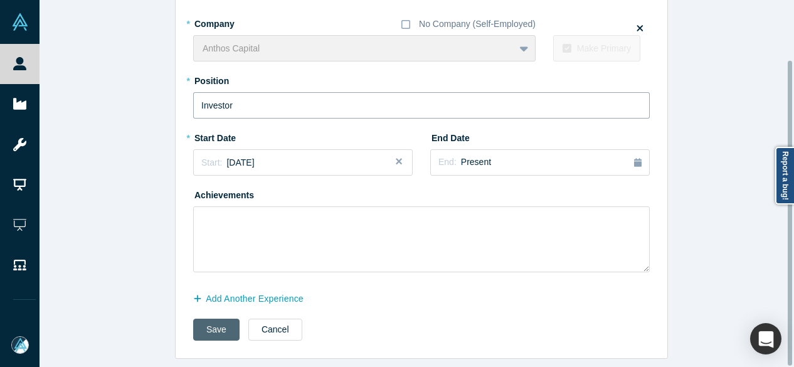
type input "Investor"
click at [214, 322] on button "Save" at bounding box center [216, 330] width 46 height 22
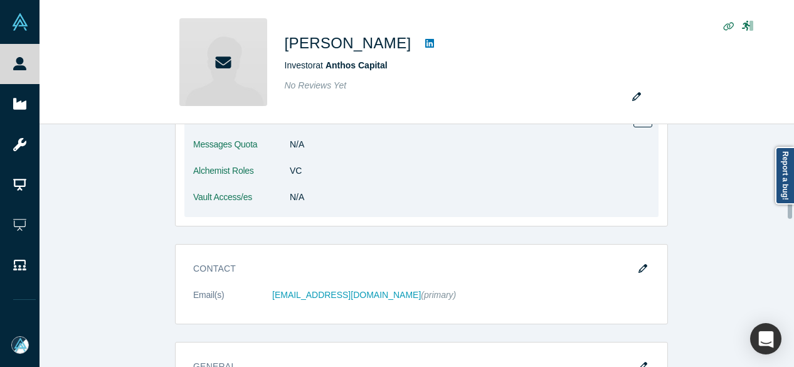
scroll to position [314, 0]
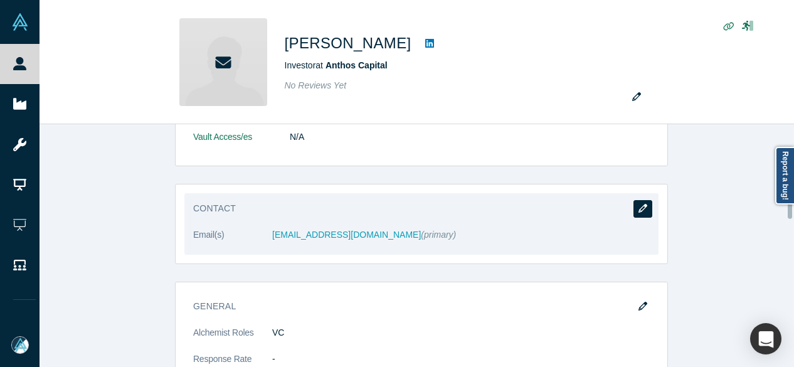
click at [637, 200] on button "button" at bounding box center [642, 209] width 19 height 18
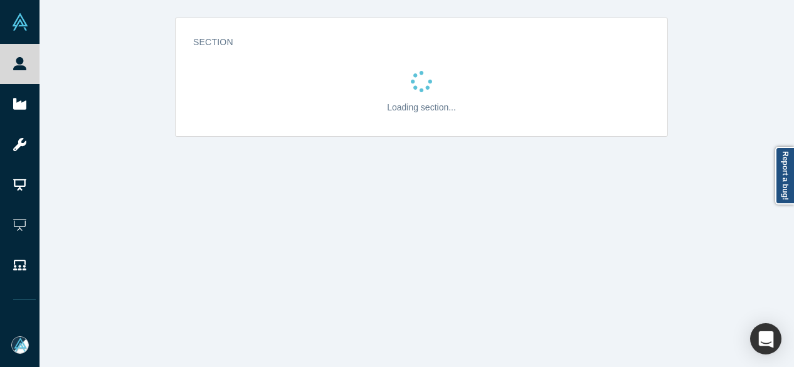
scroll to position [0, 0]
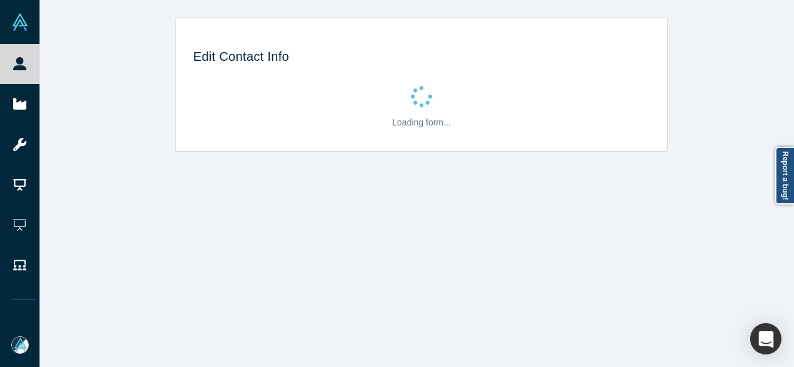
select select "US"
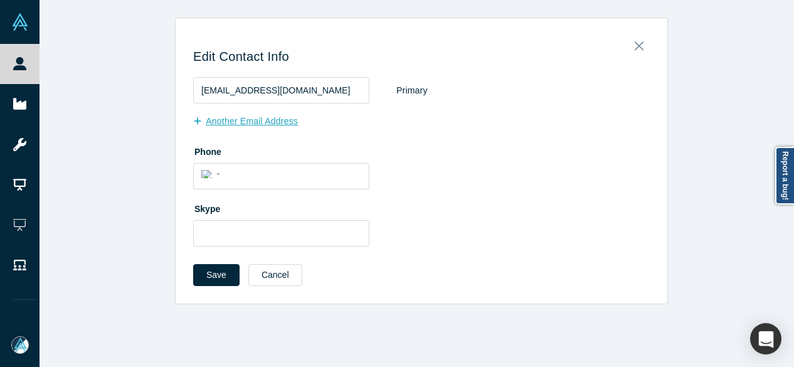
click at [237, 120] on button "Another Email Address" at bounding box center [252, 121] width 118 height 22
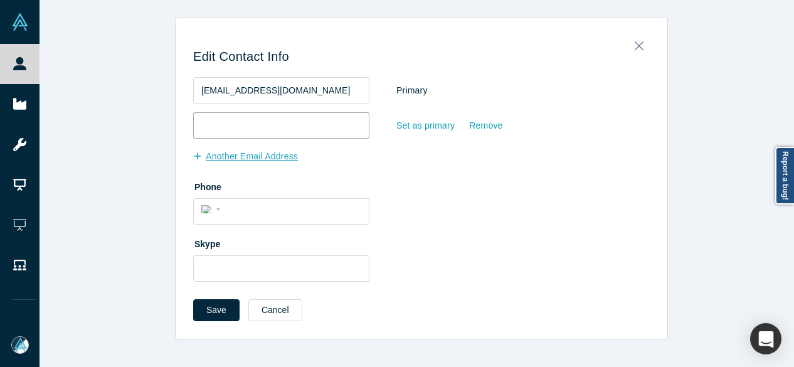
click at [241, 118] on input "email" at bounding box center [281, 125] width 176 height 26
paste input "bryankelly@gmail.com"
type input "bryankelly@gmail.com"
click at [408, 125] on div "Set as primary" at bounding box center [426, 126] width 60 height 22
click at [0, 0] on input "Set as primary" at bounding box center [0, 0] width 0 height 0
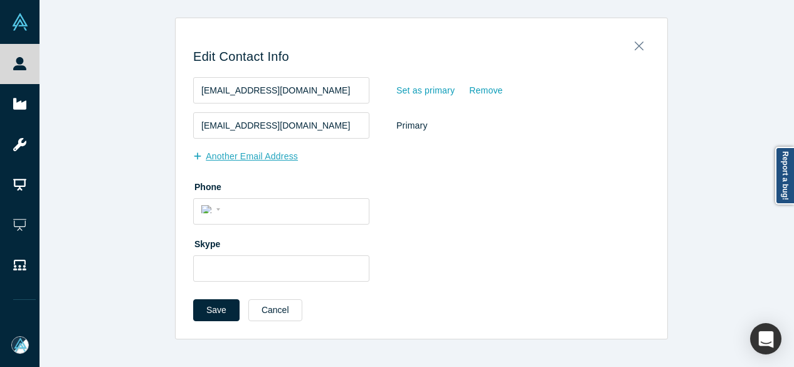
click at [239, 157] on button "Another Email Address" at bounding box center [252, 156] width 118 height 22
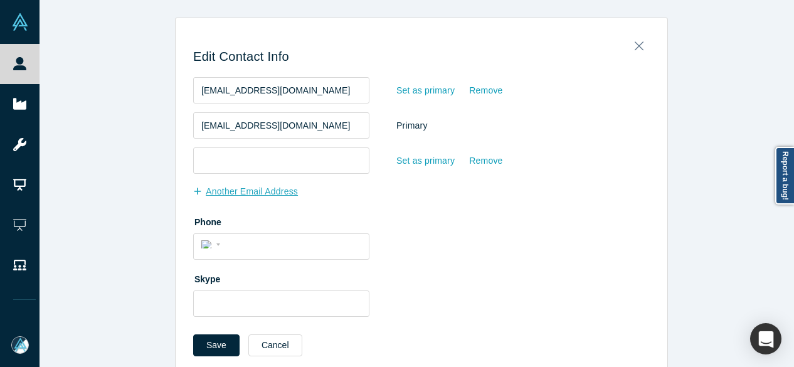
click at [240, 156] on input "email" at bounding box center [281, 160] width 176 height 26
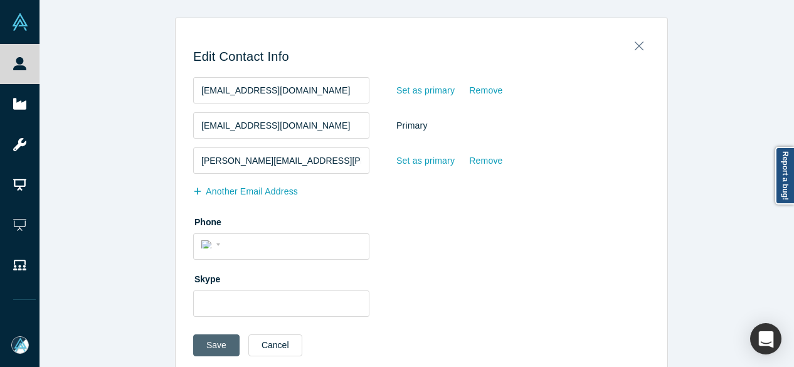
type input "bryan.kelly@gmail.com"
click at [207, 339] on button "Save" at bounding box center [216, 345] width 46 height 22
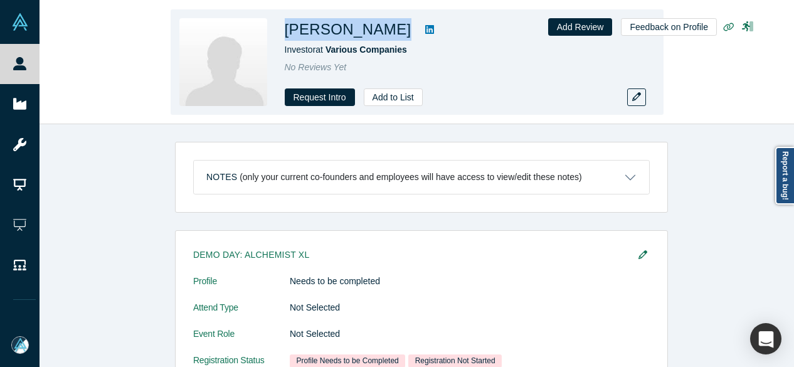
drag, startPoint x: 286, startPoint y: 26, endPoint x: 389, endPoint y: 37, distance: 103.4
click at [389, 36] on div "David Raskino" at bounding box center [460, 29] width 351 height 23
copy div "David Raskino"
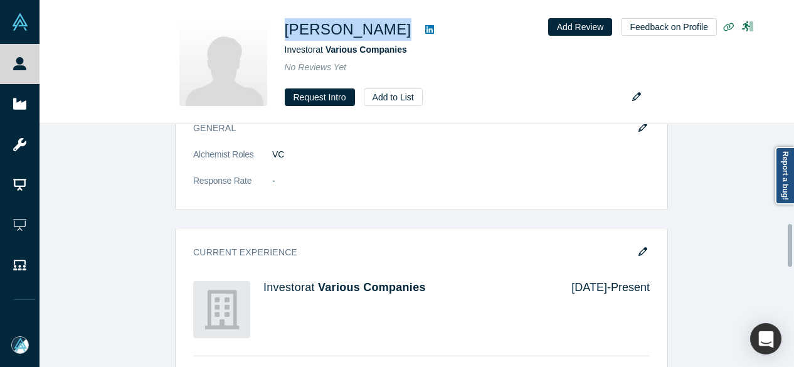
scroll to position [564, 0]
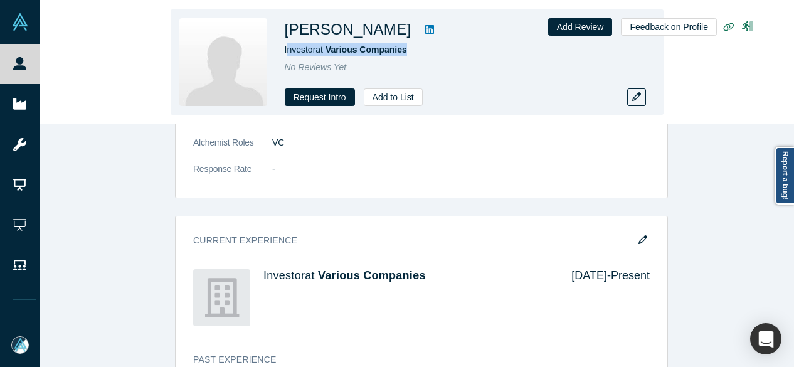
drag, startPoint x: 413, startPoint y: 47, endPoint x: 278, endPoint y: 51, distance: 134.9
click at [278, 51] on div "David Raskino Investor at Various Companies No Reviews Yet Request Intro Add to…" at bounding box center [417, 61] width 493 height 105
copy span "Investor at Various Companies"
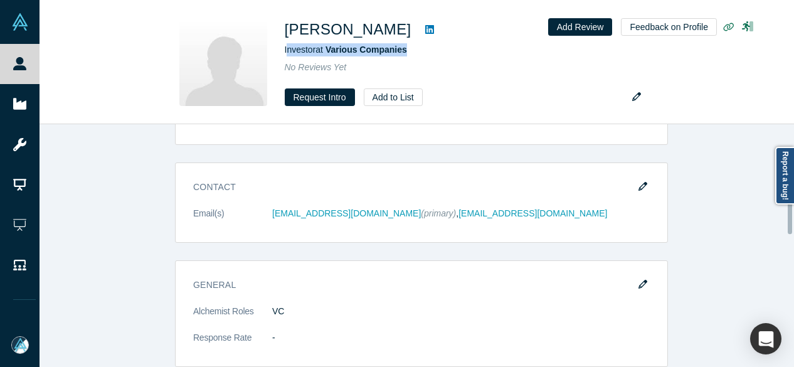
scroll to position [376, 0]
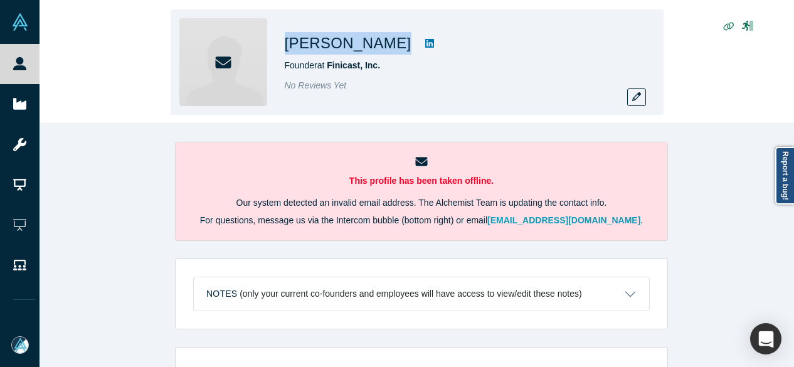
drag, startPoint x: 286, startPoint y: 43, endPoint x: 349, endPoint y: 45, distance: 63.4
click at [349, 45] on div "Cesar Lee" at bounding box center [460, 43] width 351 height 23
copy div "Cesar Lee"
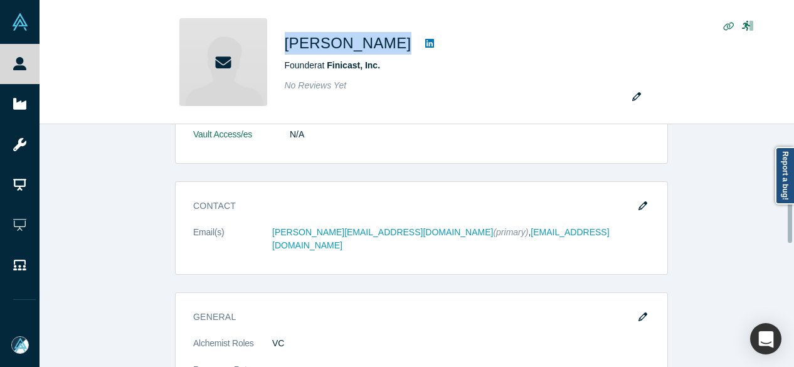
scroll to position [376, 0]
